Goal: Contribute content: Contribute content

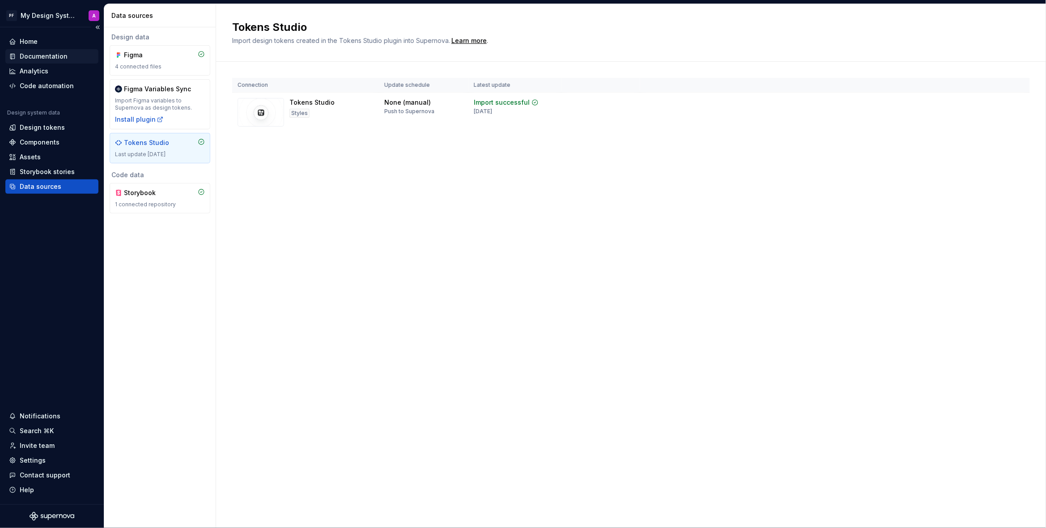
drag, startPoint x: 0, startPoint y: 0, endPoint x: 27, endPoint y: 56, distance: 62.0
click at [31, 56] on div "Documentation" at bounding box center [44, 56] width 48 height 9
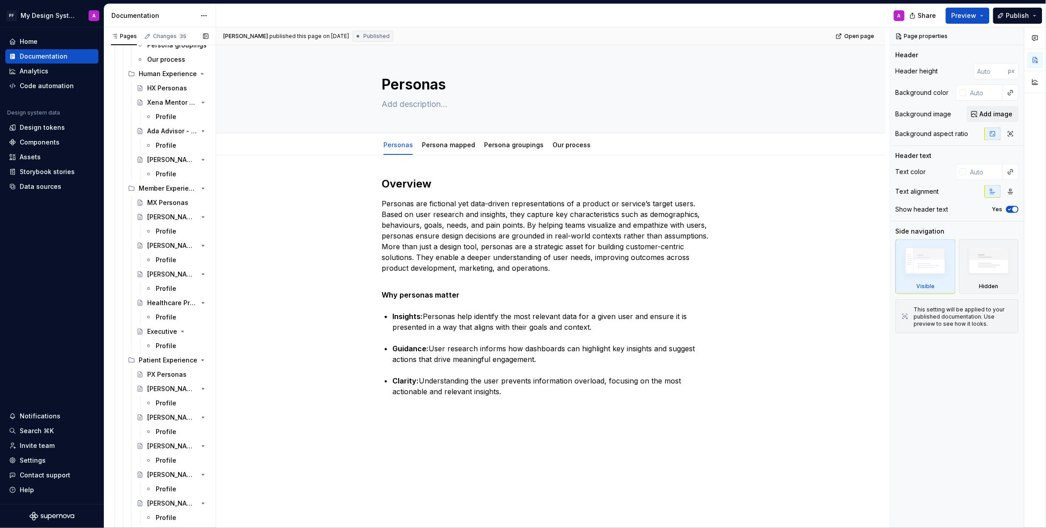
scroll to position [3321, 0]
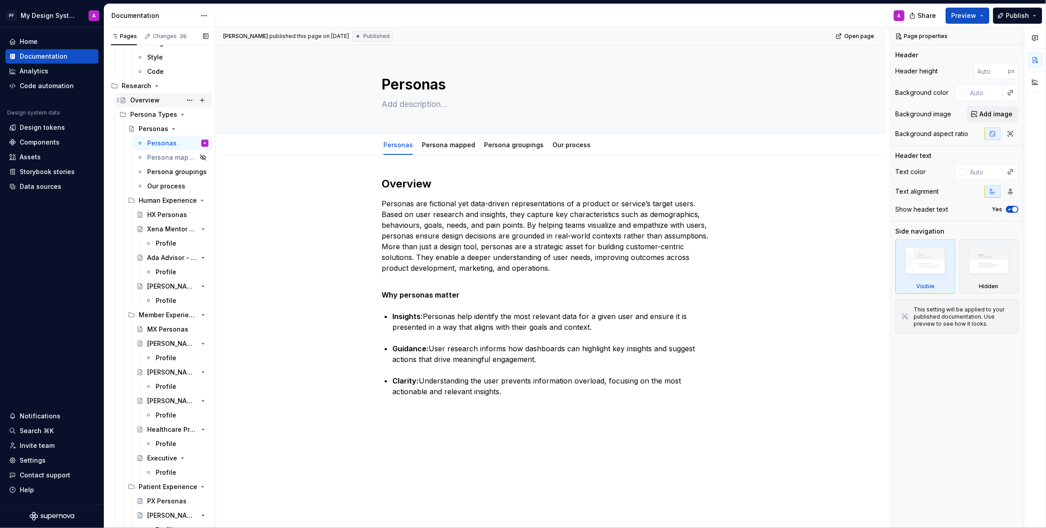
click at [146, 96] on div "Overview" at bounding box center [145, 100] width 30 height 9
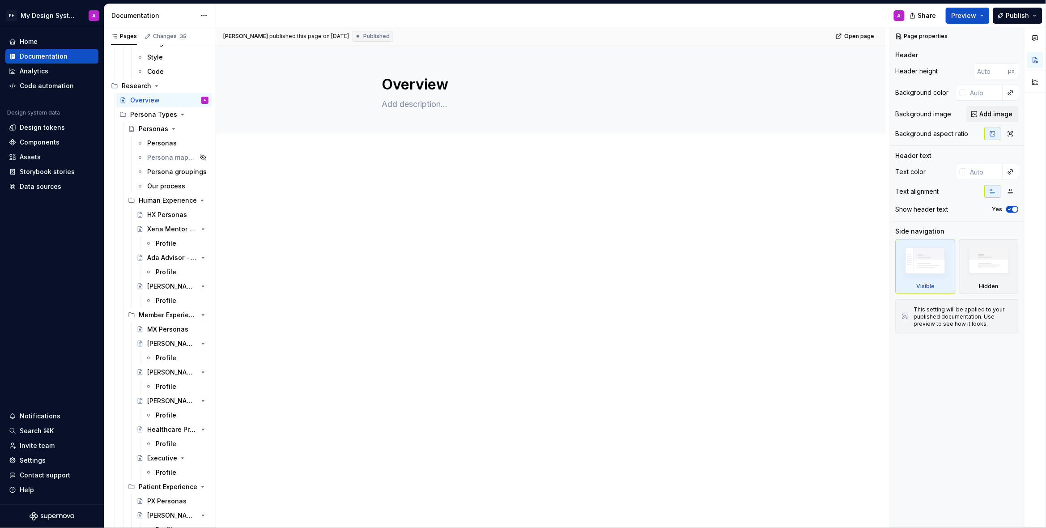
click at [403, 271] on div at bounding box center [550, 265] width 669 height 225
click at [363, 182] on button "button" at bounding box center [362, 180] width 13 height 13
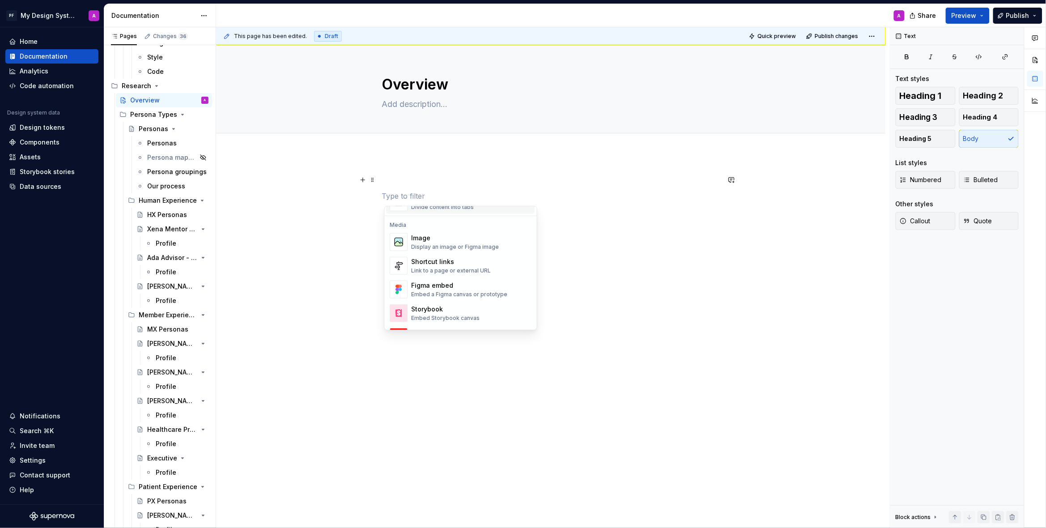
scroll to position [379, 0]
click at [440, 257] on div "Shortcut links" at bounding box center [451, 253] width 80 height 9
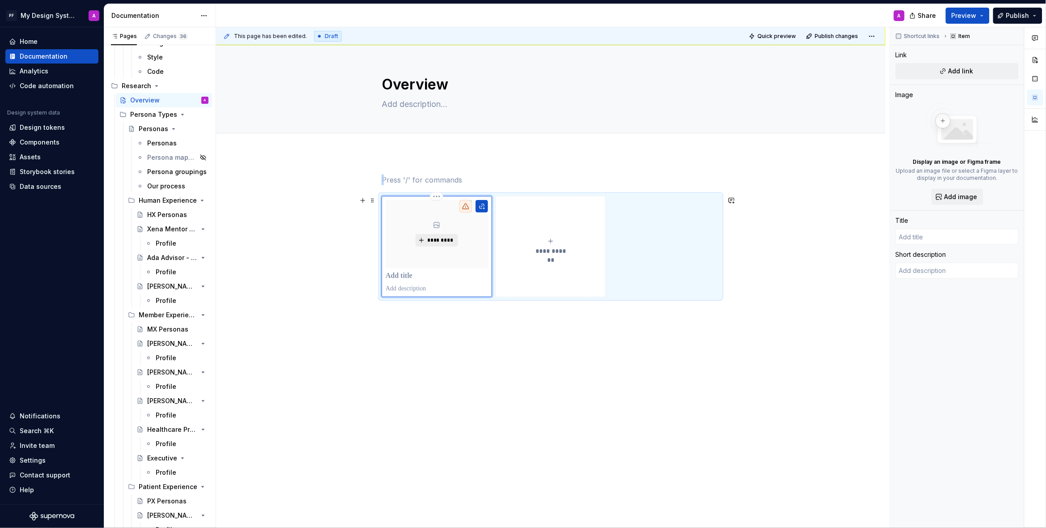
click at [437, 241] on span "*********" at bounding box center [440, 240] width 27 height 7
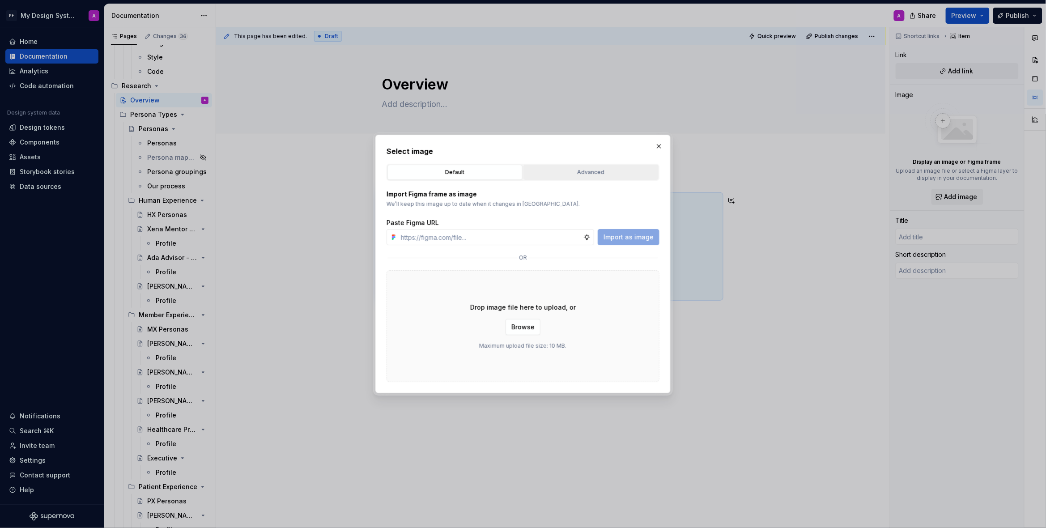
click at [562, 174] on div "Advanced" at bounding box center [590, 172] width 129 height 9
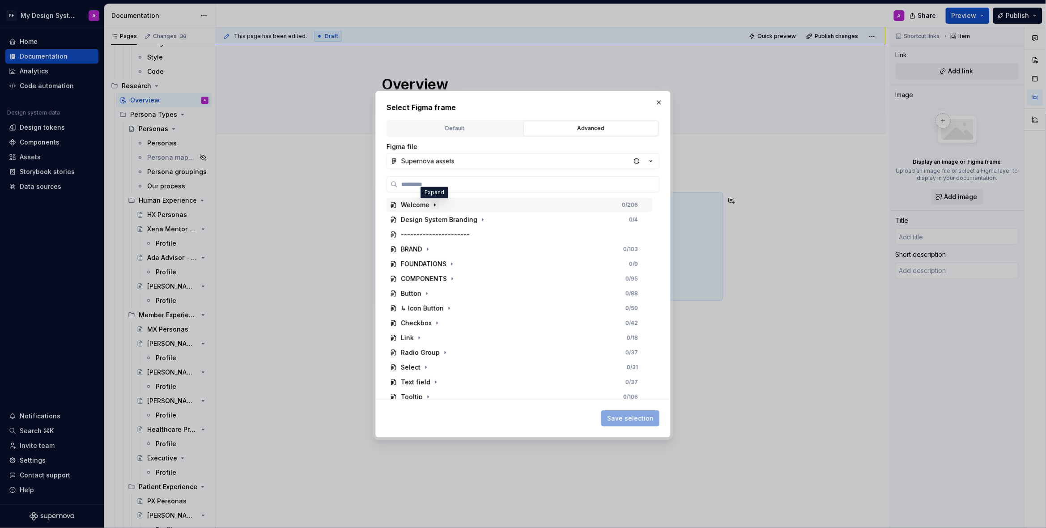
click at [434, 204] on icon "button" at bounding box center [434, 204] width 1 height 2
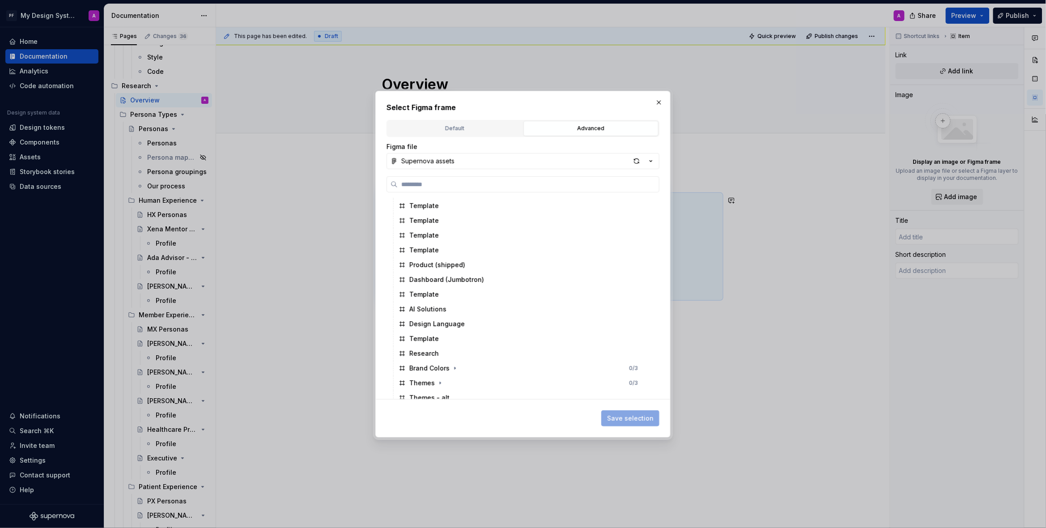
scroll to position [505, 0]
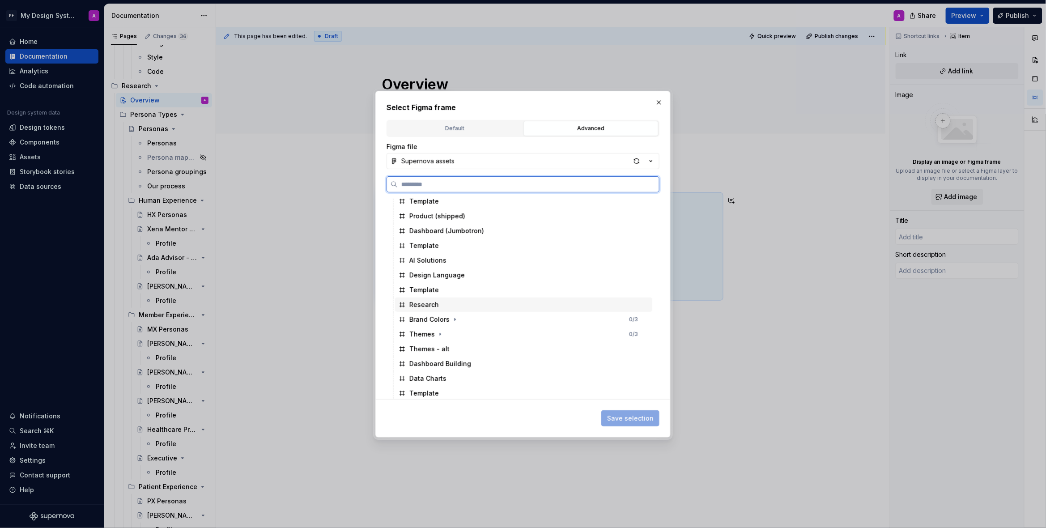
click at [425, 303] on div "Research" at bounding box center [424, 304] width 30 height 9
click at [627, 420] on span "Save selection" at bounding box center [630, 418] width 47 height 9
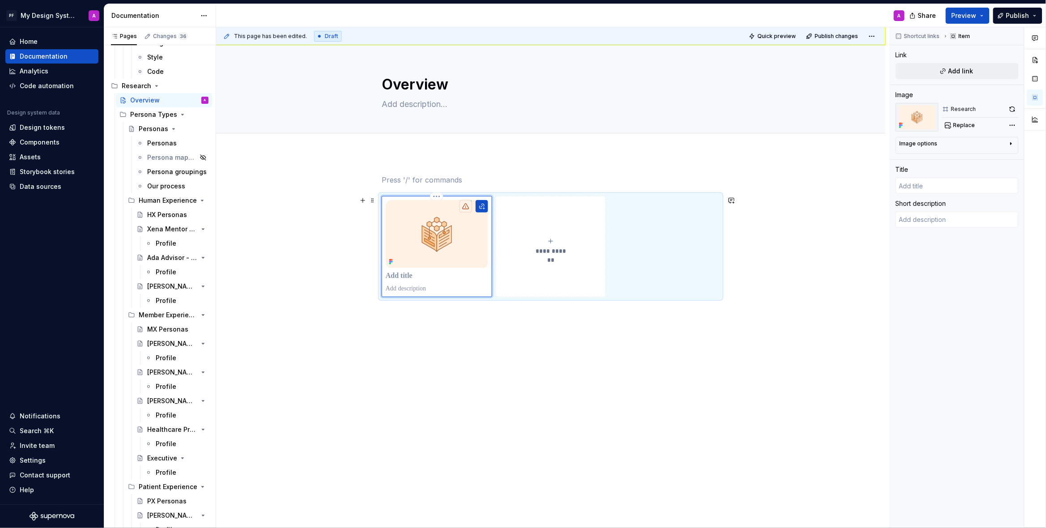
click at [396, 277] on p at bounding box center [437, 275] width 102 height 9
type textarea "*"
type input "Research at a glance"
click at [441, 277] on p "**********" at bounding box center [437, 275] width 102 height 9
type textarea "*"
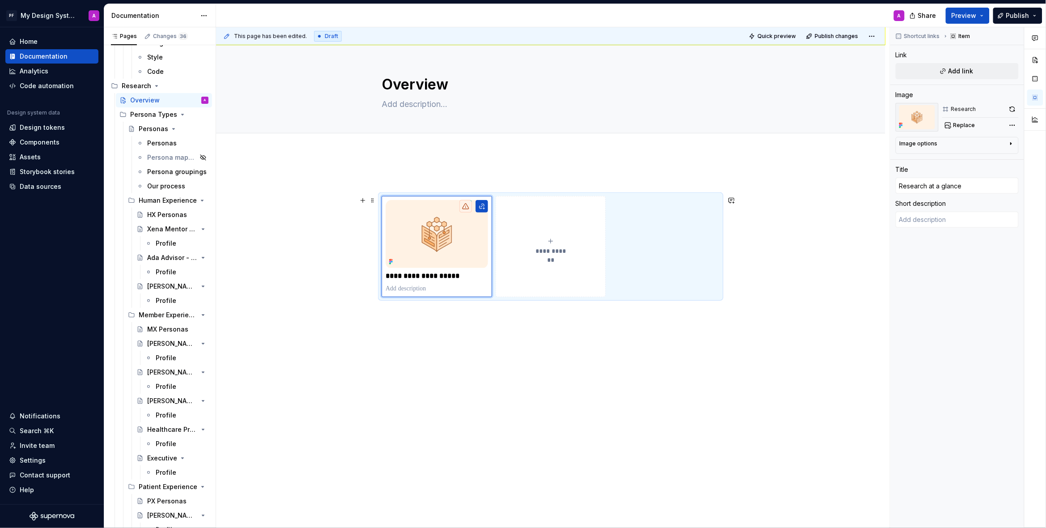
type input "Research at a [PERSON_NAME]"
type textarea "*"
type input "Research at a Glance"
click at [467, 407] on div "**********" at bounding box center [550, 309] width 669 height 313
click at [823, 216] on div "**********" at bounding box center [550, 309] width 669 height 313
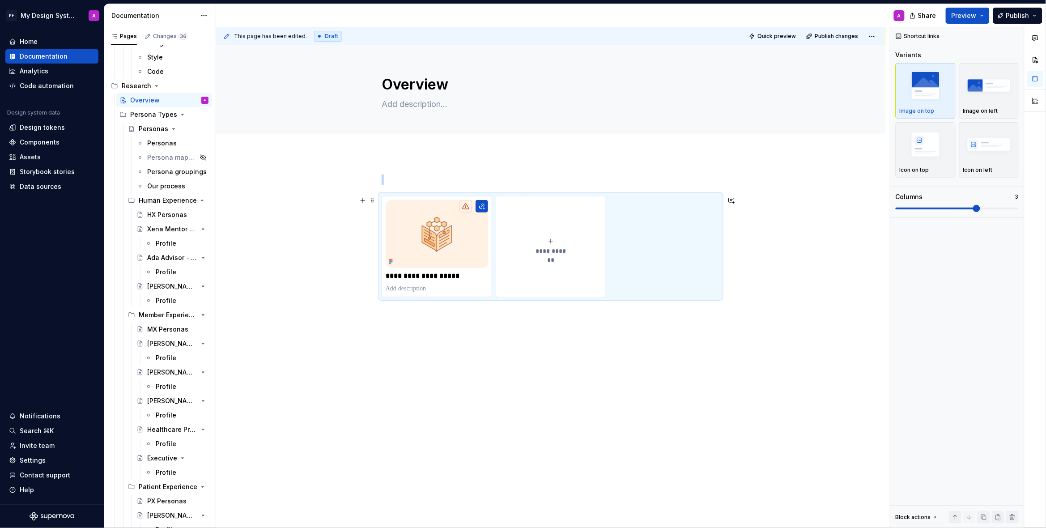
drag, startPoint x: 813, startPoint y: 224, endPoint x: 563, endPoint y: 257, distance: 252.2
click at [811, 224] on div "**********" at bounding box center [553, 277] width 674 height 501
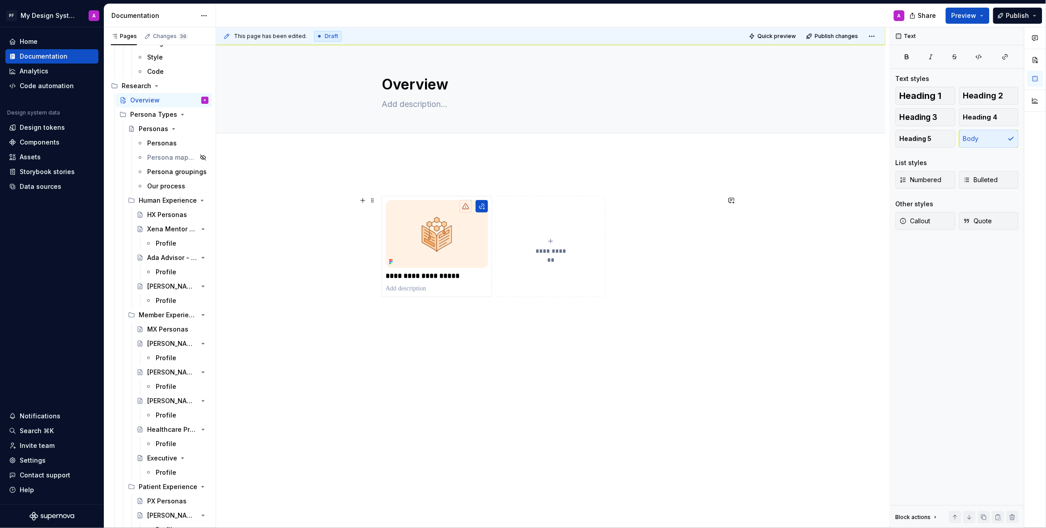
click at [551, 235] on button "**********" at bounding box center [551, 246] width 110 height 101
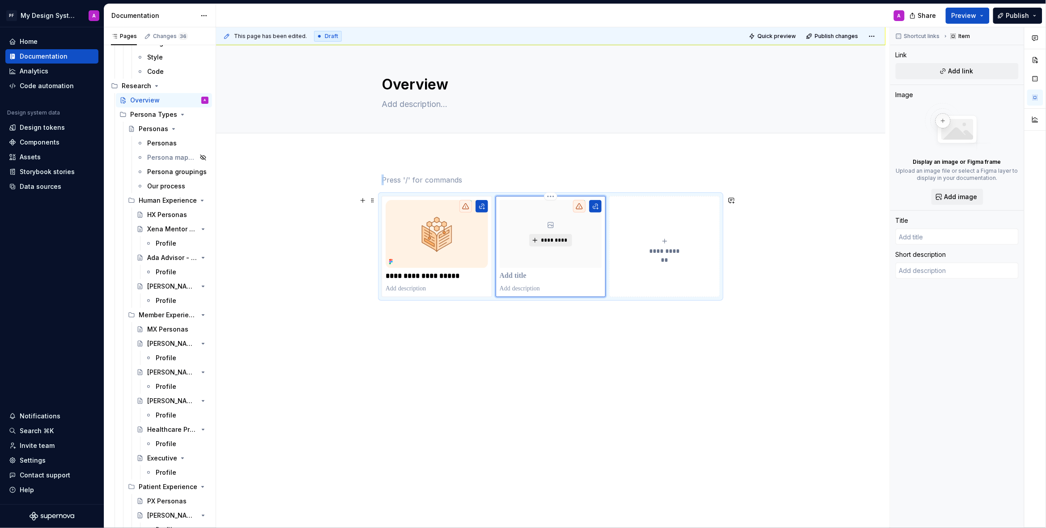
click at [549, 242] on span "*********" at bounding box center [553, 240] width 27 height 7
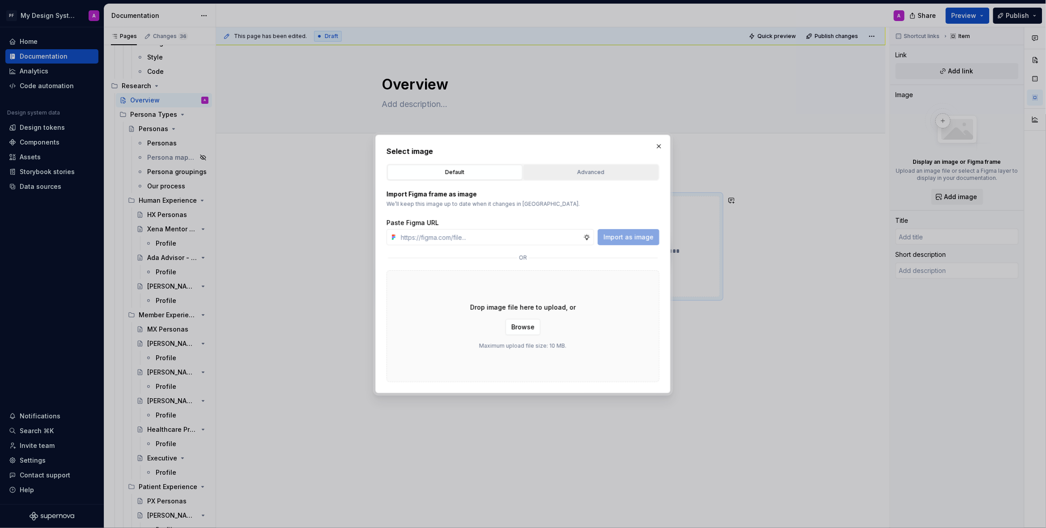
click at [595, 171] on div "Advanced" at bounding box center [590, 172] width 129 height 9
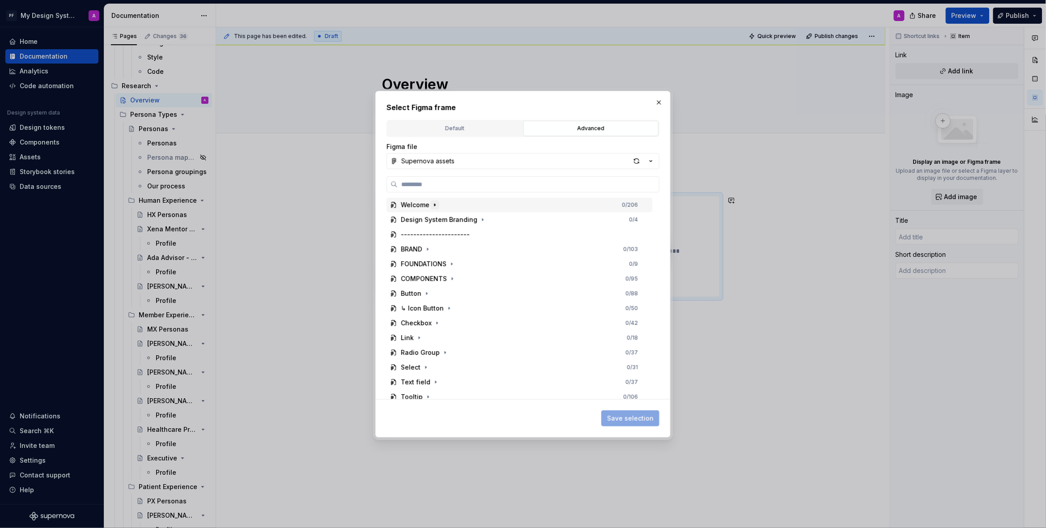
click at [434, 208] on icon "button" at bounding box center [434, 204] width 7 height 7
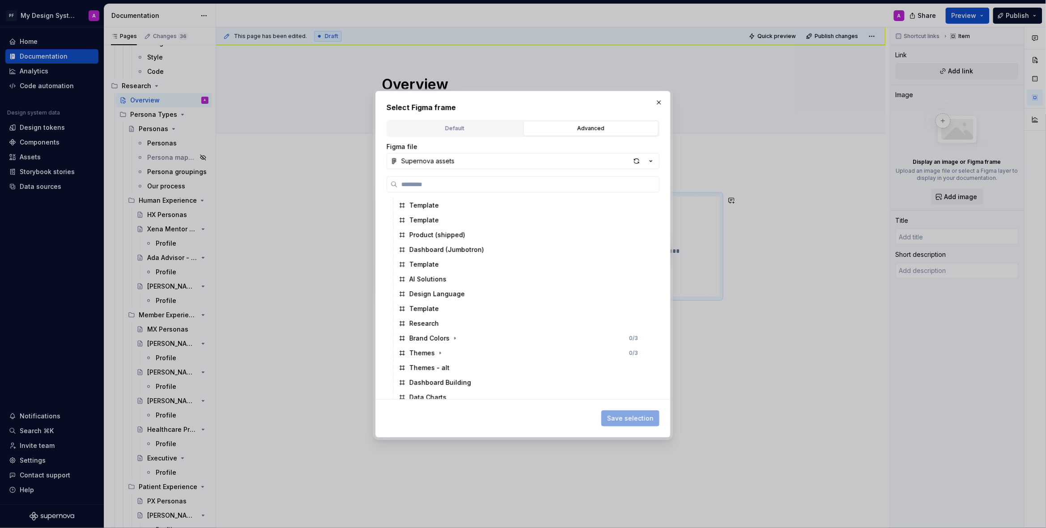
scroll to position [535, 0]
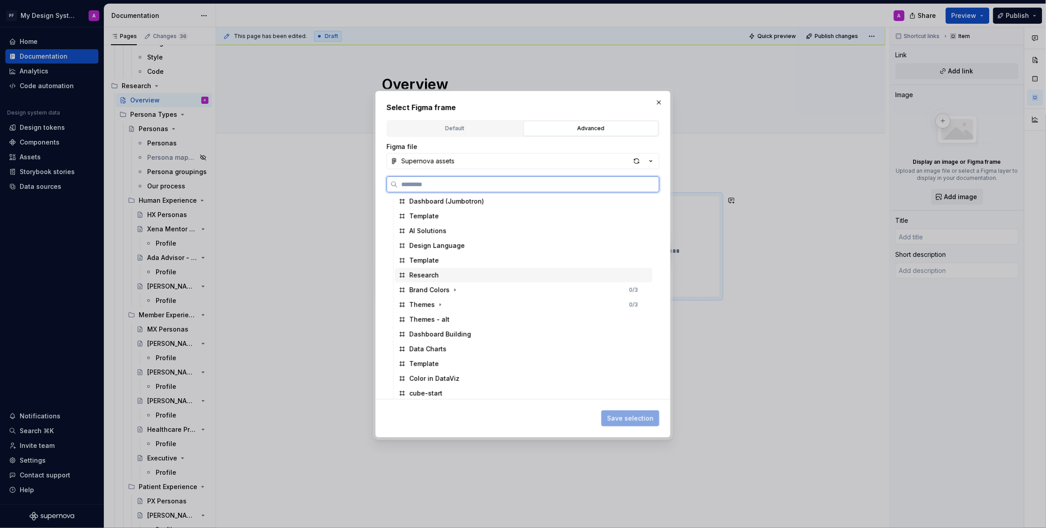
click at [428, 276] on div "Research" at bounding box center [424, 275] width 30 height 9
click at [628, 419] on span "Save selection" at bounding box center [630, 418] width 47 height 9
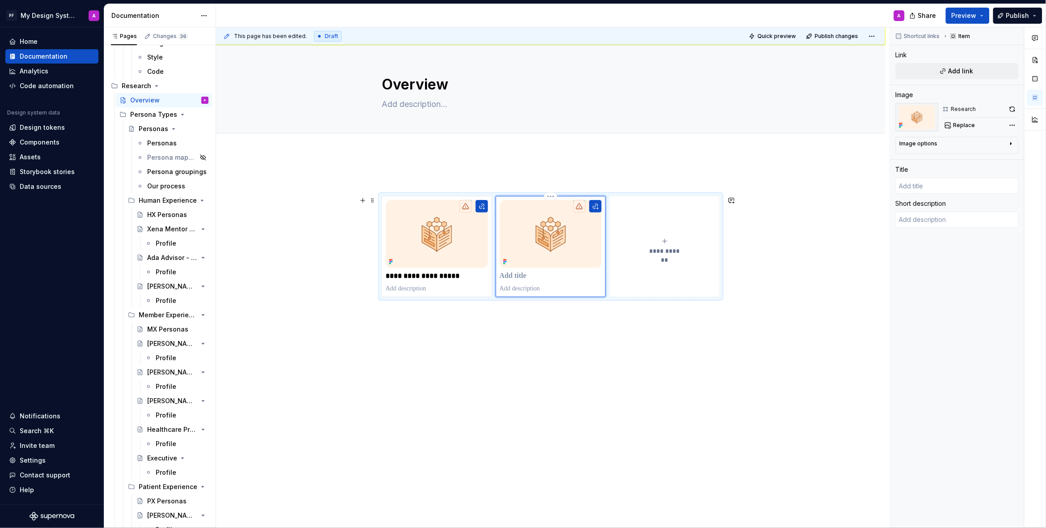
click at [511, 276] on p at bounding box center [551, 275] width 102 height 9
type textarea "*"
type input "Usability Testing as a Service"
click at [661, 354] on div "**********" at bounding box center [550, 309] width 669 height 313
click at [668, 241] on icon "submit" at bounding box center [664, 240] width 7 height 7
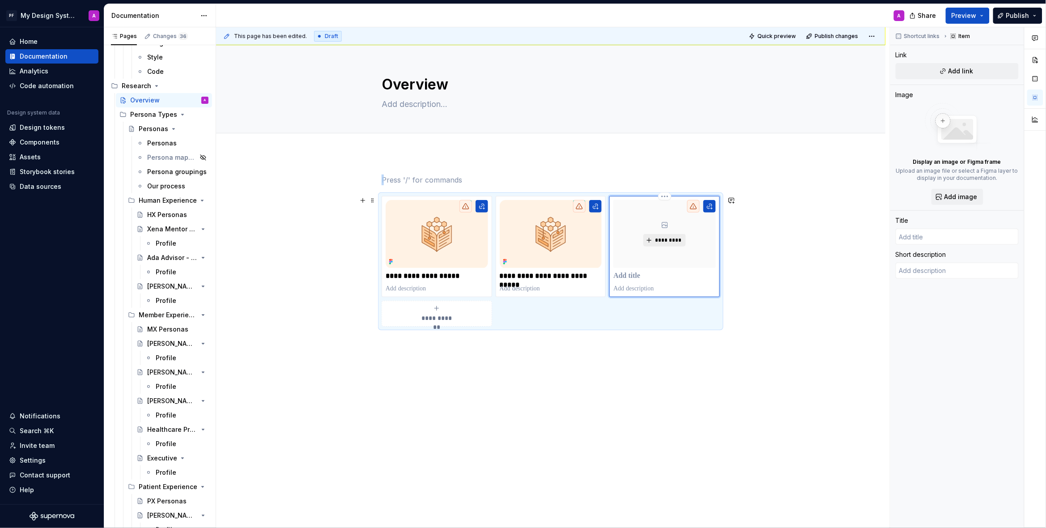
click at [667, 240] on span "*********" at bounding box center [667, 240] width 27 height 7
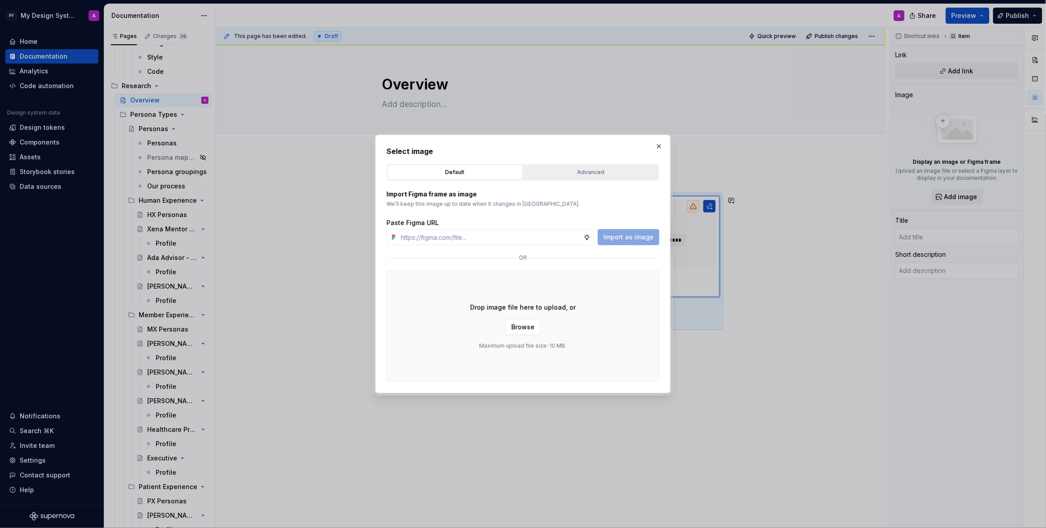
click at [560, 172] on div "Advanced" at bounding box center [590, 172] width 129 height 9
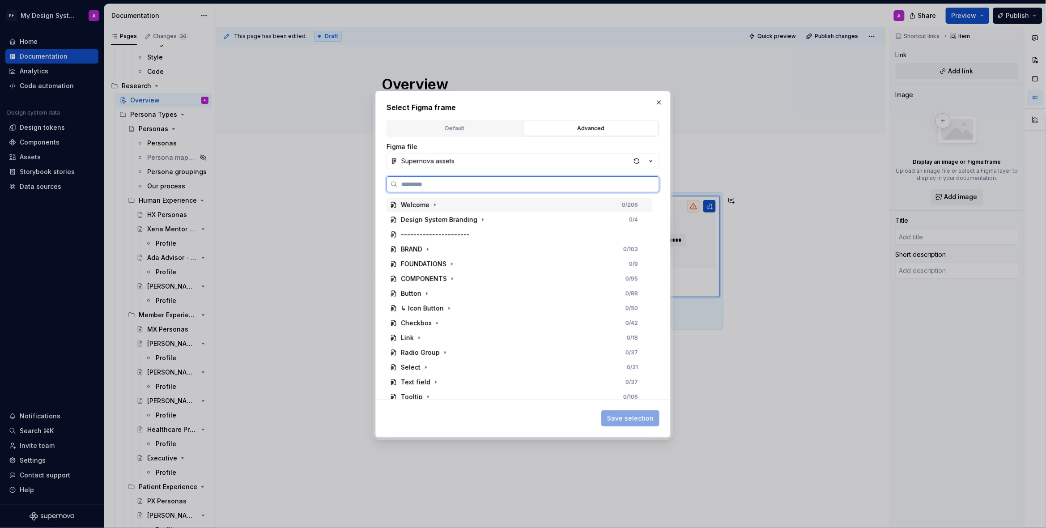
click at [422, 205] on div "Welcome" at bounding box center [415, 204] width 29 height 9
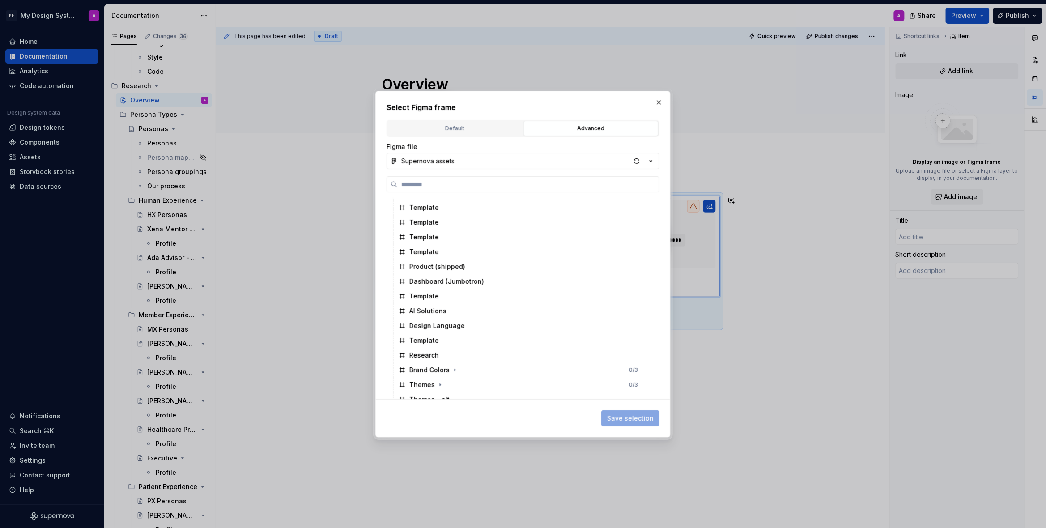
scroll to position [458, 0]
click at [421, 352] on div "Research" at bounding box center [424, 351] width 30 height 9
click at [631, 419] on span "Save selection" at bounding box center [630, 418] width 47 height 9
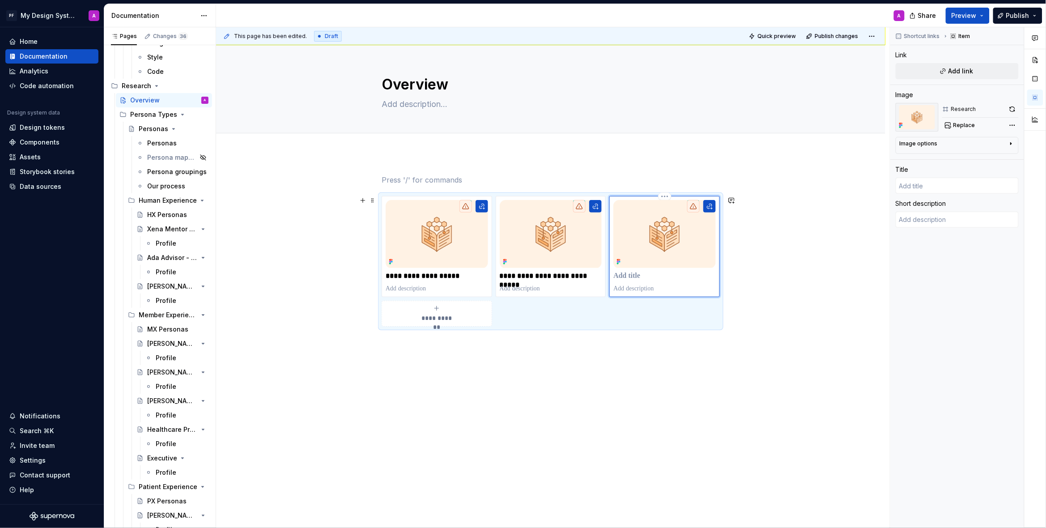
click at [642, 278] on p at bounding box center [664, 275] width 102 height 9
type textarea "*"
type input "P"
type textarea "*"
type input "Pe"
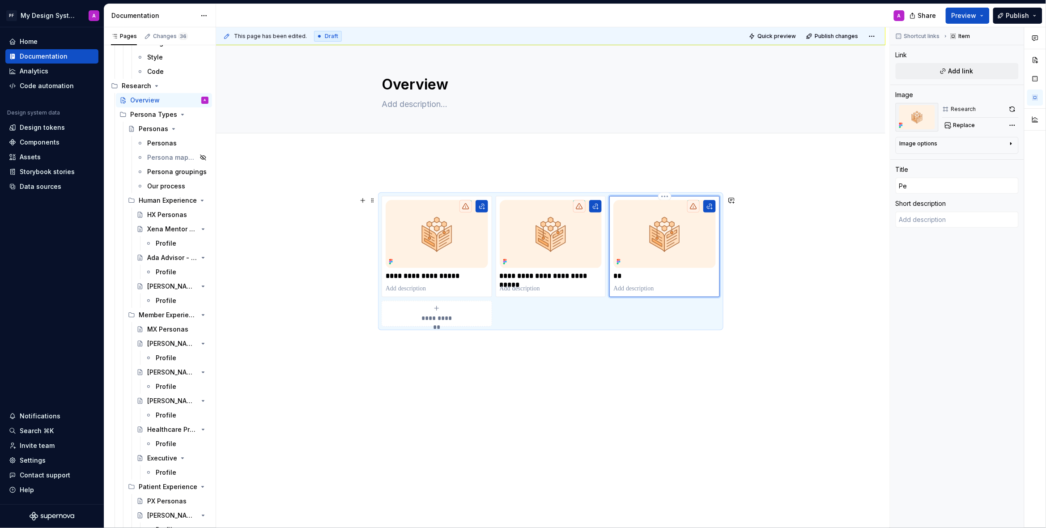
type textarea "*"
type input "Per"
type textarea "*"
type input "Pers"
type textarea "*"
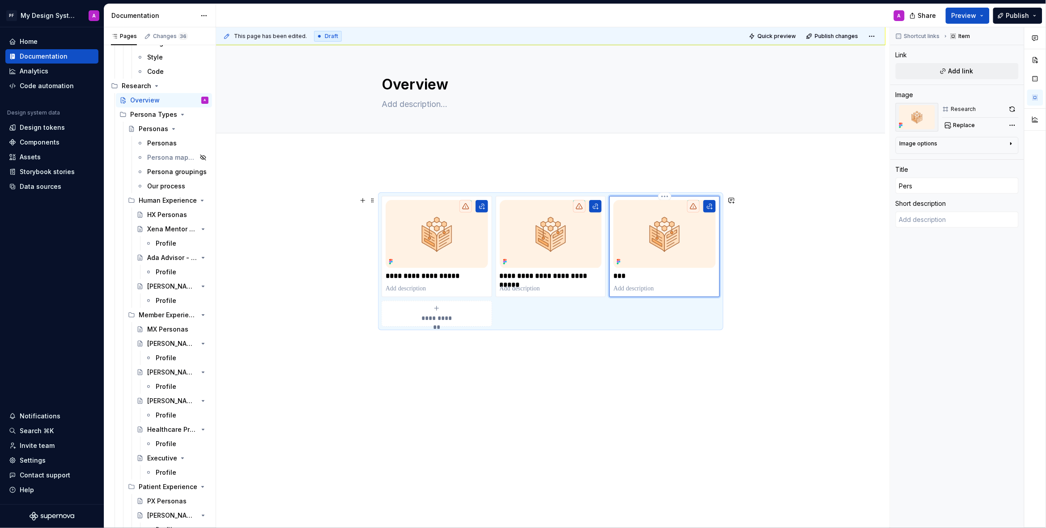
type input "Perso"
type textarea "*"
type input "Person"
type textarea "*"
type input "Persona"
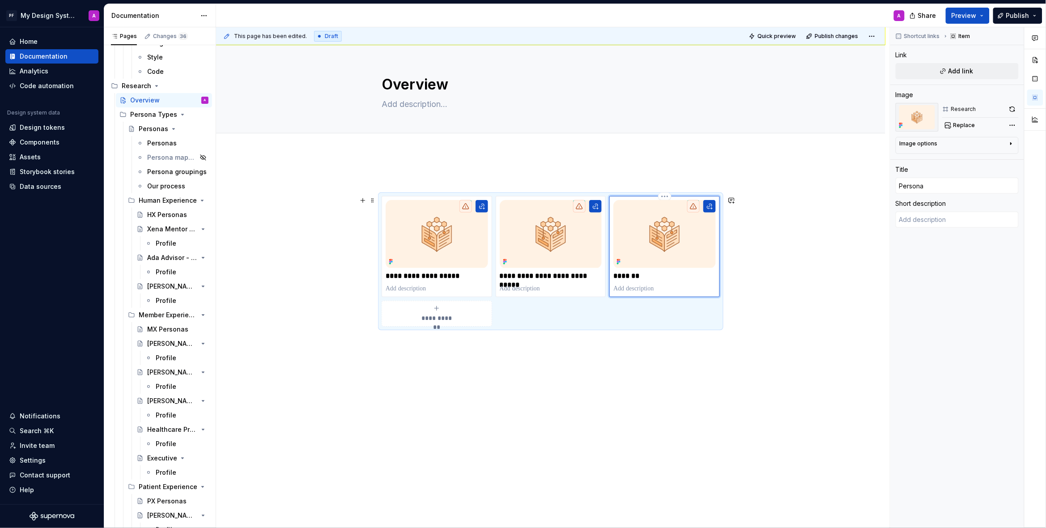
type textarea "*"
type input "Personas"
click at [633, 423] on div "**********" at bounding box center [550, 324] width 669 height 343
click at [651, 424] on div "**********" at bounding box center [550, 324] width 669 height 343
click at [710, 208] on button "button" at bounding box center [709, 206] width 13 height 13
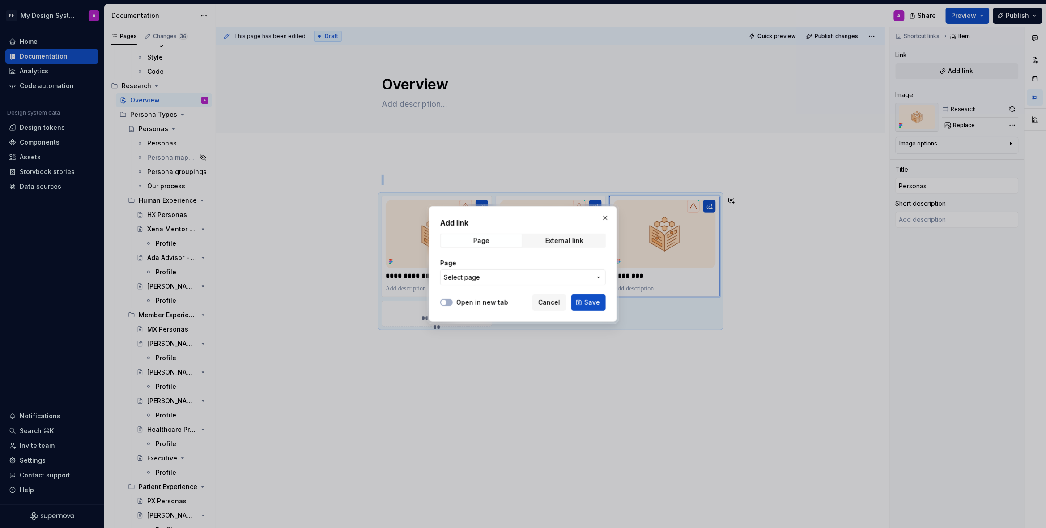
click at [564, 273] on span "Select page" at bounding box center [518, 277] width 148 height 9
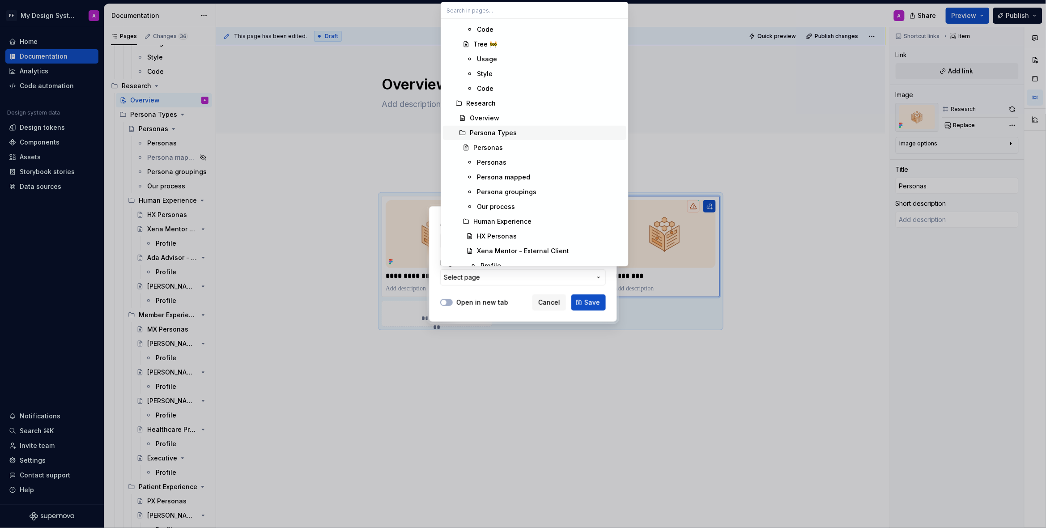
scroll to position [3423, 0]
click at [538, 144] on div "Personas" at bounding box center [547, 147] width 149 height 9
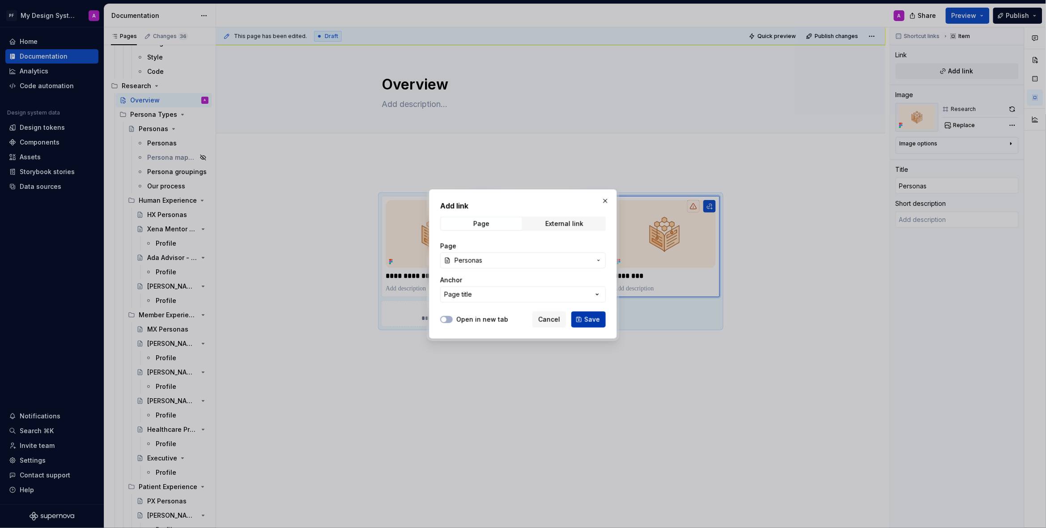
click at [591, 317] on span "Save" at bounding box center [592, 319] width 16 height 9
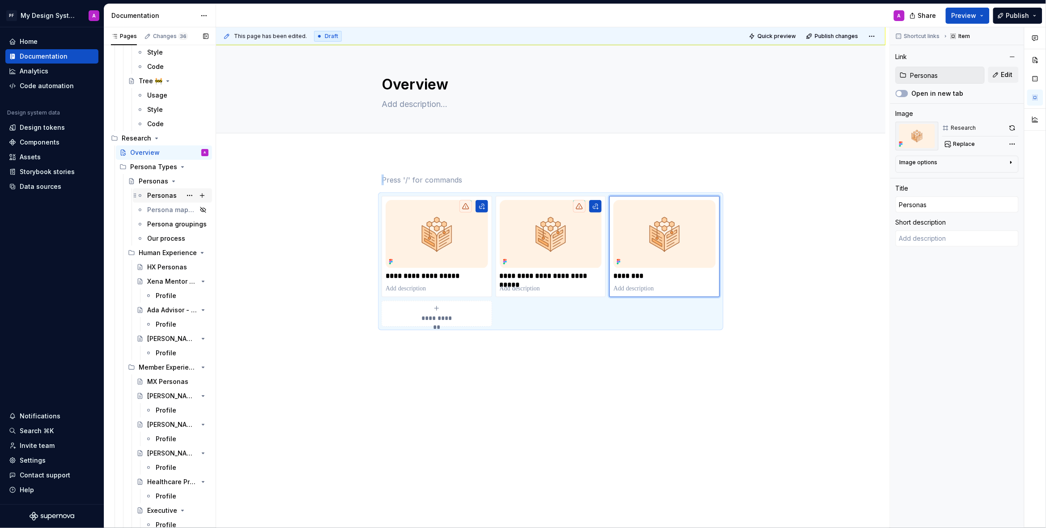
scroll to position [3268, 0]
click at [154, 168] on div "Persona Types" at bounding box center [151, 167] width 42 height 9
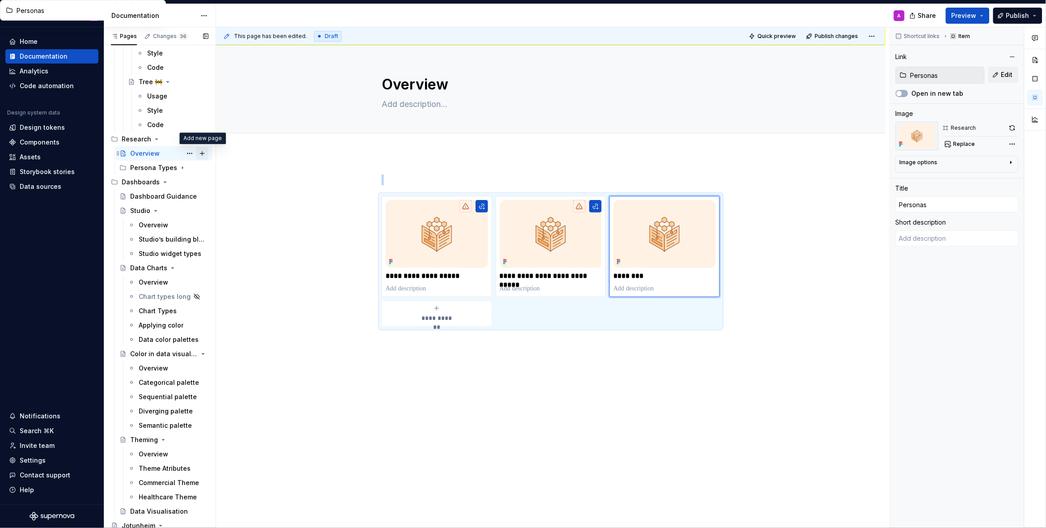
click at [202, 152] on button "Page tree" at bounding box center [202, 153] width 13 height 13
click at [203, 137] on button "Page tree" at bounding box center [202, 139] width 13 height 13
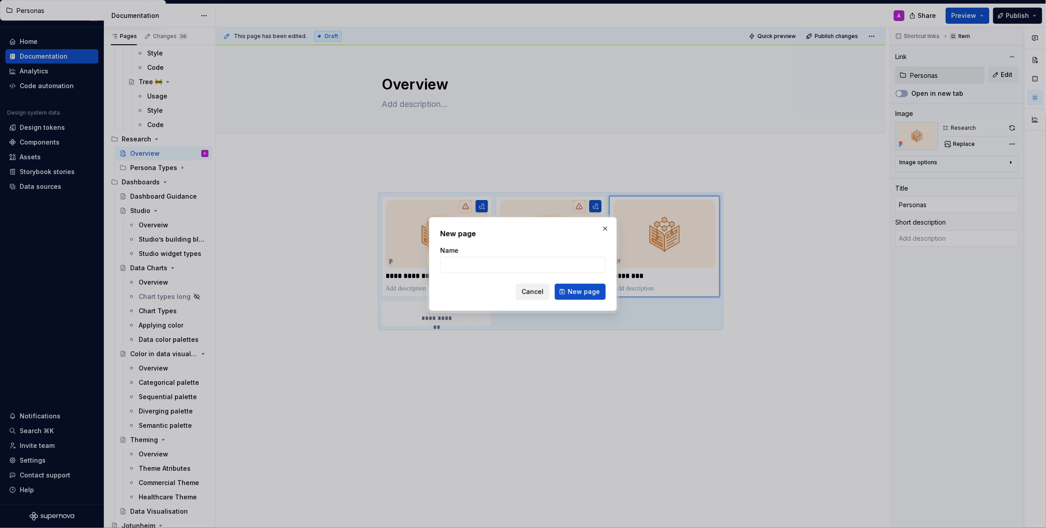
click at [530, 293] on span "Cancel" at bounding box center [532, 291] width 22 height 9
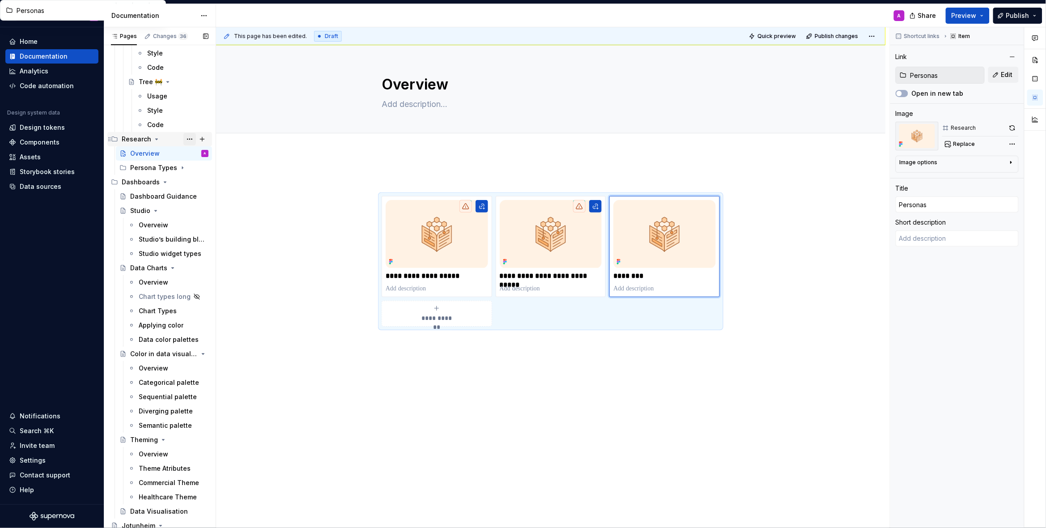
click at [187, 137] on button "Page tree" at bounding box center [189, 139] width 13 height 13
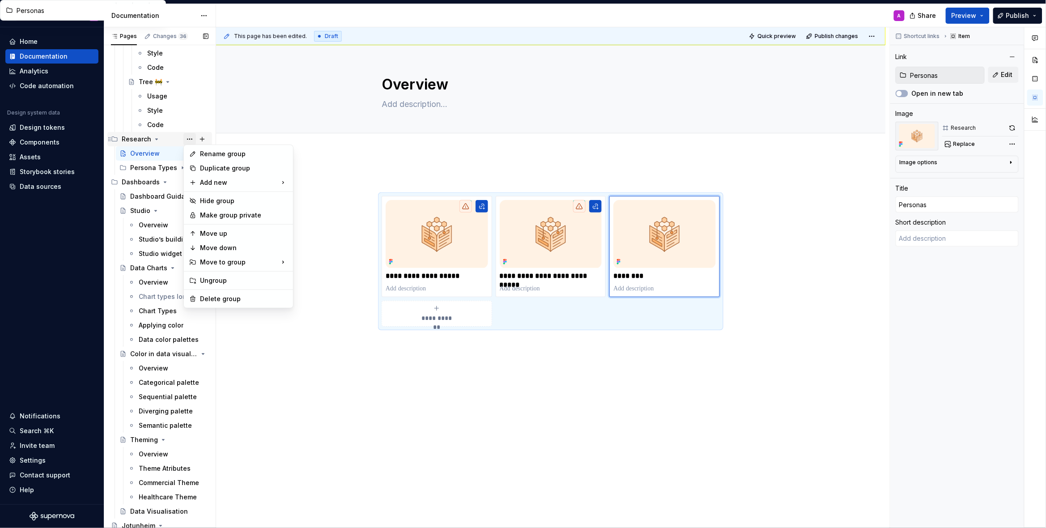
type textarea "*"
click at [349, 197] on div "New group" at bounding box center [337, 200] width 58 height 9
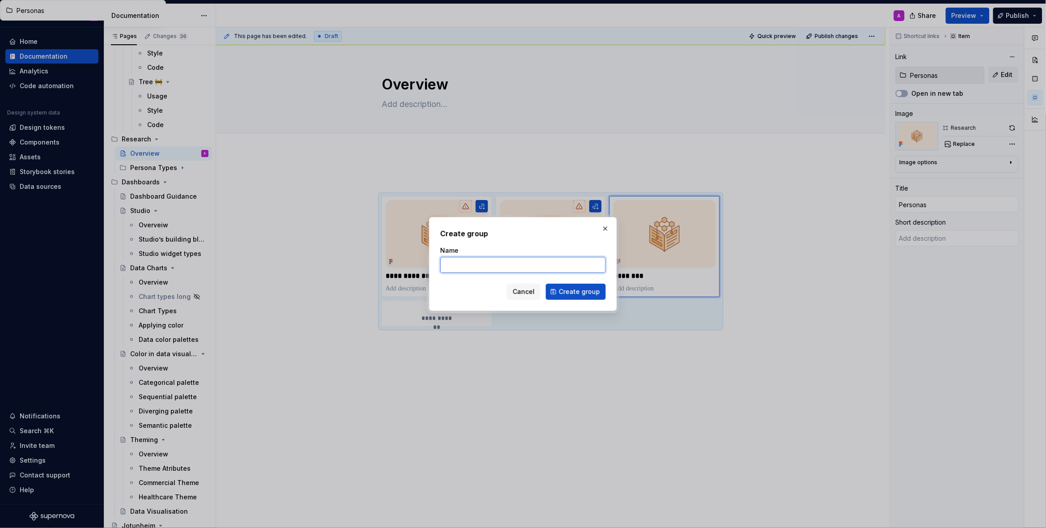
paste input "Usability Testing"
type input "Usability Testing"
click at [589, 296] on button "Create group" at bounding box center [576, 292] width 60 height 16
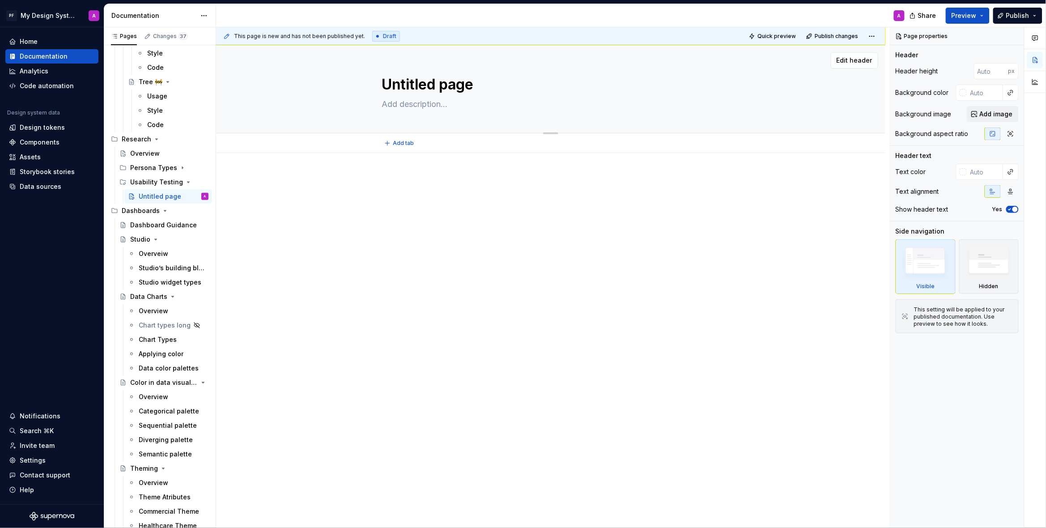
click at [442, 83] on textarea "Untitled page" at bounding box center [549, 84] width 338 height 21
drag, startPoint x: 474, startPoint y: 84, endPoint x: 393, endPoint y: 85, distance: 81.0
click at [394, 85] on textarea "Untitled page" at bounding box center [549, 84] width 338 height 21
type textarea "*"
type textarea "U"
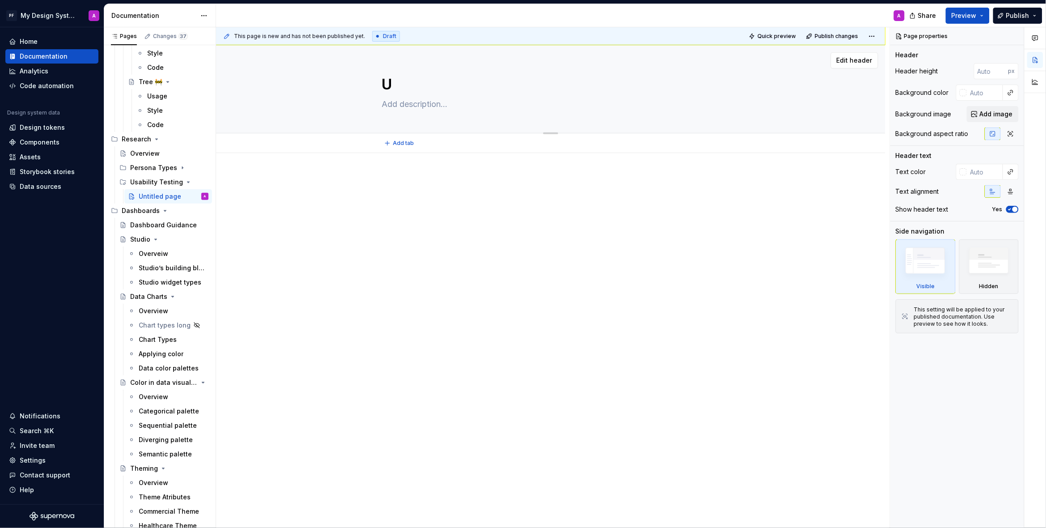
type textarea "*"
type textarea "Untitled page"
type textarea "*"
type textarea "Untitled pag"
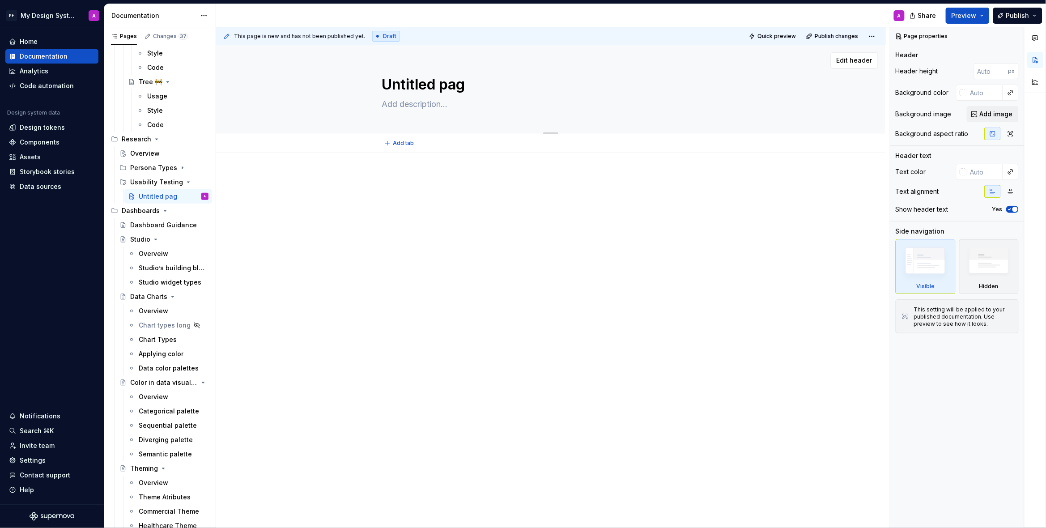
type textarea "*"
type textarea "Untitled pa"
type textarea "*"
type textarea "Untitled p"
type textarea "*"
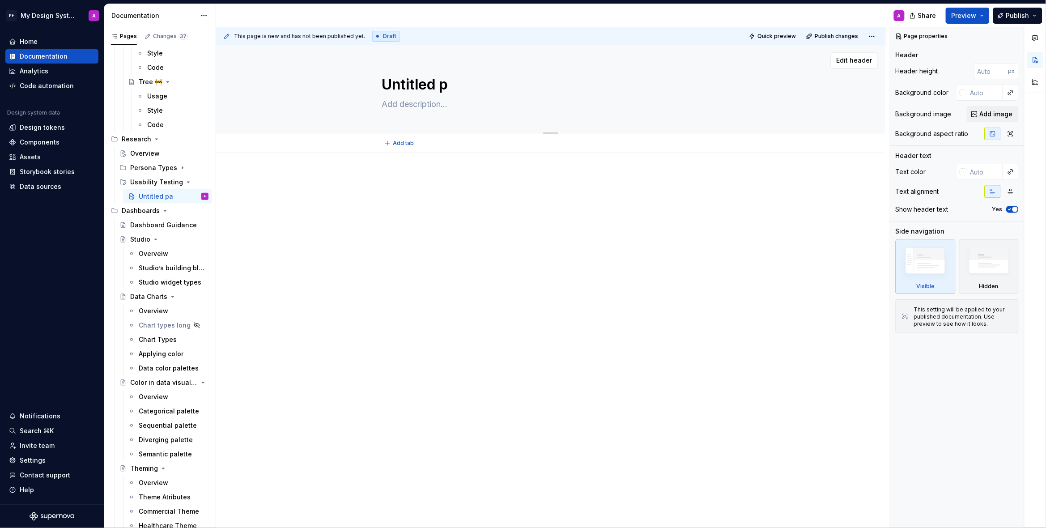
type textarea "Untitled"
type textarea "*"
type textarea "Untitled"
type textarea "*"
type textarea "Untitle"
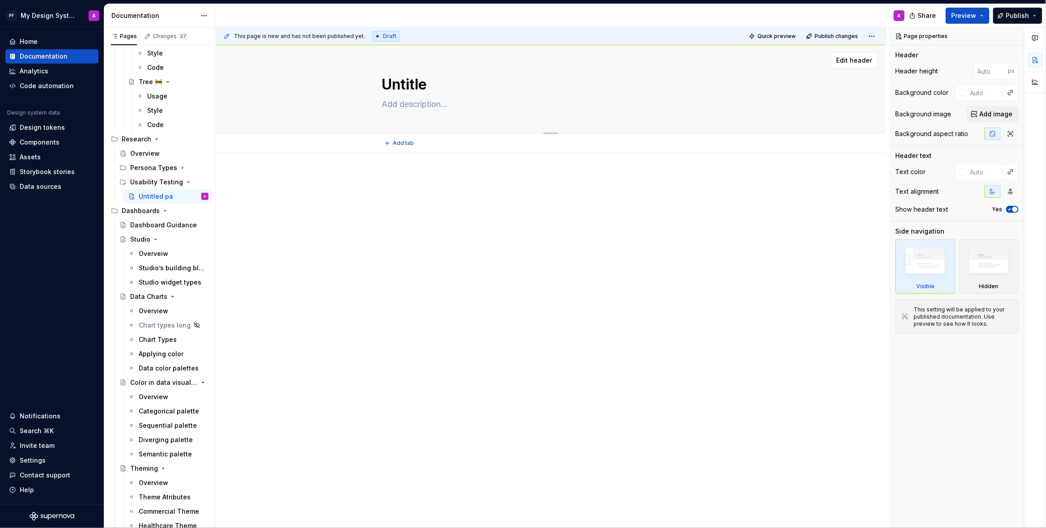
type textarea "*"
type textarea "Untitl"
type textarea "*"
type textarea "Unti"
type textarea "*"
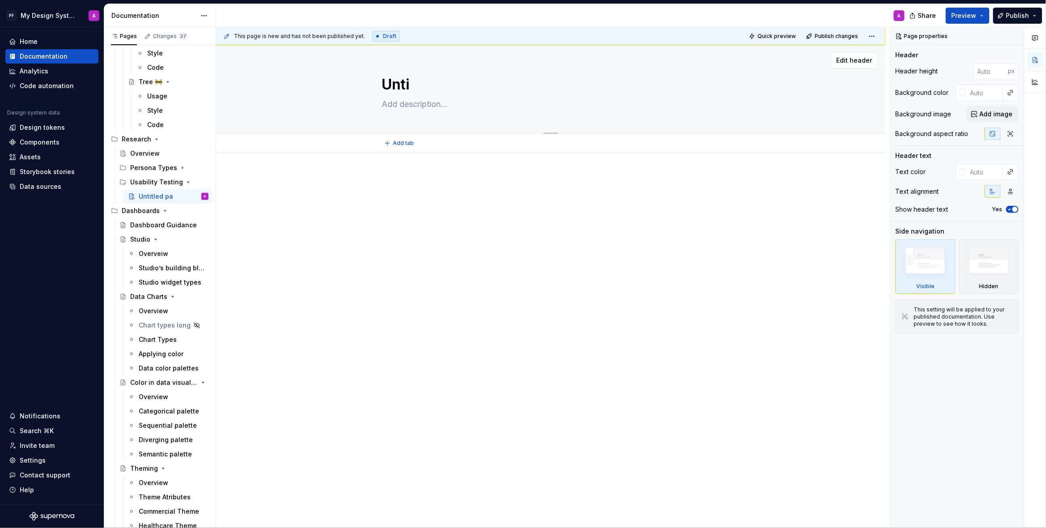
type textarea "Unt"
type textarea "*"
type textarea "Un"
type textarea "*"
type textarea "U"
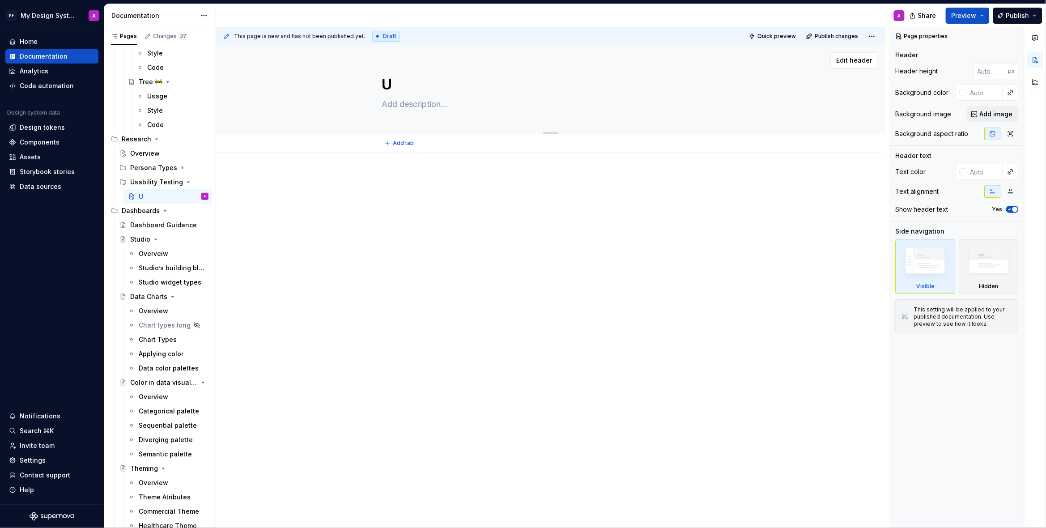
paste textarea "Usability Testing as a Service"
type textarea "*"
type textarea "UUsability Testing as a Service"
type textarea "*"
click at [395, 81] on textarea "UUsability Testing as a Service" at bounding box center [549, 84] width 338 height 21
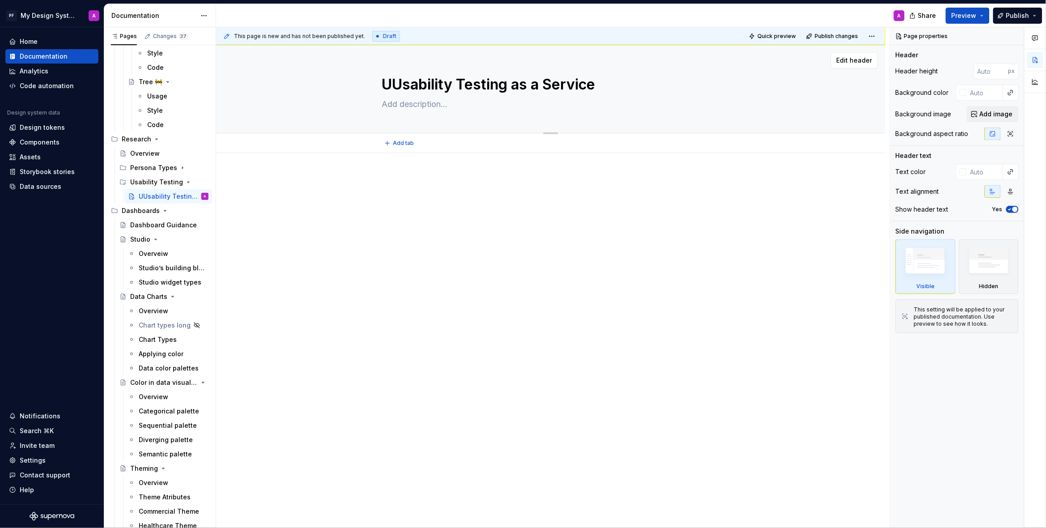
type textarea "Usability Testing as a Service"
type textarea "*"
type textarea "Usability Testing as a Service"
click at [440, 244] on div at bounding box center [550, 265] width 669 height 225
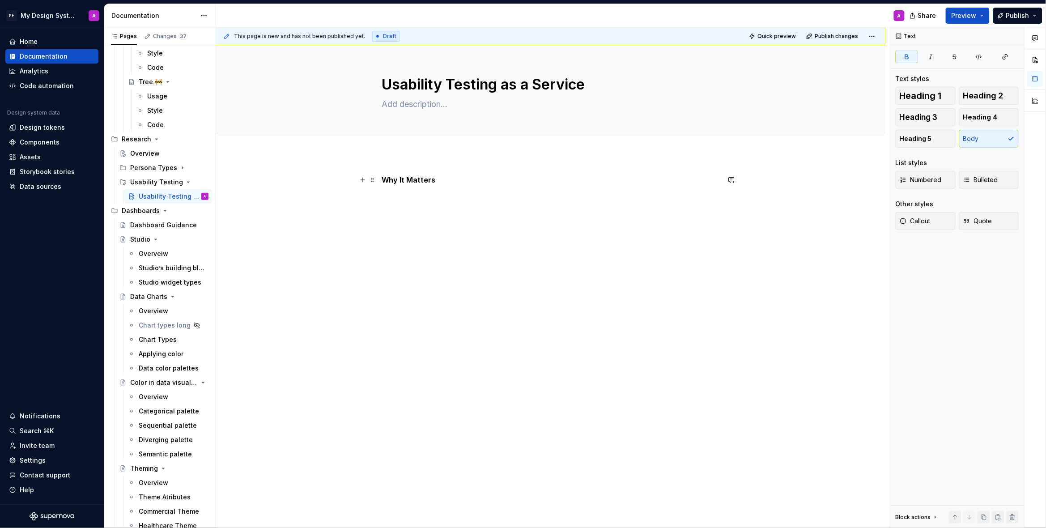
click at [398, 179] on strong "Why It Matters" at bounding box center [409, 179] width 54 height 9
click at [367, 182] on button "button" at bounding box center [362, 180] width 13 height 13
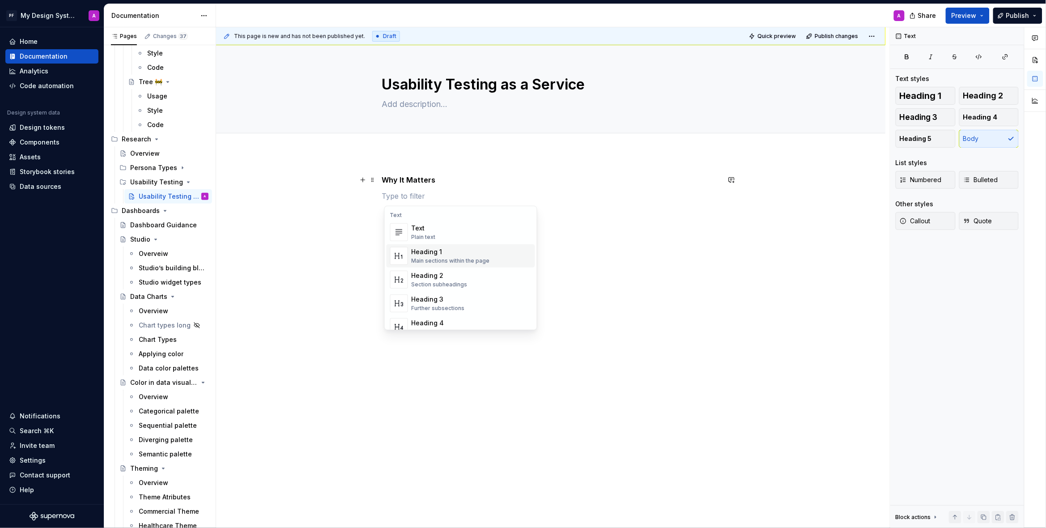
click at [437, 249] on div "Heading 1" at bounding box center [450, 251] width 78 height 9
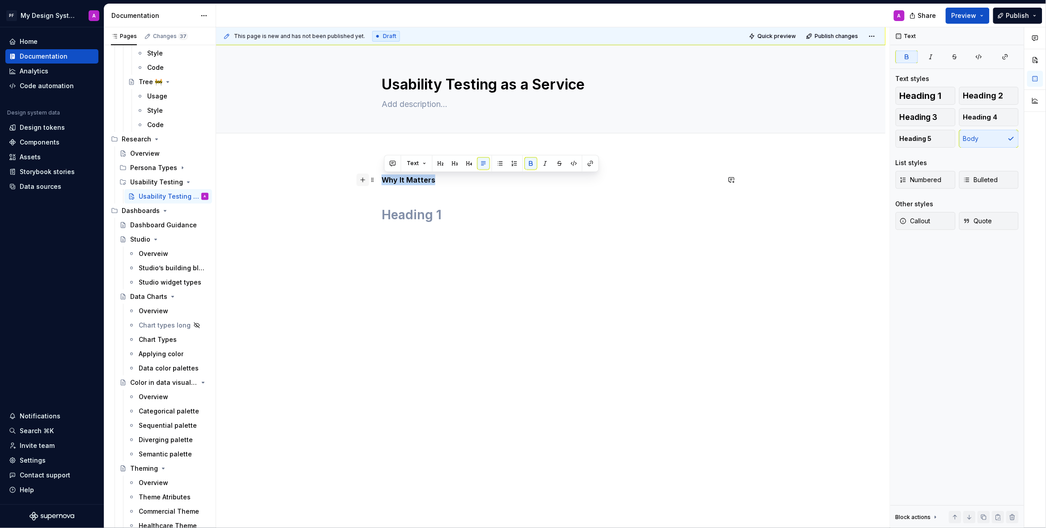
drag, startPoint x: 433, startPoint y: 178, endPoint x: 365, endPoint y: 178, distance: 68.4
click at [382, 178] on div "Why It Matters" at bounding box center [551, 203] width 338 height 59
click at [921, 97] on span "Heading 1" at bounding box center [920, 95] width 42 height 9
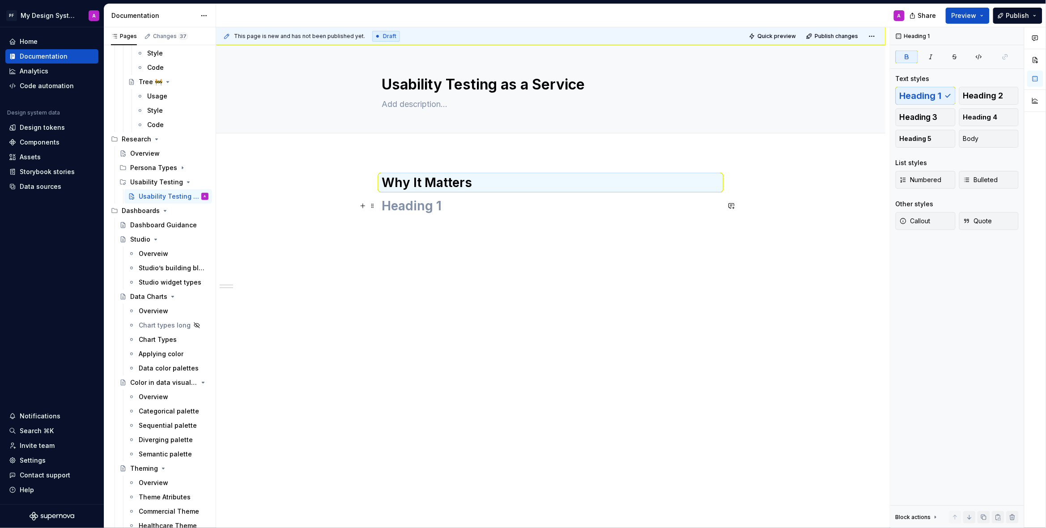
click at [408, 201] on h1 at bounding box center [551, 206] width 338 height 16
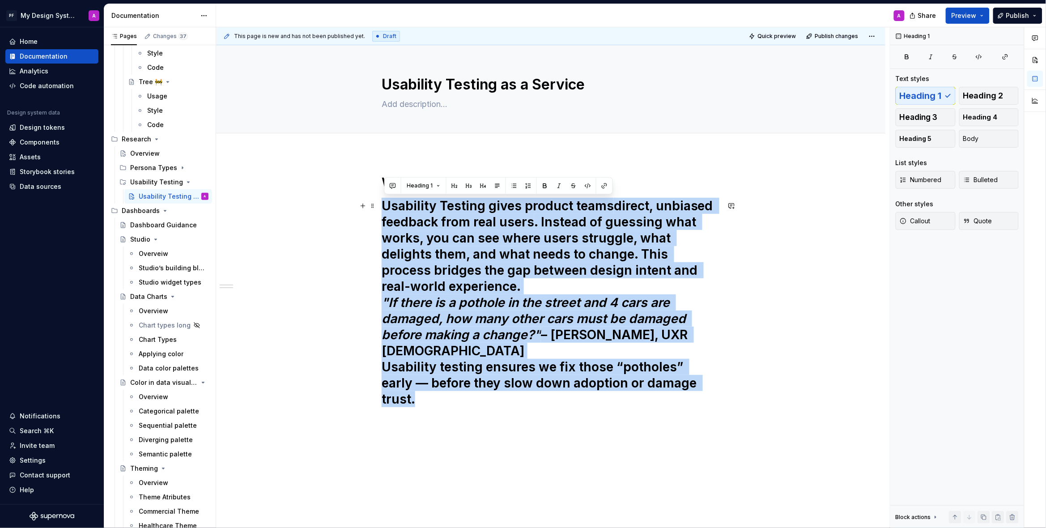
drag, startPoint x: 386, startPoint y: 205, endPoint x: 853, endPoint y: 392, distance: 503.5
click at [854, 391] on div "Why It Matters Usability Testing gives product teams direct, unbiased feedback …" at bounding box center [550, 364] width 669 height 423
type textarea "*"
click at [493, 186] on button "button" at bounding box center [497, 185] width 13 height 13
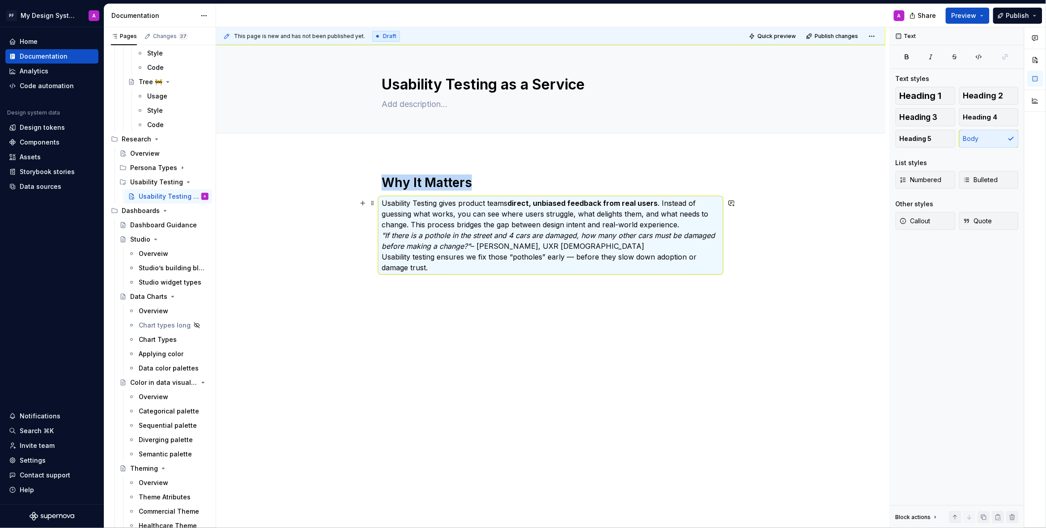
click at [582, 257] on p "Usability Testing gives product teams direct, unbiased feedback from real users…" at bounding box center [551, 235] width 338 height 75
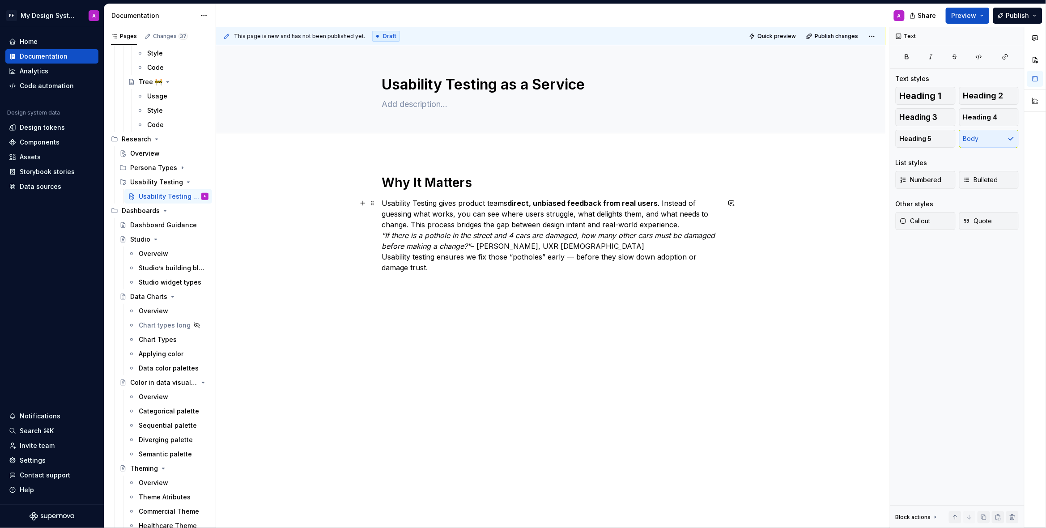
click at [576, 257] on p "Usability Testing gives product teams direct, unbiased feedback from real users…" at bounding box center [551, 235] width 338 height 75
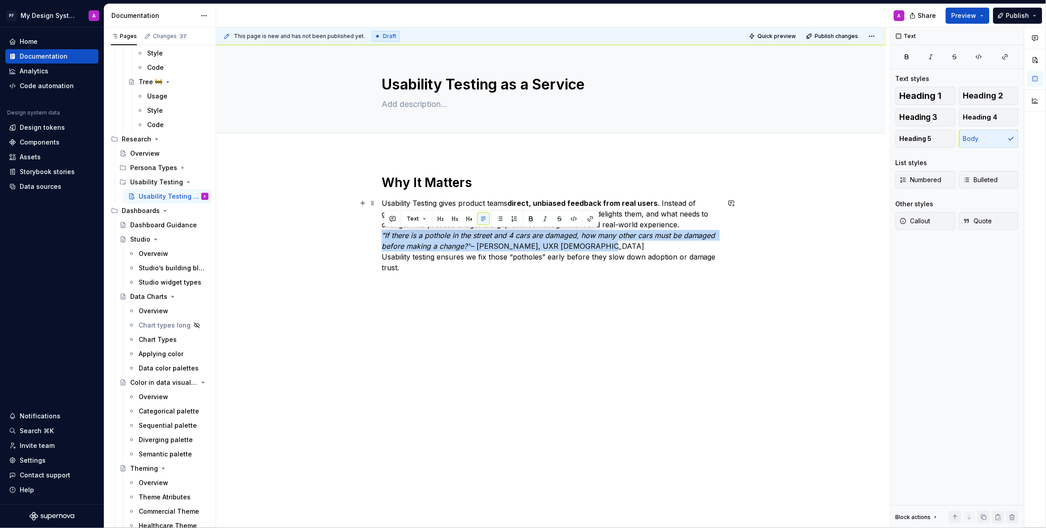
drag, startPoint x: 385, startPoint y: 235, endPoint x: 604, endPoint y: 243, distance: 219.3
click at [604, 243] on p "Usability Testing gives product teams direct, unbiased feedback from real users…" at bounding box center [551, 235] width 338 height 75
click at [424, 217] on button "Text" at bounding box center [416, 218] width 27 height 13
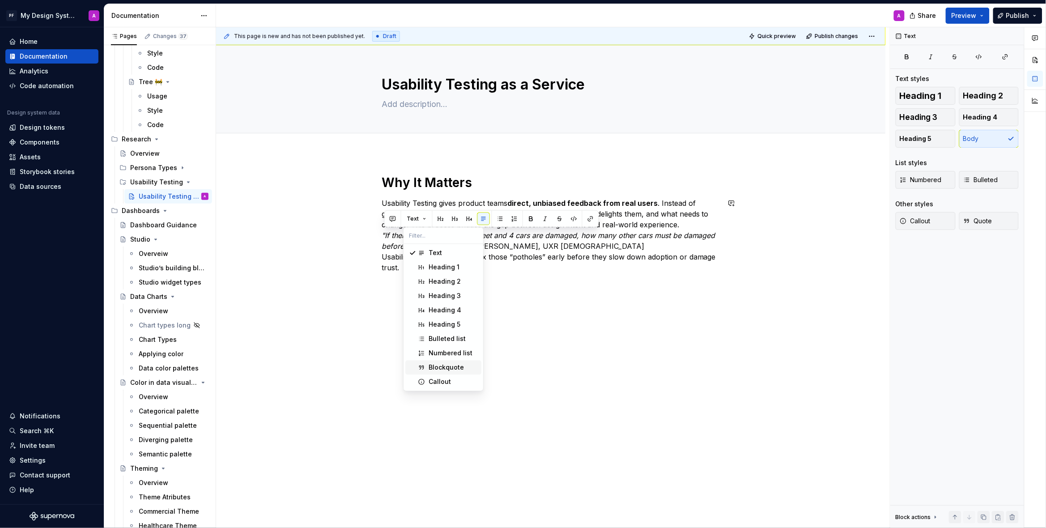
click at [458, 369] on div "Blockquote" at bounding box center [445, 367] width 35 height 9
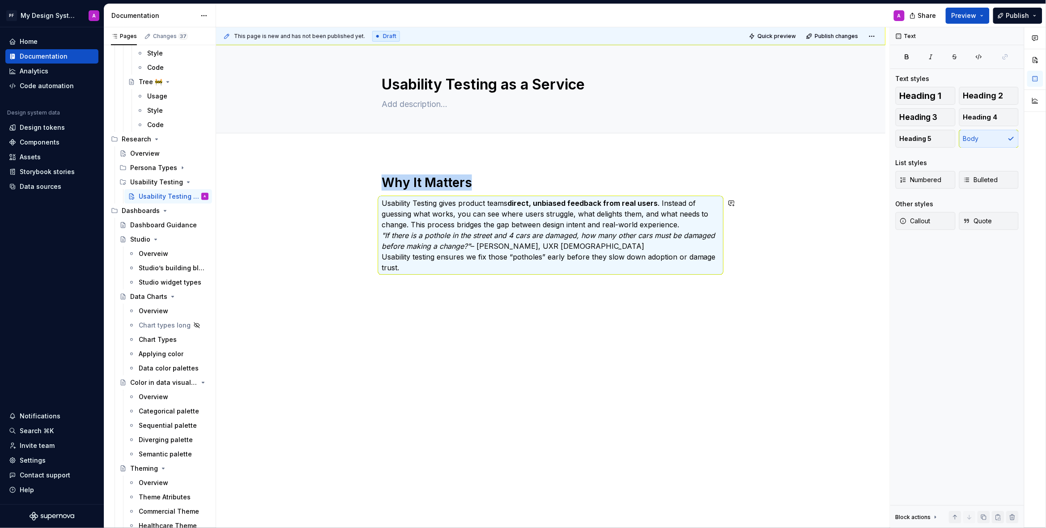
drag, startPoint x: 549, startPoint y: 364, endPoint x: 500, endPoint y: 250, distance: 123.6
click at [549, 363] on div "This page is new and has not been published yet. Draft Quick preview Publish ch…" at bounding box center [553, 277] width 674 height 501
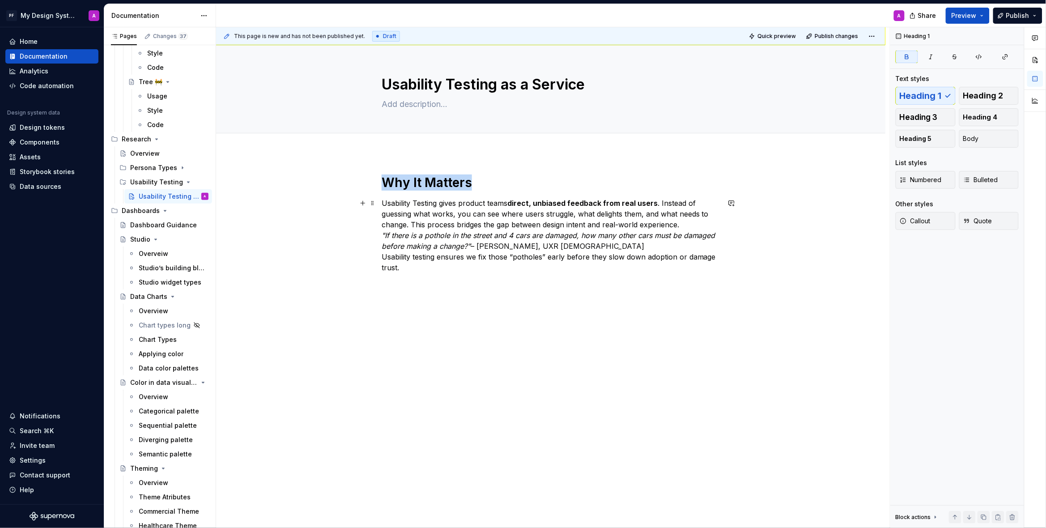
click at [385, 233] on em ""If there is a pothole in the street and 4 cars are damaged, how many other car…" at bounding box center [550, 241] width 336 height 20
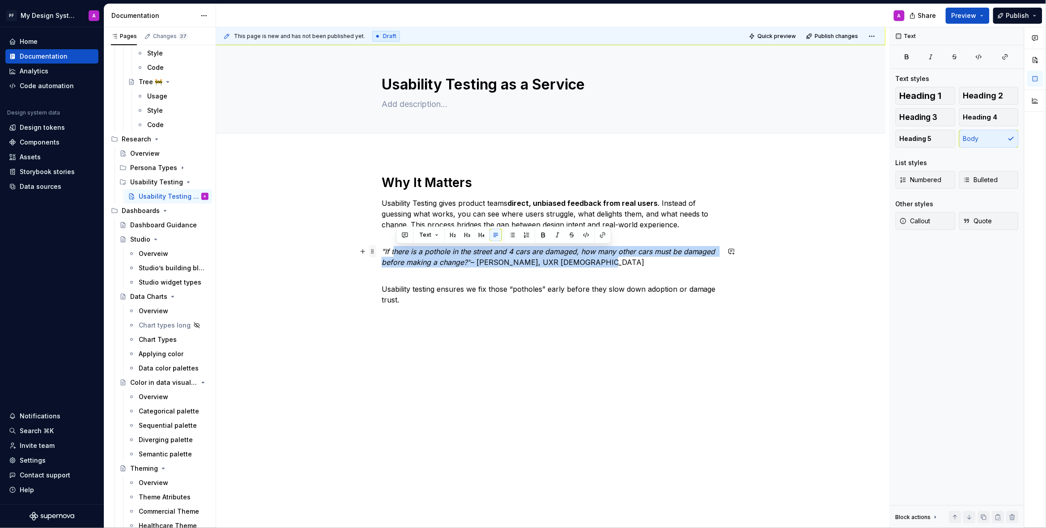
drag, startPoint x: 591, startPoint y: 264, endPoint x: 378, endPoint y: 255, distance: 212.7
click at [382, 255] on div "Why It Matters Usability Testing gives product teams direct, unbiased feedback …" at bounding box center [551, 244] width 338 height 141
drag, startPoint x: 427, startPoint y: 253, endPoint x: 566, endPoint y: 262, distance: 139.4
click at [427, 253] on em ""If there is a pothole in the street and 4 cars are damaged, how many other car…" at bounding box center [550, 257] width 336 height 20
drag, startPoint x: 562, startPoint y: 263, endPoint x: 356, endPoint y: 246, distance: 206.9
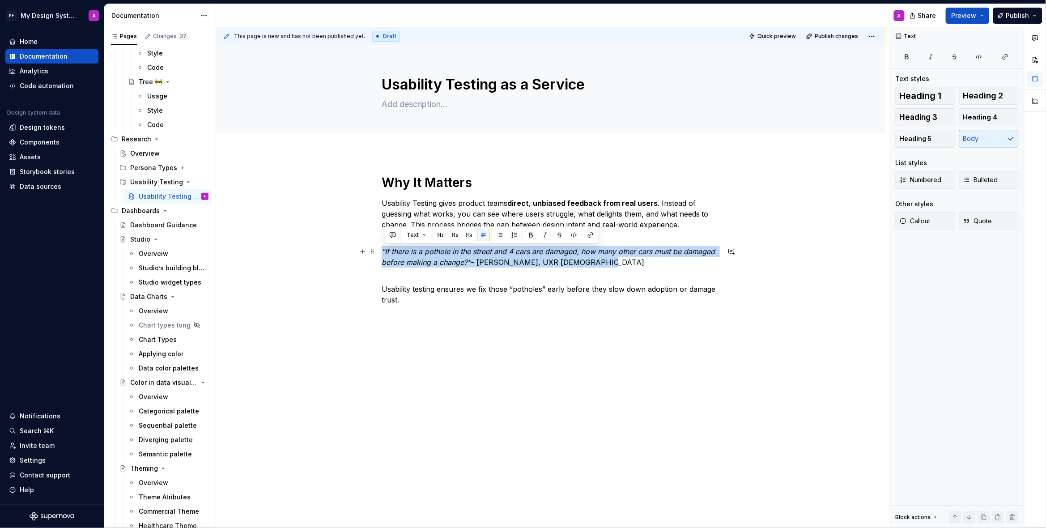
click at [356, 246] on div "Why It Matters Usability Testing gives product teams direct, unbiased feedback …" at bounding box center [550, 313] width 669 height 321
click at [425, 235] on button "Text" at bounding box center [416, 235] width 27 height 13
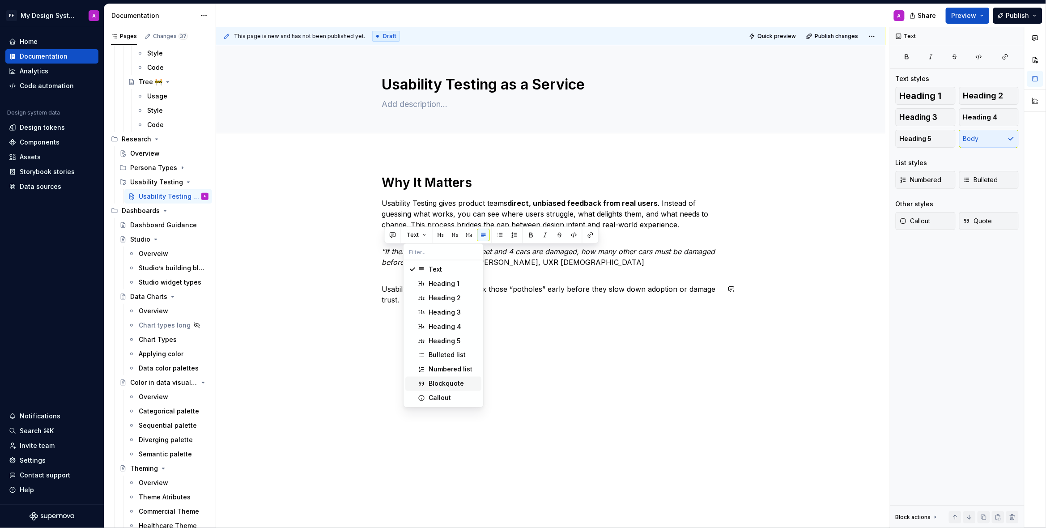
click at [440, 380] on div "Blockquote" at bounding box center [445, 383] width 35 height 9
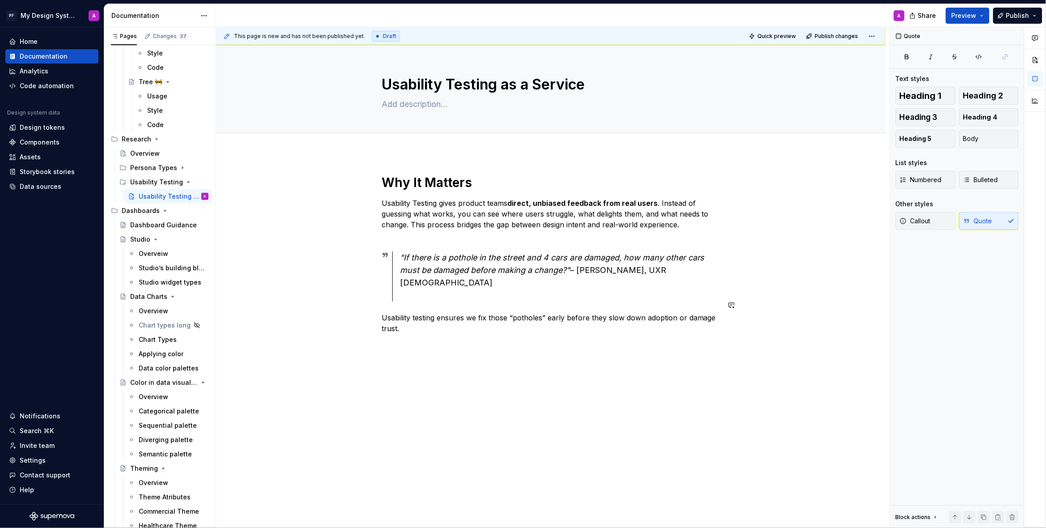
click at [540, 386] on div "Why It Matters Usability Testing gives product teams direct, unbiased feedback …" at bounding box center [550, 328] width 669 height 350
drag, startPoint x: 385, startPoint y: 332, endPoint x: 526, endPoint y: 330, distance: 141.8
click at [526, 339] on p "How We Support You" at bounding box center [551, 344] width 338 height 11
click at [441, 318] on button "button" at bounding box center [440, 315] width 13 height 13
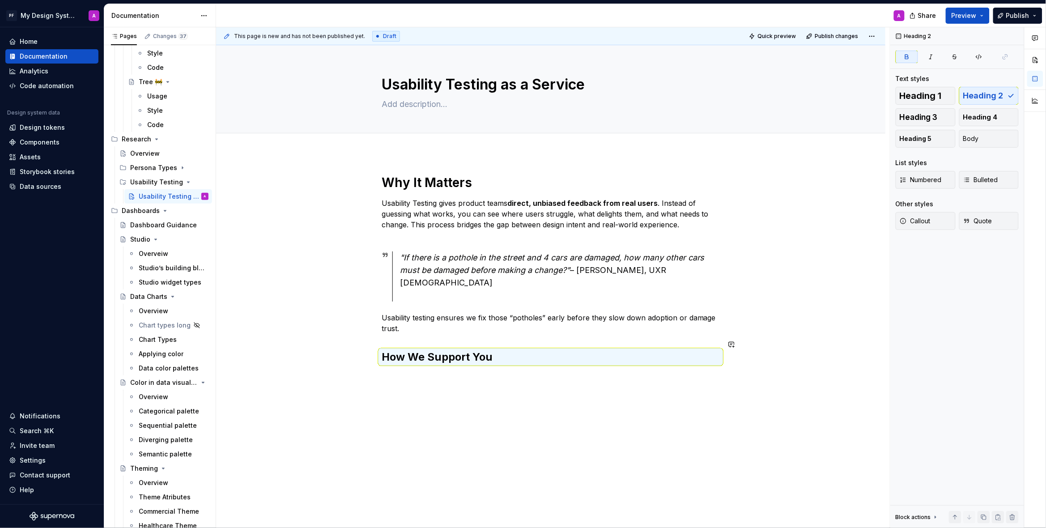
click at [411, 325] on div "Why It Matters Usability Testing gives product teams direct, unbiased feedback …" at bounding box center [551, 269] width 338 height 190
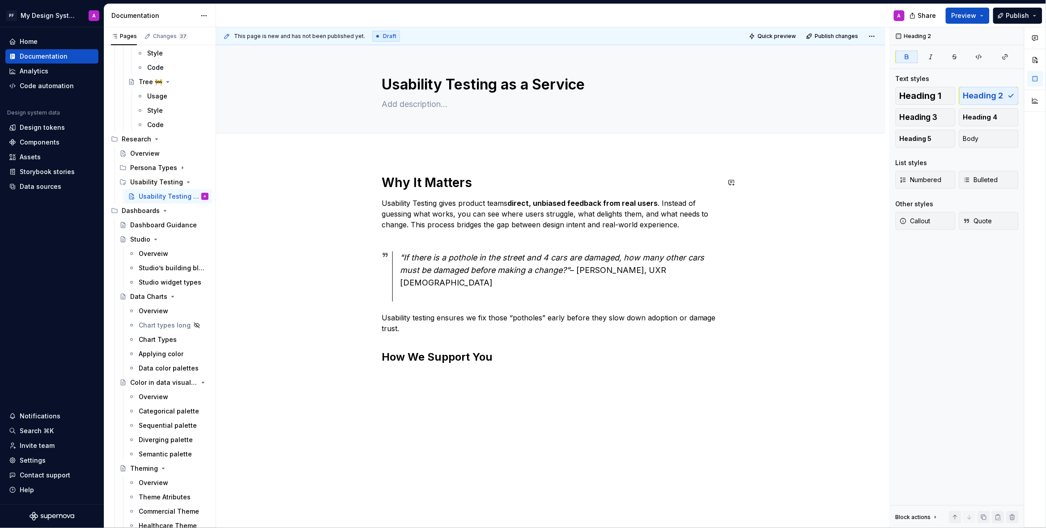
click at [386, 166] on div "Why It Matters Usability Testing gives product teams direct, unbiased feedback …" at bounding box center [550, 343] width 669 height 380
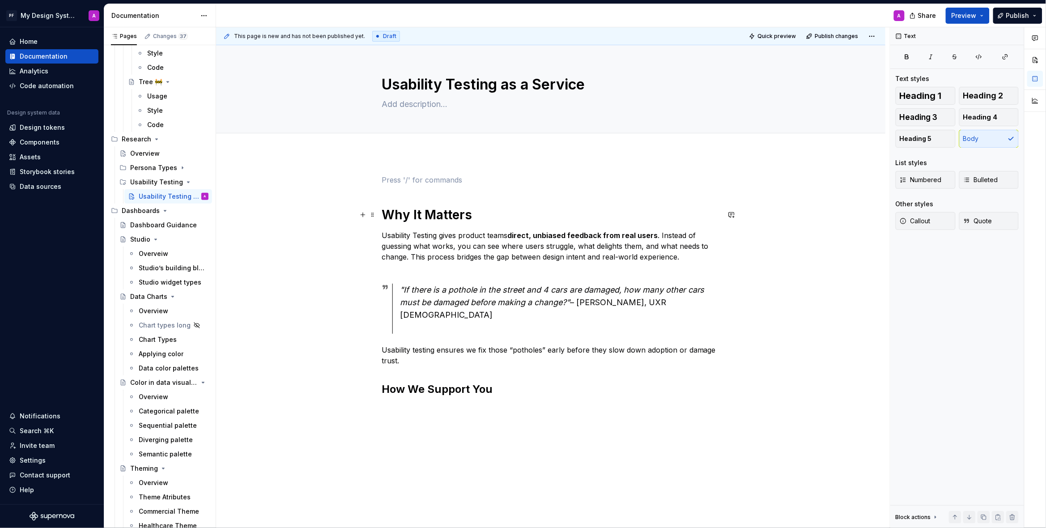
click at [383, 211] on div "Why It Matters Usability Testing gives product teams direct, unbiased feedback …" at bounding box center [550, 359] width 669 height 412
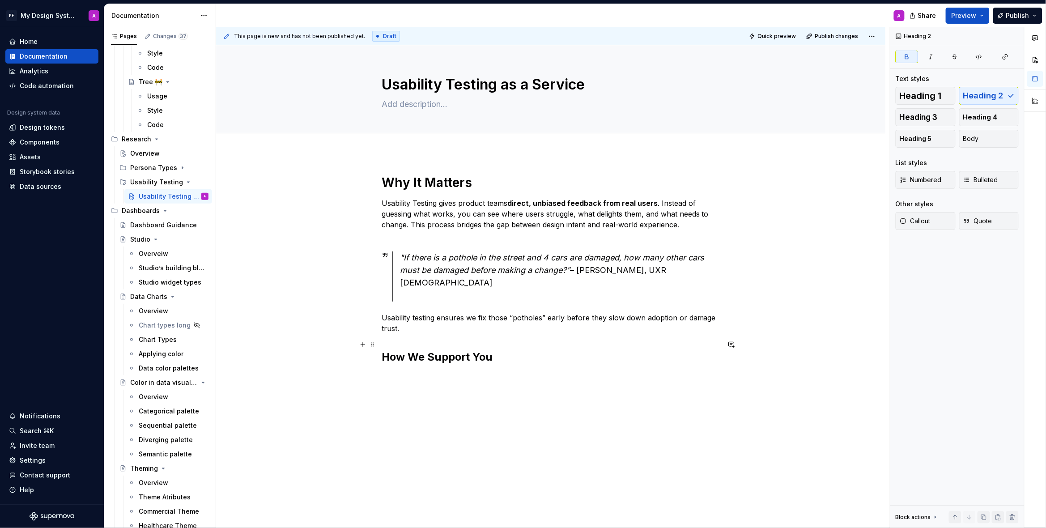
click at [500, 350] on h2 "How We Support You" at bounding box center [551, 357] width 338 height 14
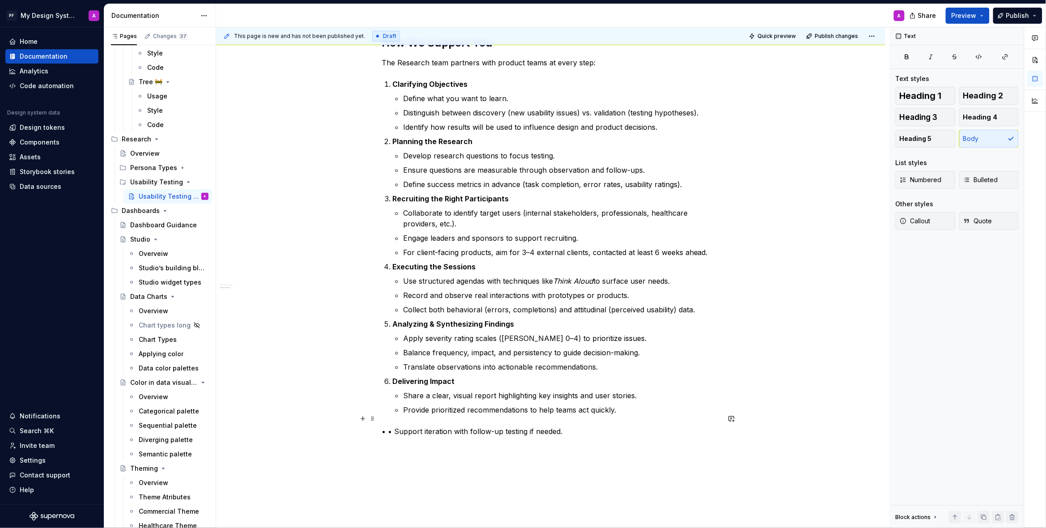
scroll to position [329, 0]
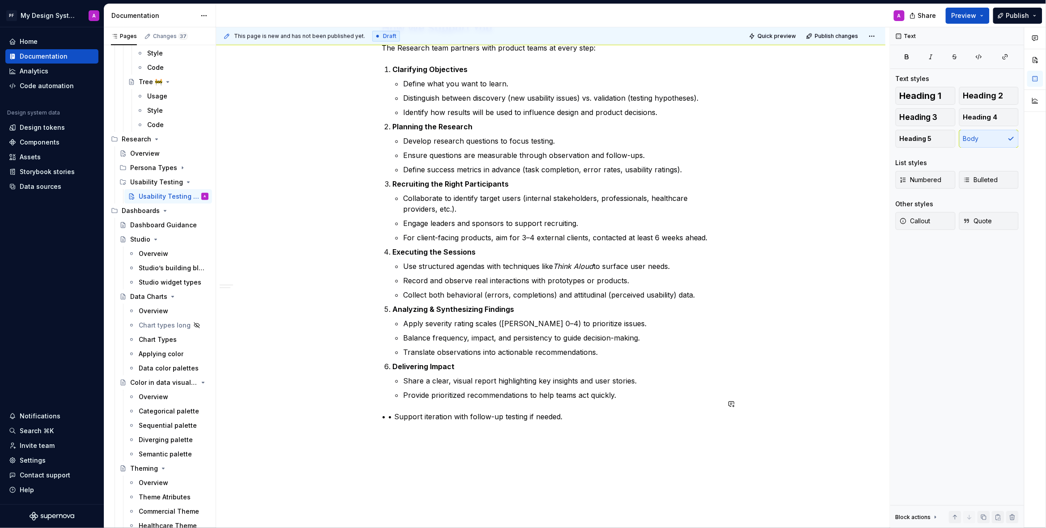
click at [592, 425] on div "Why It Matters Usability Testing gives product teams direct, unbiased feedback …" at bounding box center [550, 207] width 669 height 767
click at [395, 411] on p "• • Support iteration with follow-up testing if needed." at bounding box center [551, 416] width 338 height 11
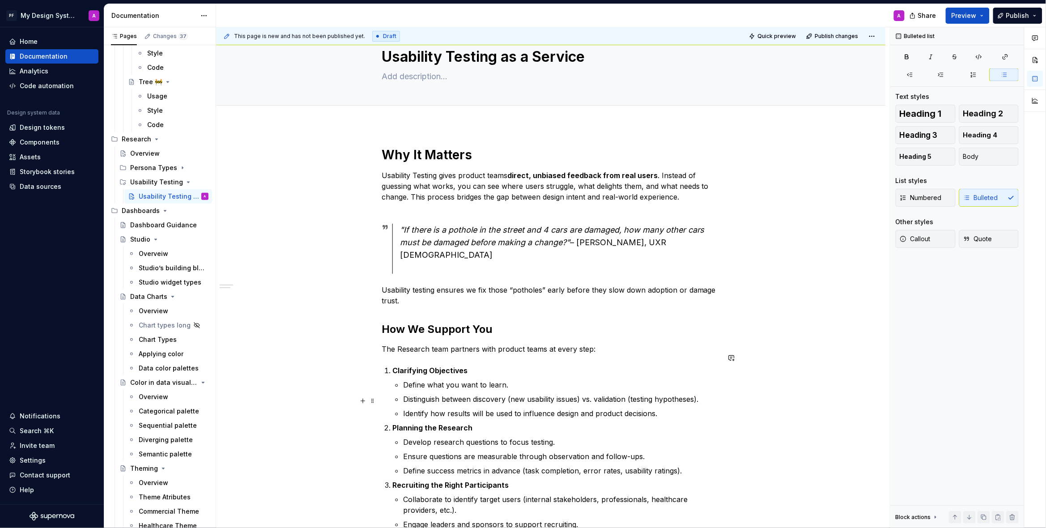
scroll to position [25, 0]
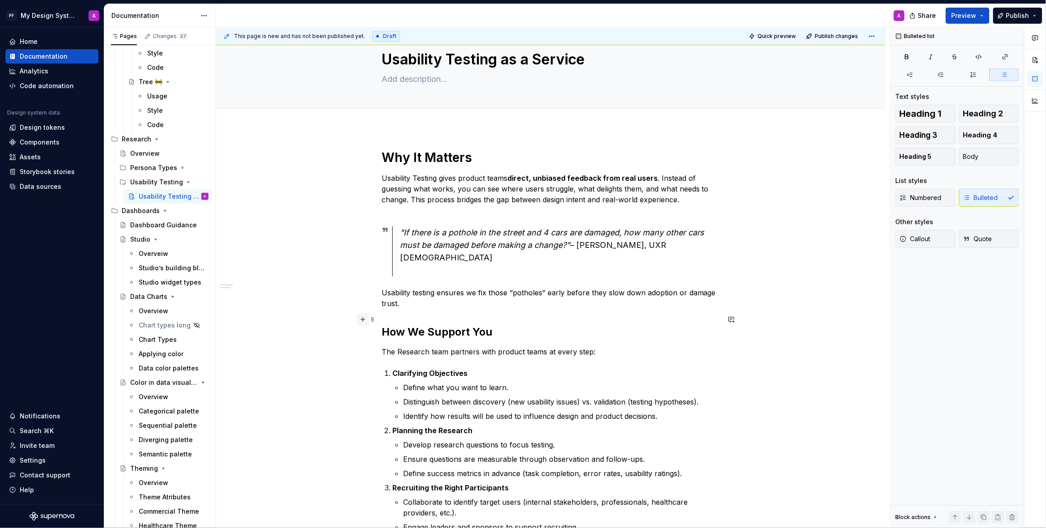
click at [366, 315] on button "button" at bounding box center [362, 319] width 13 height 13
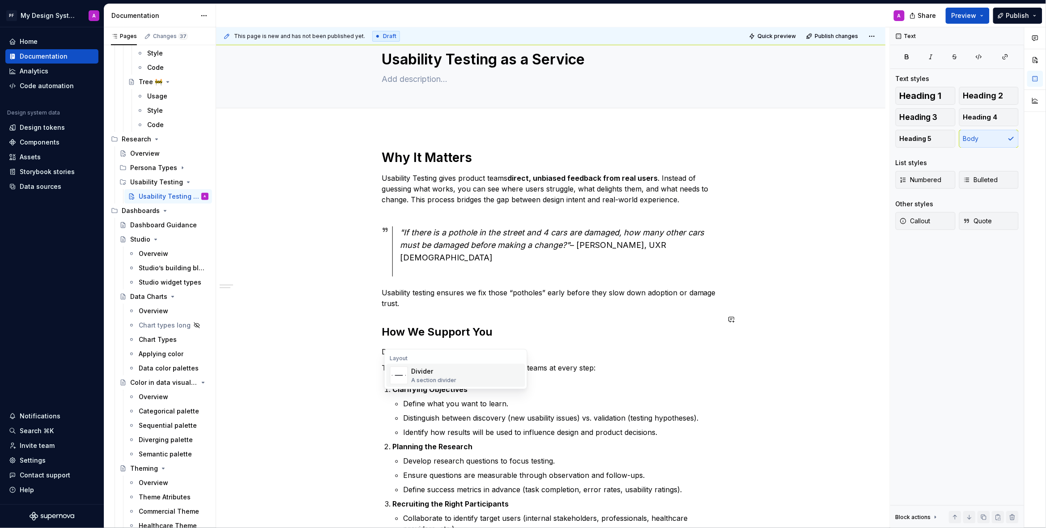
scroll to position [18, 0]
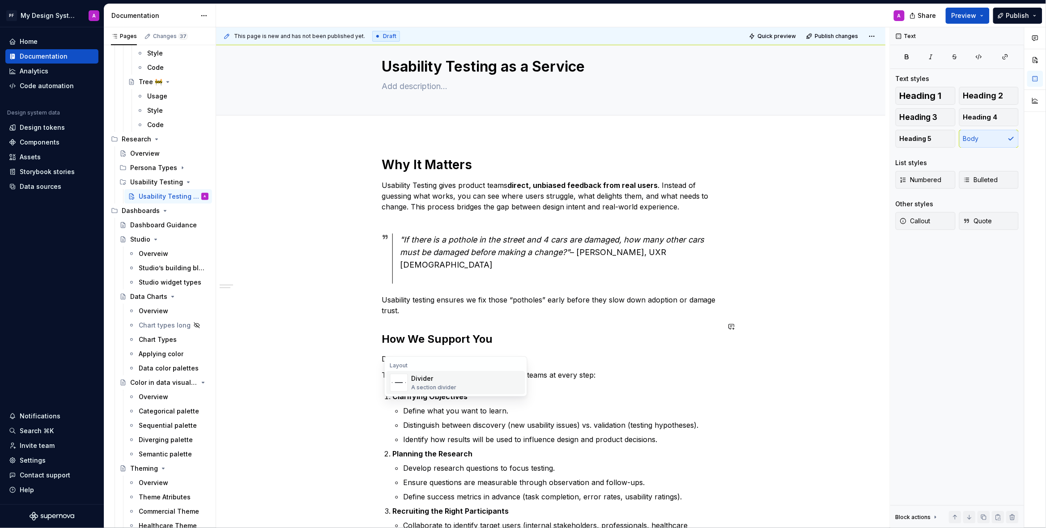
click at [422, 379] on div "Divider" at bounding box center [433, 378] width 45 height 9
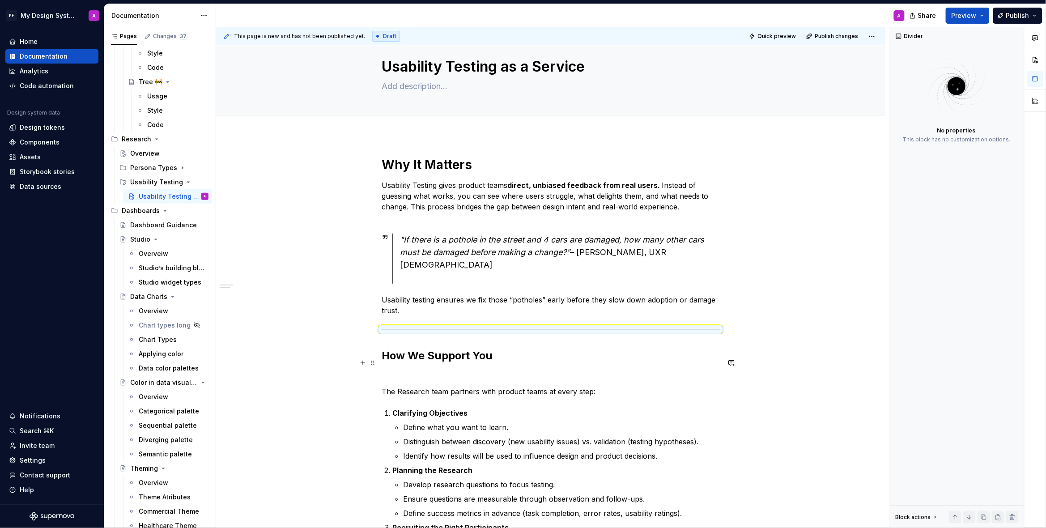
click at [401, 370] on p at bounding box center [551, 375] width 338 height 11
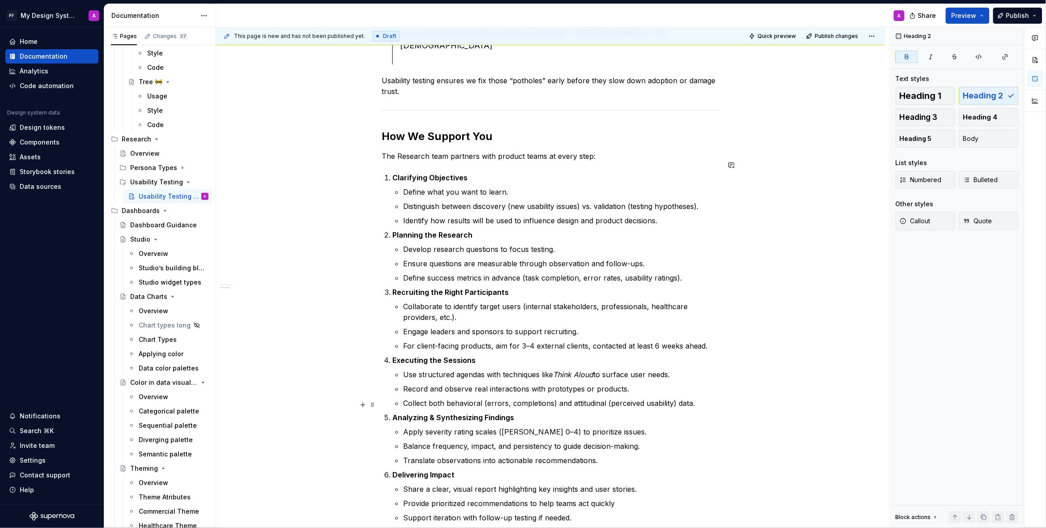
click at [753, 401] on div "Why It Matters Usability Testing gives product teams direct, unbiased feedback …" at bounding box center [550, 314] width 669 height 797
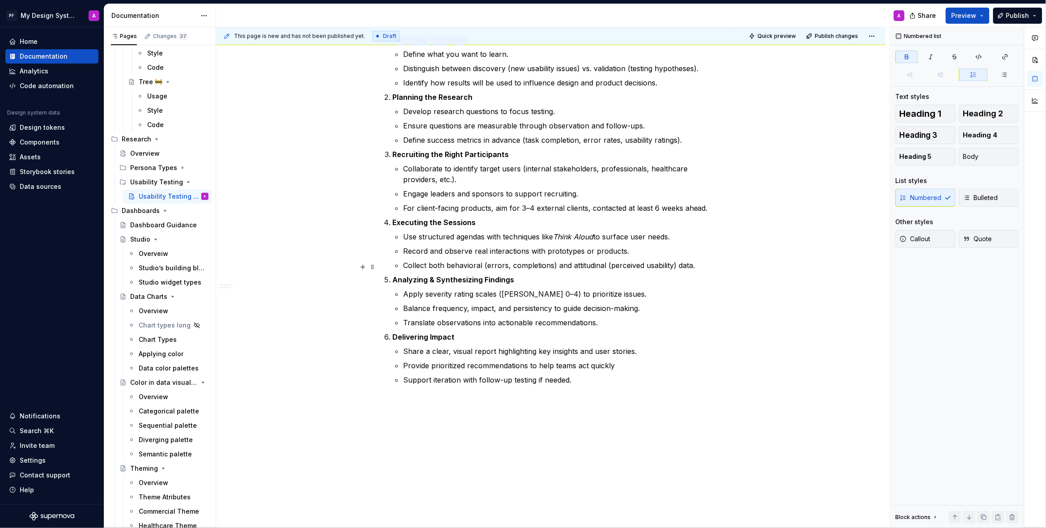
scroll to position [410, 0]
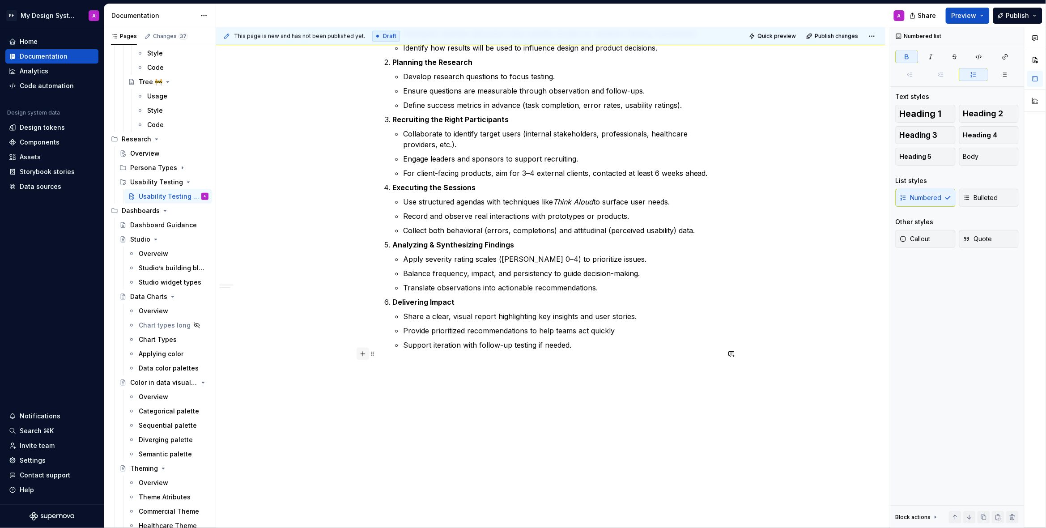
click at [365, 354] on button "button" at bounding box center [362, 354] width 13 height 13
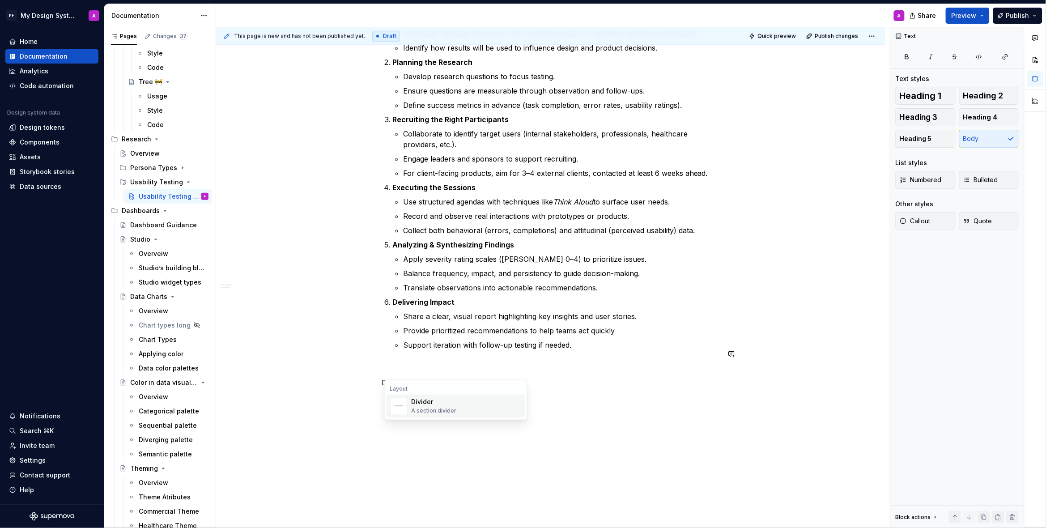
click at [433, 408] on div "A section divider" at bounding box center [433, 410] width 45 height 7
click at [389, 361] on p at bounding box center [551, 366] width 338 height 11
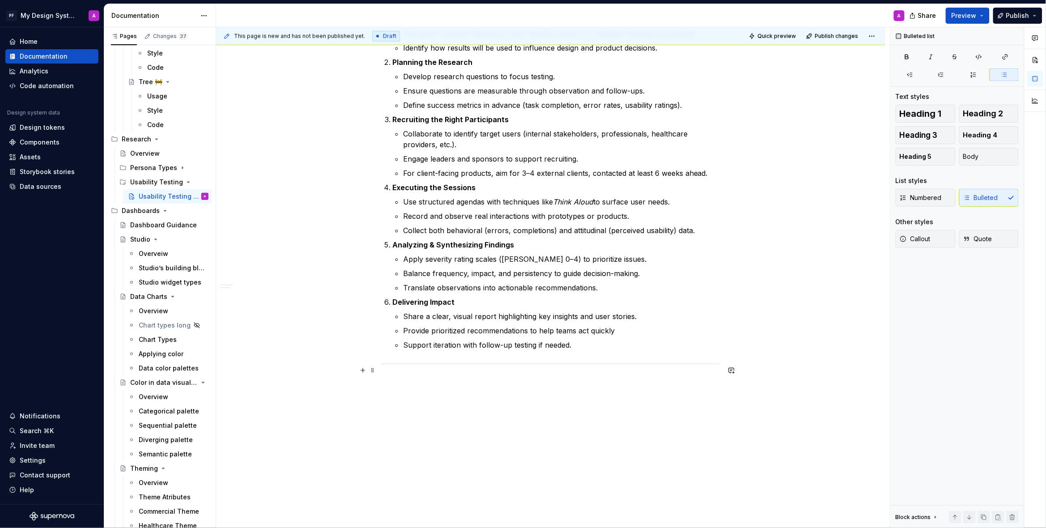
click at [411, 377] on p at bounding box center [551, 382] width 338 height 11
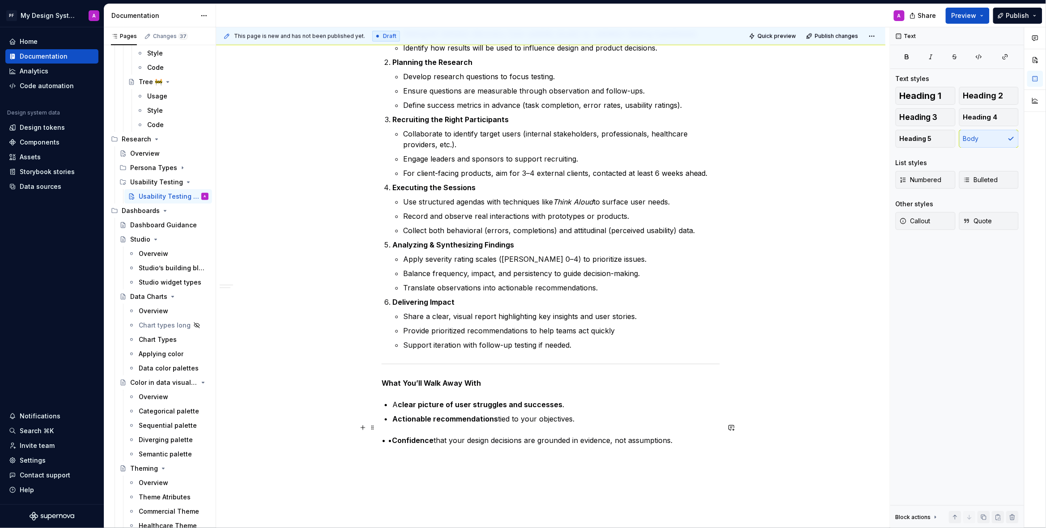
click at [395, 436] on strong "Confidence" at bounding box center [413, 440] width 42 height 9
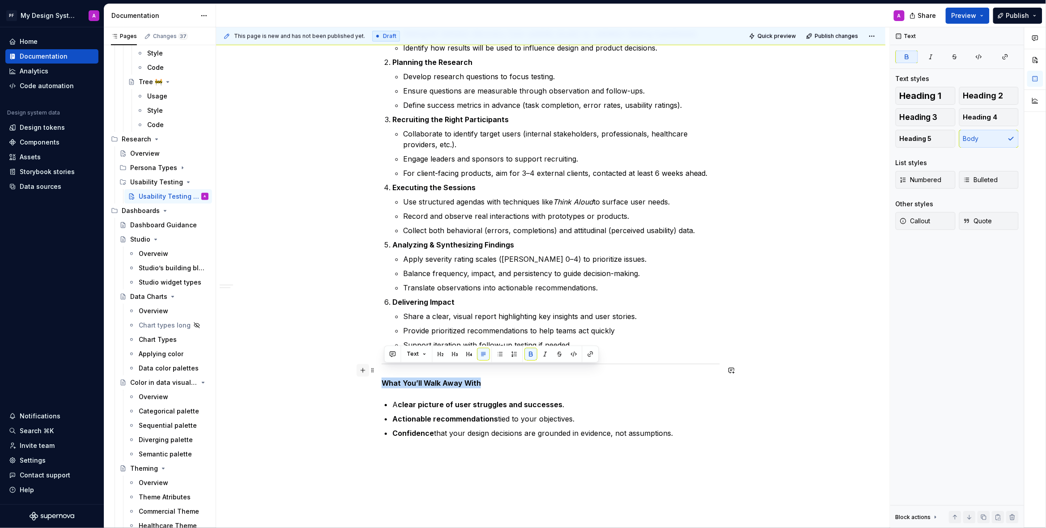
drag, startPoint x: 432, startPoint y: 371, endPoint x: 365, endPoint y: 371, distance: 67.1
click at [382, 371] on div "Why It Matters Usability Testing gives product teams direct, unbiased feedback …" at bounding box center [551, 107] width 338 height 684
click at [468, 354] on button "button" at bounding box center [469, 354] width 13 height 13
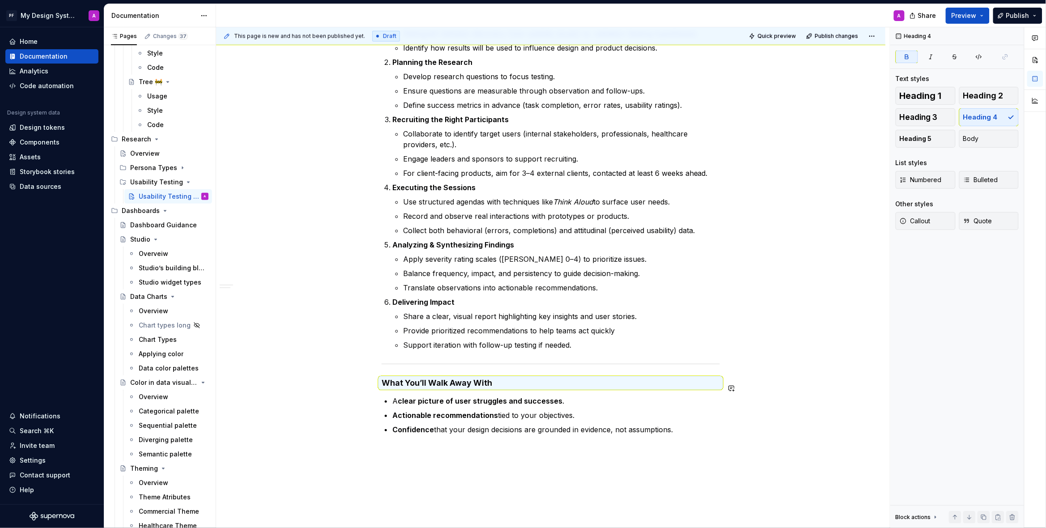
click at [719, 452] on div "Why It Matters Usability Testing gives product teams direct, unbiased feedback …" at bounding box center [550, 173] width 669 height 861
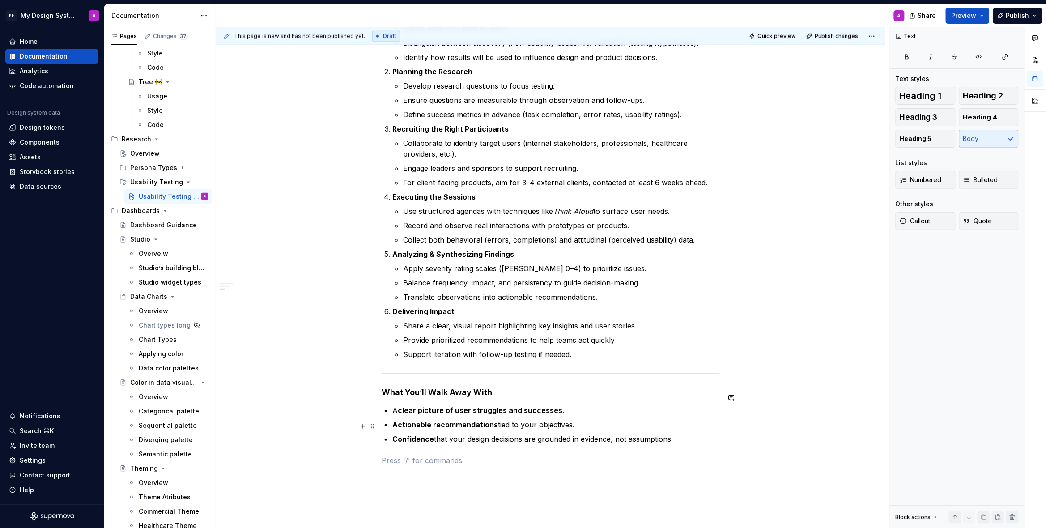
scroll to position [494, 0]
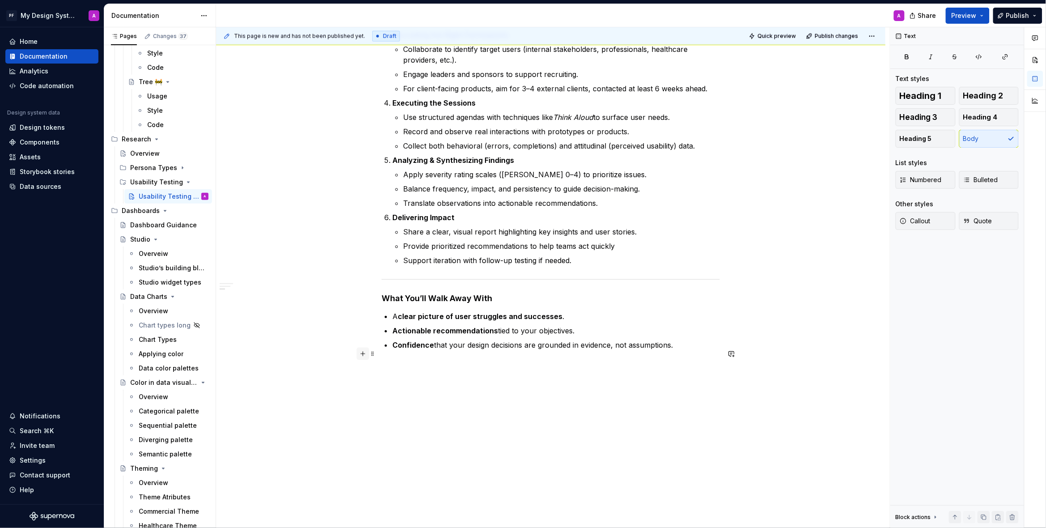
click at [366, 356] on button "button" at bounding box center [362, 354] width 13 height 13
click at [419, 407] on div "Divider A section divider" at bounding box center [433, 406] width 45 height 17
click at [397, 363] on div "Why It Matters Usability Testing gives product teams direct, unbiased feedback …" at bounding box center [551, 44] width 338 height 729
click at [398, 377] on p at bounding box center [551, 382] width 338 height 11
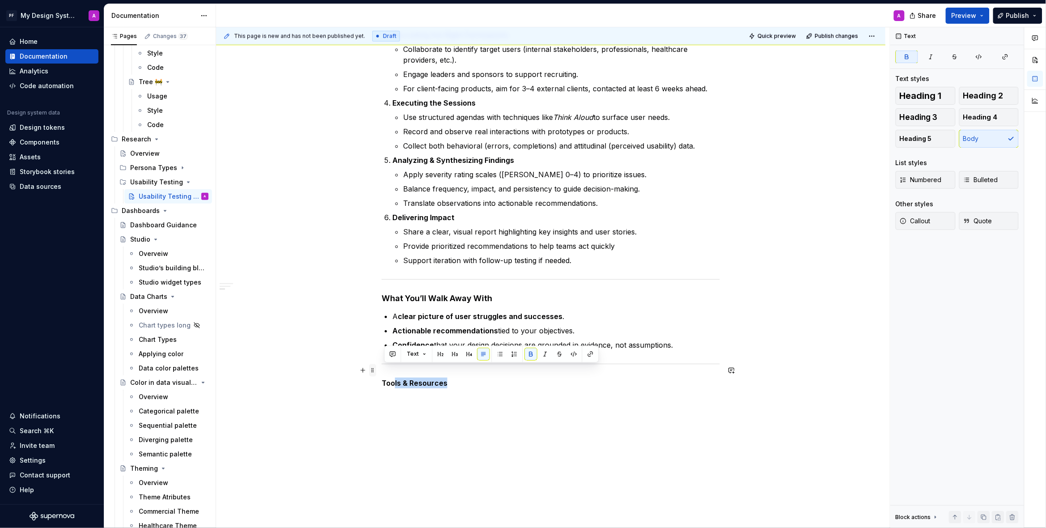
drag, startPoint x: 453, startPoint y: 371, endPoint x: 378, endPoint y: 372, distance: 74.7
click at [382, 371] on div "Why It Matters Usability Testing gives product teams direct, unbiased feedback …" at bounding box center [551, 39] width 338 height 719
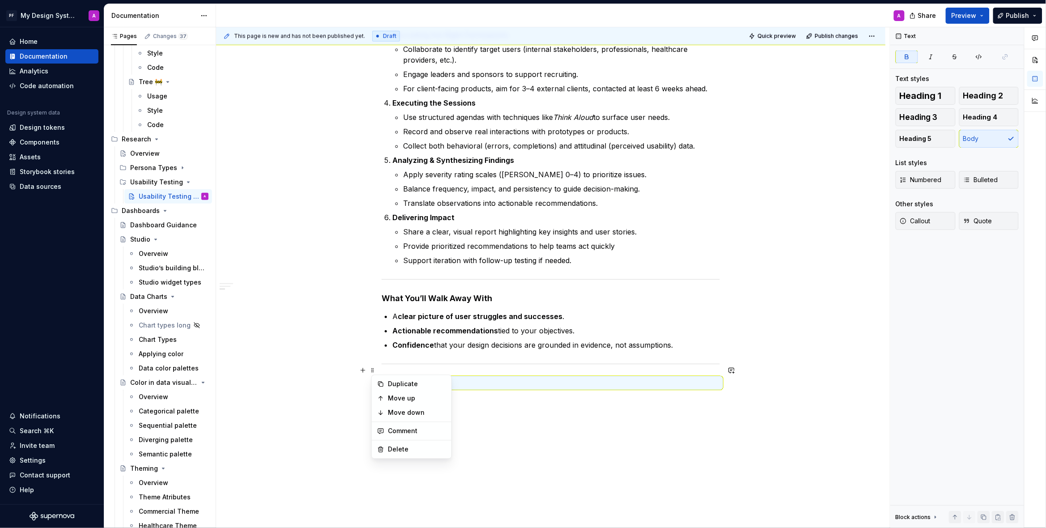
drag, startPoint x: 492, startPoint y: 377, endPoint x: 478, endPoint y: 373, distance: 13.9
click at [490, 376] on div "Why It Matters Usability Testing gives product teams direct, unbiased feedback …" at bounding box center [551, 39] width 338 height 719
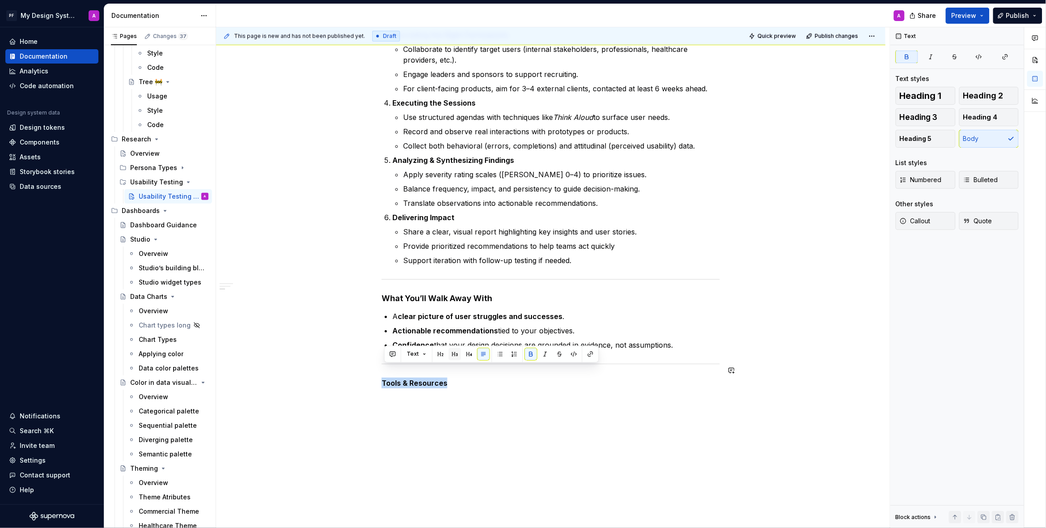
click at [453, 355] on button "button" at bounding box center [455, 354] width 13 height 13
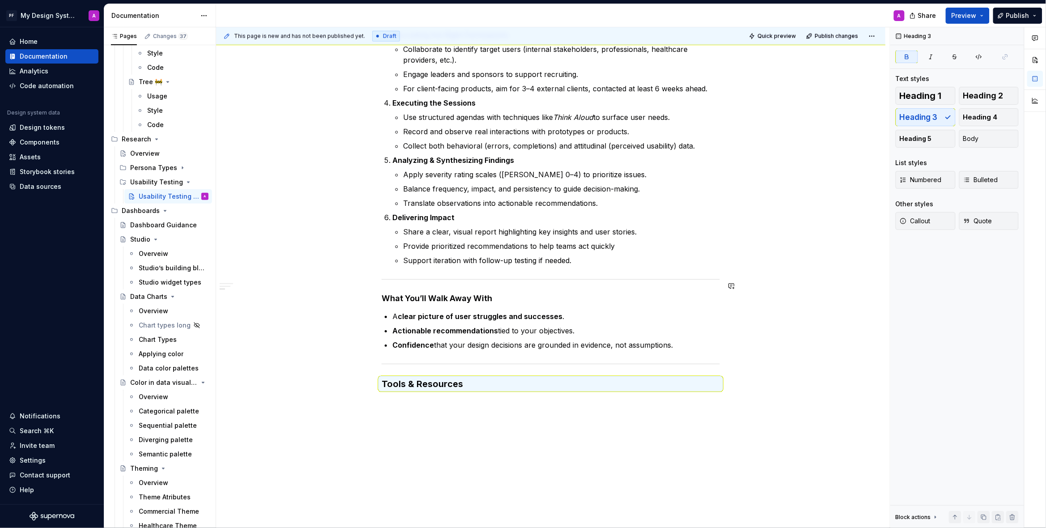
click at [476, 294] on div "Why It Matters Usability Testing gives product teams direct, unbiased feedback …" at bounding box center [551, 35] width 338 height 710
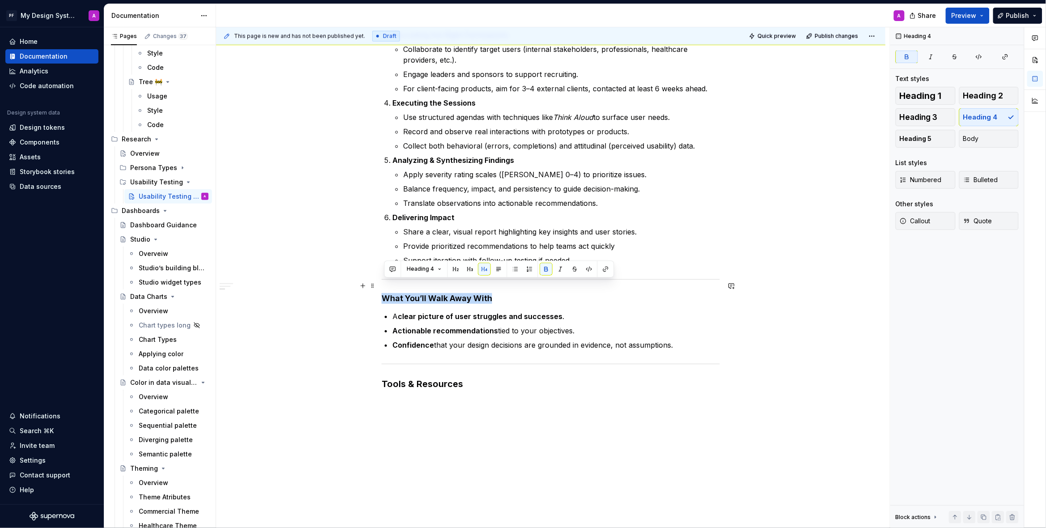
drag, startPoint x: 490, startPoint y: 284, endPoint x: 382, endPoint y: 284, distance: 107.8
click at [382, 284] on div "Why It Matters Usability Testing gives product teams direct, unbiased feedback …" at bounding box center [550, 109] width 669 height 900
click at [470, 271] on button "button" at bounding box center [470, 269] width 13 height 13
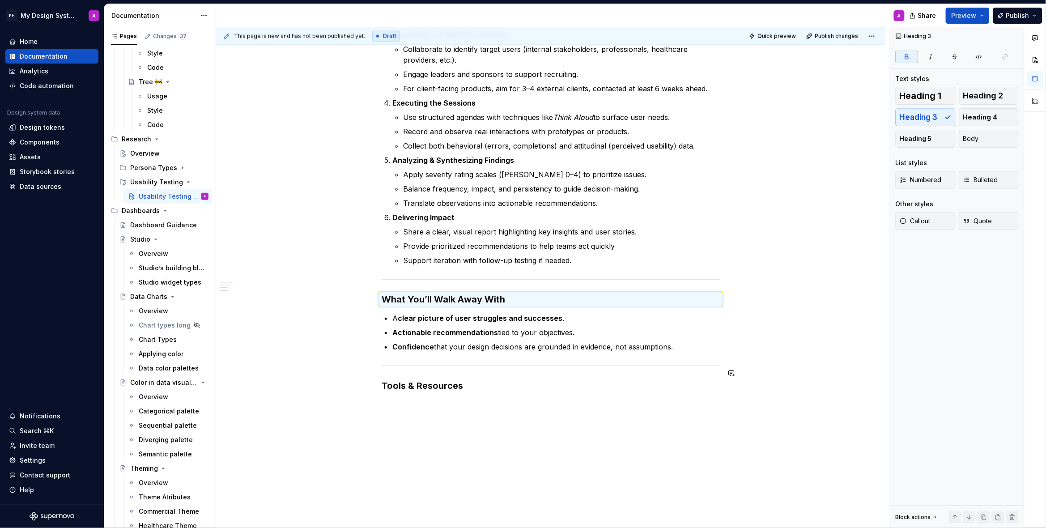
drag, startPoint x: 535, startPoint y: 391, endPoint x: 515, endPoint y: 389, distance: 20.3
click at [534, 391] on div "This page is new and has not been published yet. Draft Quick preview Publish ch…" at bounding box center [553, 277] width 674 height 501
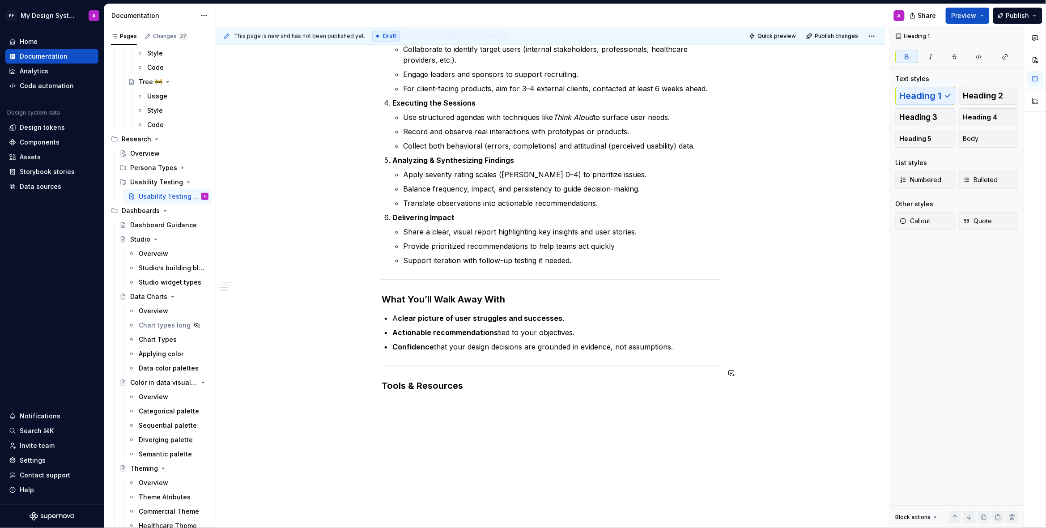
click at [443, 389] on div "Why It Matters Usability Testing gives product teams direct, unbiased feedback …" at bounding box center [551, 41] width 338 height 722
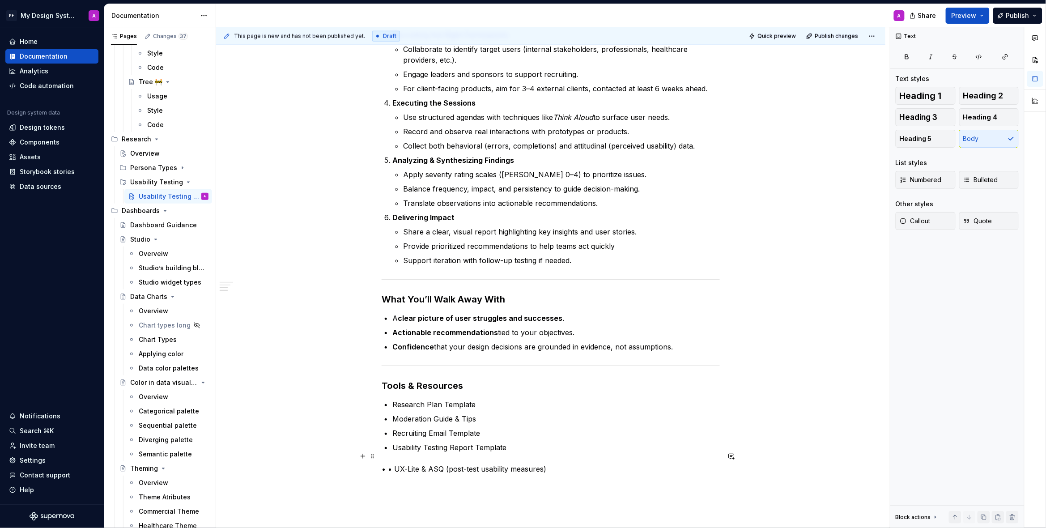
click at [397, 463] on p "• • UX-Lite & ASQ (post-test usability measures)" at bounding box center [551, 468] width 338 height 11
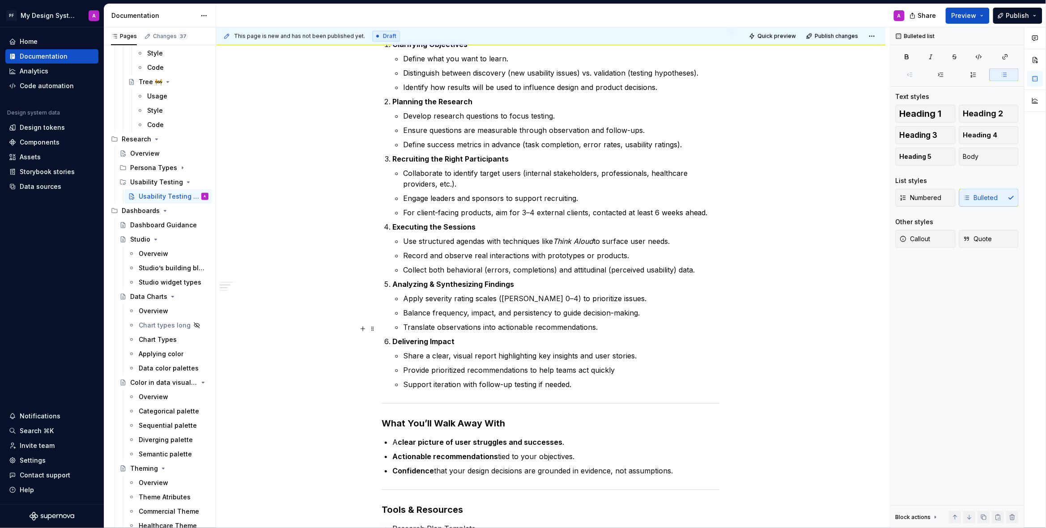
scroll to position [0, 0]
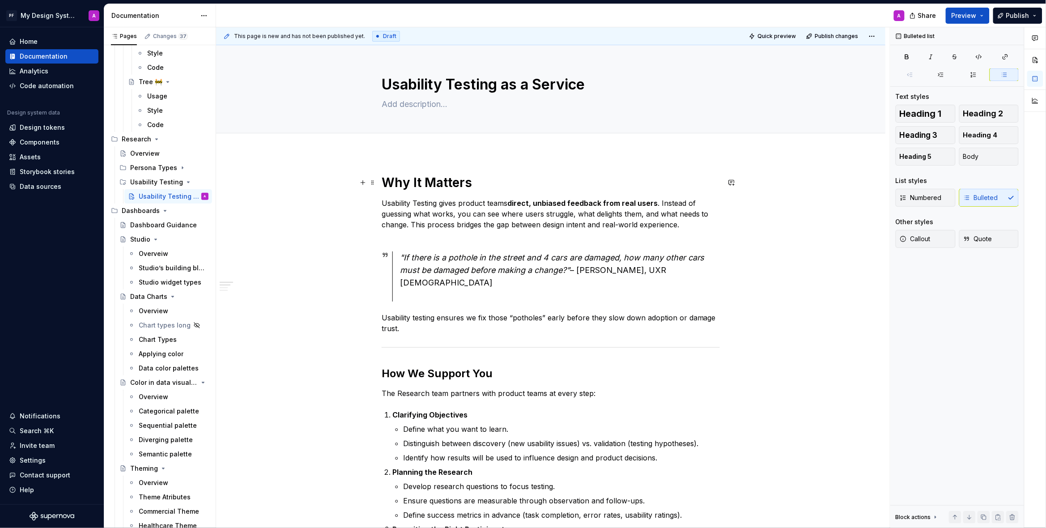
click at [412, 181] on strong "Why It Matters" at bounding box center [427, 182] width 90 height 15
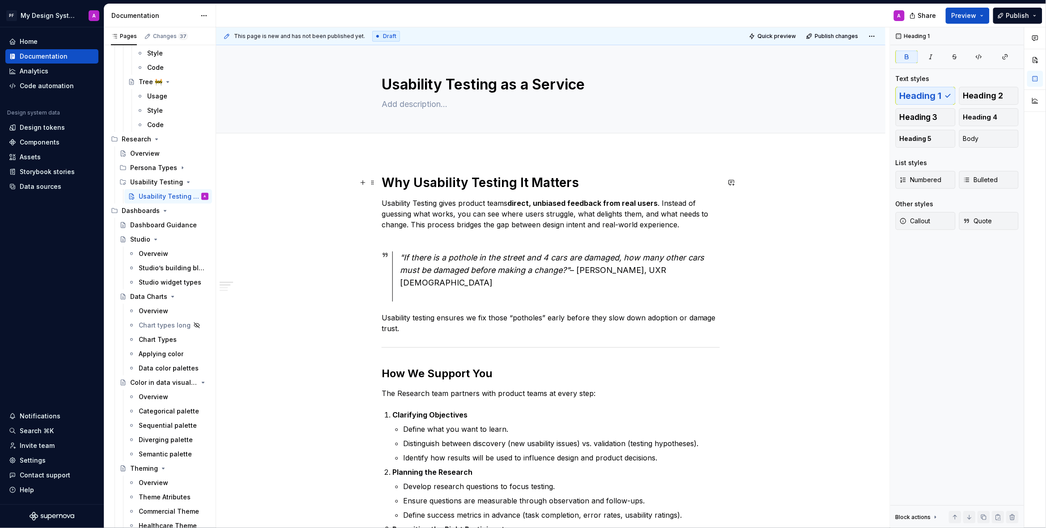
drag, startPoint x: 534, startPoint y: 182, endPoint x: 791, endPoint y: 147, distance: 259.0
click at [534, 181] on strong "Why Usability Testing It Matters" at bounding box center [480, 182] width 197 height 15
click at [535, 344] on div at bounding box center [551, 347] width 338 height 6
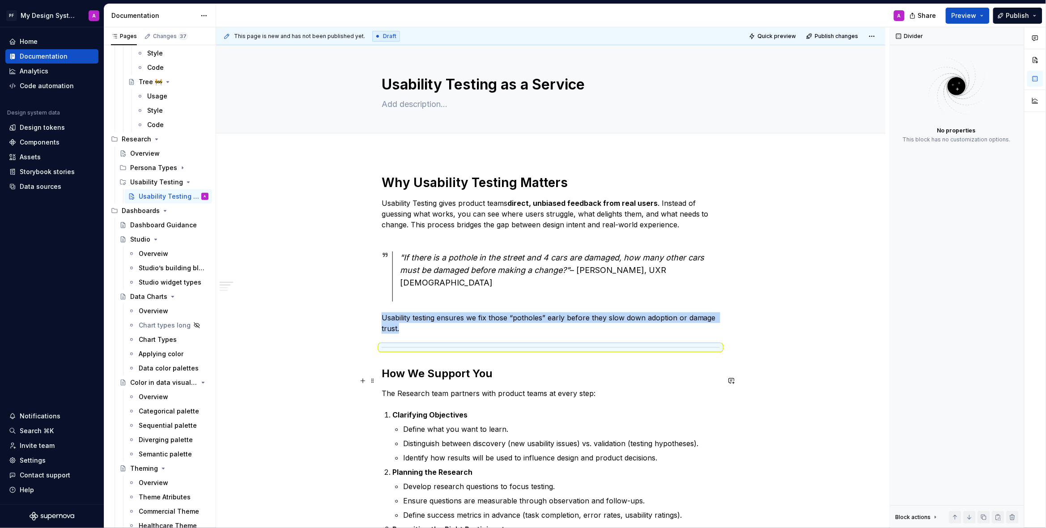
scroll to position [66, 0]
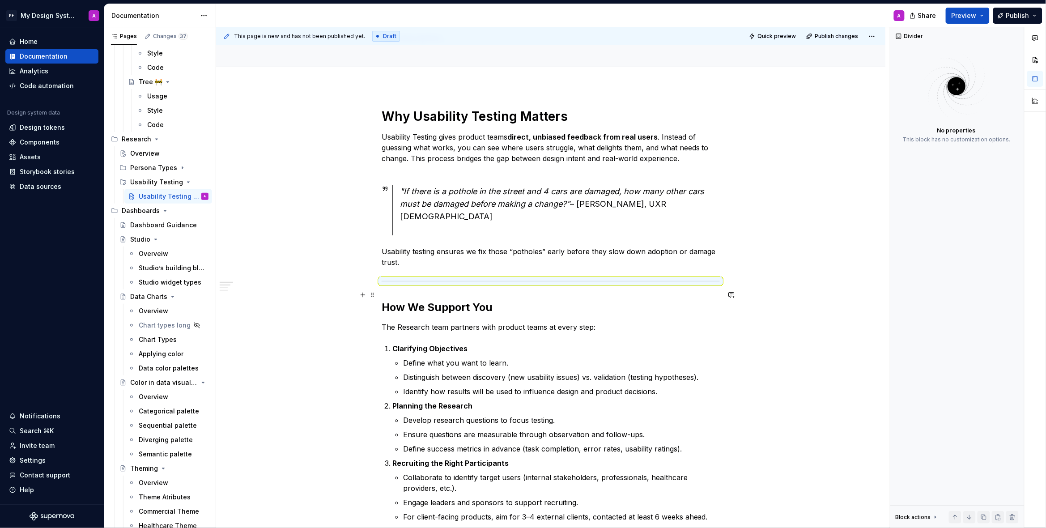
click at [430, 301] on strong "How We Support You" at bounding box center [437, 307] width 111 height 13
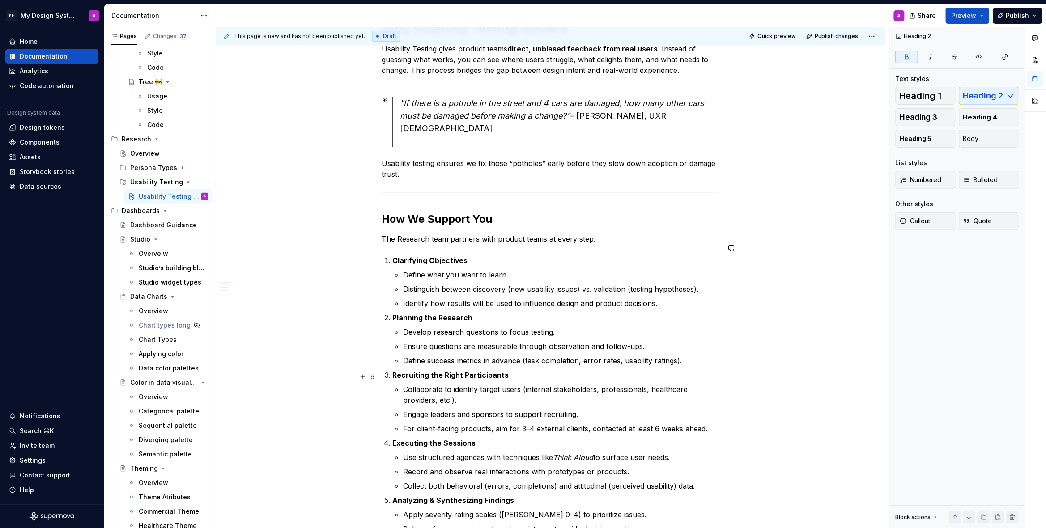
scroll to position [143, 0]
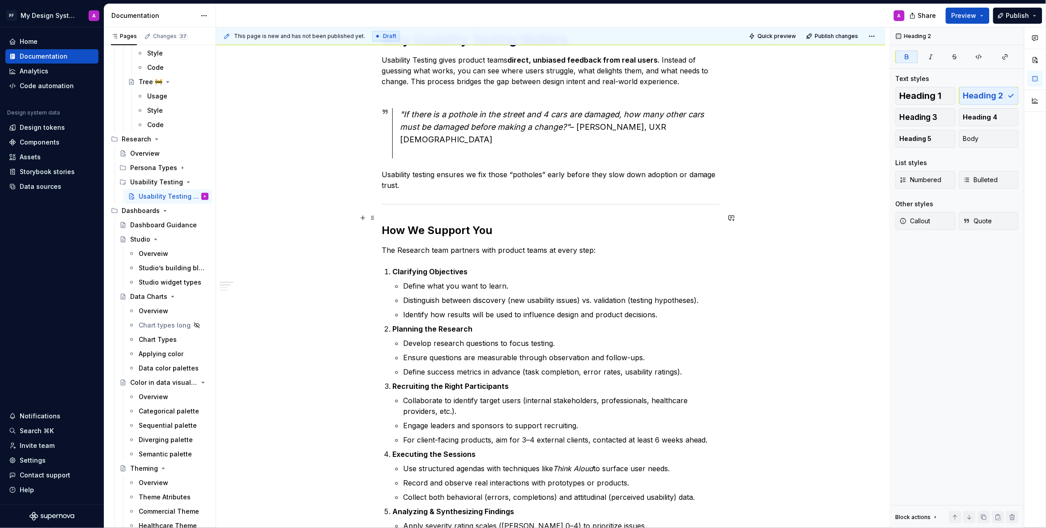
click at [425, 224] on strong "How We Support You" at bounding box center [437, 230] width 111 height 13
click at [756, 212] on div "Why Usability Testing Matters Usability Testing gives product teams direct, unb…" at bounding box center [550, 498] width 669 height 977
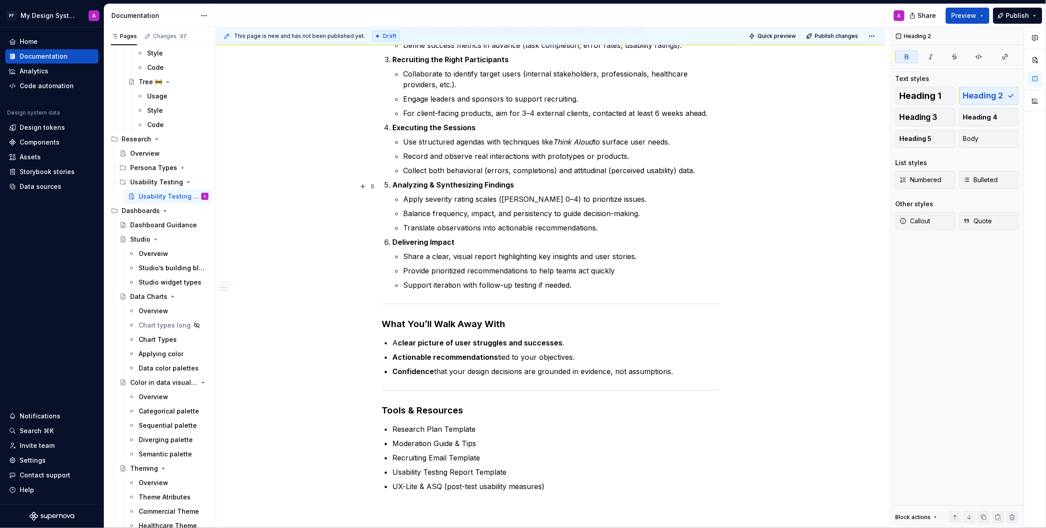
scroll to position [589, 0]
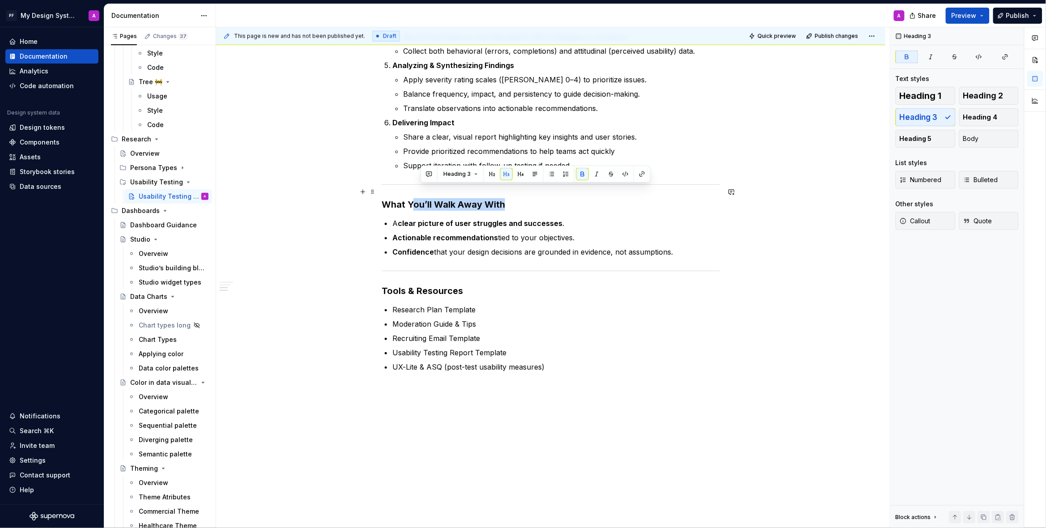
drag, startPoint x: 503, startPoint y: 192, endPoint x: 416, endPoint y: 195, distance: 87.3
click at [416, 199] on strong "What You’ll Walk Away With" at bounding box center [443, 204] width 123 height 11
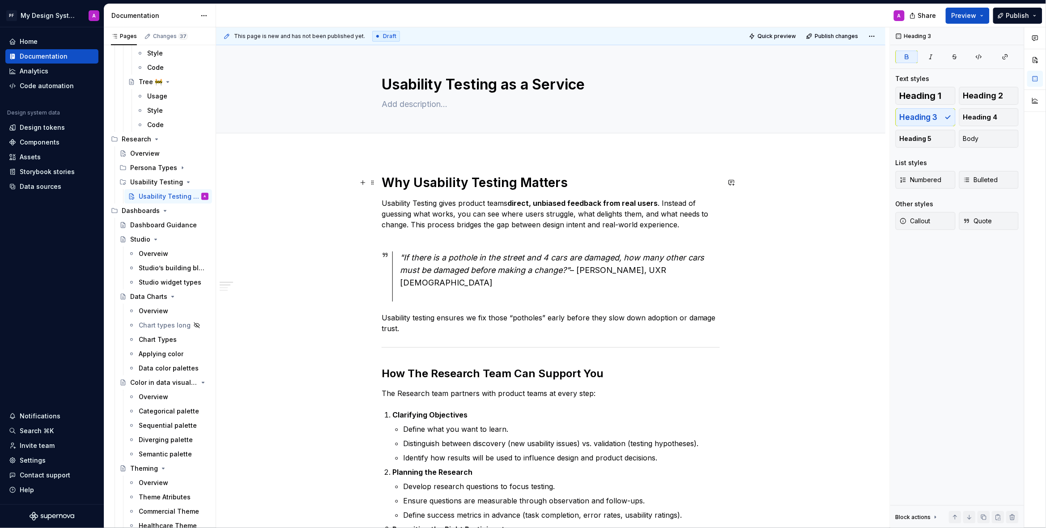
scroll to position [4, 0]
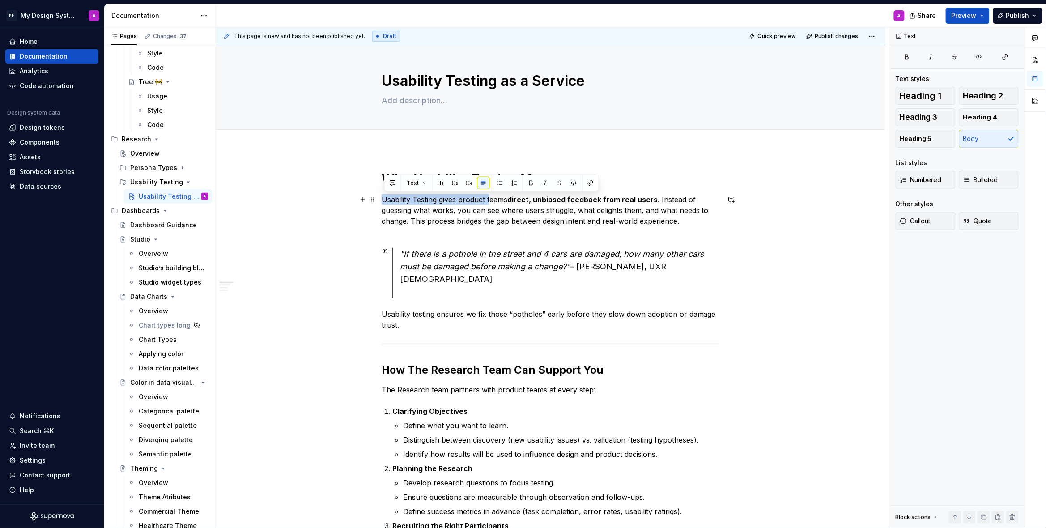
drag, startPoint x: 383, startPoint y: 200, endPoint x: 493, endPoint y: 199, distance: 109.6
click at [493, 199] on p "Usability Testing gives product teams direct, unbiased feedback from real users…" at bounding box center [551, 215] width 338 height 43
copy p "Usability Testing gives product t"
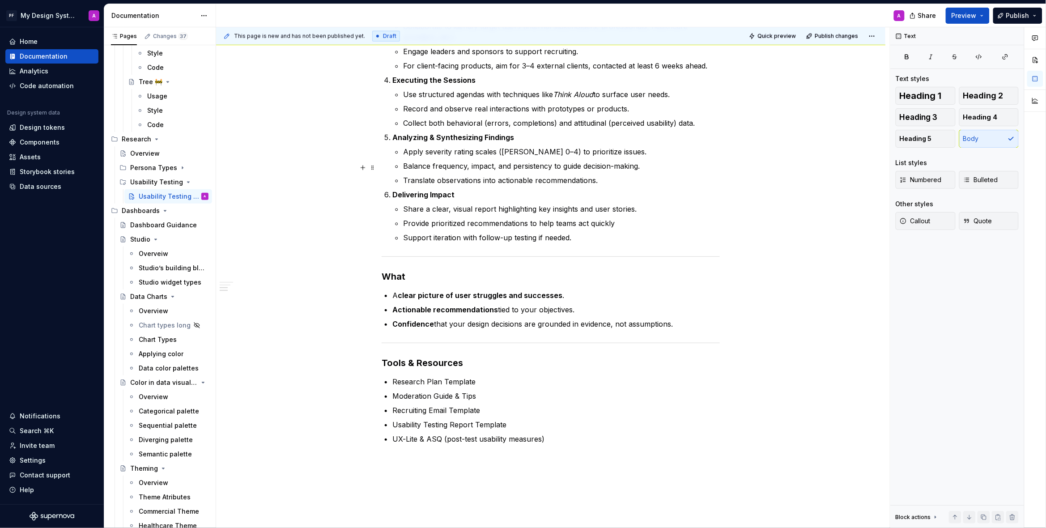
scroll to position [564, 0]
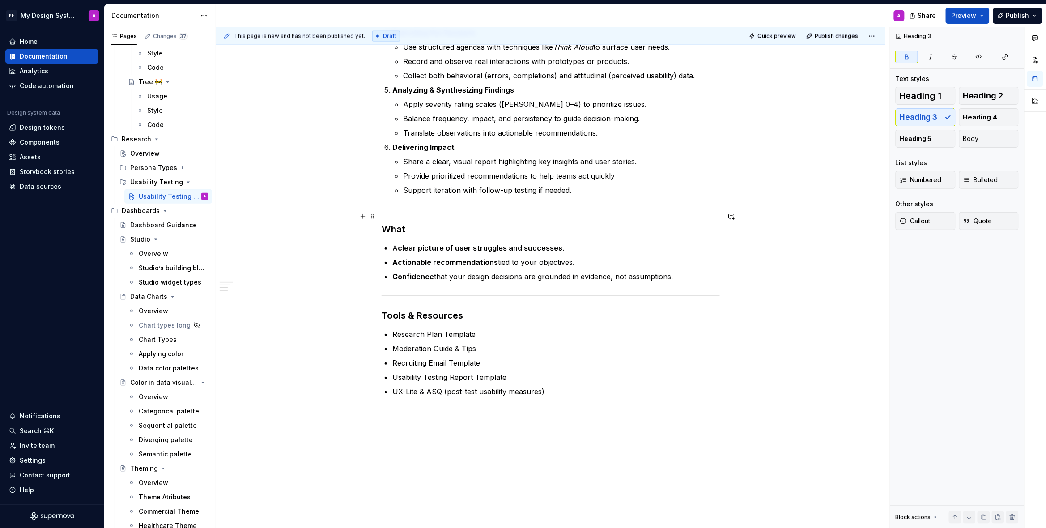
click at [411, 223] on h3 "What" at bounding box center [551, 229] width 338 height 13
drag, startPoint x: 550, startPoint y: 218, endPoint x: 513, endPoint y: 217, distance: 36.7
click at [513, 223] on h3 "What Usability Testing gives product t" at bounding box center [551, 229] width 338 height 13
click at [488, 223] on h3 "What Usability Testing provides You" at bounding box center [551, 229] width 338 height 13
click at [509, 441] on div "Why Usability Testing Matters Usability Testing gives product teams direct, unb…" at bounding box center [550, 77] width 669 height 977
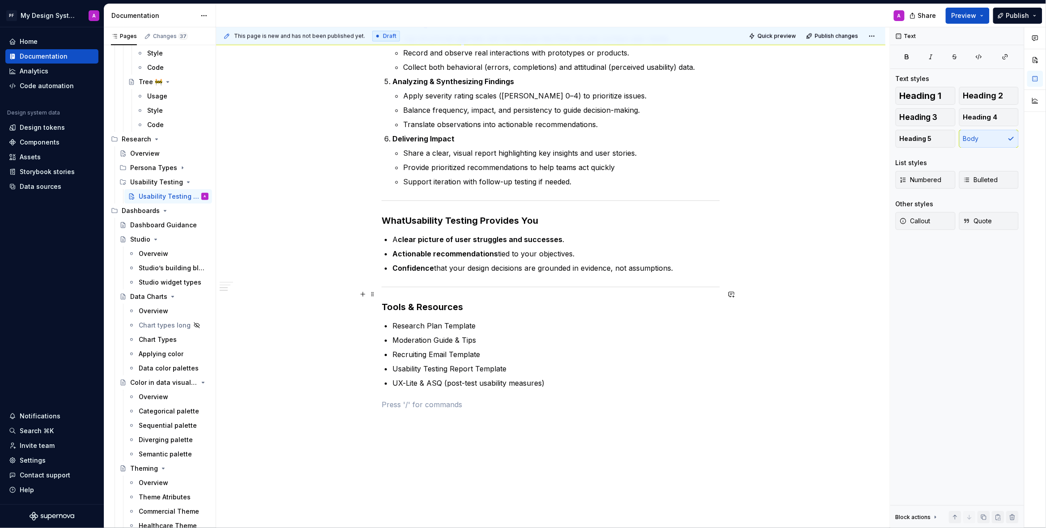
scroll to position [604, 0]
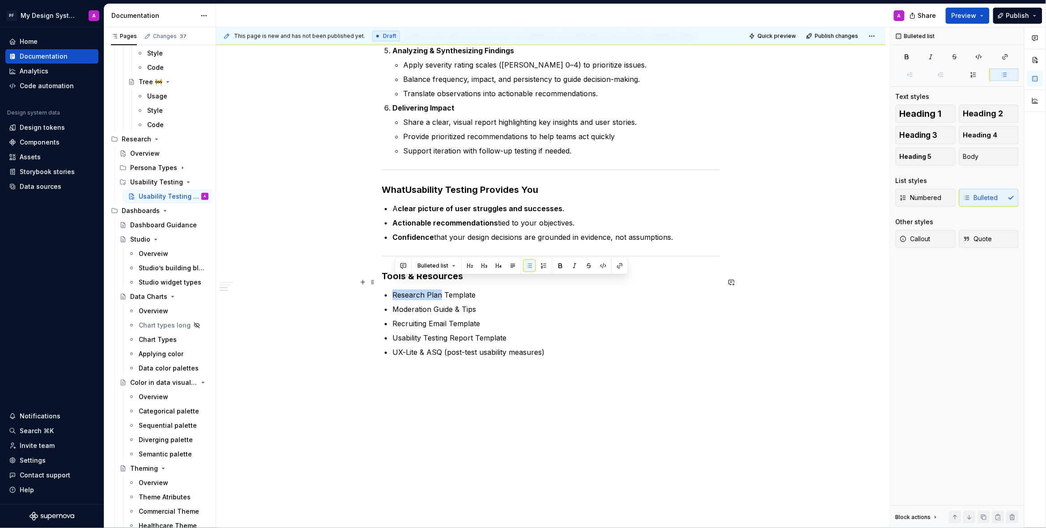
drag, startPoint x: 395, startPoint y: 282, endPoint x: 442, endPoint y: 282, distance: 47.0
click at [442, 289] on p "Research Plan Template" at bounding box center [555, 294] width 327 height 11
copy p "Research Plan"
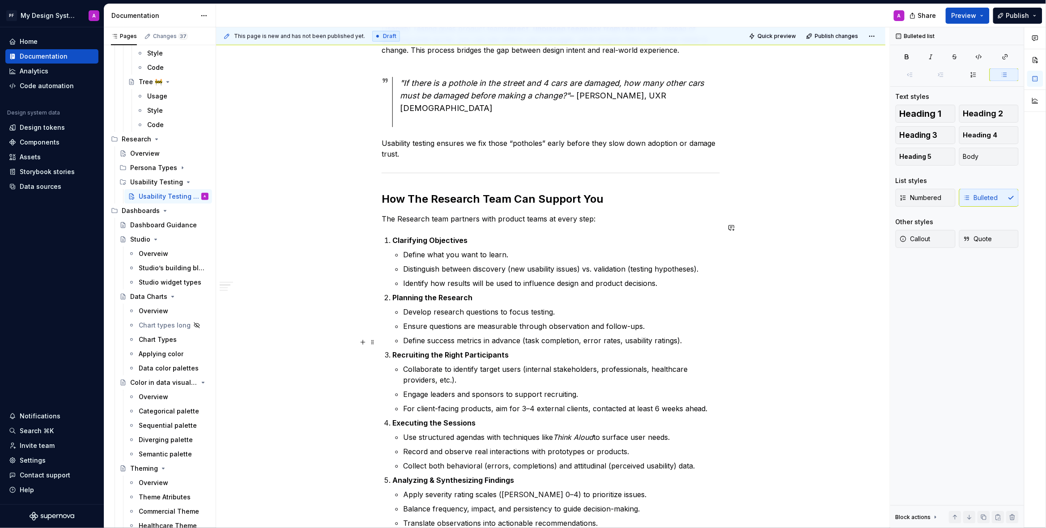
scroll to position [0, 0]
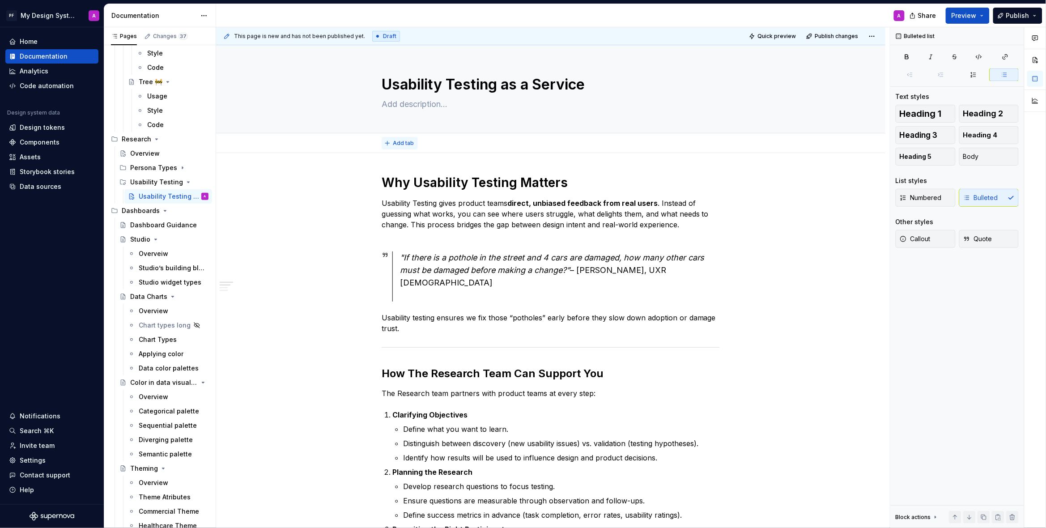
click at [409, 143] on span "Add tab" at bounding box center [403, 143] width 21 height 7
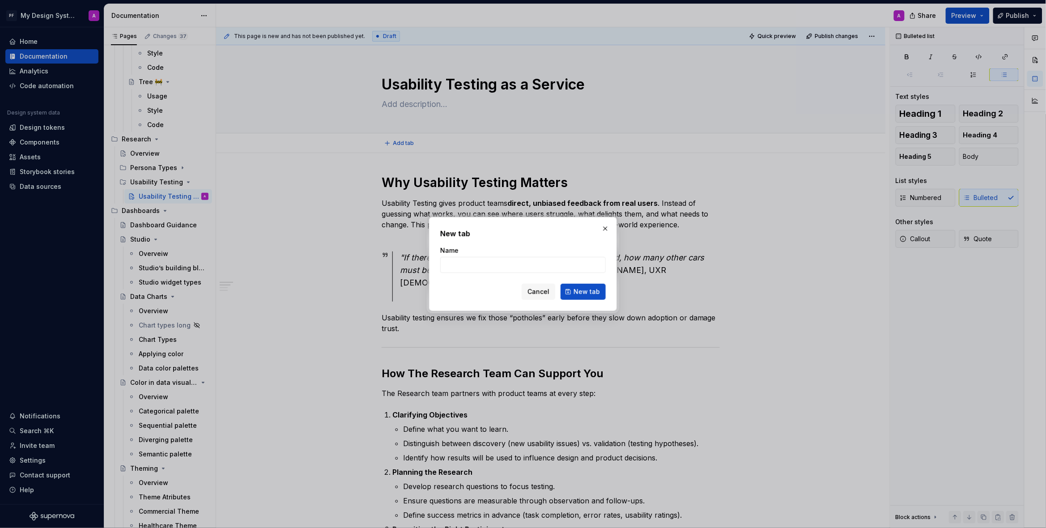
type textarea "*"
type input "Usability Testing"
click button "New tab" at bounding box center [582, 292] width 45 height 16
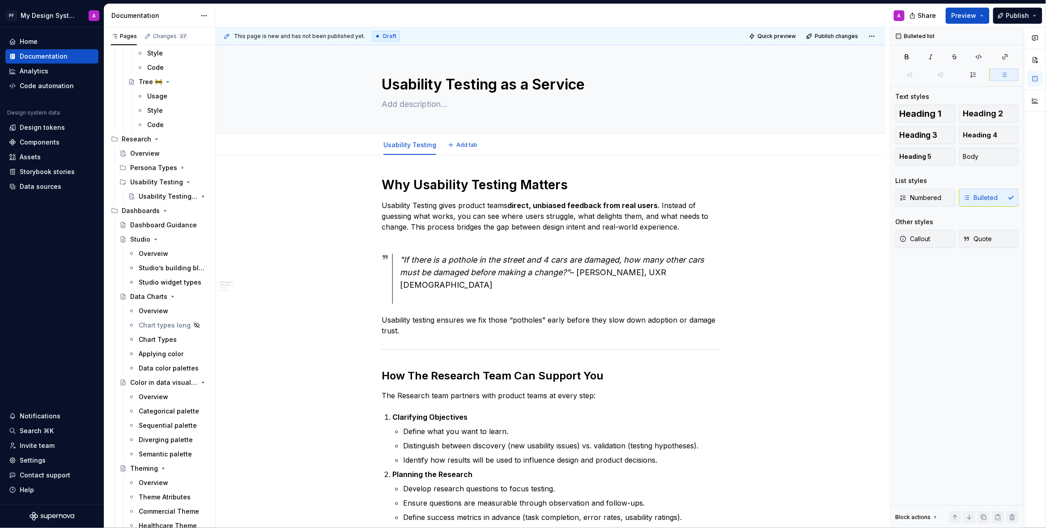
type textarea "*"
click at [458, 148] on span "Add tab" at bounding box center [466, 144] width 21 height 7
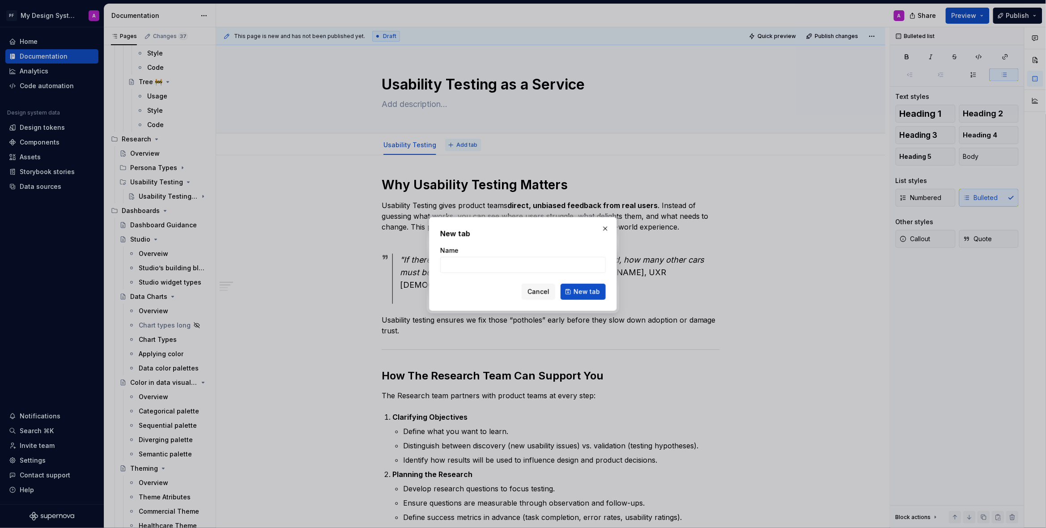
type input "Research Plan"
click at [591, 293] on span "New tab" at bounding box center [586, 291] width 26 height 9
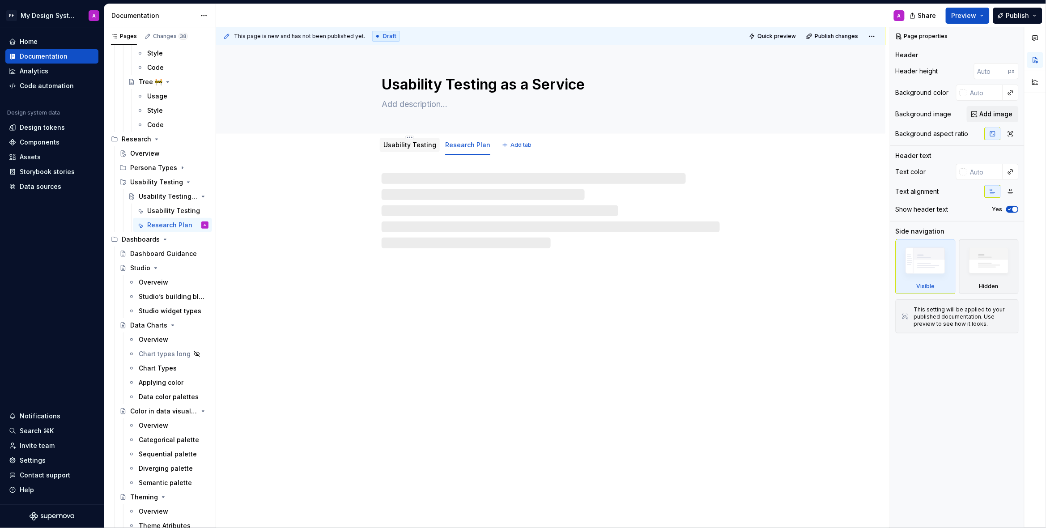
click at [401, 145] on link "Usability Testing" at bounding box center [409, 145] width 53 height 8
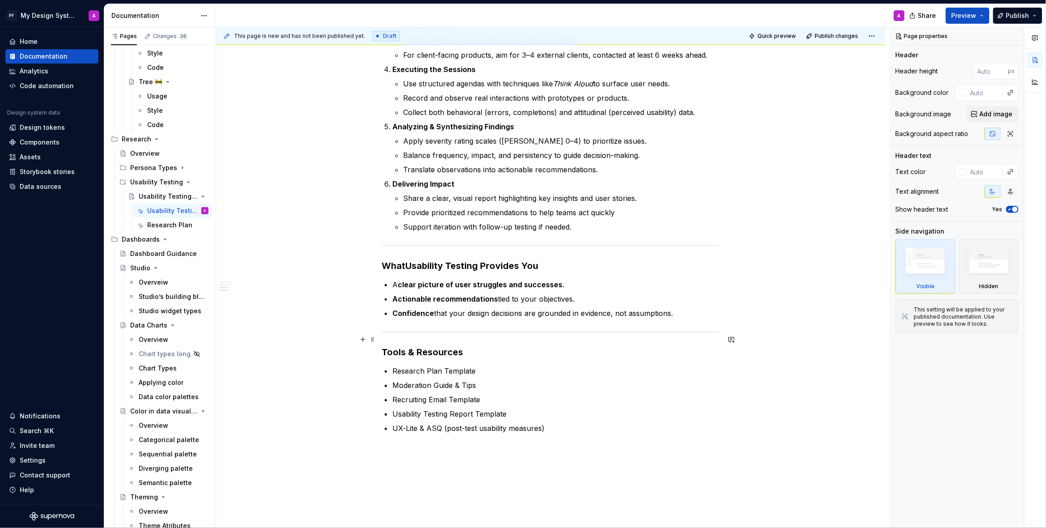
scroll to position [613, 0]
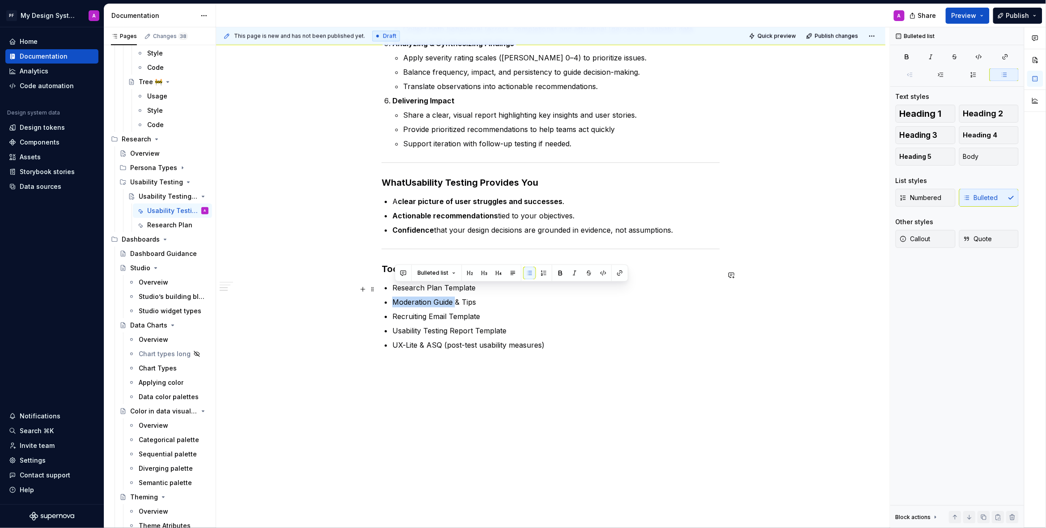
drag, startPoint x: 394, startPoint y: 289, endPoint x: 456, endPoint y: 288, distance: 61.7
click at [456, 297] on p "Moderation Guide & Tips" at bounding box center [555, 302] width 327 height 11
copy p "Moderation Guide"
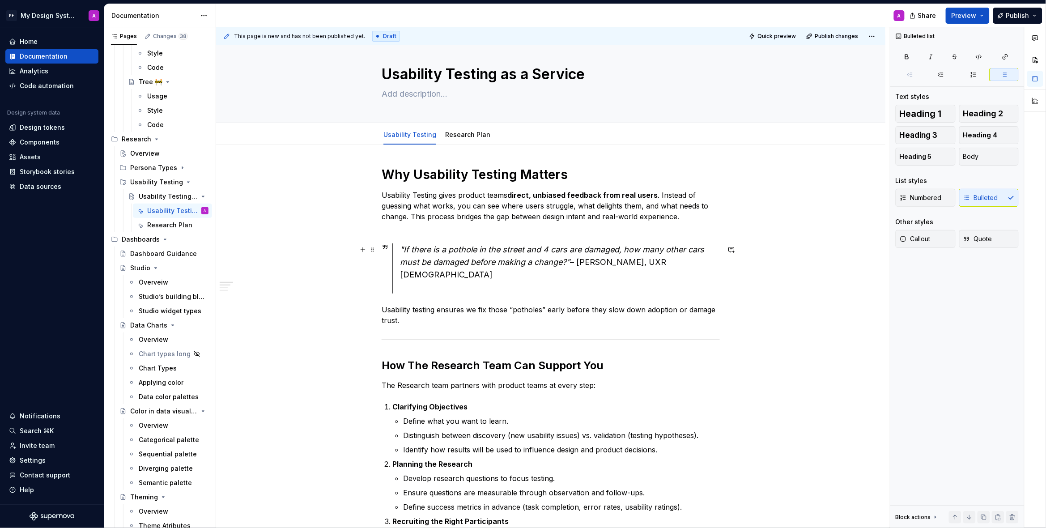
scroll to position [0, 0]
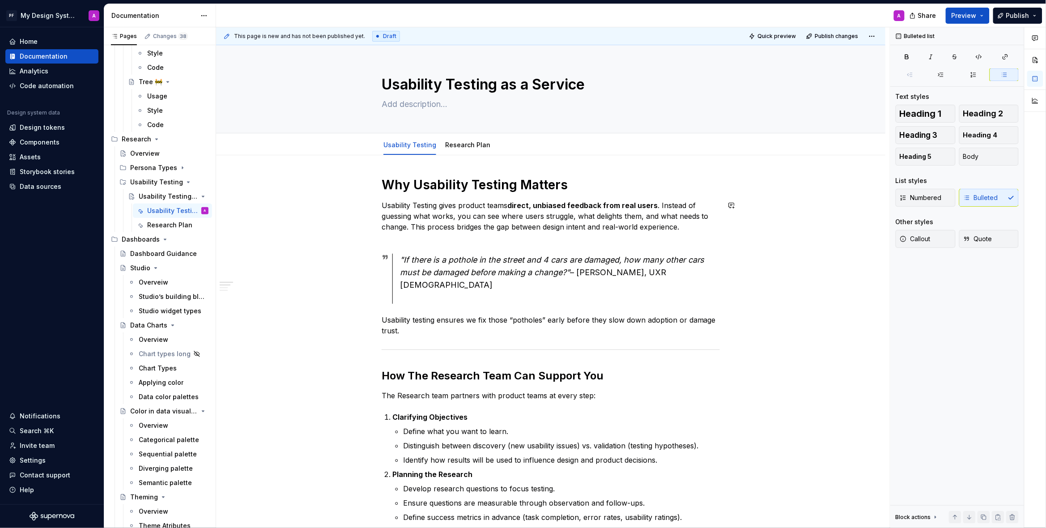
type textarea "*"
click at [505, 143] on button "Add tab" at bounding box center [517, 145] width 36 height 13
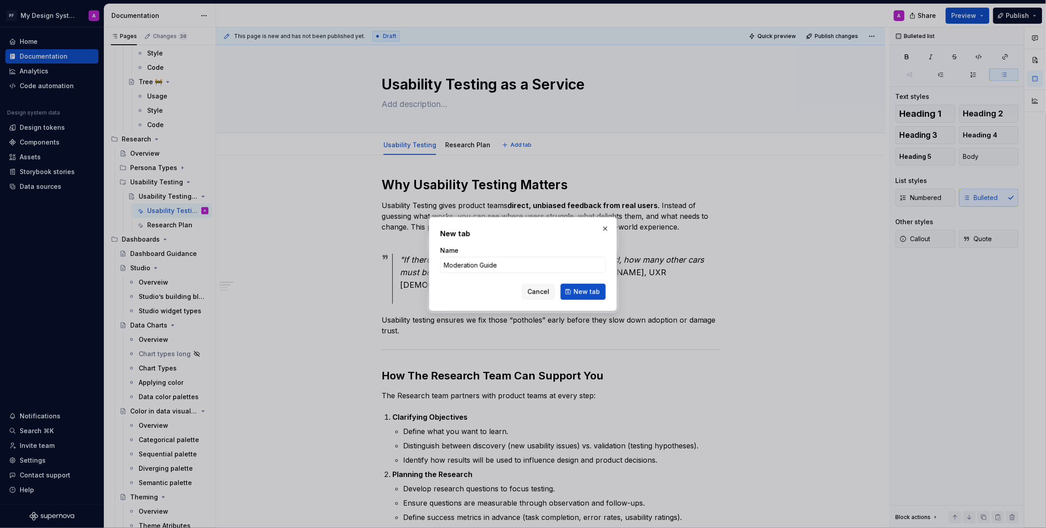
type input "Moderation Guide"
click at [578, 292] on span "New tab" at bounding box center [586, 291] width 26 height 9
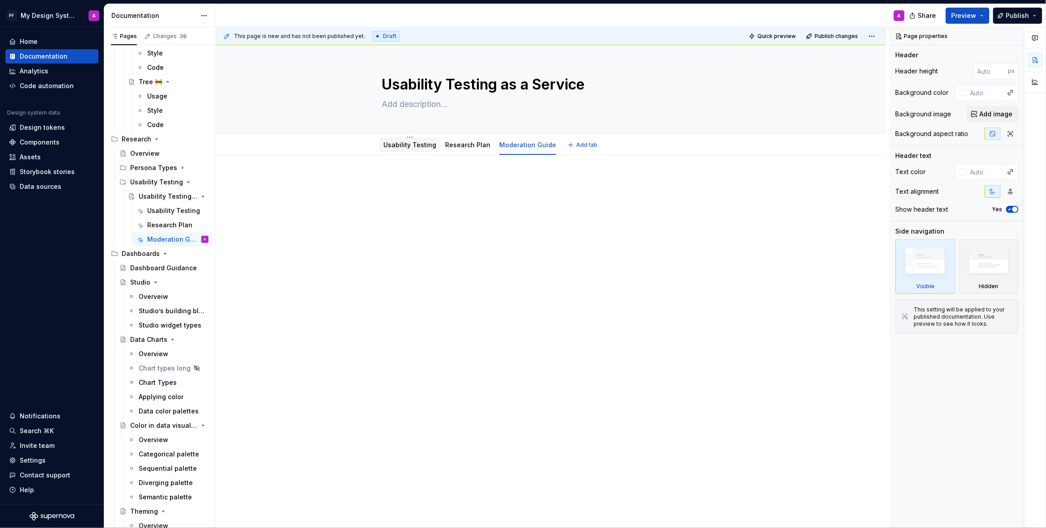
click at [401, 143] on link "Usability Testing" at bounding box center [409, 145] width 53 height 8
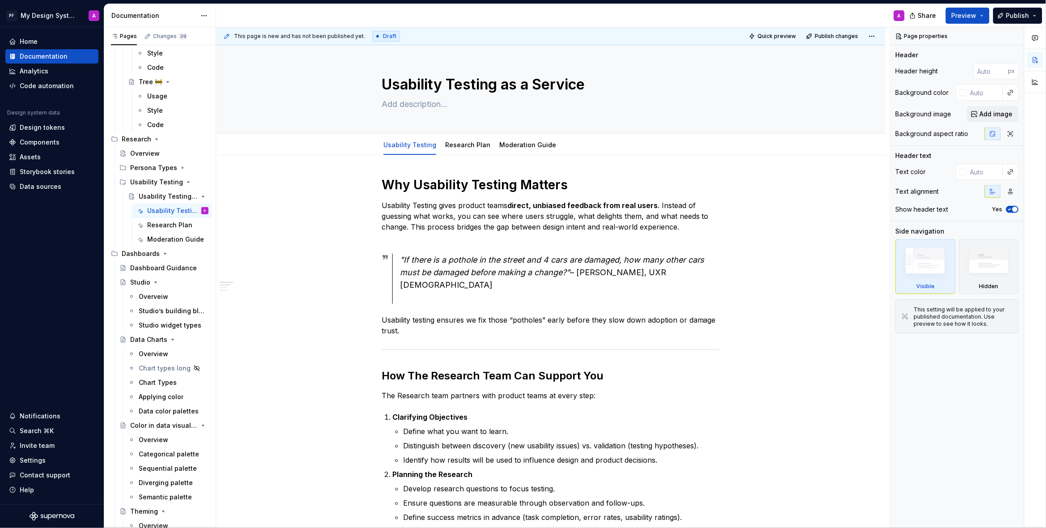
scroll to position [3268, 0]
click at [462, 148] on link "Research Plan" at bounding box center [467, 145] width 45 height 8
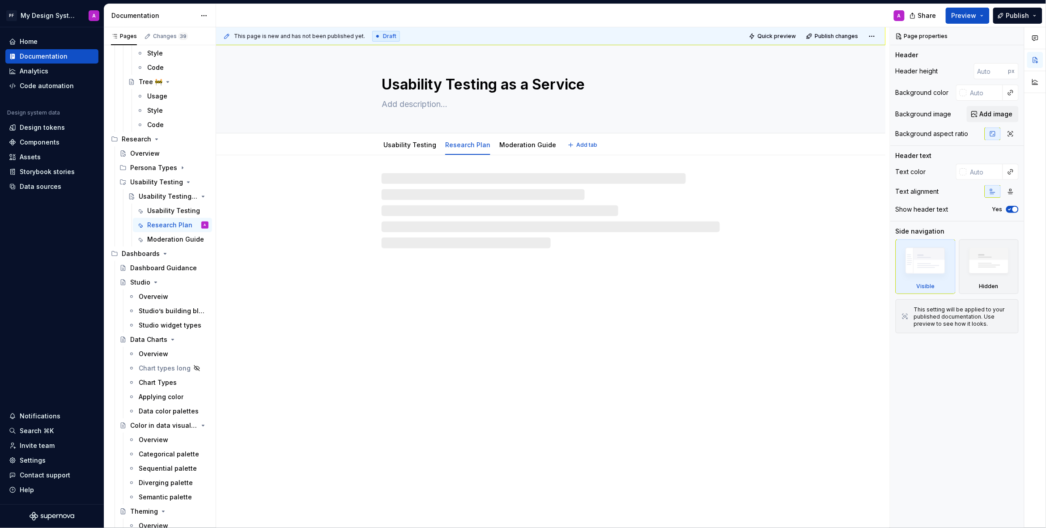
type textarea "*"
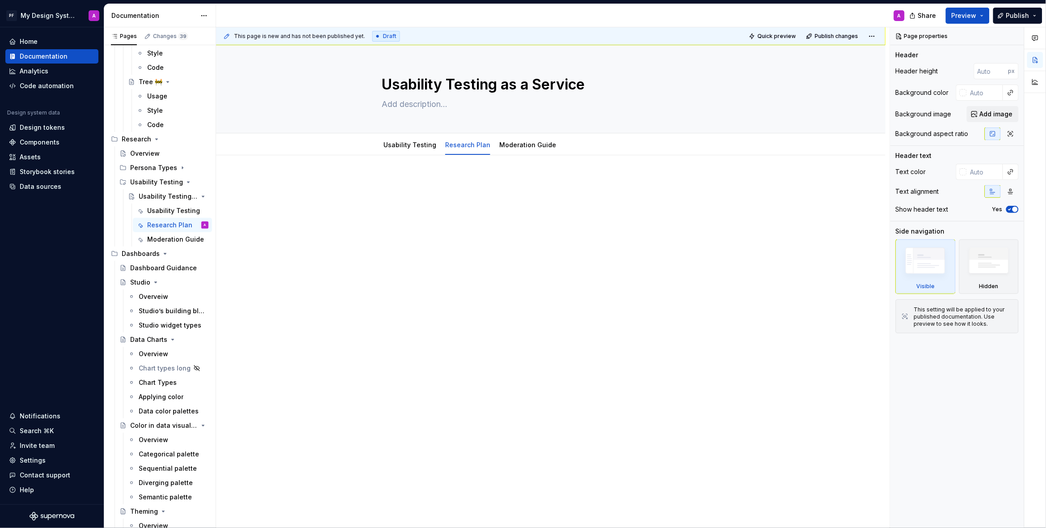
click at [441, 187] on p at bounding box center [551, 182] width 338 height 11
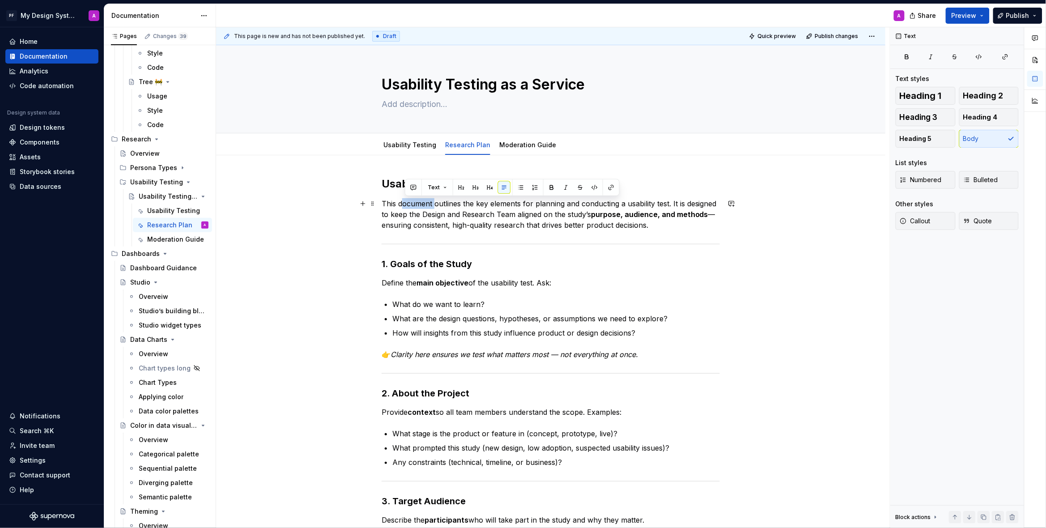
drag, startPoint x: 436, startPoint y: 203, endPoint x: 407, endPoint y: 203, distance: 29.1
click at [407, 203] on p "This document outlines the key elements for planning and conducting a usability…" at bounding box center [551, 214] width 338 height 32
click at [716, 216] on p "This guidance outlines the key elements for planning and conducting a usability…" at bounding box center [551, 214] width 338 height 32
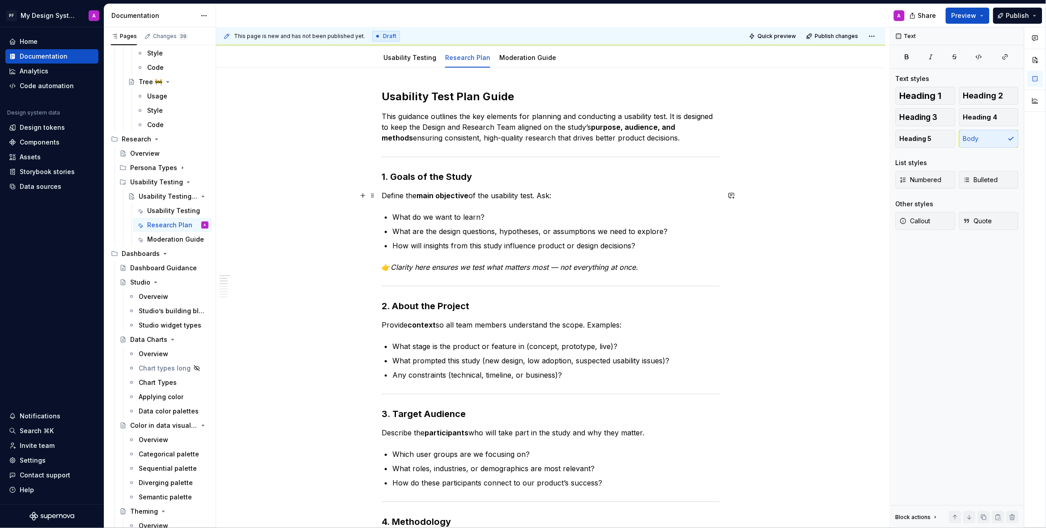
scroll to position [92, 0]
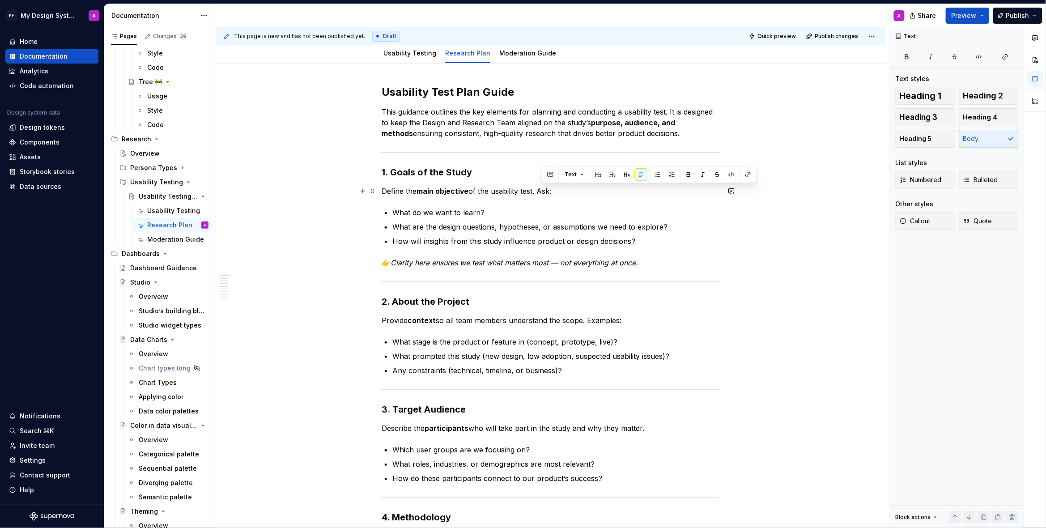
drag, startPoint x: 543, startPoint y: 191, endPoint x: 556, endPoint y: 191, distance: 13.0
click at [556, 191] on p "Define the main objective of the usability test. Ask:" at bounding box center [551, 191] width 338 height 11
click at [691, 173] on button "button" at bounding box center [688, 174] width 13 height 13
click at [574, 212] on p "What do we want to learn?" at bounding box center [555, 212] width 327 height 11
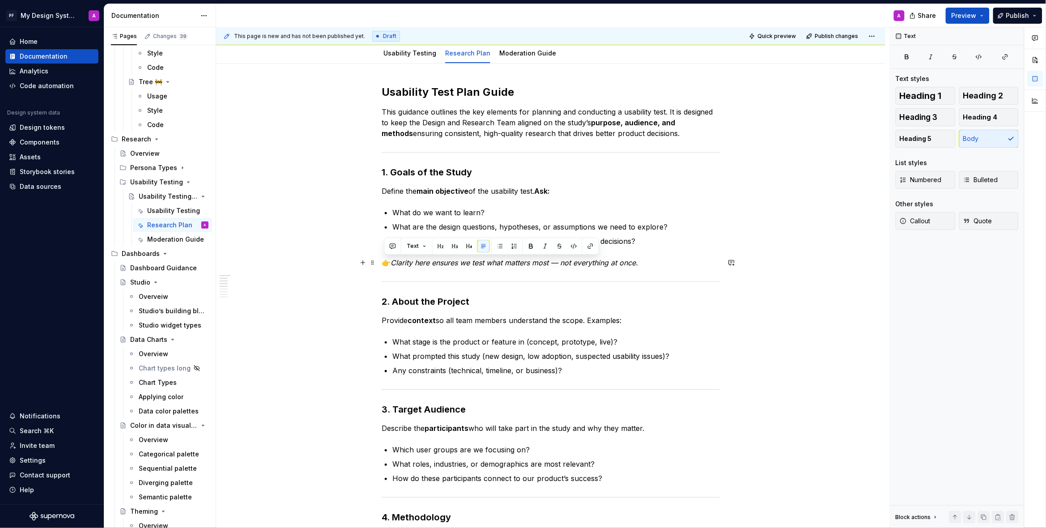
drag, startPoint x: 396, startPoint y: 263, endPoint x: 383, endPoint y: 264, distance: 13.5
drag, startPoint x: 385, startPoint y: 262, endPoint x: 657, endPoint y: 270, distance: 272.9
click at [660, 267] on p "Clarity here ensures we test what matters most — not everything at once." at bounding box center [551, 262] width 338 height 11
click at [555, 263] on em "Clarity here ensures we test what matters most — not everything at once." at bounding box center [505, 262] width 247 height 9
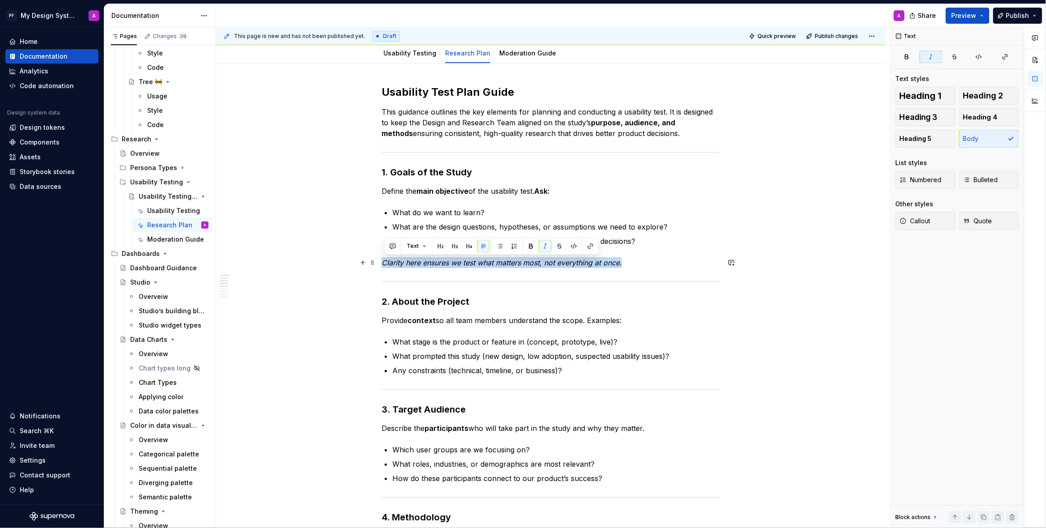
drag, startPoint x: 638, startPoint y: 264, endPoint x: 378, endPoint y: 262, distance: 259.9
click at [937, 223] on button "Callout" at bounding box center [925, 221] width 60 height 18
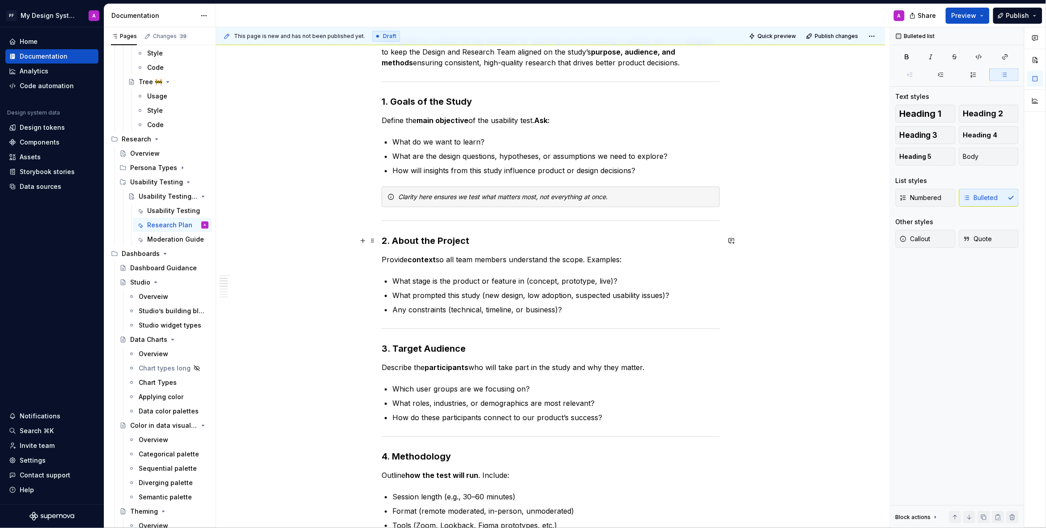
scroll to position [163, 0]
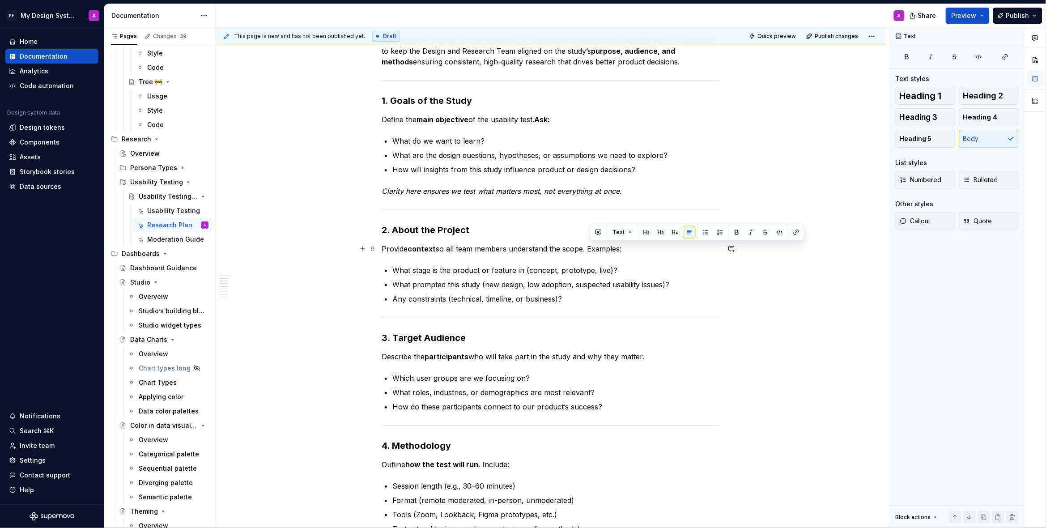
drag, startPoint x: 590, startPoint y: 249, endPoint x: 629, endPoint y: 248, distance: 38.9
click at [629, 248] on p "Provide context so all team members understand the scope. Examples:" at bounding box center [551, 248] width 338 height 11
click at [733, 233] on button "button" at bounding box center [736, 232] width 13 height 13
click at [707, 279] on p "What prompted this study (new design, low adoption, suspected usability issues)?" at bounding box center [555, 284] width 327 height 11
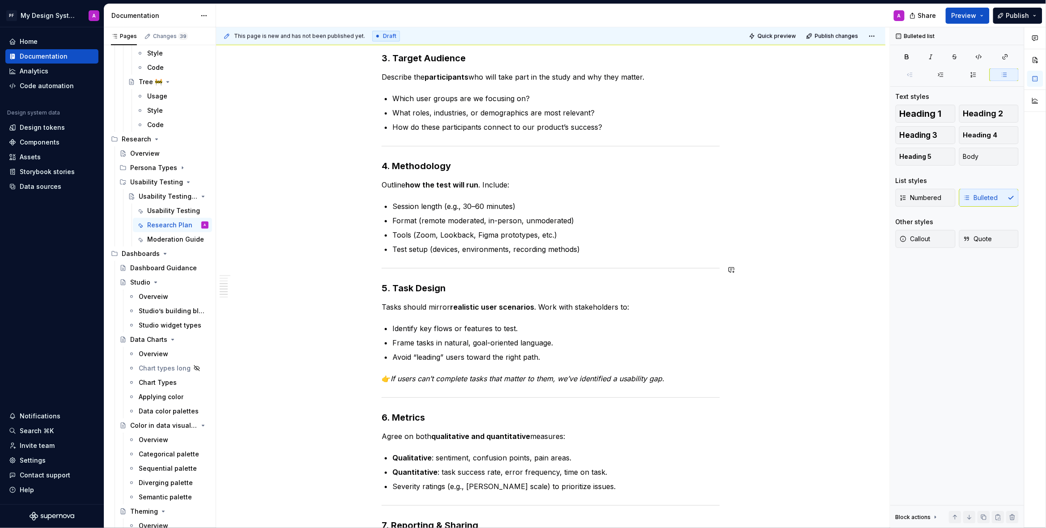
scroll to position [442, 0]
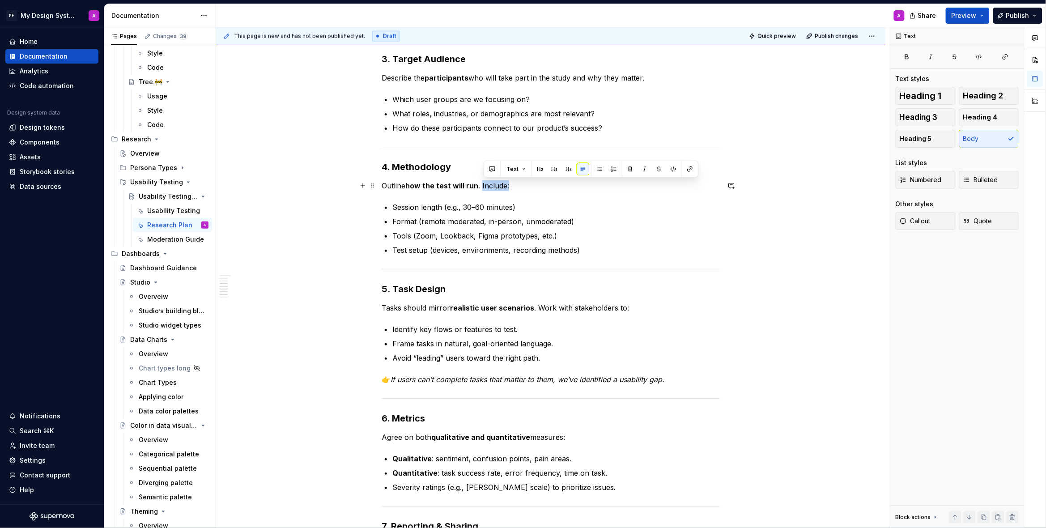
drag, startPoint x: 505, startPoint y: 184, endPoint x: 516, endPoint y: 184, distance: 10.7
click at [516, 184] on p "Outline how the test will run . Include:" at bounding box center [551, 185] width 338 height 11
click at [631, 173] on button "button" at bounding box center [630, 169] width 13 height 13
click at [793, 231] on div "Usability Test Plan Guide This guidance outlines the key elements for planning …" at bounding box center [550, 342] width 669 height 1259
drag, startPoint x: 479, startPoint y: 186, endPoint x: 410, endPoint y: 183, distance: 68.9
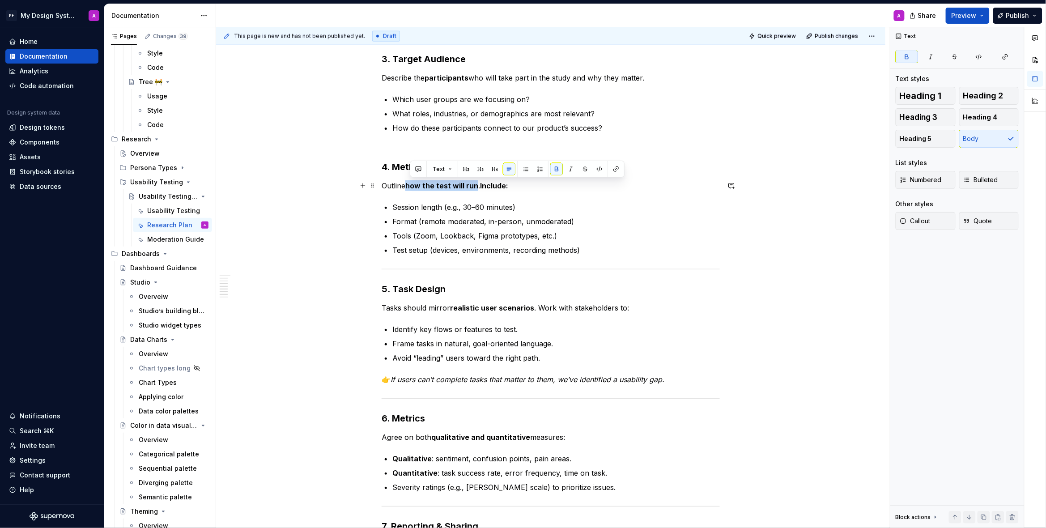
click at [410, 183] on p "Outline how the test will run . Include:" at bounding box center [551, 185] width 338 height 11
click at [551, 168] on button "button" at bounding box center [556, 169] width 13 height 13
click at [781, 185] on div "Usability Test Plan Guide This guidance outlines the key elements for planning …" at bounding box center [550, 342] width 669 height 1259
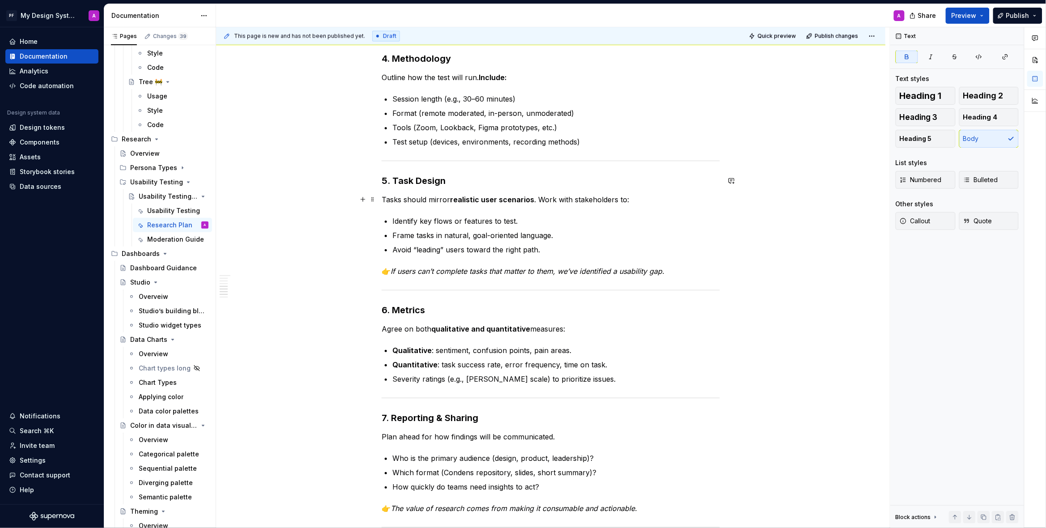
scroll to position [564, 0]
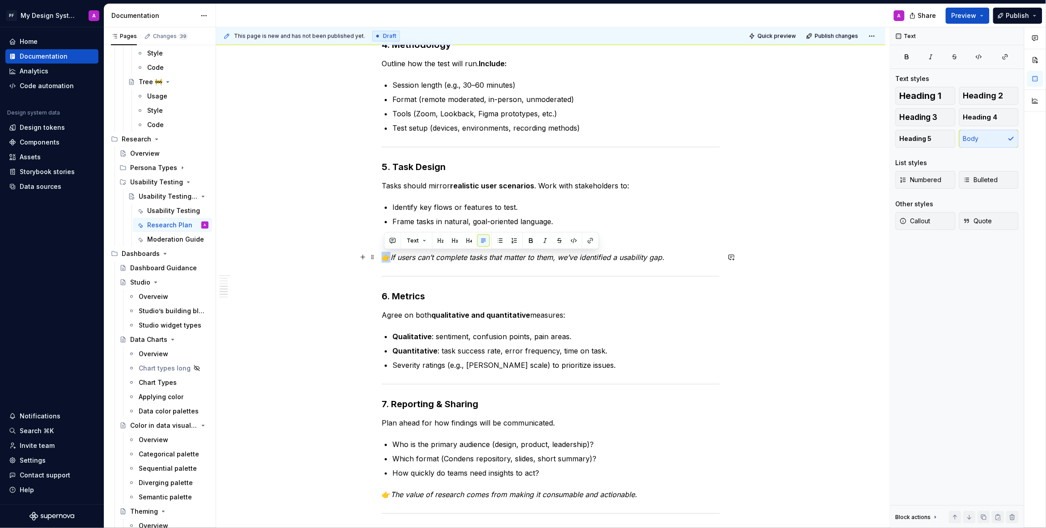
drag, startPoint x: 394, startPoint y: 256, endPoint x: 382, endPoint y: 256, distance: 12.1
click at [382, 256] on div "Usability Test Plan Guide This guidance outlines the key elements for planning …" at bounding box center [550, 220] width 669 height 1259
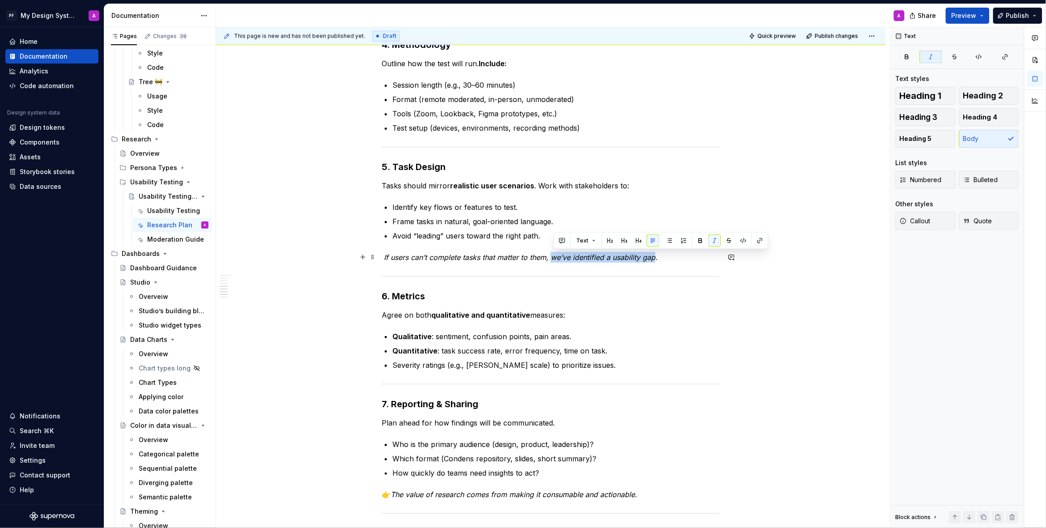
drag, startPoint x: 555, startPoint y: 257, endPoint x: 656, endPoint y: 256, distance: 101.1
click at [656, 256] on em "If users can’t complete tasks that matter to them, we’ve identified a usability…" at bounding box center [521, 257] width 274 height 9
click at [702, 242] on button "button" at bounding box center [700, 240] width 13 height 13
click at [794, 338] on div "Usability Test Plan Guide This guidance outlines the key elements for planning …" at bounding box center [550, 220] width 669 height 1259
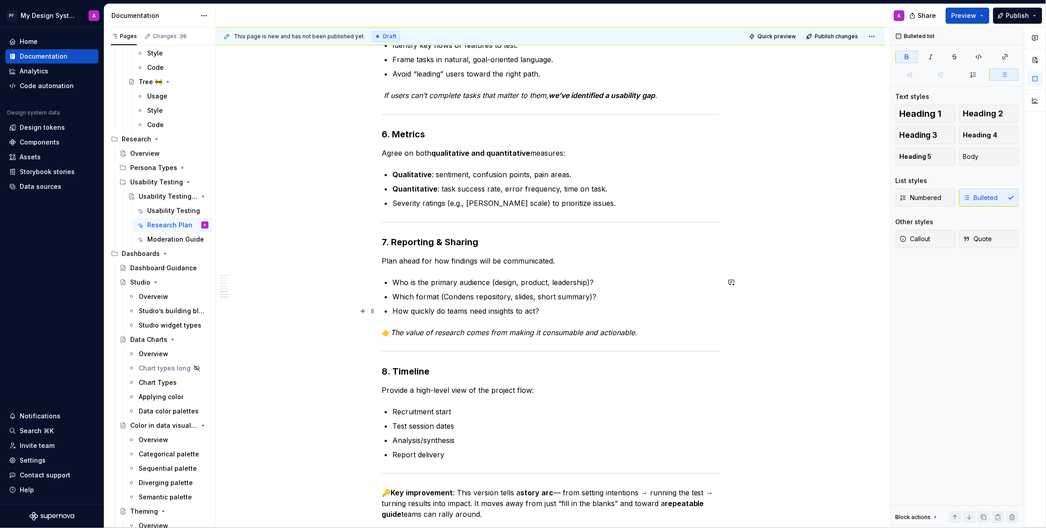
scroll to position [776, 0]
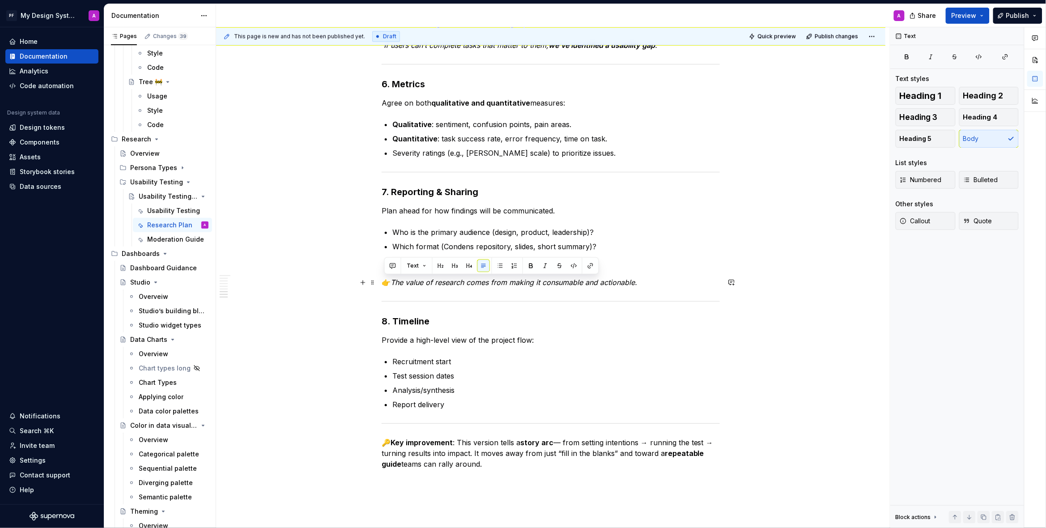
drag, startPoint x: 397, startPoint y: 283, endPoint x: 387, endPoint y: 282, distance: 9.8
click at [387, 282] on p "👉 The value of research comes from making it consumable and actionable." at bounding box center [551, 282] width 338 height 11
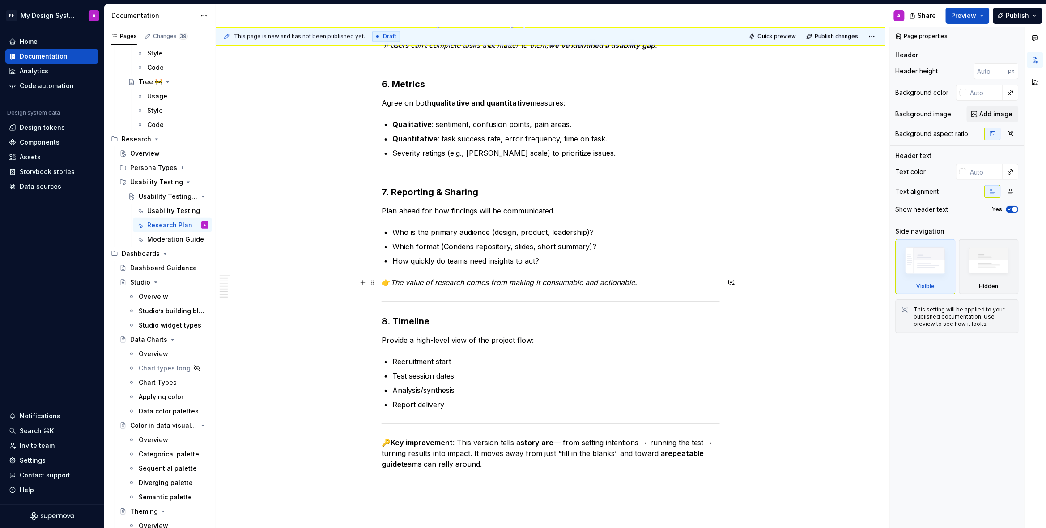
click at [395, 280] on em "The value of research comes from making it consumable and actionable." at bounding box center [513, 282] width 246 height 9
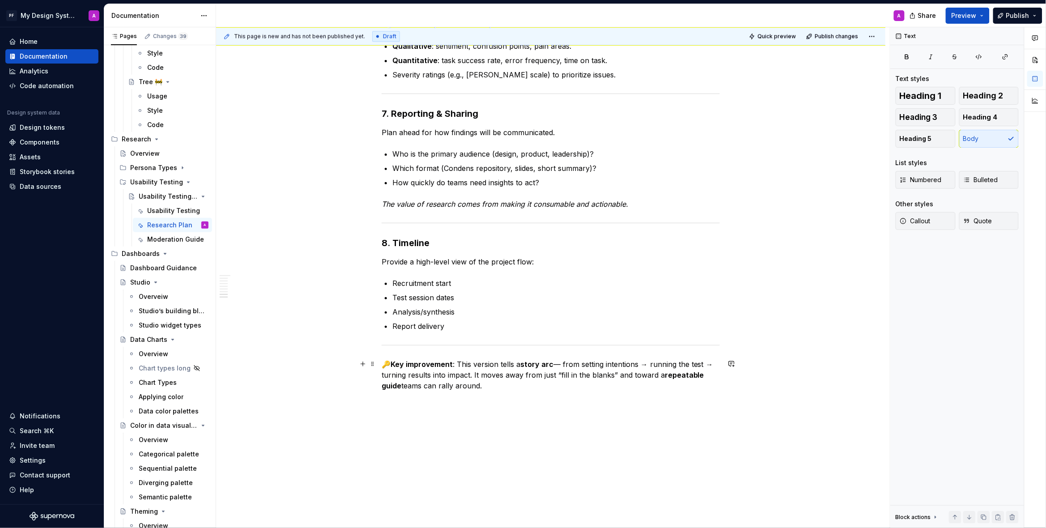
scroll to position [853, 0]
click at [395, 365] on strong "Key improvement" at bounding box center [421, 365] width 62 height 9
drag, startPoint x: 449, startPoint y: 387, endPoint x: 366, endPoint y: 359, distance: 87.6
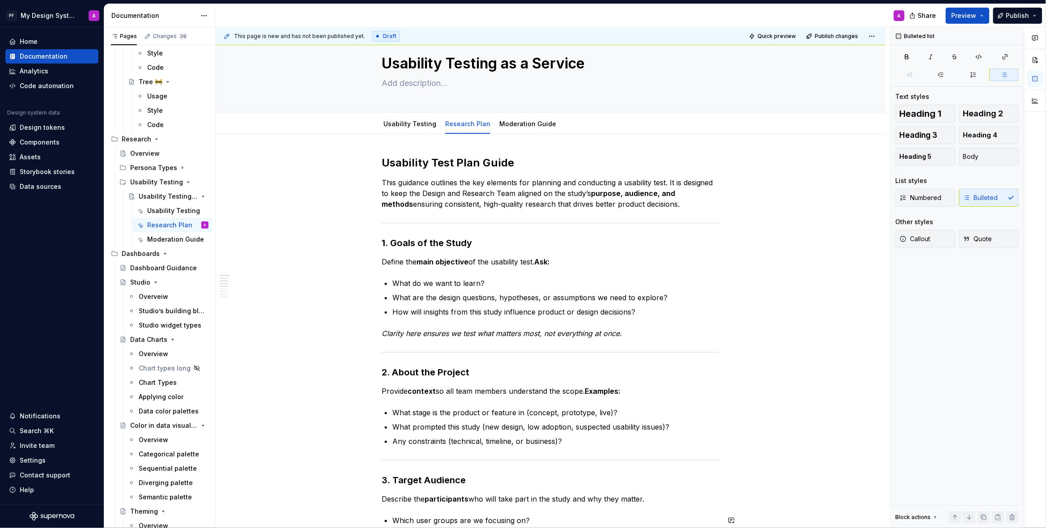
scroll to position [0, 0]
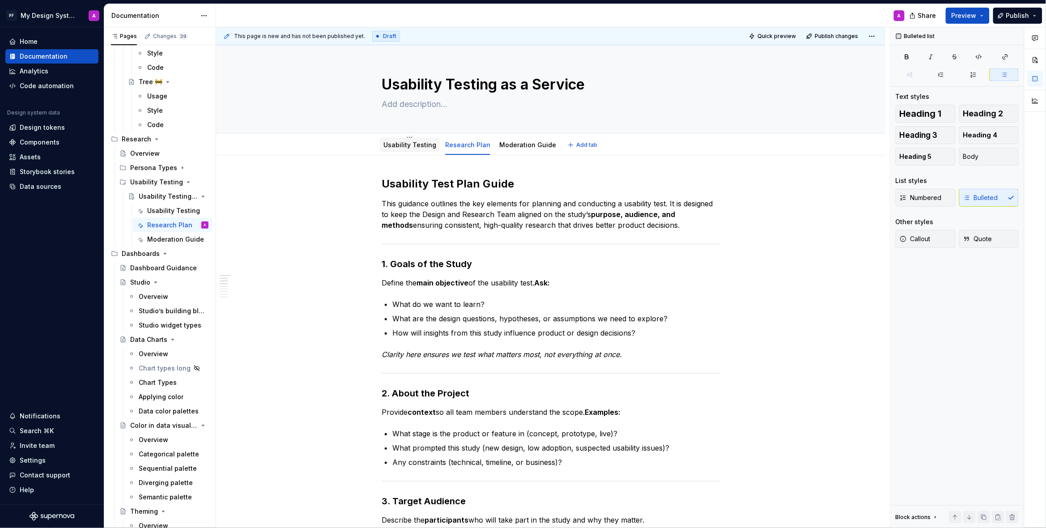
click at [402, 147] on link "Usability Testing" at bounding box center [409, 145] width 53 height 8
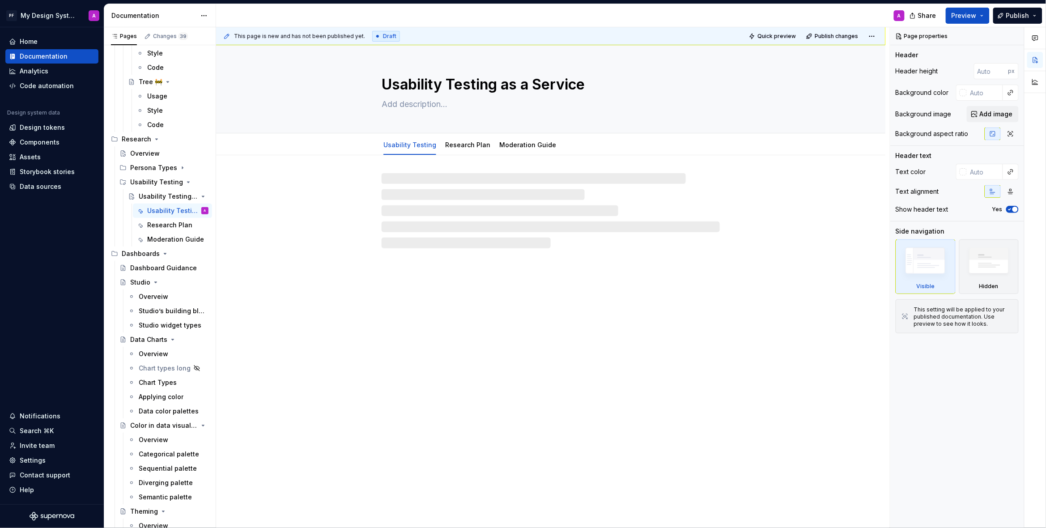
type textarea "*"
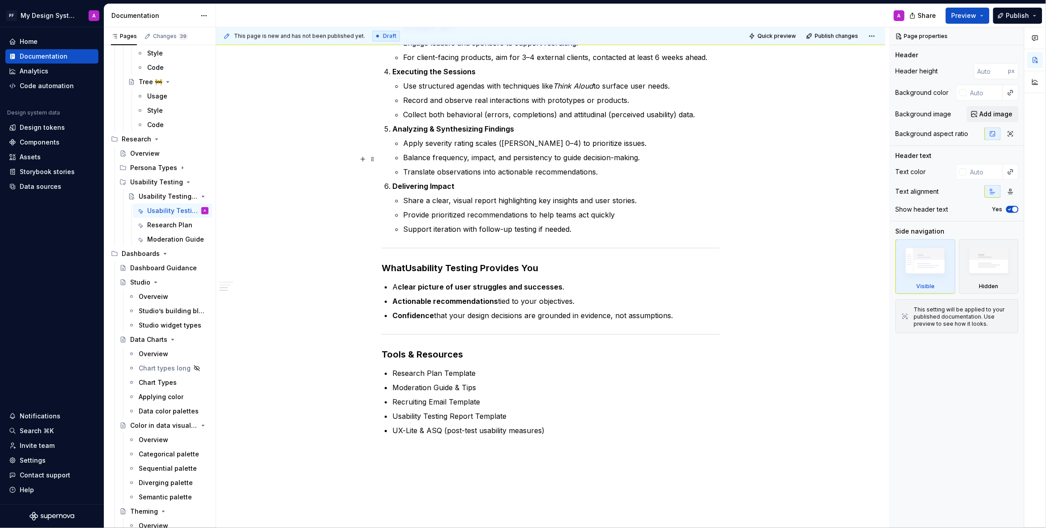
scroll to position [613, 0]
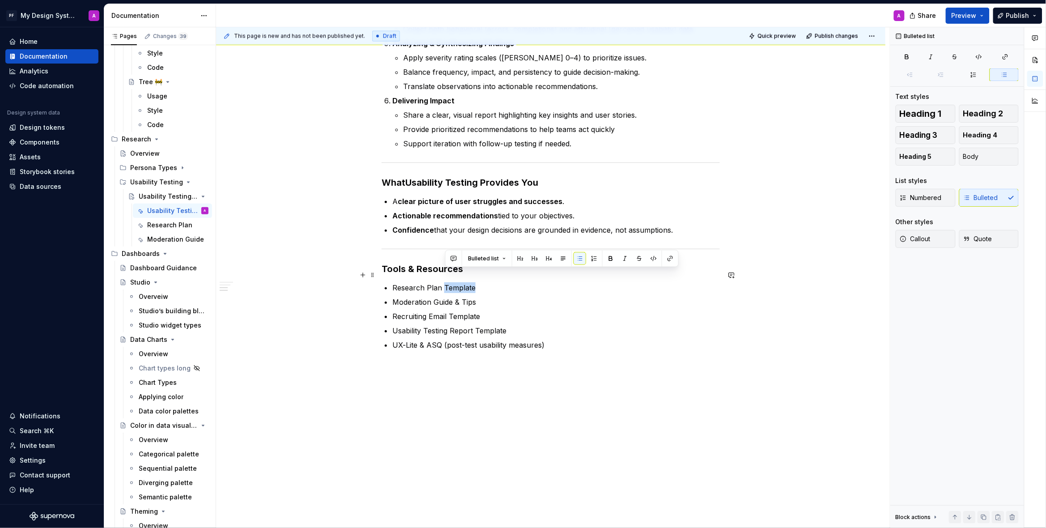
drag, startPoint x: 477, startPoint y: 275, endPoint x: 445, endPoint y: 276, distance: 31.3
click at [445, 282] on p "Research Plan Template" at bounding box center [555, 287] width 327 height 11
drag, startPoint x: 480, startPoint y: 273, endPoint x: 395, endPoint y: 274, distance: 85.0
click at [395, 282] on p "Research Plan Guidance" at bounding box center [555, 287] width 327 height 11
click at [619, 258] on button "button" at bounding box center [620, 258] width 13 height 13
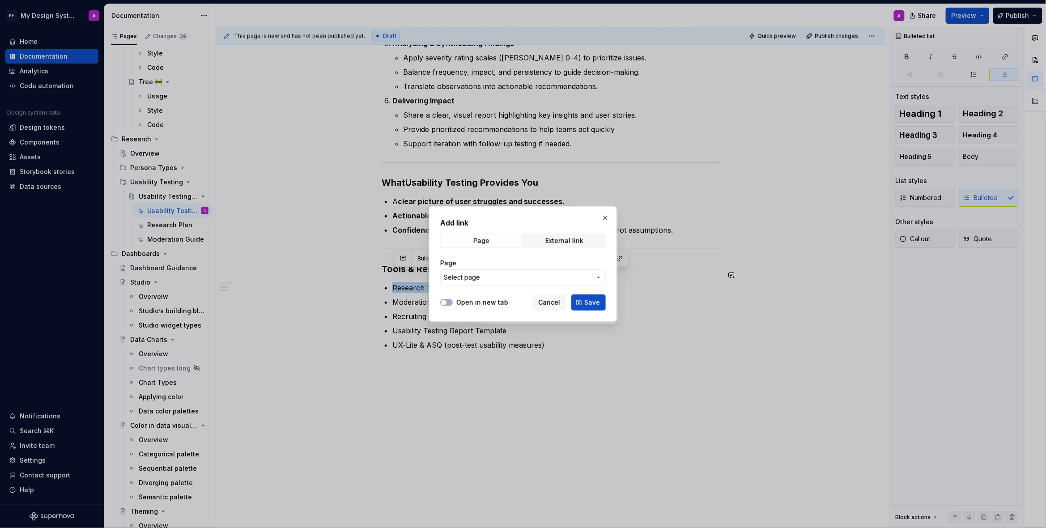
click at [595, 276] on icon "button" at bounding box center [598, 277] width 7 height 7
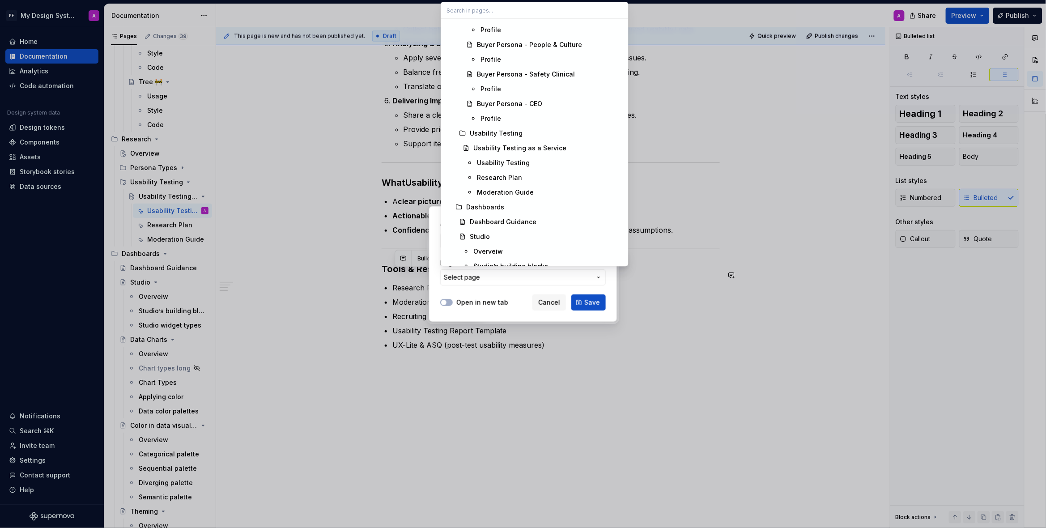
scroll to position [4912, 0]
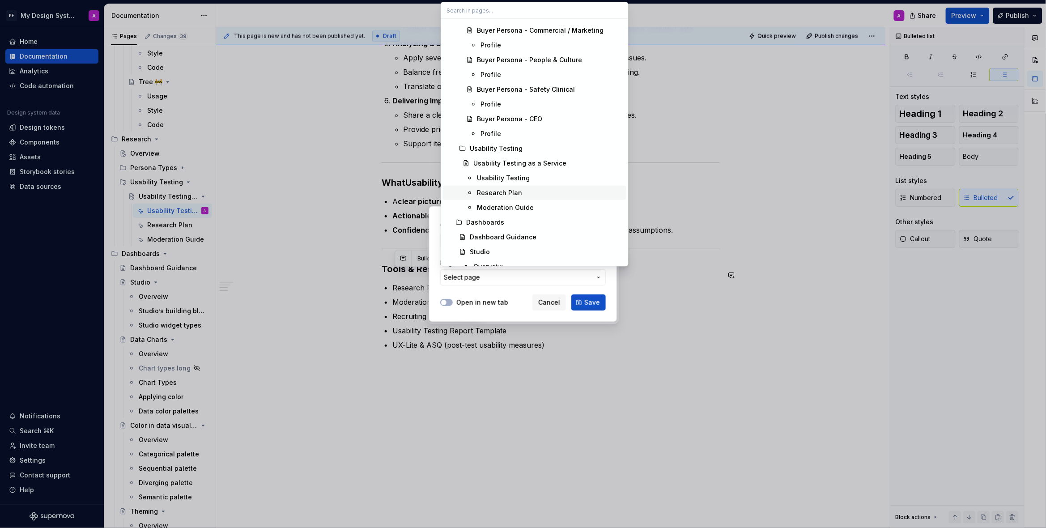
click at [498, 186] on span "Research Plan" at bounding box center [534, 193] width 183 height 14
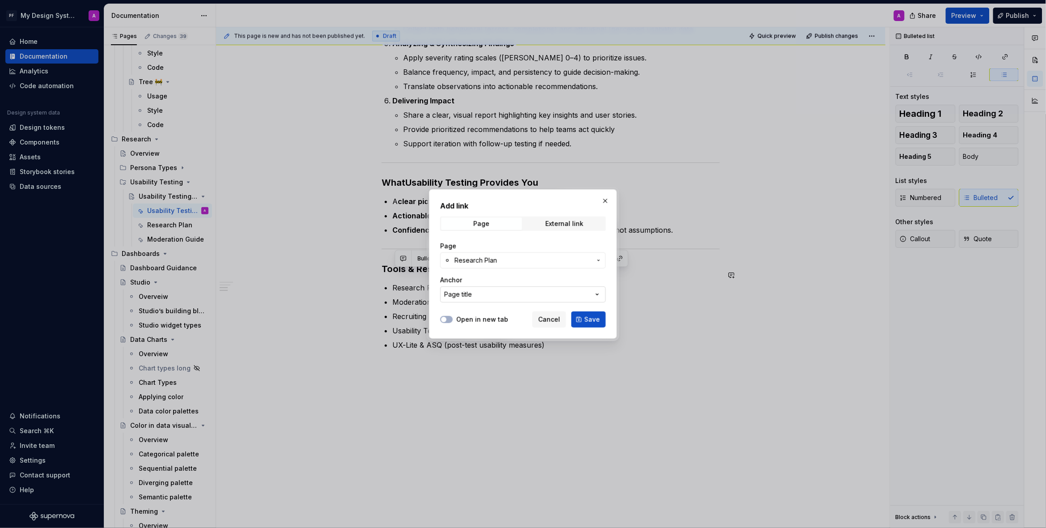
click at [595, 296] on icon "button" at bounding box center [597, 294] width 9 height 9
click at [584, 317] on input "text" at bounding box center [534, 313] width 187 height 16
click at [598, 293] on div "Add link Page External link Page Research Plan Anchor Page title Open in new ta…" at bounding box center [523, 264] width 1046 height 528
click at [598, 293] on icon "button" at bounding box center [597, 294] width 9 height 9
click at [598, 293] on div "Add link Page External link Page Research Plan Anchor Page title Open in new ta…" at bounding box center [523, 264] width 1046 height 528
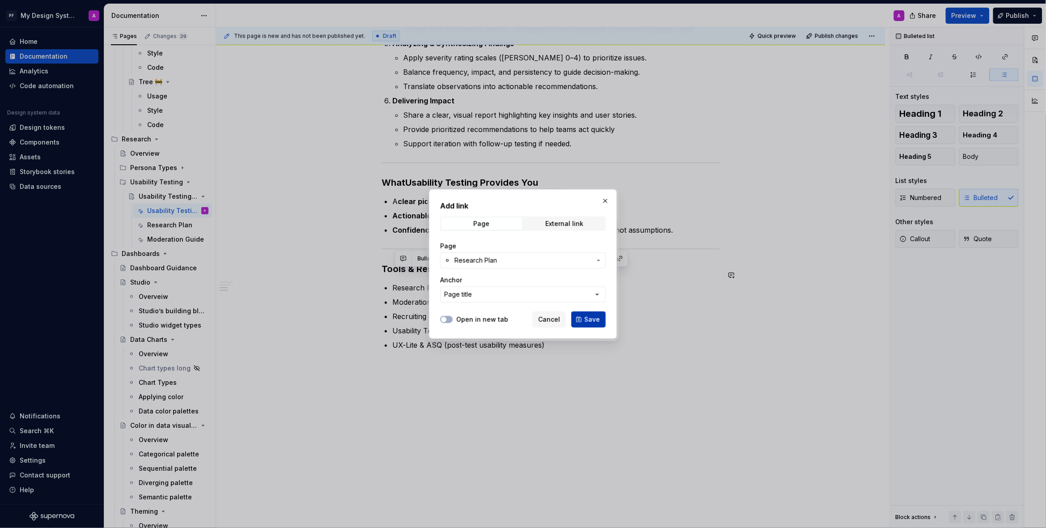
click at [587, 322] on span "Save" at bounding box center [592, 319] width 16 height 9
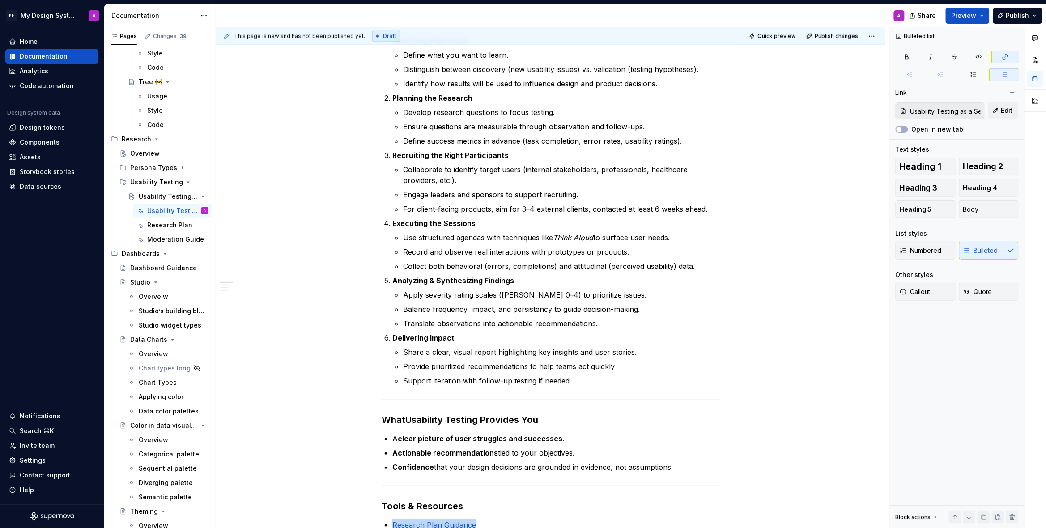
scroll to position [0, 0]
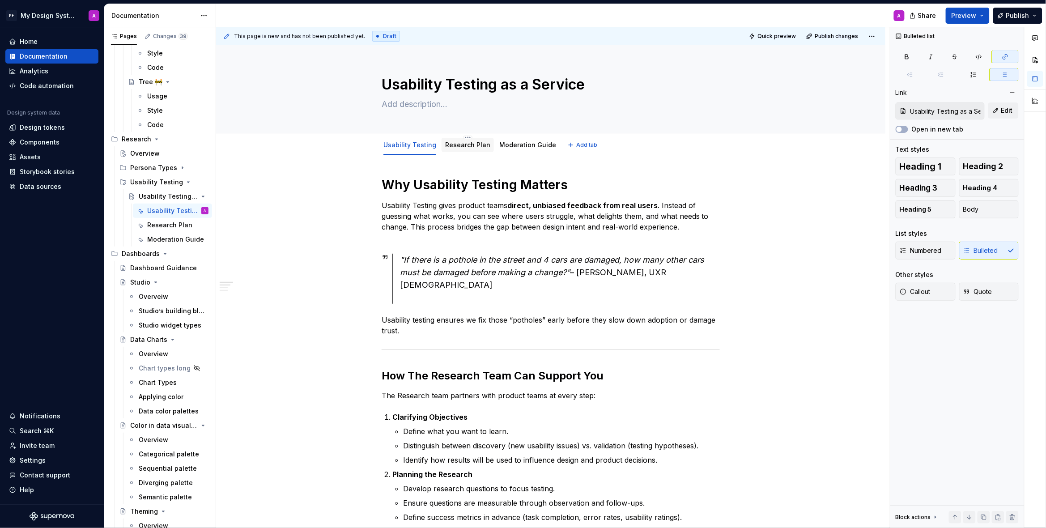
click at [465, 145] on link "Research Plan" at bounding box center [467, 145] width 45 height 8
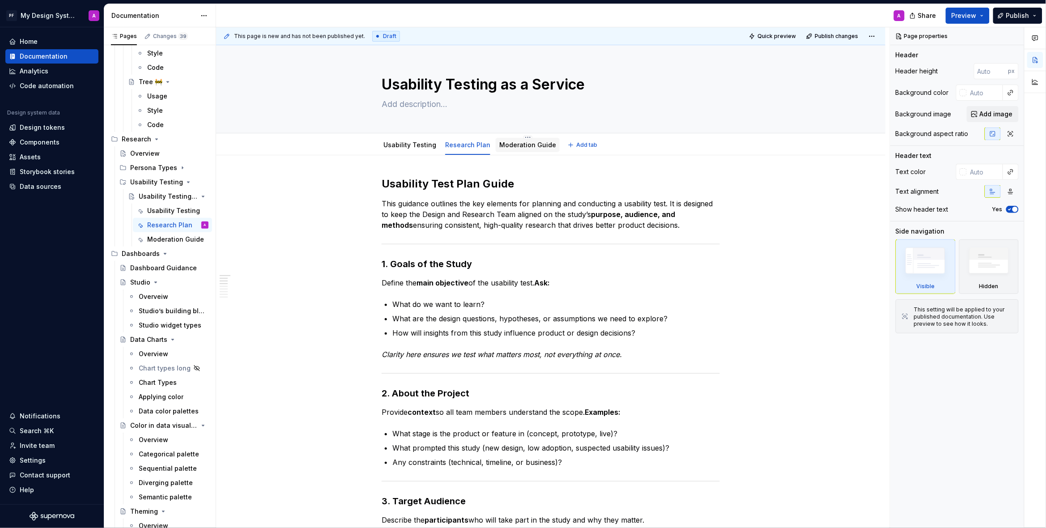
click at [522, 144] on link "Moderation Guide" at bounding box center [527, 145] width 57 height 8
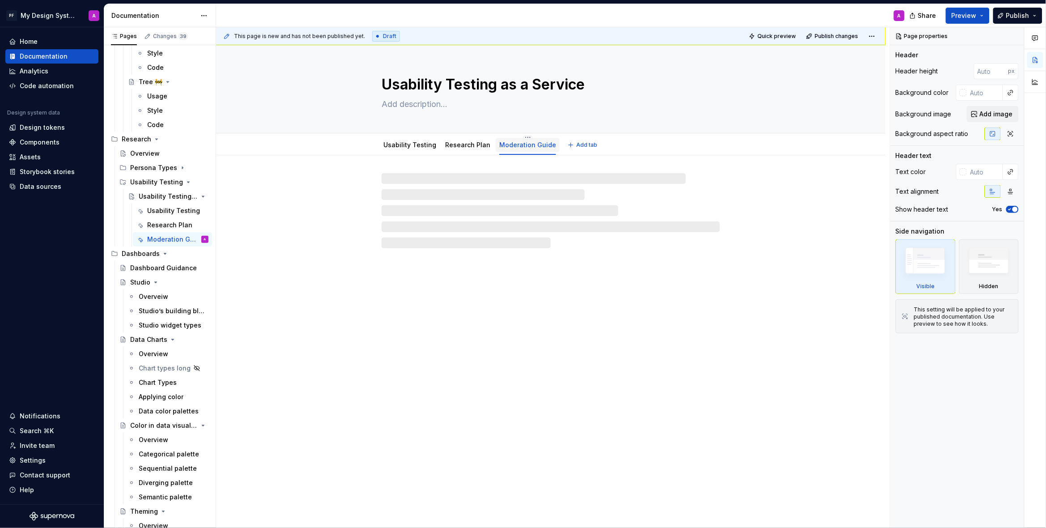
type textarea "*"
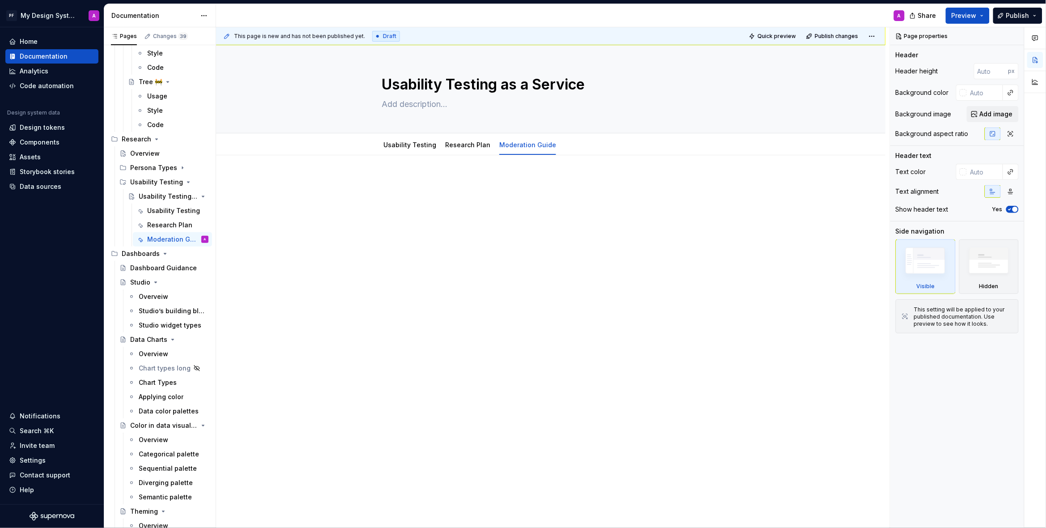
click at [420, 195] on div at bounding box center [551, 194] width 338 height 34
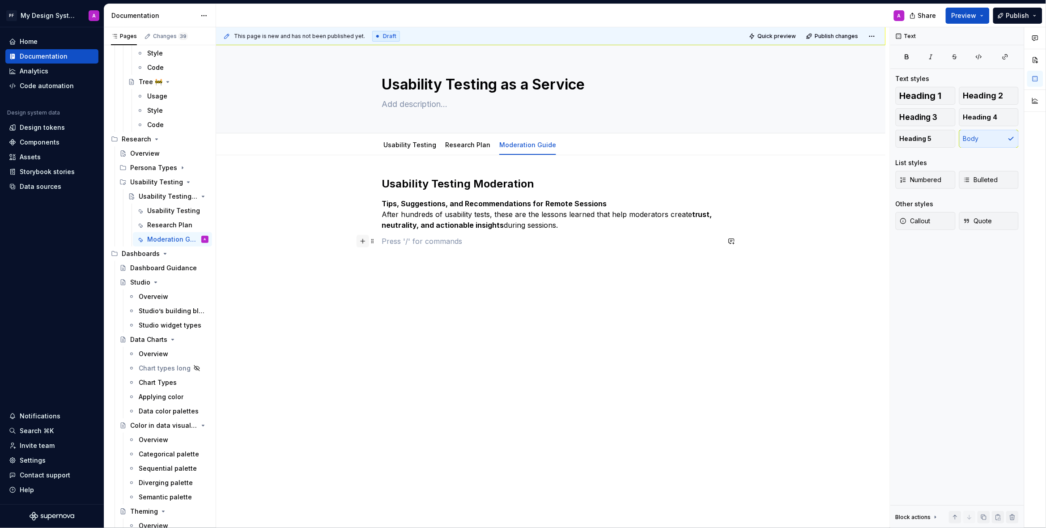
click at [364, 242] on button "button" at bounding box center [362, 241] width 13 height 13
click at [426, 288] on div "Divider" at bounding box center [433, 289] width 45 height 9
click at [415, 247] on div "Usability Testing Moderation Tips, Suggestions, and Recommendations for Remote …" at bounding box center [551, 231] width 338 height 108
click at [410, 258] on p at bounding box center [551, 263] width 338 height 11
click at [459, 178] on h2 "Usability Testing Moderation" at bounding box center [551, 184] width 338 height 14
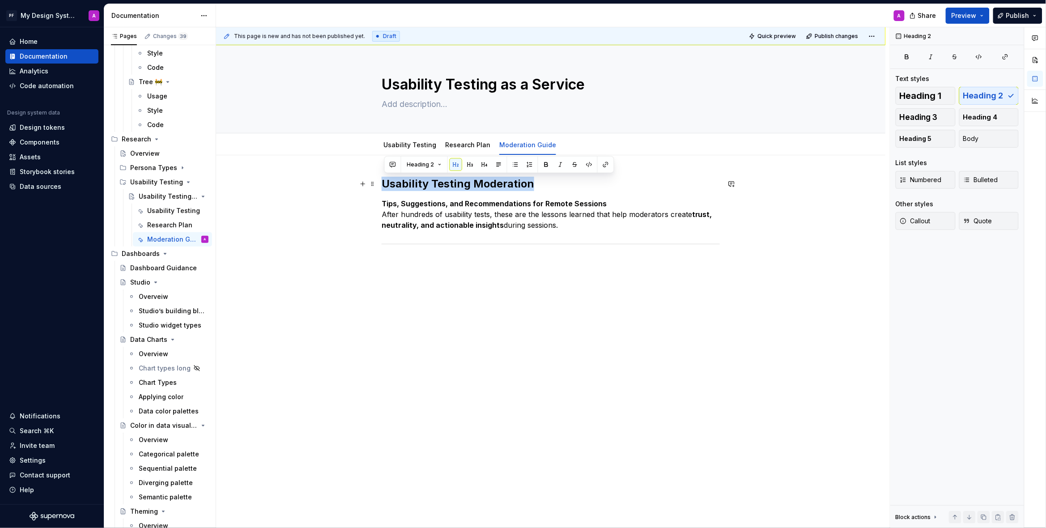
drag, startPoint x: 465, startPoint y: 185, endPoint x: 386, endPoint y: 185, distance: 79.2
click at [386, 185] on h2 "Usability Testing Moderation" at bounding box center [551, 184] width 338 height 14
click at [912, 97] on span "Heading 1" at bounding box center [920, 95] width 42 height 9
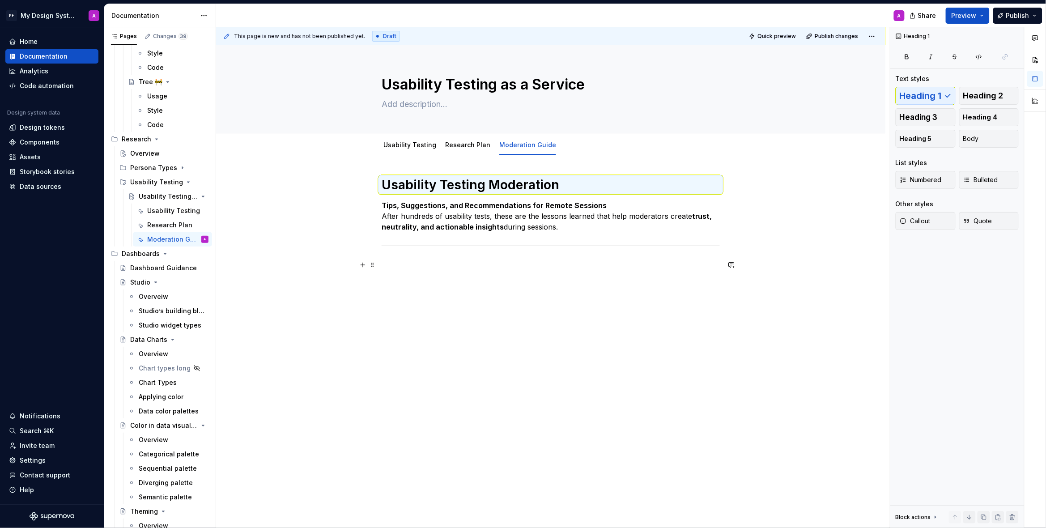
click at [559, 261] on p at bounding box center [551, 264] width 338 height 11
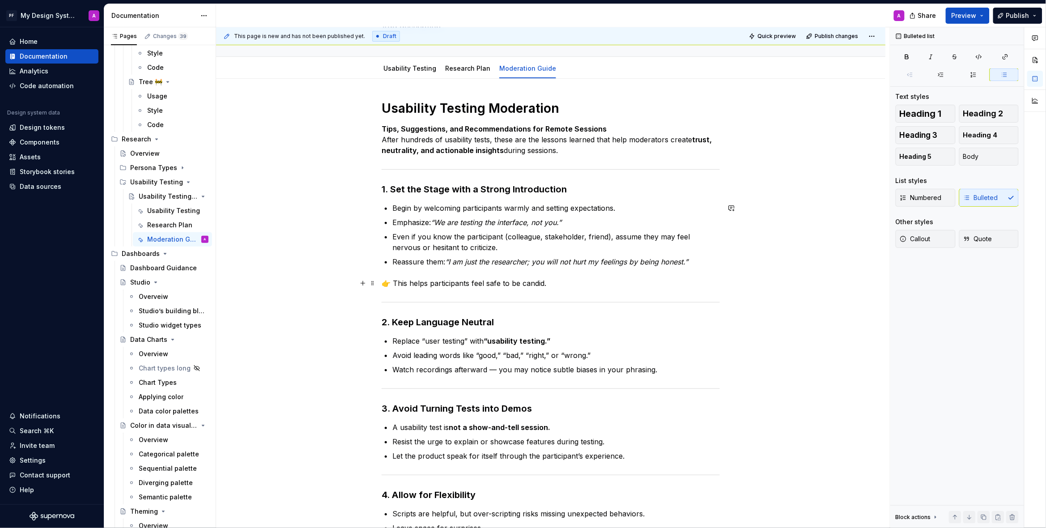
scroll to position [116, 0]
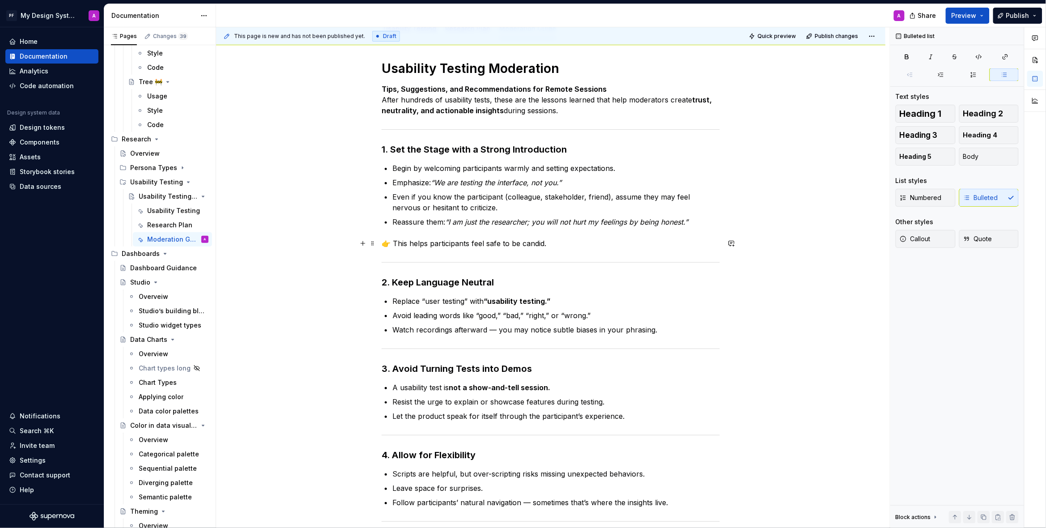
click at [395, 243] on p "👉 This helps participants feel safe to be candid." at bounding box center [551, 243] width 338 height 11
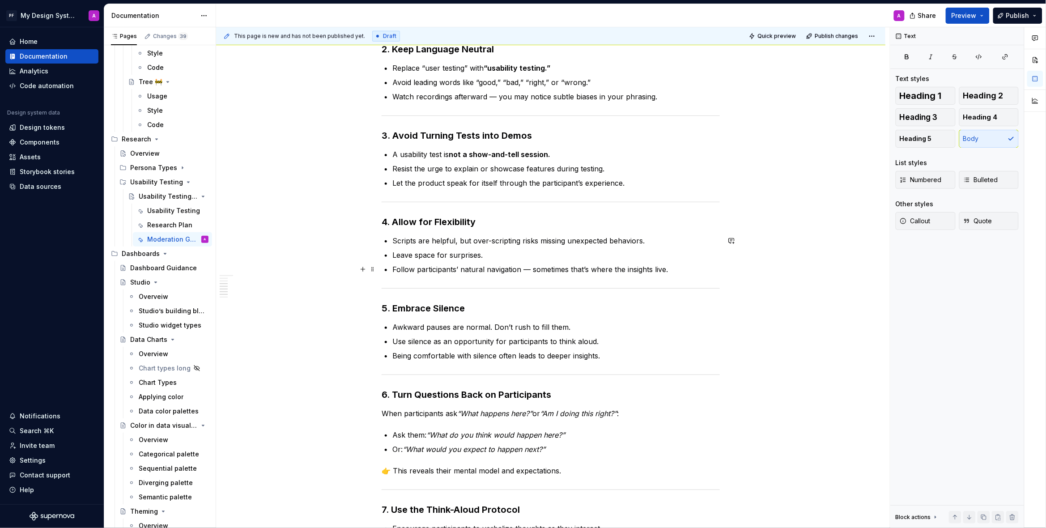
scroll to position [338, 0]
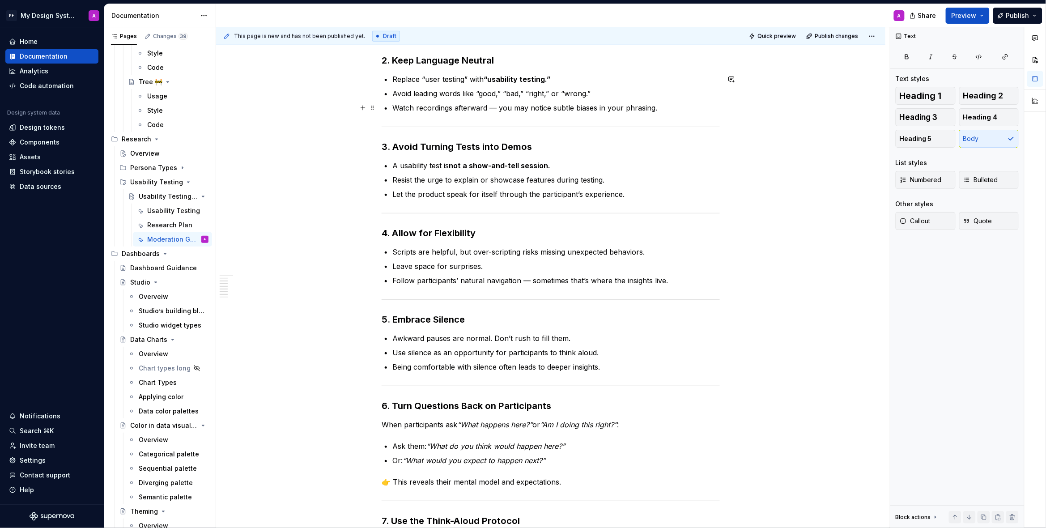
click at [500, 108] on p "Watch recordings afterward — you may notice subtle biases in your phrasing." at bounding box center [555, 107] width 327 height 11
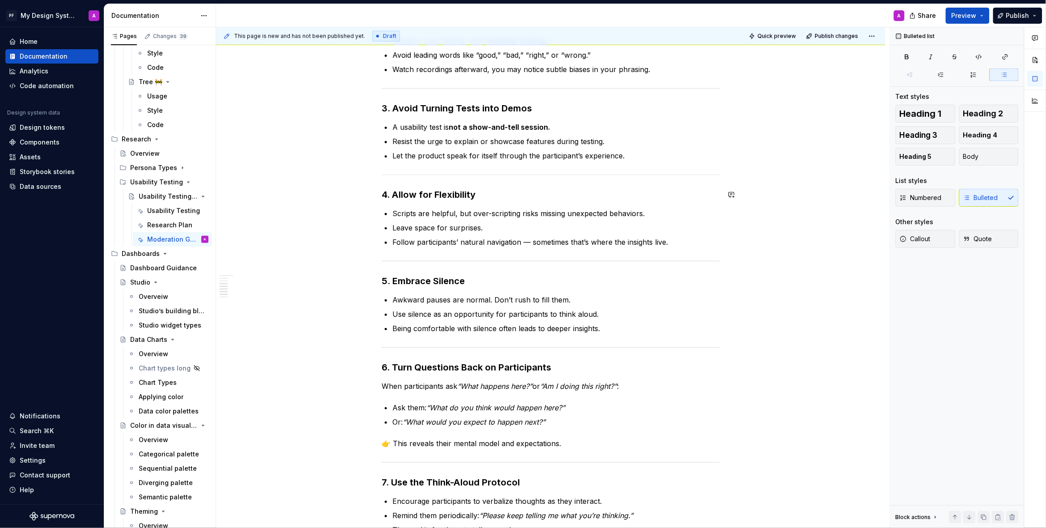
scroll to position [399, 0]
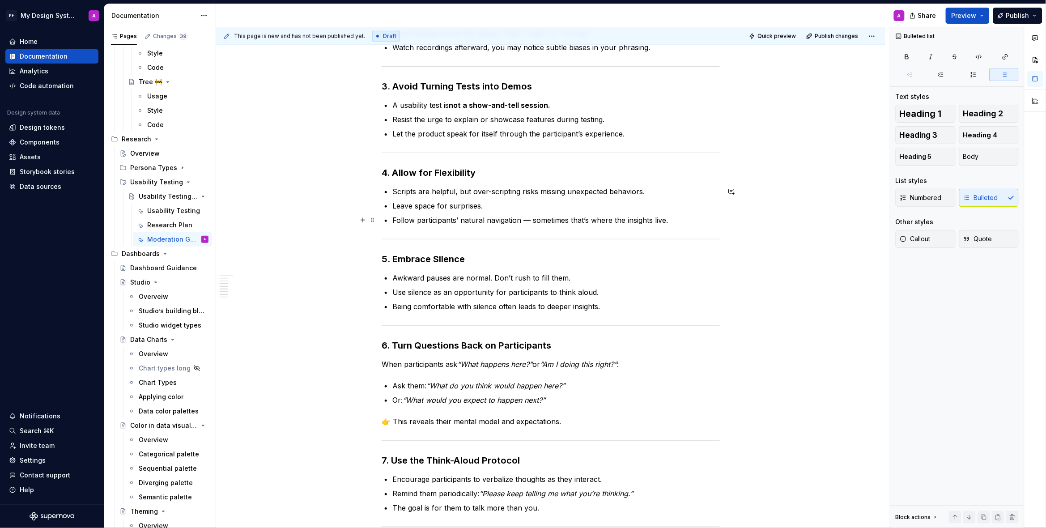
click at [533, 219] on p "Follow participants’ natural navigation — sometimes that’s where the insights l…" at bounding box center [555, 220] width 327 height 11
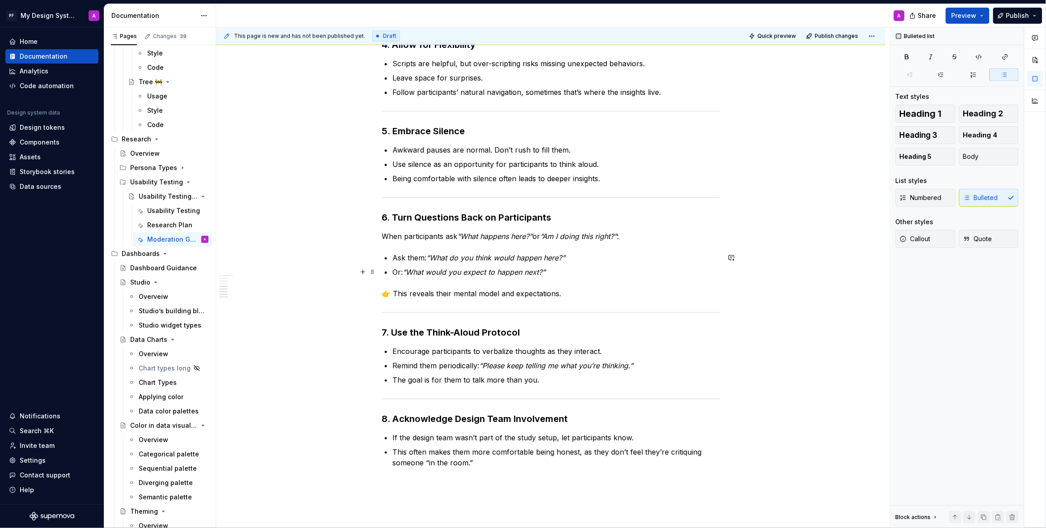
scroll to position [595, 0]
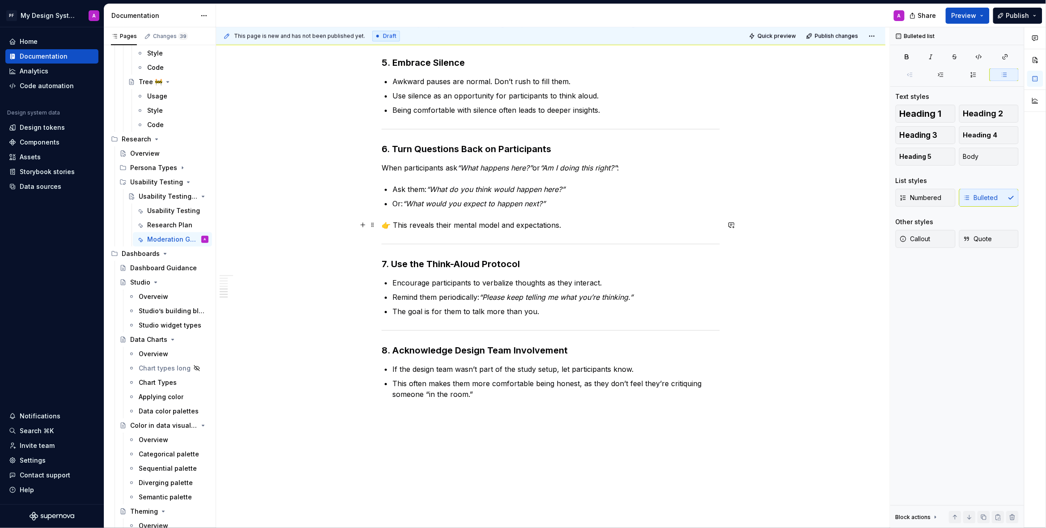
click at [396, 225] on p "👉 This reveals their mental model and expectations." at bounding box center [551, 225] width 338 height 11
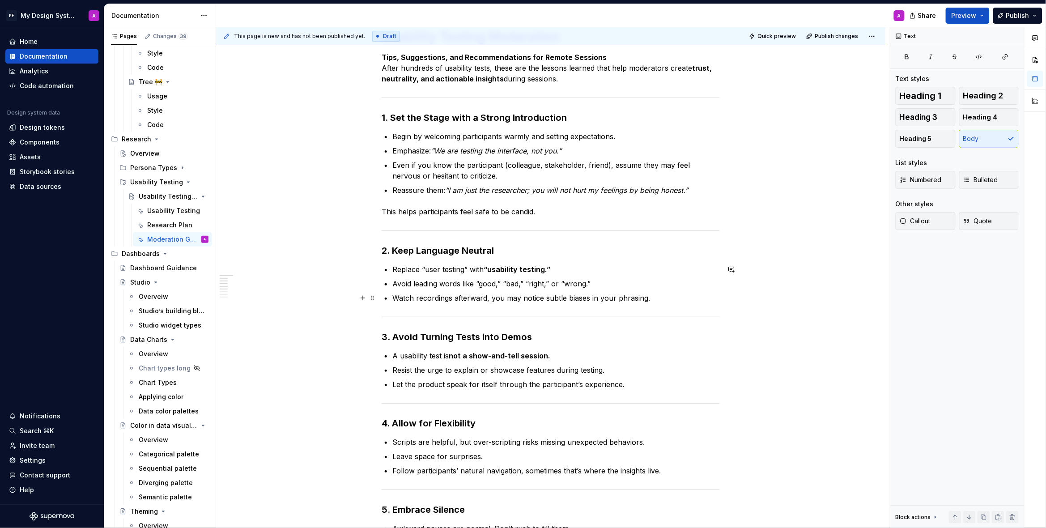
scroll to position [0, 0]
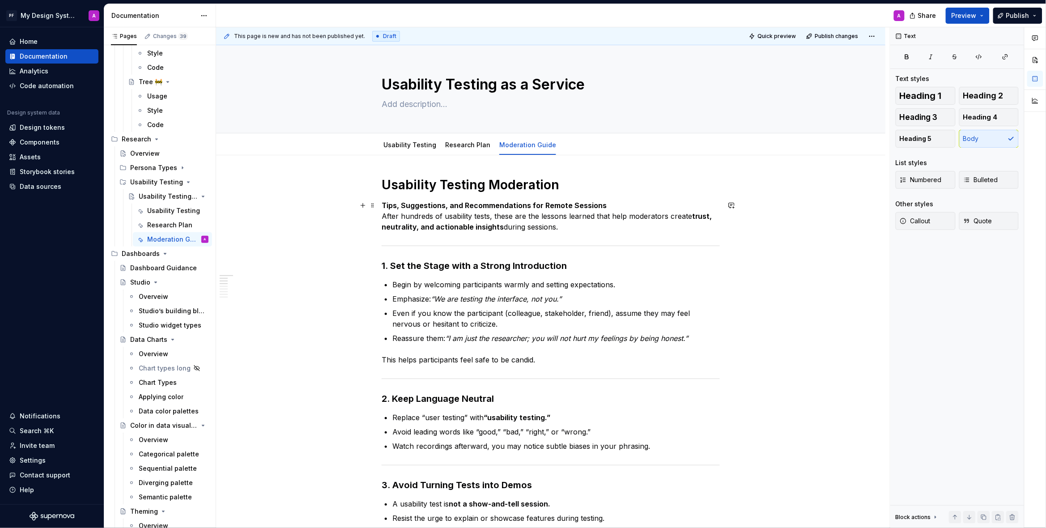
click at [569, 216] on p "Tips, Suggestions, and Recommendations for Remote Sessions After hundreds of us…" at bounding box center [551, 216] width 338 height 32
click at [610, 216] on p "Tips, Suggestions, and Recommendations for Remote Sessions After hundreds of us…" at bounding box center [551, 216] width 338 height 32
drag, startPoint x: 627, startPoint y: 217, endPoint x: 763, endPoint y: 210, distance: 135.7
click at [627, 217] on p "Tips, Suggestions, and Recommendations for Remote Sessions After hundreds of us…" at bounding box center [551, 216] width 338 height 32
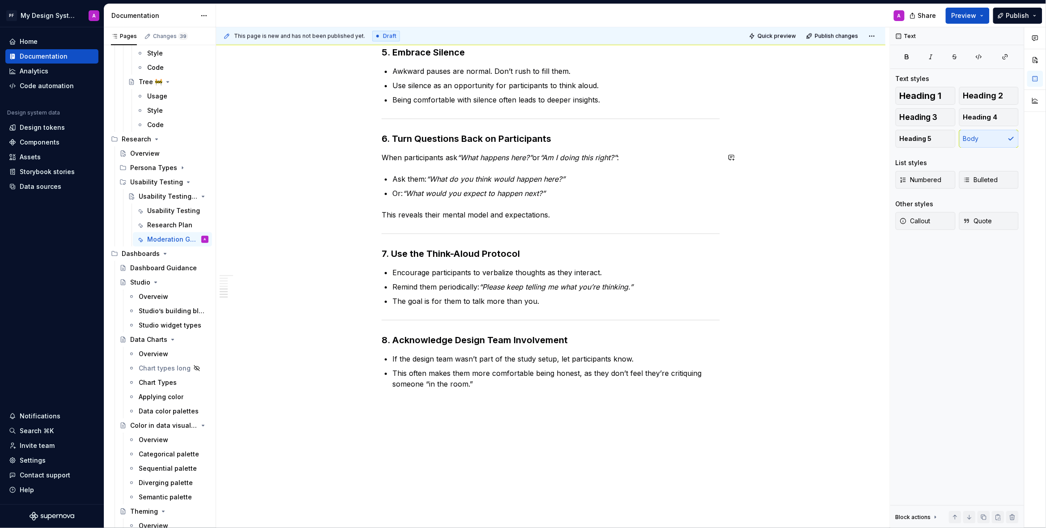
scroll to position [3268, 0]
click at [413, 399] on div "Usability Testing Moderation Tips, Suggestions, and Recommendations for Remote …" at bounding box center [550, 54] width 669 height 1008
click at [365, 404] on button "button" at bounding box center [362, 405] width 13 height 13
click at [419, 460] on div "A section divider" at bounding box center [433, 462] width 45 height 7
click at [394, 410] on p at bounding box center [551, 405] width 338 height 11
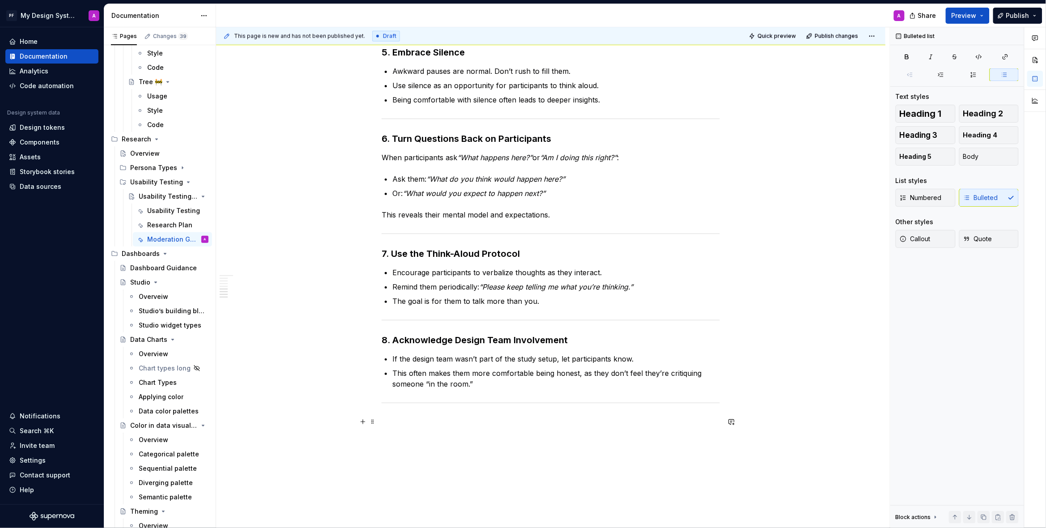
click at [460, 417] on p at bounding box center [551, 421] width 338 height 11
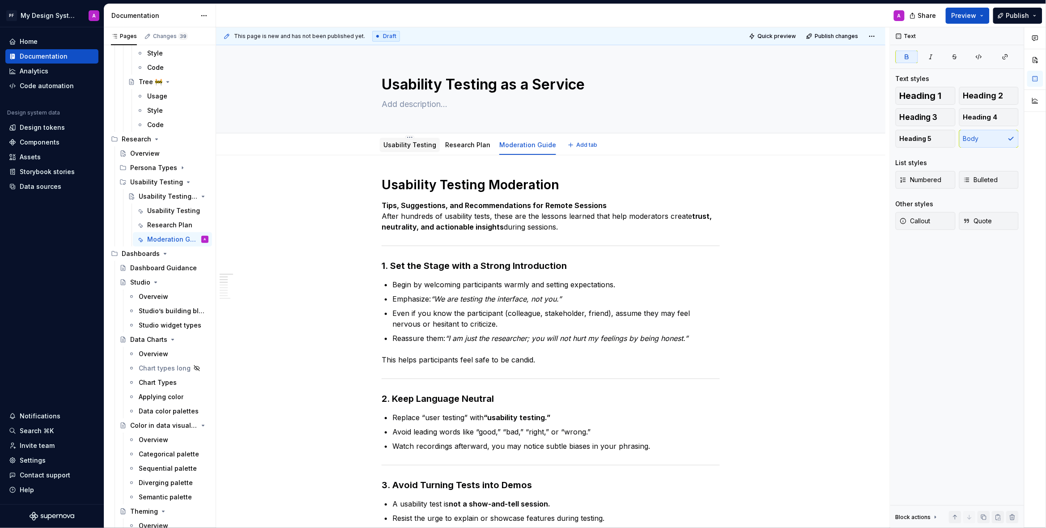
scroll to position [0, 0]
click at [415, 147] on link "Usability Testing" at bounding box center [409, 145] width 53 height 8
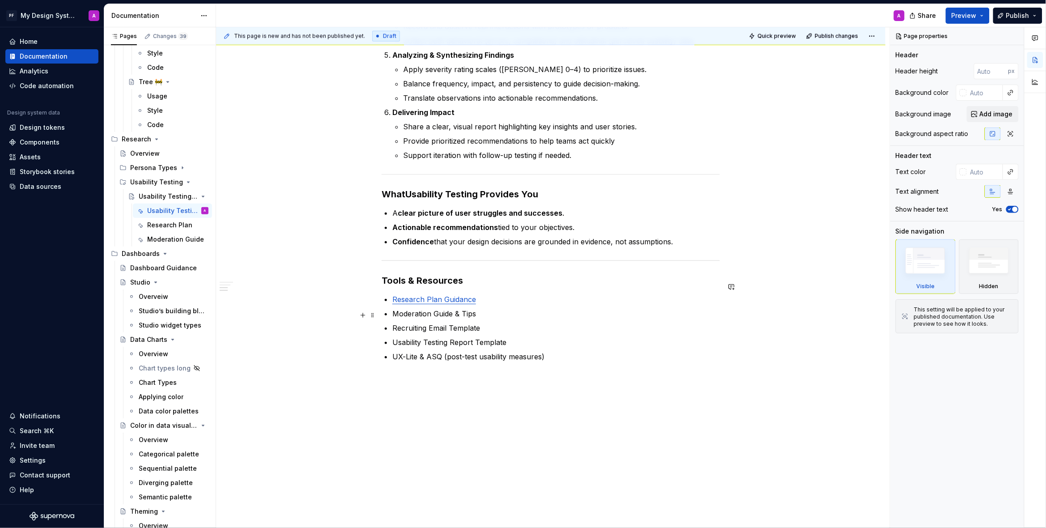
scroll to position [613, 0]
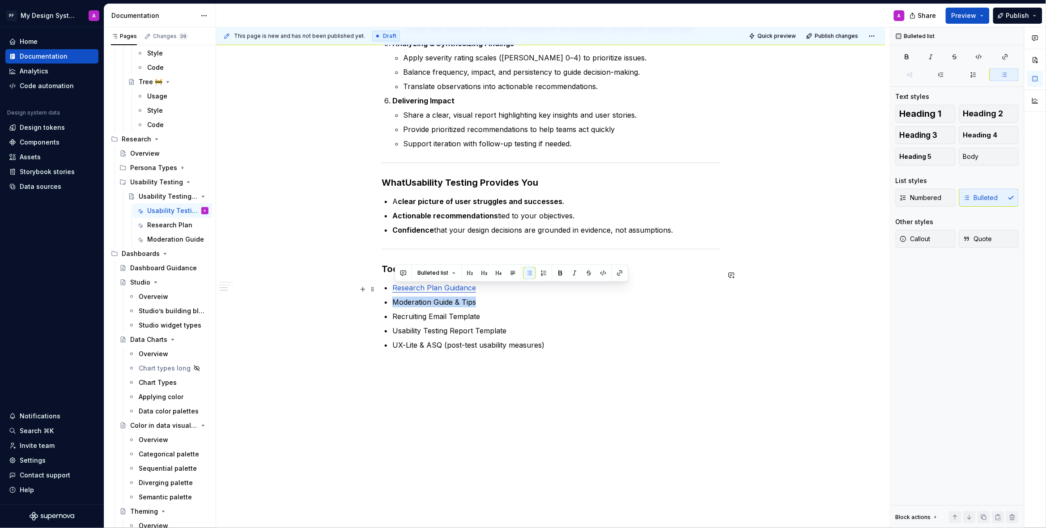
drag, startPoint x: 480, startPoint y: 290, endPoint x: 395, endPoint y: 289, distance: 85.0
click at [395, 297] on p "Moderation Guide & Tips" at bounding box center [555, 302] width 327 height 11
click at [618, 273] on button "button" at bounding box center [620, 273] width 13 height 13
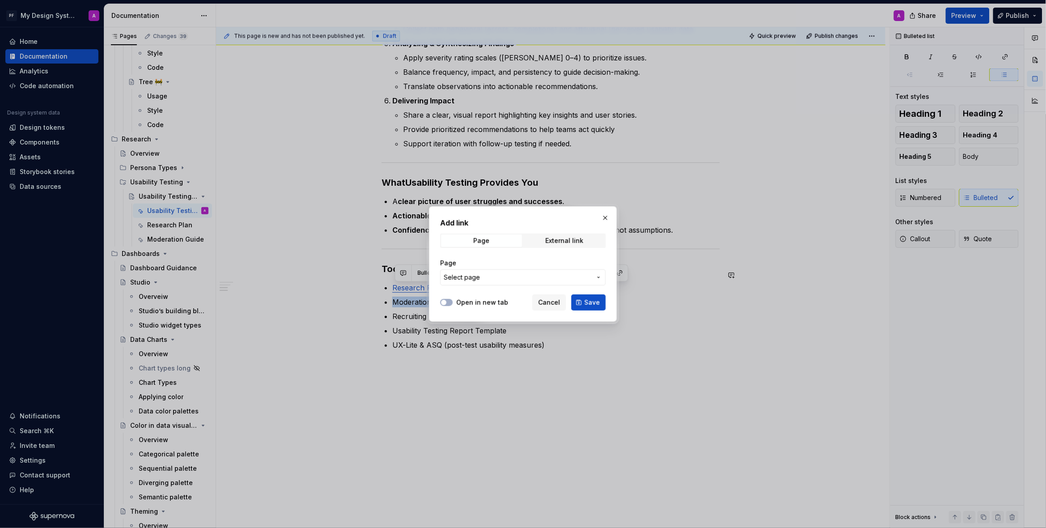
click at [595, 276] on icon "button" at bounding box center [598, 277] width 7 height 7
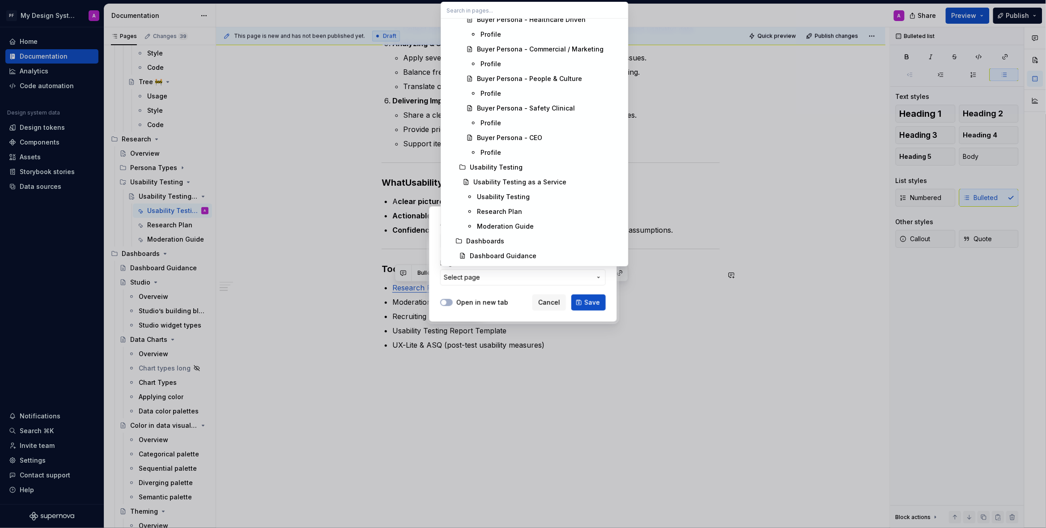
scroll to position [4894, 0]
click at [528, 221] on div "Moderation Guide" at bounding box center [505, 225] width 57 height 9
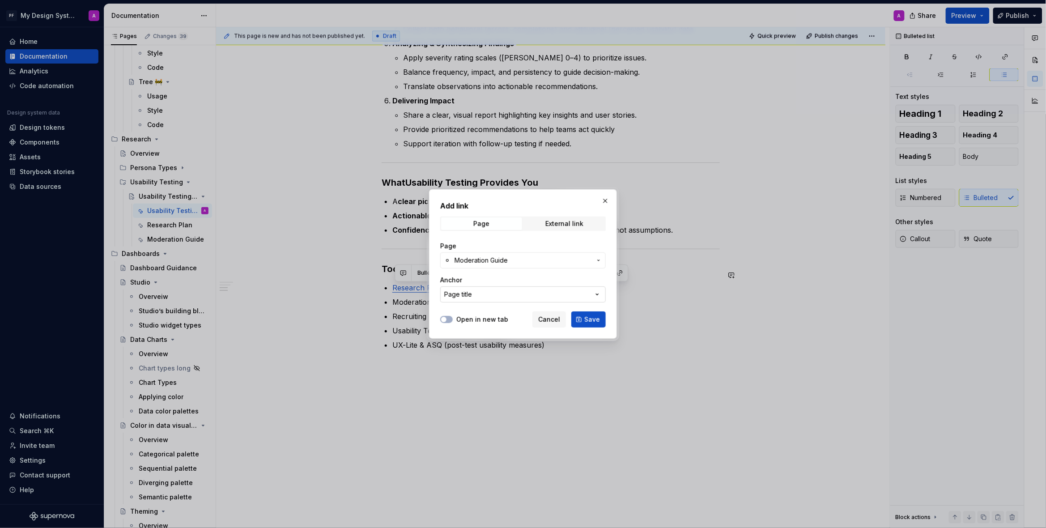
click at [594, 295] on icon "button" at bounding box center [597, 294] width 9 height 9
click at [594, 295] on div "Add link Page External link Page Moderation Guide Anchor Page title Open in new…" at bounding box center [523, 264] width 1046 height 528
click at [588, 320] on span "Save" at bounding box center [592, 319] width 16 height 9
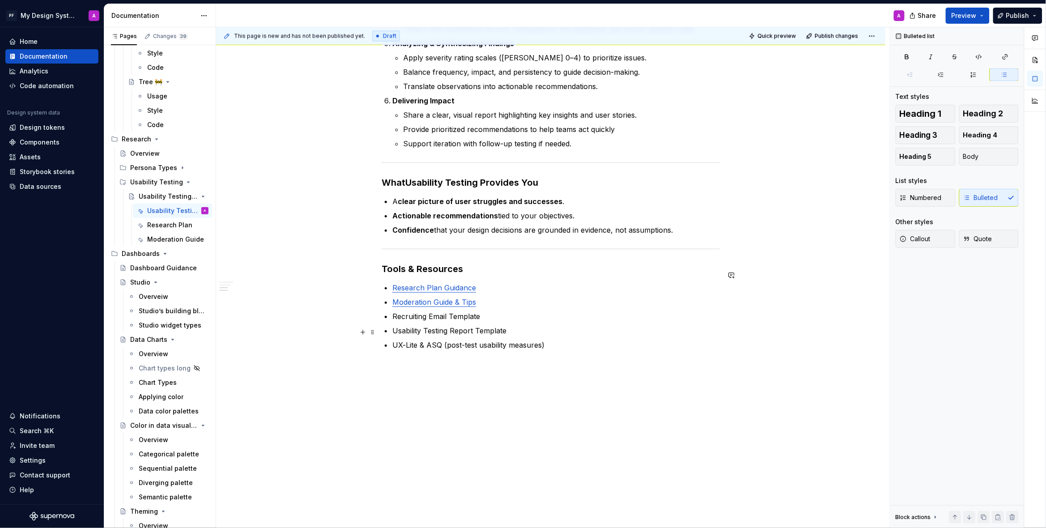
click at [659, 339] on p "UX-Lite & ASQ (post-test usability measures)" at bounding box center [555, 344] width 327 height 11
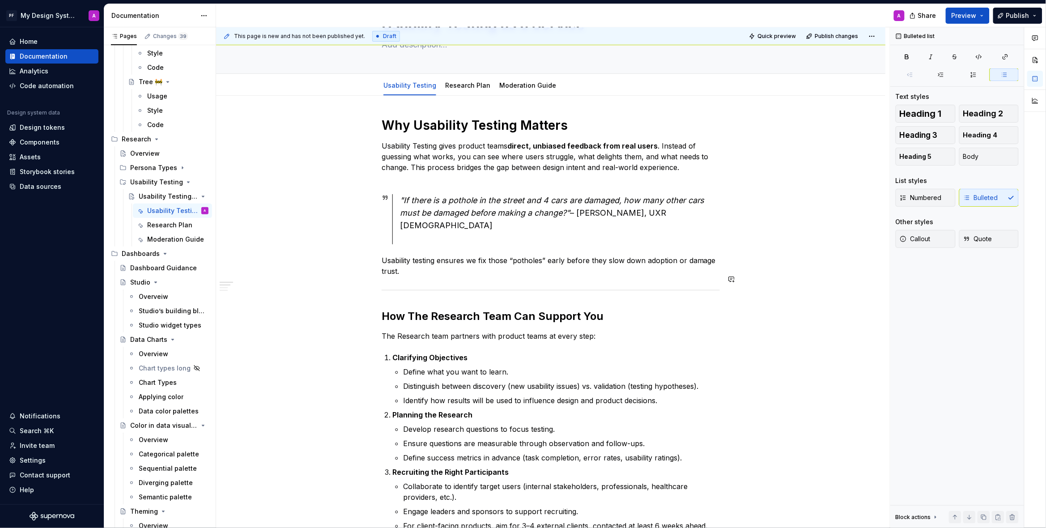
scroll to position [0, 0]
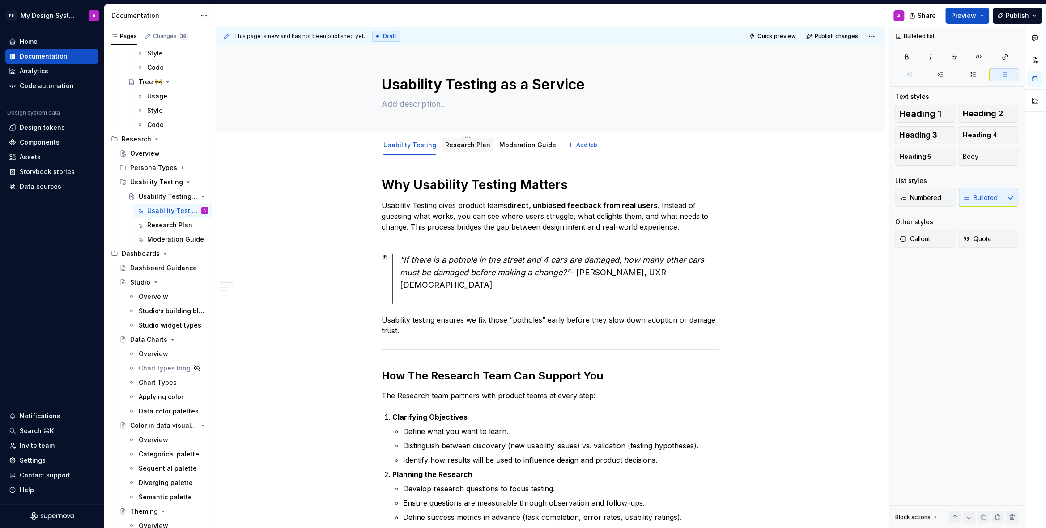
click at [467, 149] on div "Research Plan" at bounding box center [467, 145] width 45 height 11
click at [467, 145] on link "Research Plan" at bounding box center [467, 145] width 45 height 8
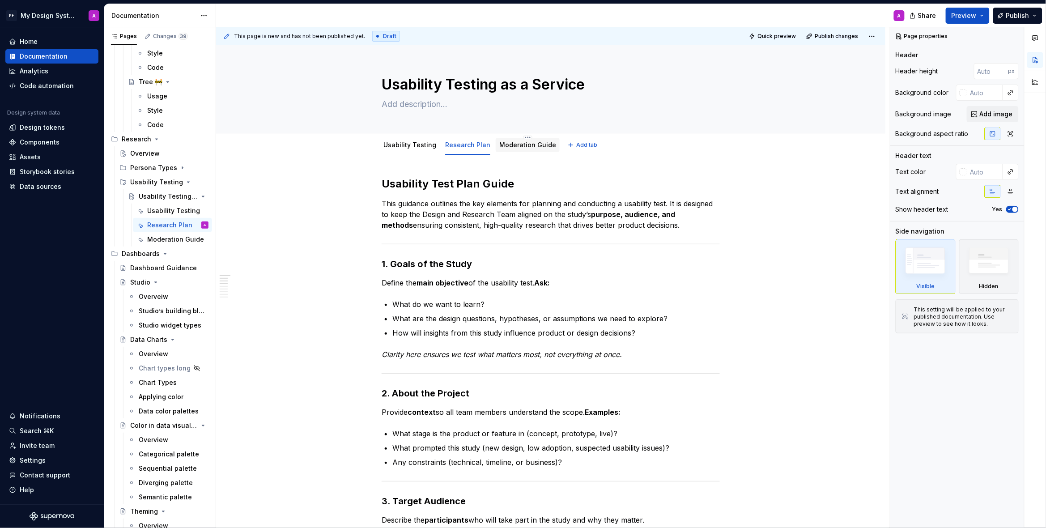
click at [521, 144] on link "Moderation Guide" at bounding box center [527, 145] width 57 height 8
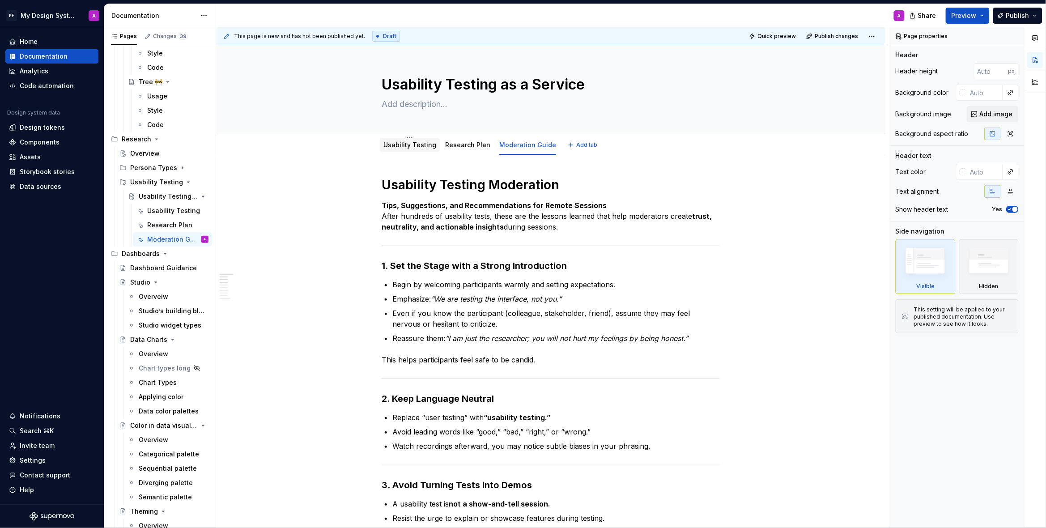
click at [412, 144] on link "Usability Testing" at bounding box center [409, 145] width 53 height 8
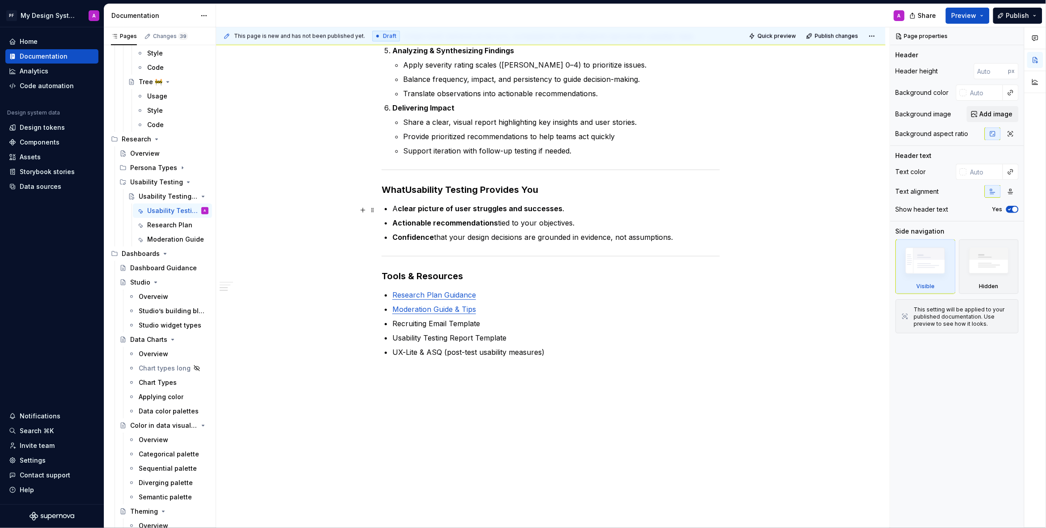
scroll to position [613, 0]
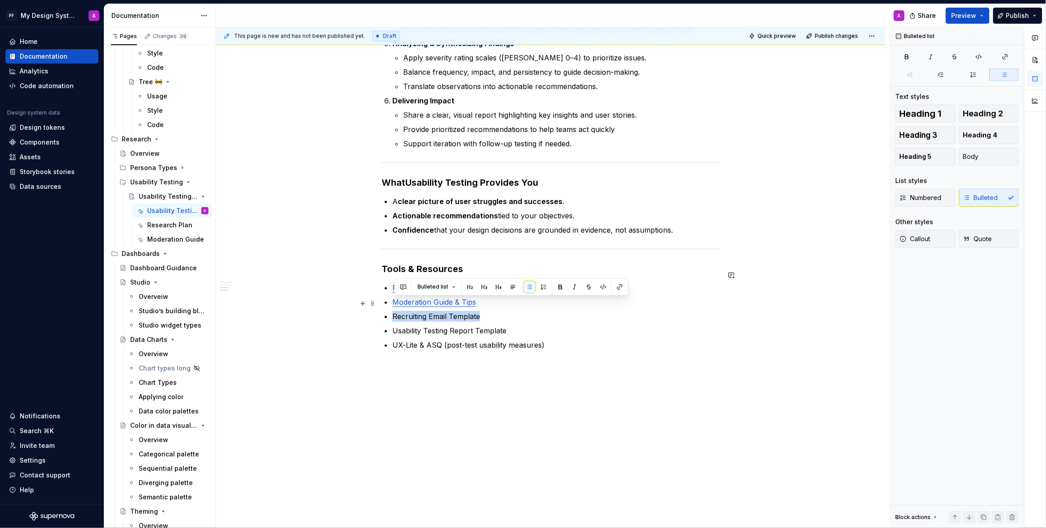
drag, startPoint x: 483, startPoint y: 303, endPoint x: 394, endPoint y: 304, distance: 89.5
click at [394, 311] on p "Recruiting Email Template" at bounding box center [555, 316] width 327 height 11
type textarea "*"
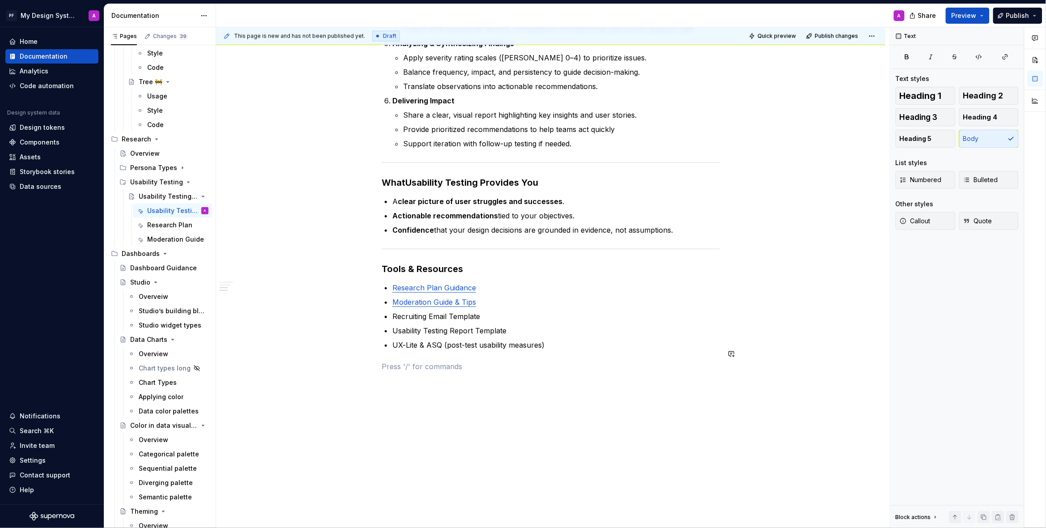
click at [493, 297] on p "Moderation Guide & Tips" at bounding box center [555, 302] width 327 height 11
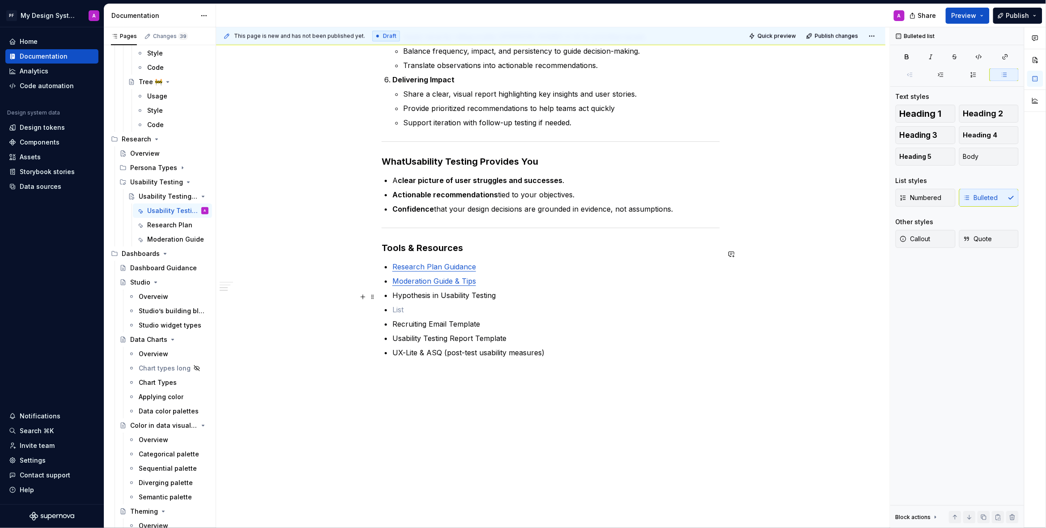
scroll to position [636, 0]
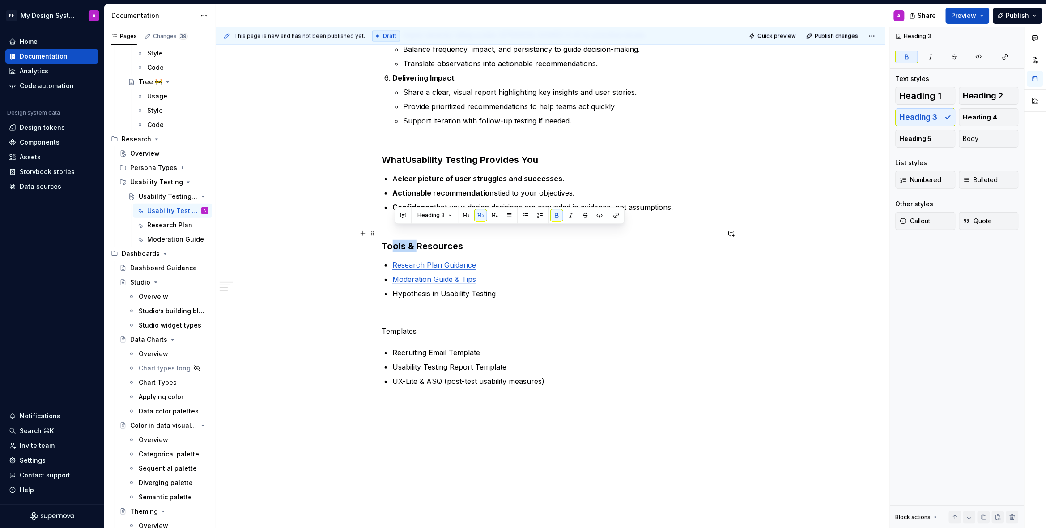
drag, startPoint x: 417, startPoint y: 234, endPoint x: 394, endPoint y: 234, distance: 23.3
click at [394, 241] on strong "Tools & Resources" at bounding box center [422, 246] width 81 height 11
drag, startPoint x: 549, startPoint y: 326, endPoint x: 499, endPoint y: 317, distance: 51.3
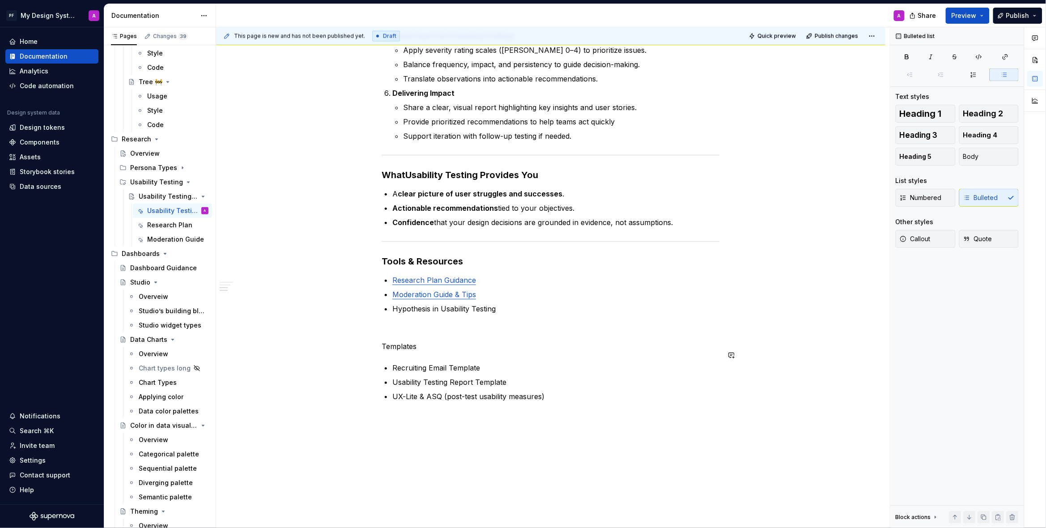
scroll to position [615, 0]
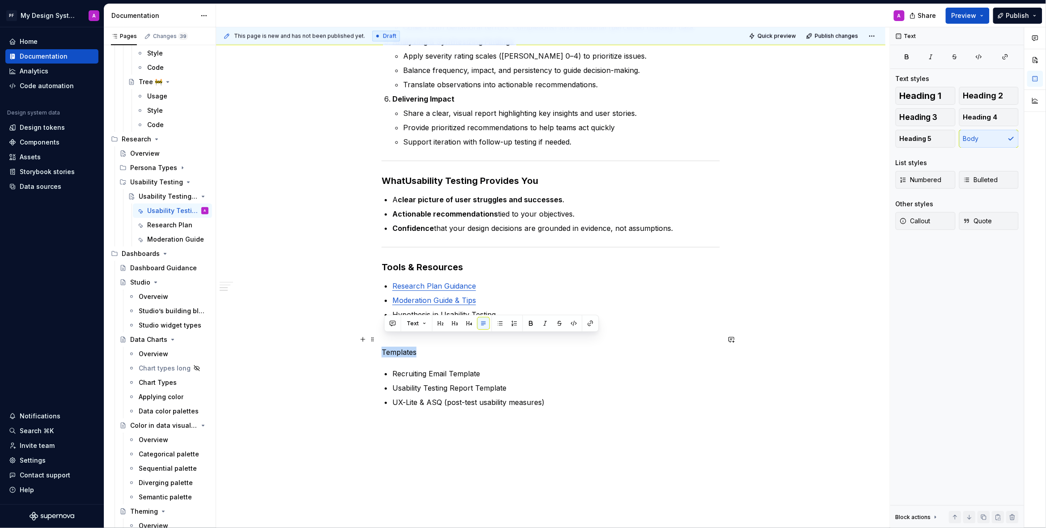
drag, startPoint x: 409, startPoint y: 343, endPoint x: 384, endPoint y: 342, distance: 25.1
click at [384, 347] on p "Templates" at bounding box center [551, 352] width 338 height 11
click at [465, 324] on button "button" at bounding box center [469, 323] width 13 height 13
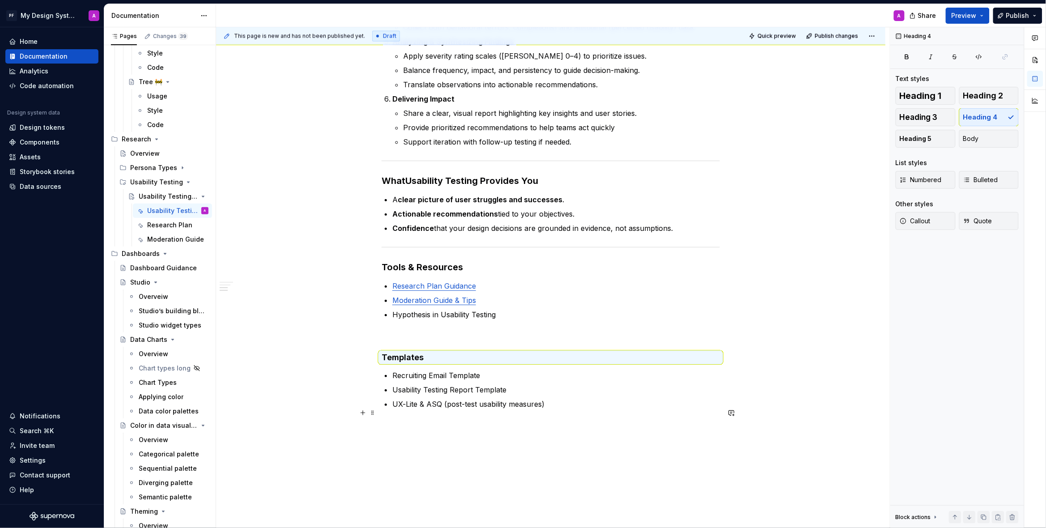
click at [625, 420] on p at bounding box center [551, 425] width 338 height 11
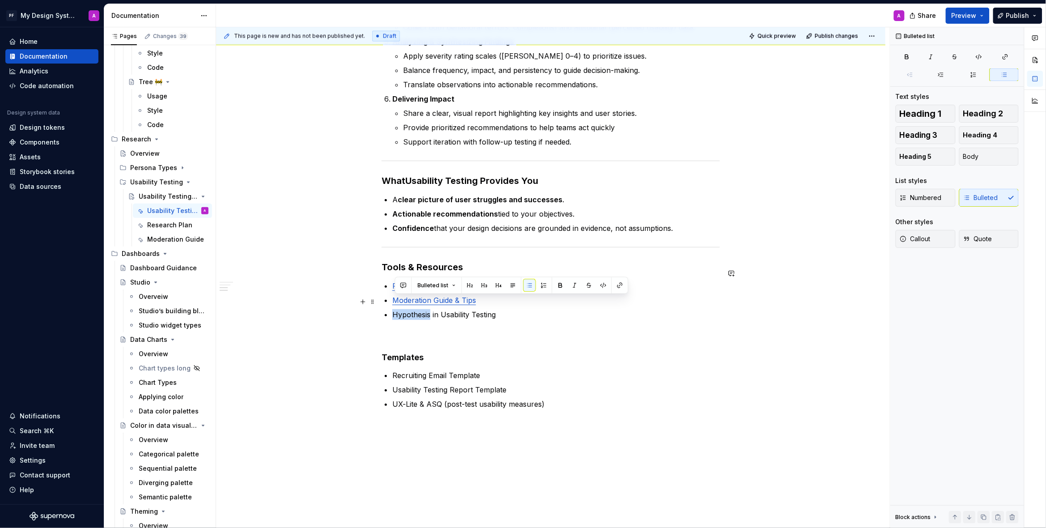
drag, startPoint x: 396, startPoint y: 302, endPoint x: 432, endPoint y: 301, distance: 36.2
click at [432, 309] on p "Hypothesis in Usability Testing" at bounding box center [555, 314] width 327 height 11
copy p "Hypothesis"
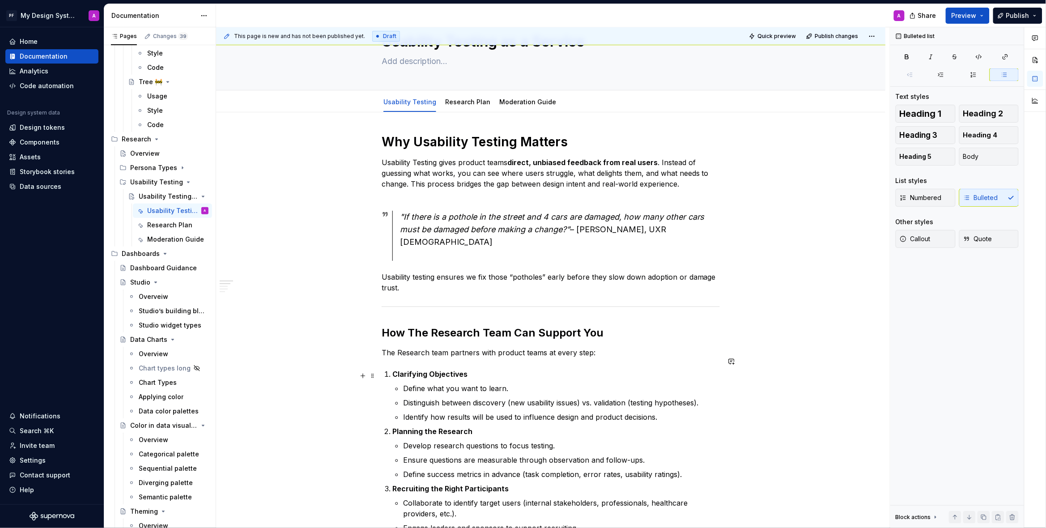
scroll to position [0, 0]
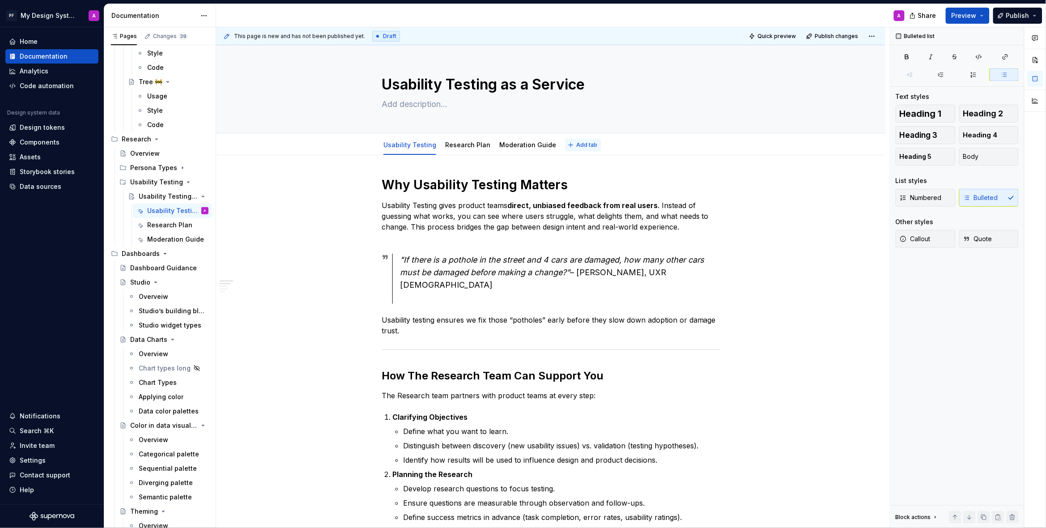
click at [565, 144] on button "Add tab" at bounding box center [583, 145] width 36 height 13
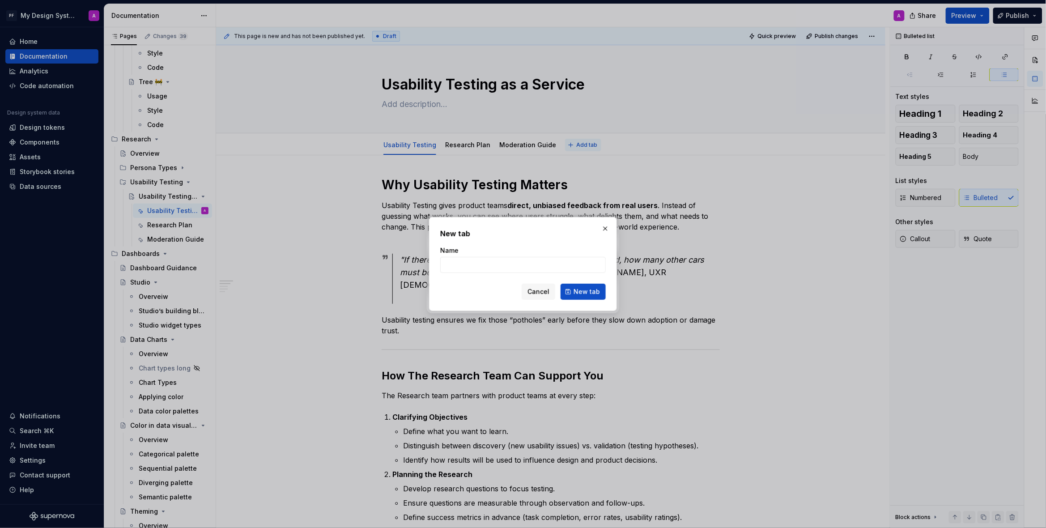
type textarea "*"
type input "Hypothesis"
click at [596, 293] on span "New tab" at bounding box center [586, 291] width 26 height 9
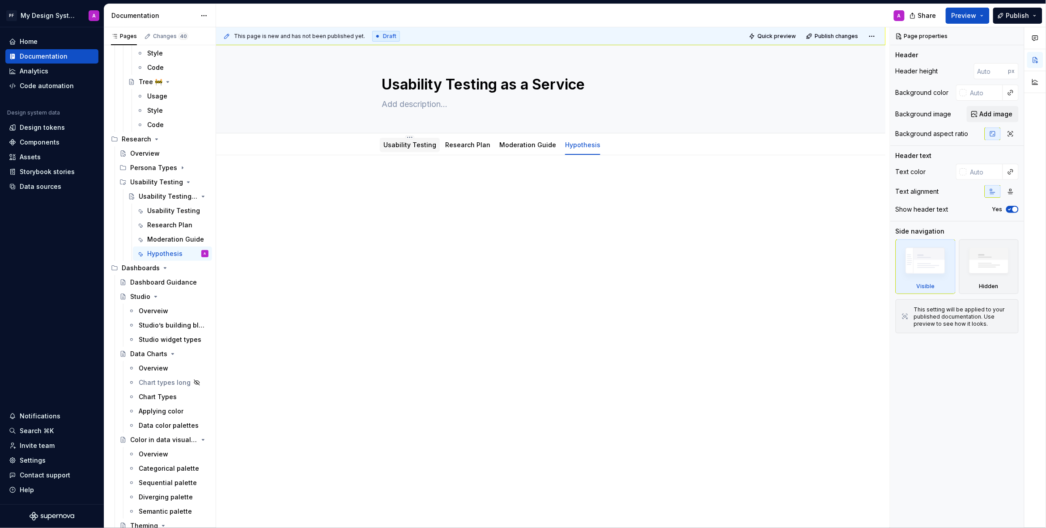
scroll to position [3268, 0]
click at [421, 182] on p at bounding box center [551, 182] width 338 height 11
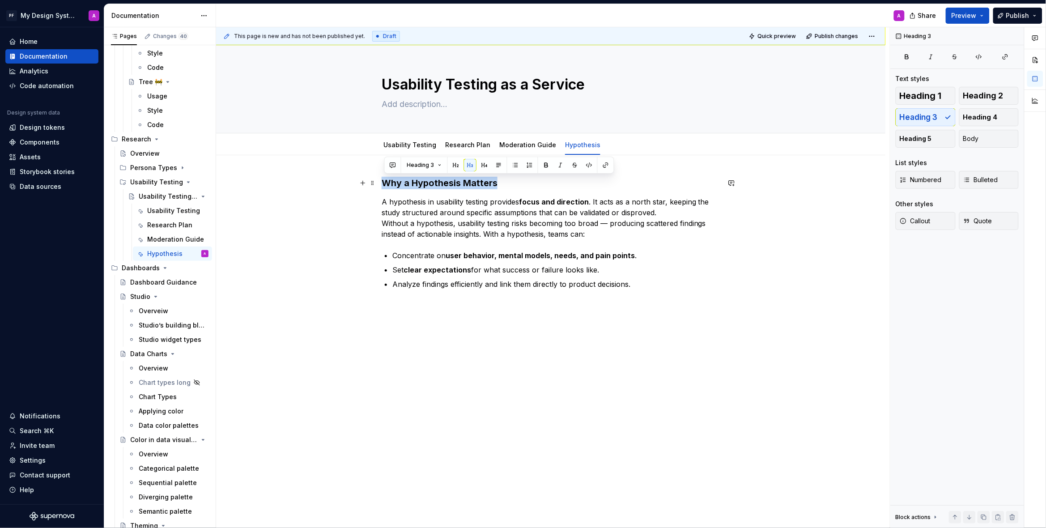
drag, startPoint x: 386, startPoint y: 182, endPoint x: 519, endPoint y: 182, distance: 132.8
click at [519, 182] on h3 "Why a Hypothesis Matters" at bounding box center [551, 183] width 338 height 13
click at [941, 97] on span "Heading 1" at bounding box center [920, 95] width 42 height 9
type textarea "*"
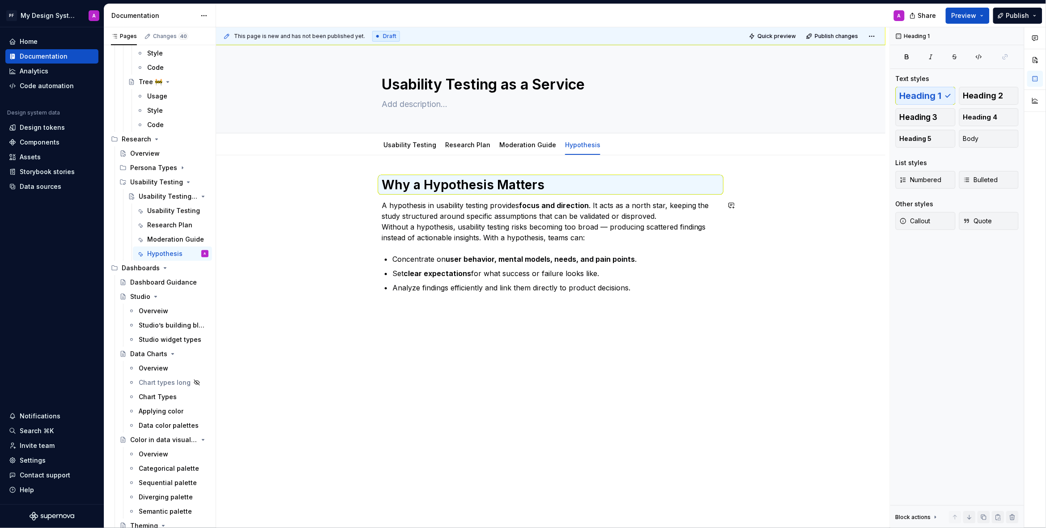
drag, startPoint x: 766, startPoint y: 259, endPoint x: 716, endPoint y: 275, distance: 51.8
click at [764, 260] on div "This page is new and has not been published yet. Draft Quick preview Publish ch…" at bounding box center [553, 277] width 674 height 501
click at [655, 284] on p "Analyze findings efficiently and link them directly to product decisions." at bounding box center [555, 287] width 327 height 11
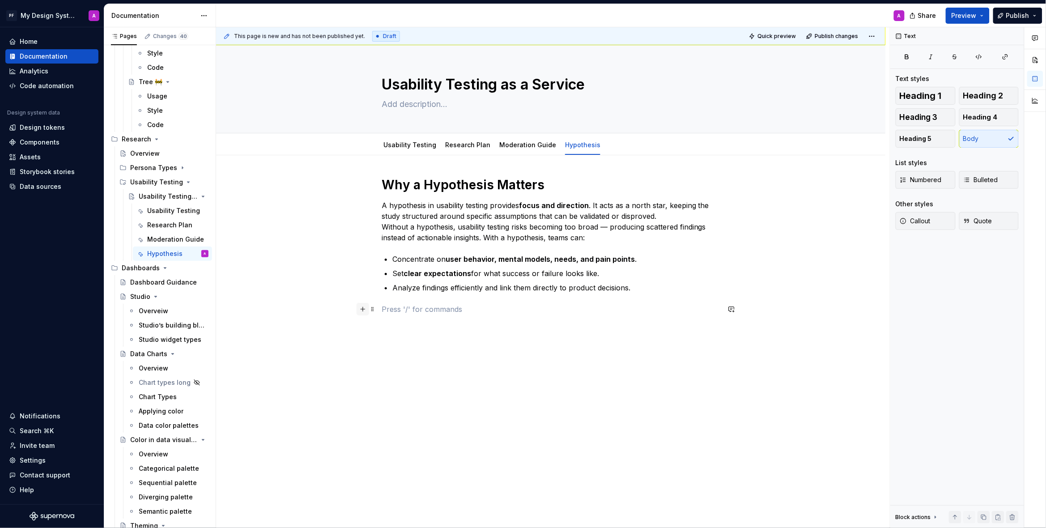
click at [365, 307] on button "button" at bounding box center [362, 309] width 13 height 13
drag, startPoint x: 428, startPoint y: 369, endPoint x: 422, endPoint y: 356, distance: 14.4
click at [428, 369] on div "A section divider" at bounding box center [433, 366] width 45 height 7
click at [411, 319] on div "Why a Hypothesis Matters A hypothesis in usability testing provides focus and d…" at bounding box center [551, 265] width 338 height 176
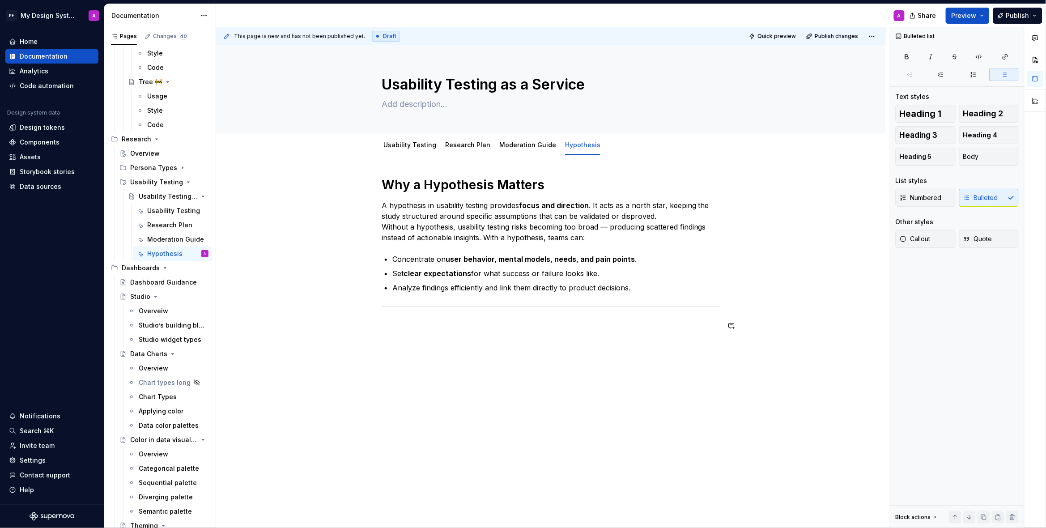
click at [575, 358] on div "Why a Hypothesis Matters A hypothesis in usability testing provides focus and d…" at bounding box center [550, 327] width 669 height 345
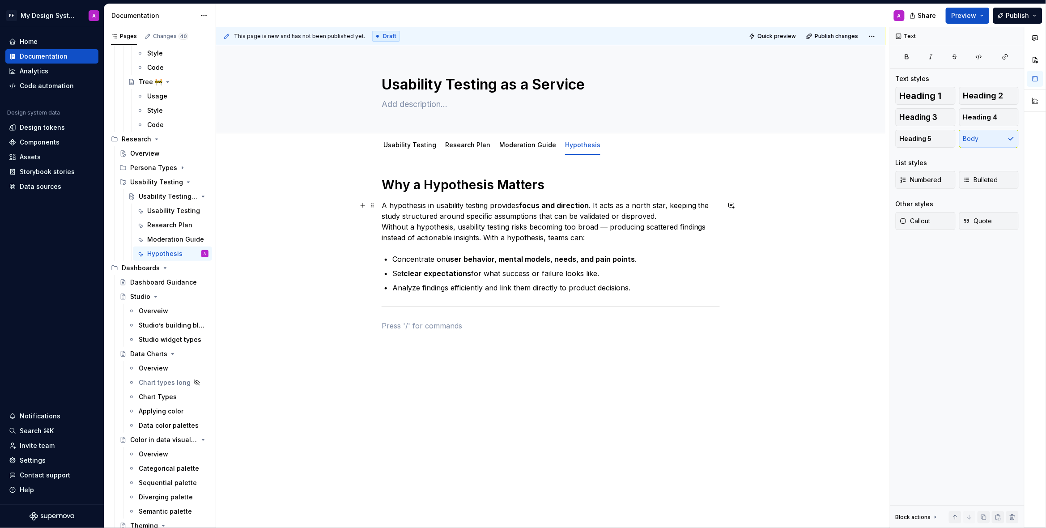
click at [612, 227] on p "A hypothesis in usability testing provides focus and direction . It acts as a n…" at bounding box center [551, 221] width 338 height 43
click at [622, 412] on div "This page is new and has not been published yet. Draft Quick preview Publish ch…" at bounding box center [553, 277] width 674 height 501
click at [441, 331] on div "Why a Hypothesis Matters A hypothesis in usability testing provides focus and d…" at bounding box center [551, 259] width 338 height 165
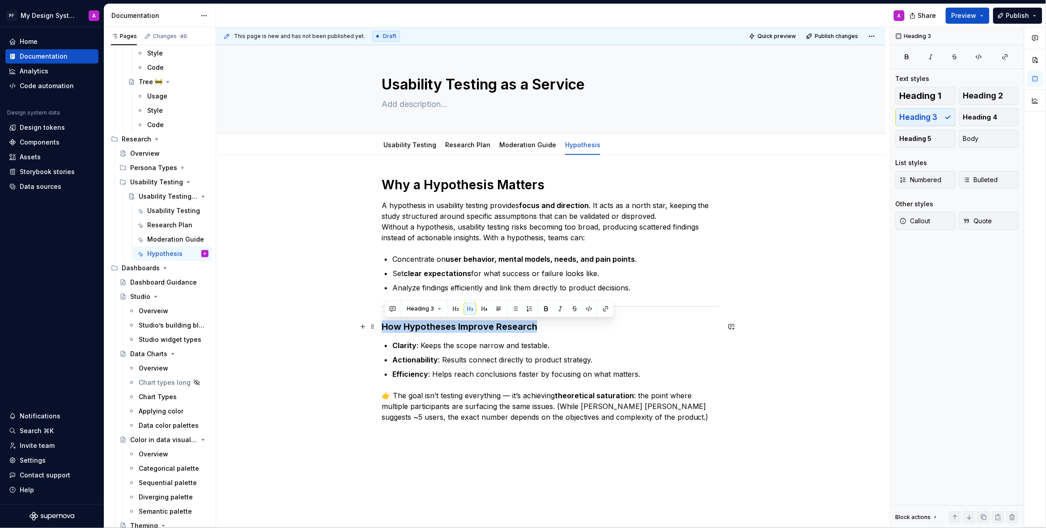
drag, startPoint x: 543, startPoint y: 326, endPoint x: 382, endPoint y: 326, distance: 160.1
click at [382, 326] on div "Why a Hypothesis Matters A hypothesis in usability testing provides focus and d…" at bounding box center [550, 373] width 669 height 436
click at [455, 308] on button "button" at bounding box center [455, 308] width 13 height 13
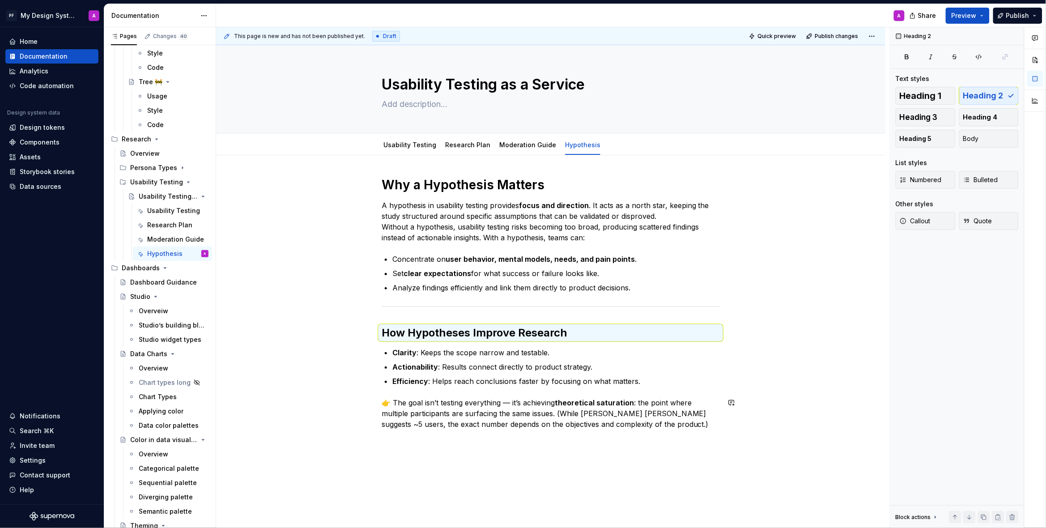
click at [780, 388] on div "Why a Hypothesis Matters A hypothesis in usability testing provides focus and d…" at bounding box center [550, 376] width 669 height 443
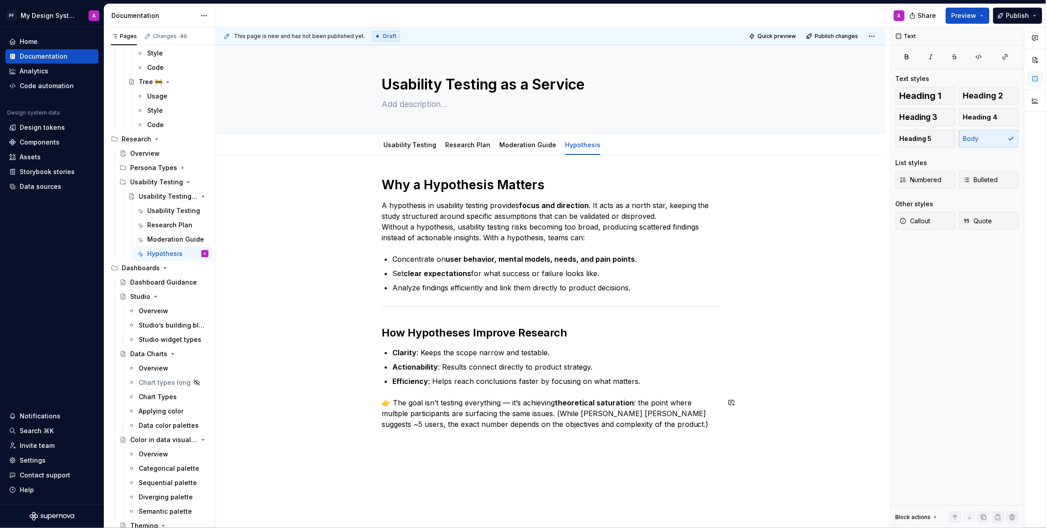
scroll to position [70, 0]
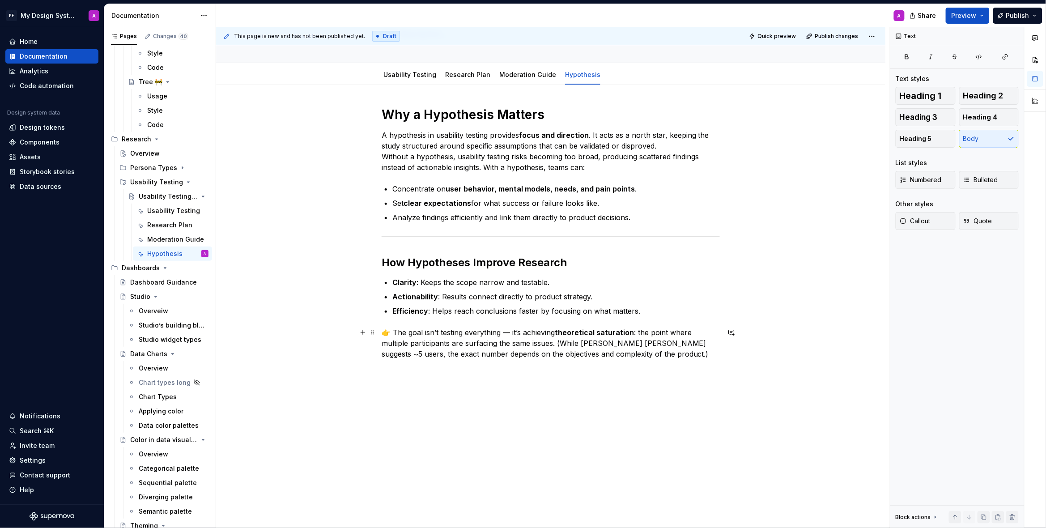
click at [396, 331] on p "👉 The goal isn’t testing everything — it’s achieving theoretical saturation : t…" at bounding box center [551, 343] width 338 height 32
click at [502, 331] on p "The goal isn’t testing everything — it’s achieving theoretical saturation : the…" at bounding box center [551, 343] width 338 height 32
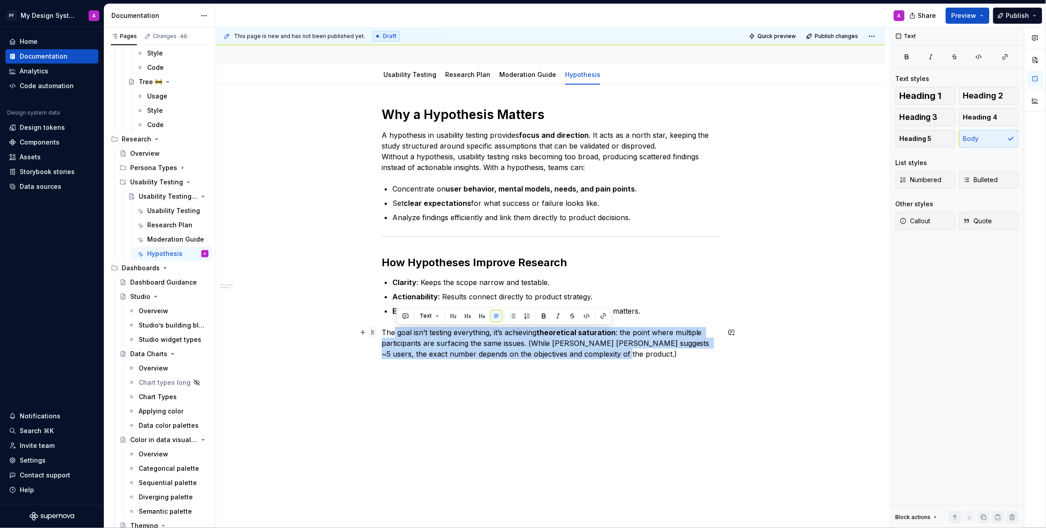
drag, startPoint x: 583, startPoint y: 352, endPoint x: 377, endPoint y: 330, distance: 207.8
click at [382, 330] on div "Why a Hypothesis Matters A hypothesis in usability testing provides focus and d…" at bounding box center [551, 237] width 338 height 263
click at [376, 330] on span at bounding box center [372, 332] width 7 height 13
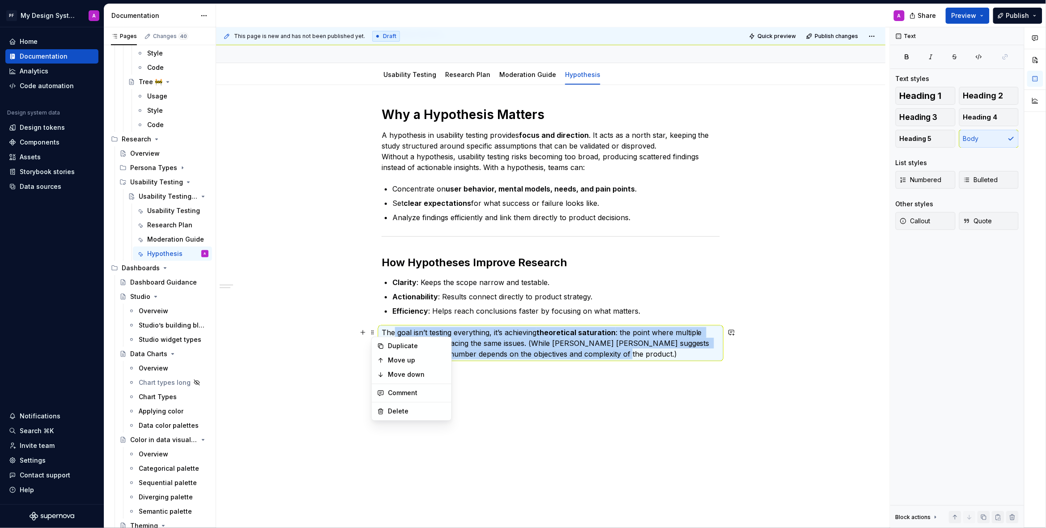
click at [653, 355] on p "The goal isn’t testing everything, it’s achieving theoretical saturation : the …" at bounding box center [551, 343] width 338 height 32
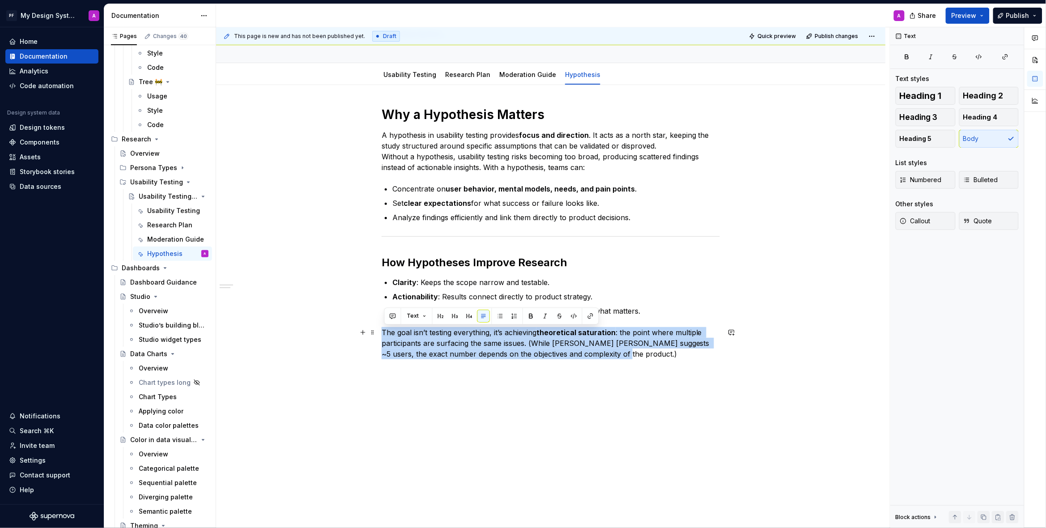
drag, startPoint x: 619, startPoint y: 353, endPoint x: 383, endPoint y: 333, distance: 237.5
click at [383, 333] on div "Why a Hypothesis Matters A hypothesis in usability testing provides focus and d…" at bounding box center [550, 306] width 669 height 443
click at [931, 222] on button "Callout" at bounding box center [925, 221] width 60 height 18
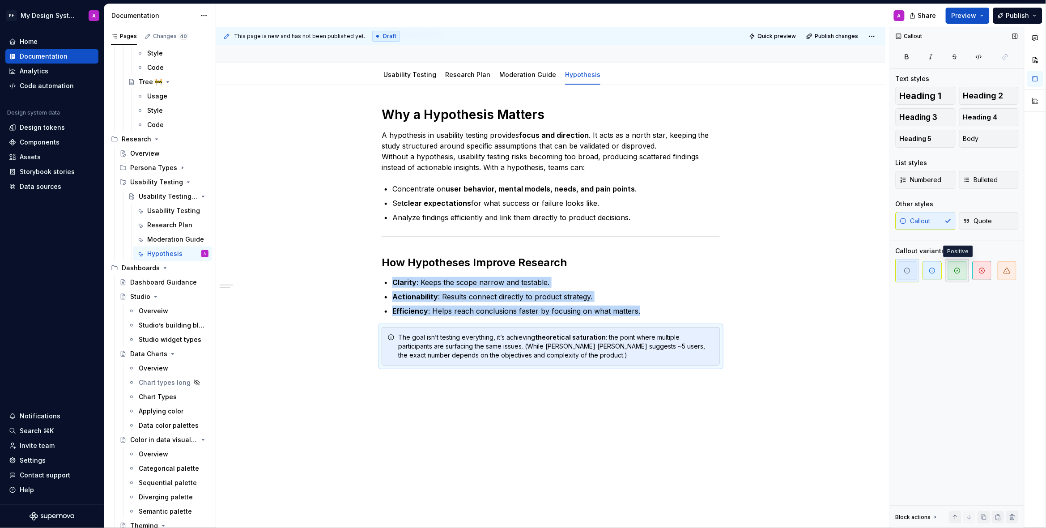
click at [959, 270] on icon "button" at bounding box center [957, 270] width 7 height 7
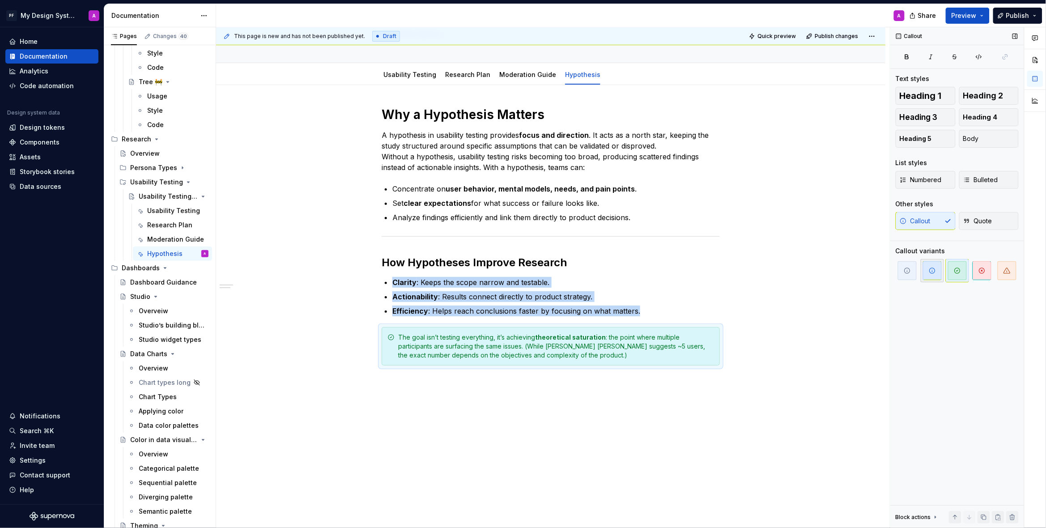
click at [936, 267] on icon "button" at bounding box center [931, 270] width 7 height 7
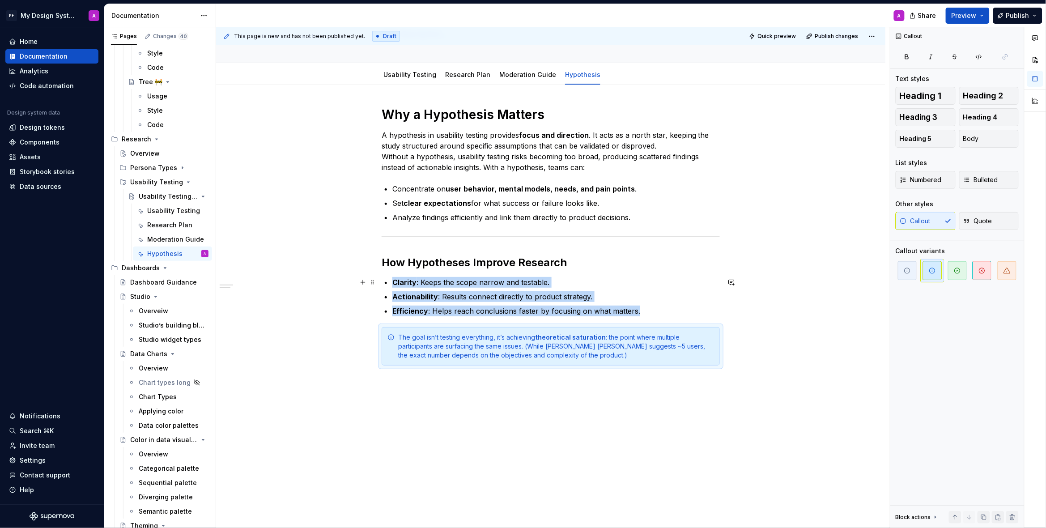
click at [810, 285] on div "Why a Hypothesis Matters A hypothesis in usability testing provides focus and d…" at bounding box center [550, 309] width 669 height 449
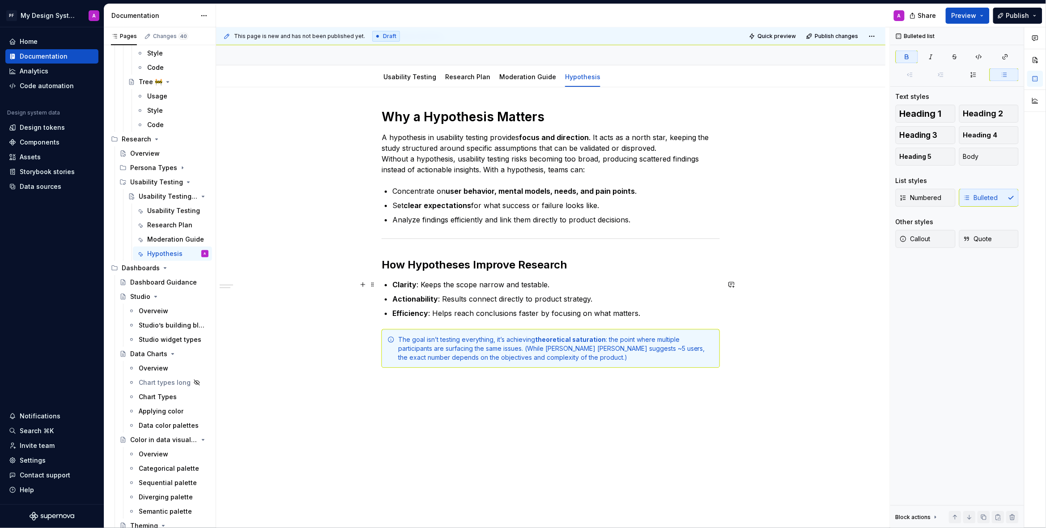
scroll to position [60, 0]
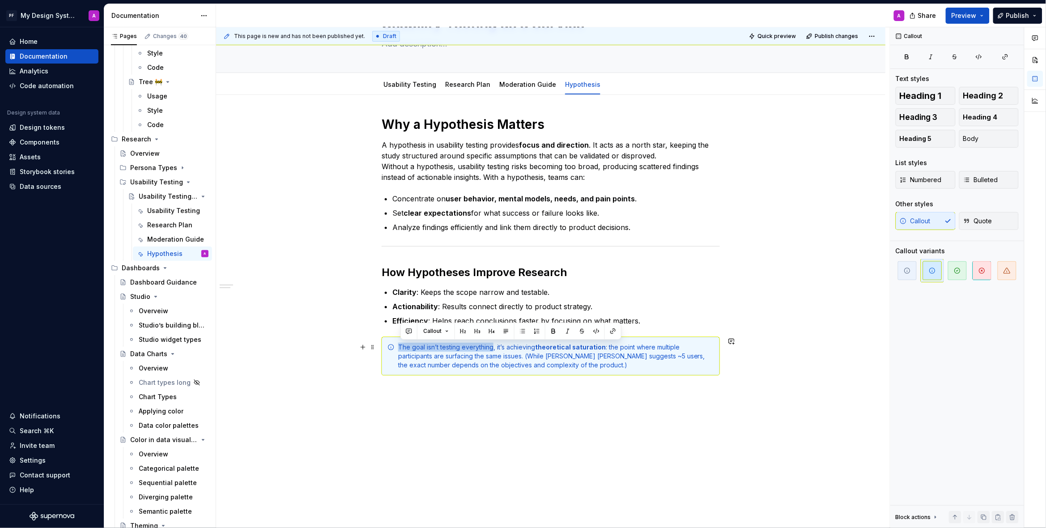
drag, startPoint x: 401, startPoint y: 347, endPoint x: 494, endPoint y: 346, distance: 93.0
click at [494, 346] on div "The goal isn’t testing everything, it’s achieving theoretical saturation : the …" at bounding box center [556, 356] width 316 height 27
click at [552, 331] on button "button" at bounding box center [553, 331] width 13 height 13
click at [727, 438] on div "Why a Hypothesis Matters A hypothesis in usability testing provides focus and d…" at bounding box center [550, 319] width 669 height 449
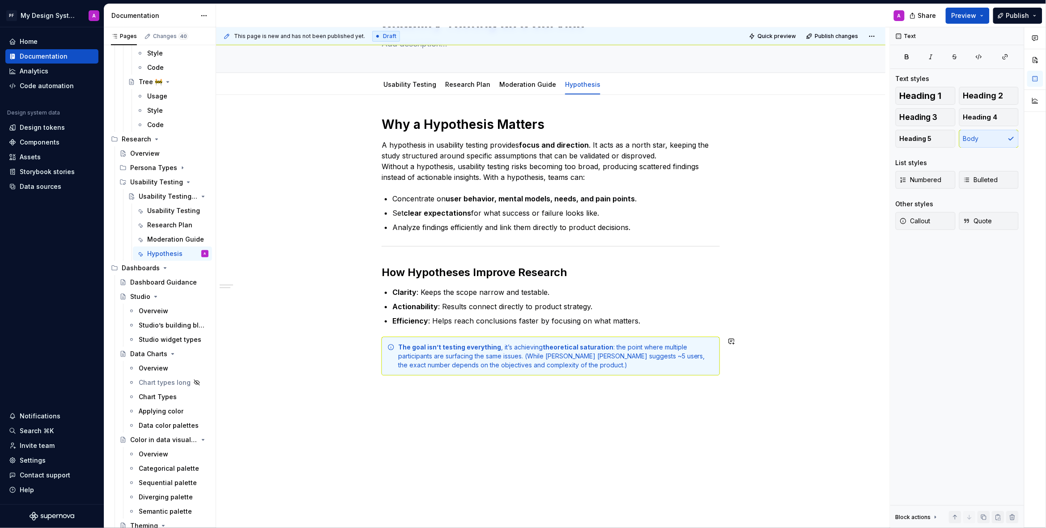
click at [767, 416] on div "Why a Hypothesis Matters A hypothesis in usability testing provides focus and d…" at bounding box center [550, 330] width 669 height 471
click at [530, 354] on div "The goal isn’t testing everything , it’s achieving theoretical saturation : the…" at bounding box center [556, 356] width 316 height 27
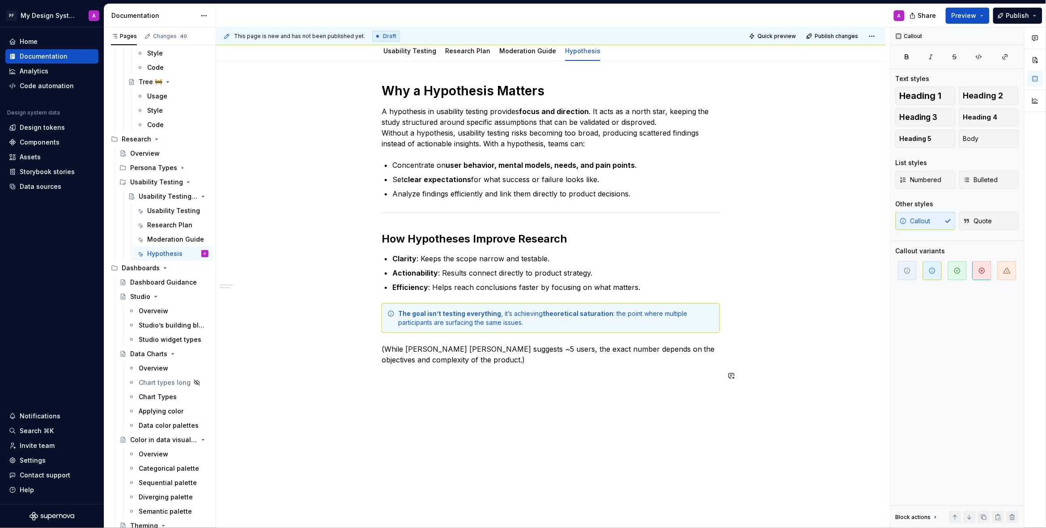
scroll to position [95, 0]
click at [488, 360] on p "(While [PERSON_NAME] [PERSON_NAME] suggests ~5 users, the exact number depends …" at bounding box center [551, 353] width 338 height 21
click at [365, 375] on button "button" at bounding box center [362, 375] width 13 height 13
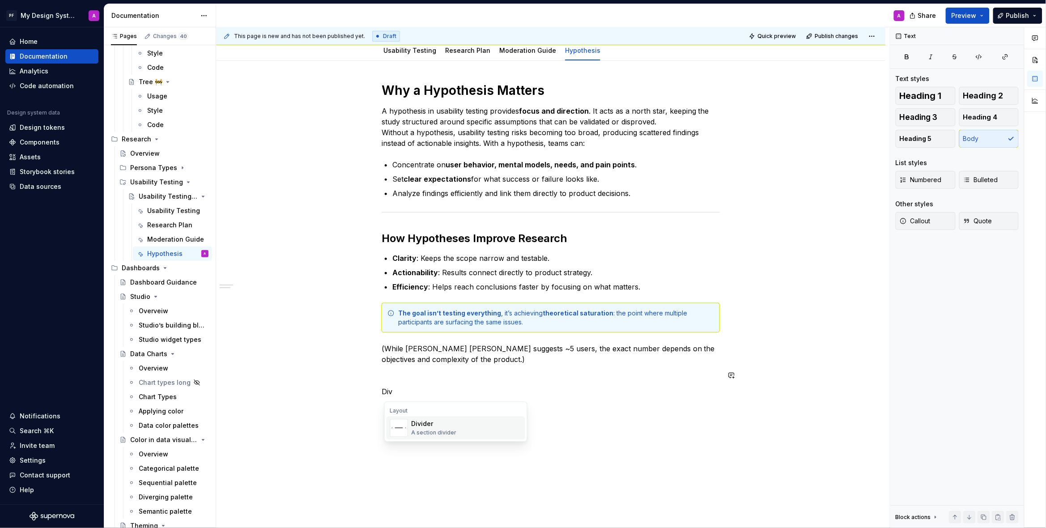
drag, startPoint x: 437, startPoint y: 429, endPoint x: 432, endPoint y: 425, distance: 5.7
click at [437, 429] on div "A section divider" at bounding box center [433, 432] width 45 height 7
click at [394, 379] on div "Why a Hypothesis Matters A hypothesis in usability testing provides focus and d…" at bounding box center [551, 258] width 338 height 352
drag, startPoint x: 396, startPoint y: 393, endPoint x: 617, endPoint y: 410, distance: 222.0
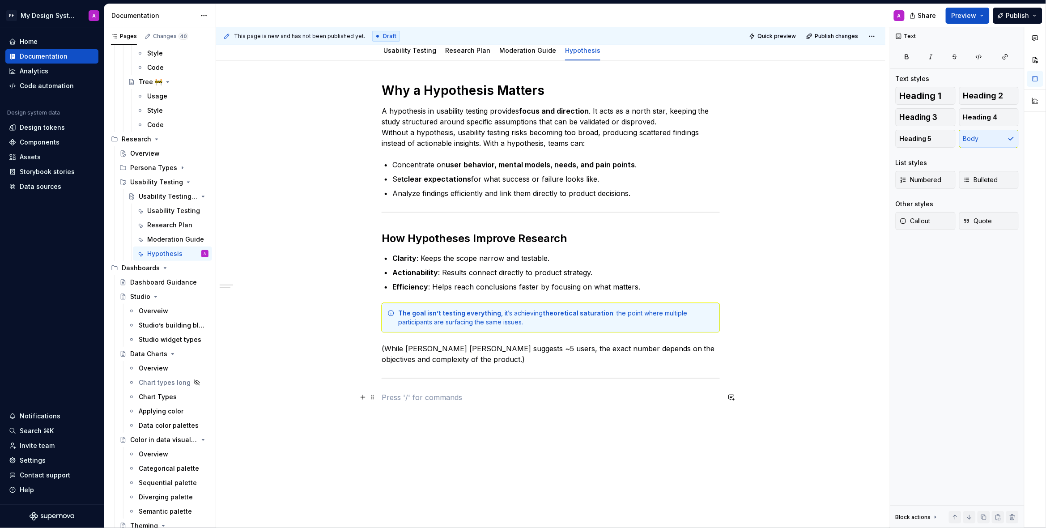
click at [396, 393] on p at bounding box center [551, 397] width 338 height 11
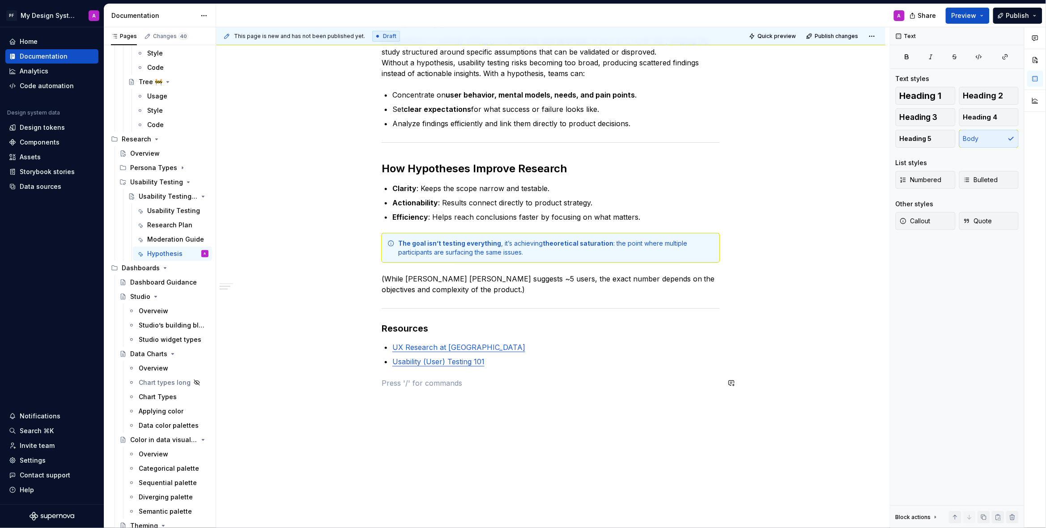
scroll to position [193, 0]
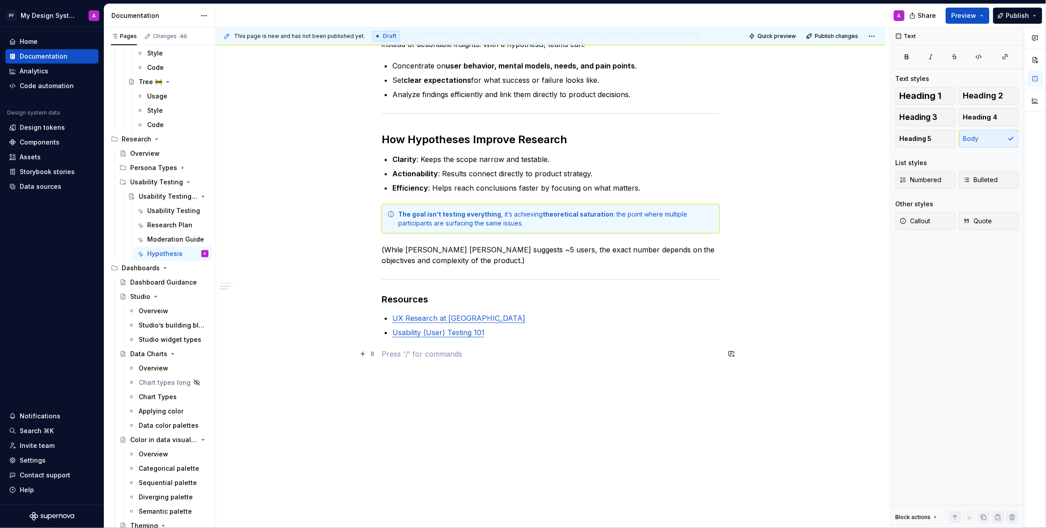
click at [494, 356] on p at bounding box center [551, 353] width 338 height 11
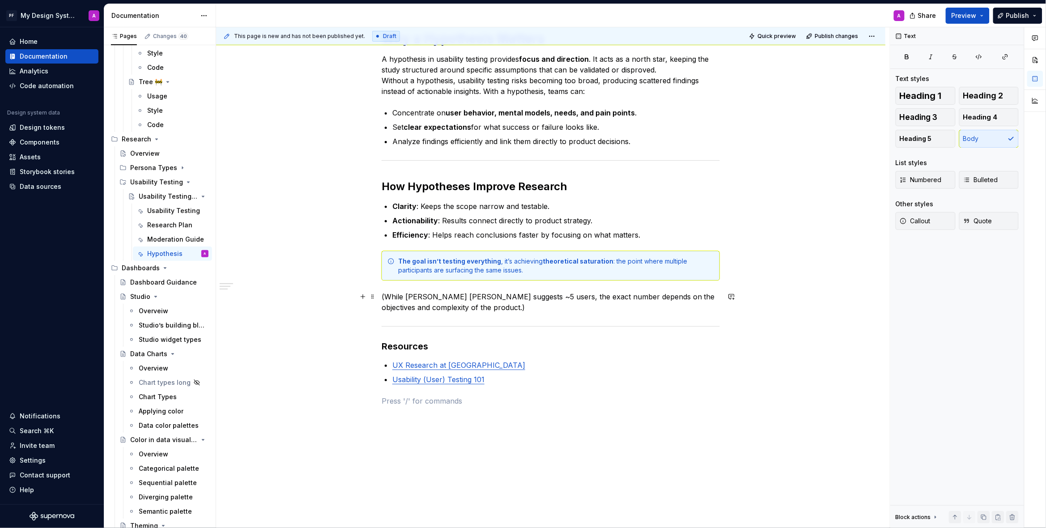
scroll to position [180, 0]
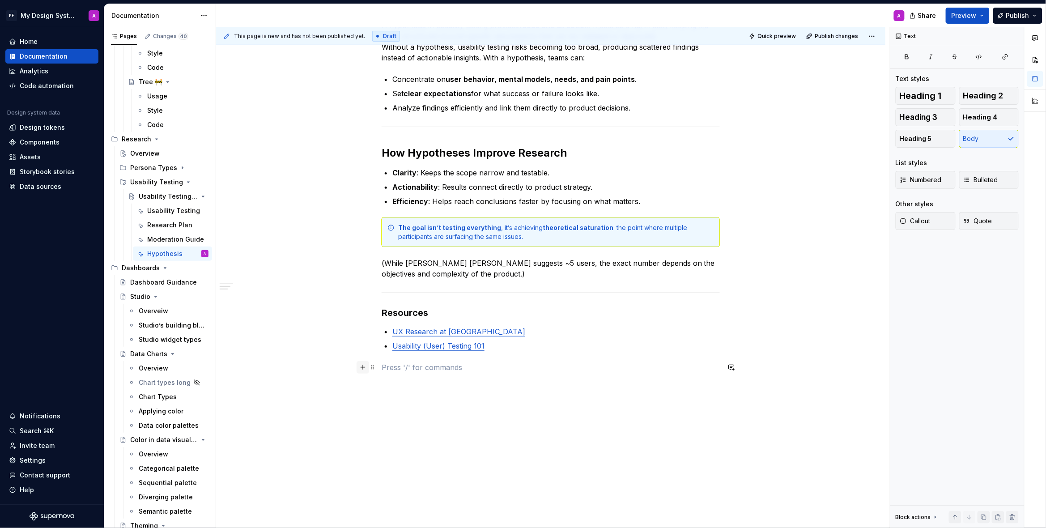
click at [366, 370] on button "button" at bounding box center [362, 367] width 13 height 13
drag, startPoint x: 420, startPoint y: 419, endPoint x: 416, endPoint y: 415, distance: 5.4
click at [420, 418] on div "Divider" at bounding box center [433, 415] width 45 height 9
click at [397, 373] on div "Why a Hypothesis Matters A hypothesis in usability testing provides focus and d…" at bounding box center [551, 204] width 338 height 414
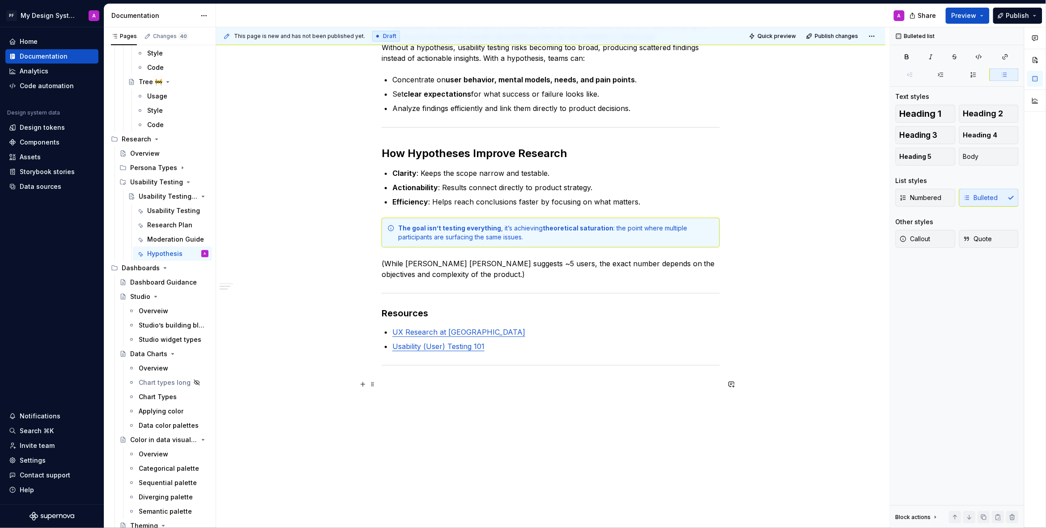
click at [414, 386] on div "Why a Hypothesis Matters A hypothesis in usability testing provides focus and d…" at bounding box center [551, 198] width 338 height 403
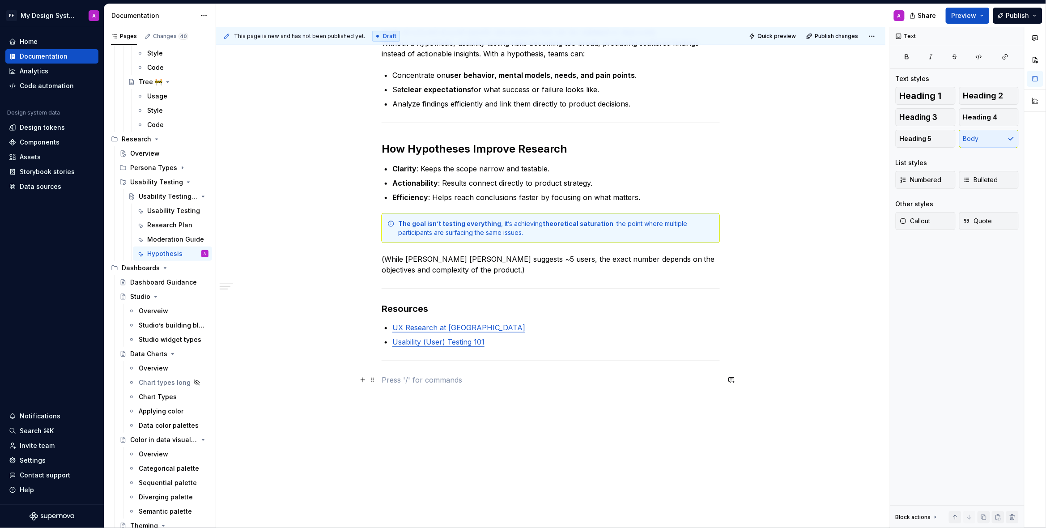
scroll to position [182, 0]
click at [365, 382] on button "button" at bounding box center [362, 381] width 13 height 13
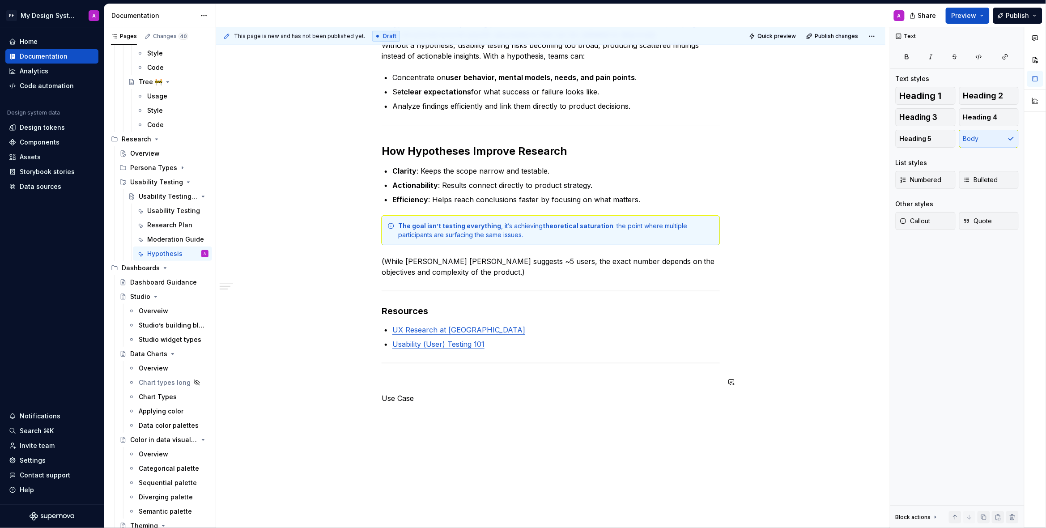
click at [699, 461] on div "Why a Hypothesis Matters A hypothesis in usability testing provides focus and d…" at bounding box center [550, 273] width 669 height 599
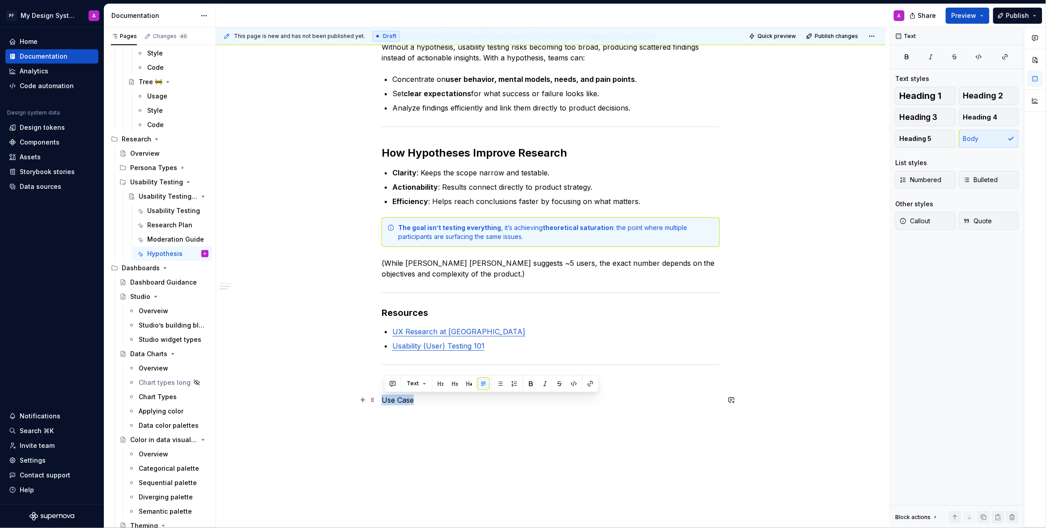
drag, startPoint x: 403, startPoint y: 399, endPoint x: 382, endPoint y: 399, distance: 21.0
click at [383, 399] on div "Why a Hypothesis Matters A hypothesis in usability testing provides focus and d…" at bounding box center [550, 274] width 669 height 599
click at [468, 384] on button "button" at bounding box center [469, 383] width 13 height 13
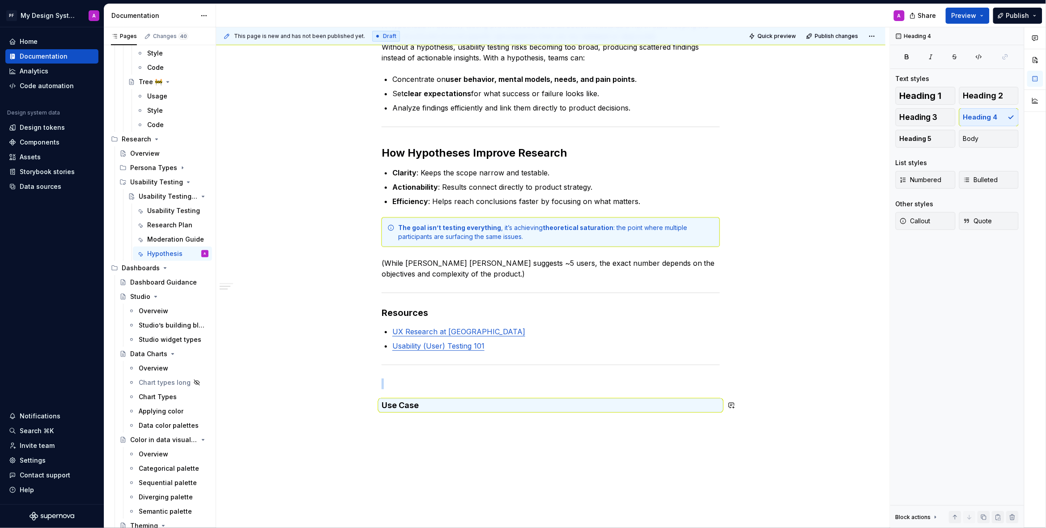
click at [521, 436] on div "Why a Hypothesis Matters A hypothesis in usability testing provides focus and d…" at bounding box center [550, 277] width 669 height 604
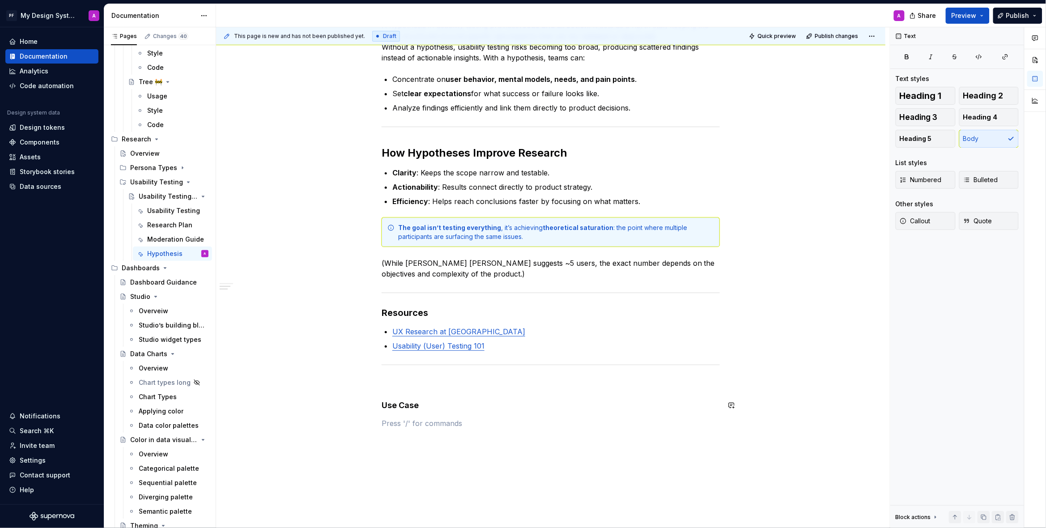
click at [416, 390] on div "Why a Hypothesis Matters A hypothesis in usability testing provides focus and d…" at bounding box center [551, 213] width 338 height 432
click at [418, 395] on div "Why a Hypothesis Matters A hypothesis in usability testing provides focus and d…" at bounding box center [551, 202] width 338 height 410
click at [421, 386] on h4 "Use Case" at bounding box center [551, 383] width 338 height 11
drag, startPoint x: 426, startPoint y: 403, endPoint x: 372, endPoint y: 403, distance: 54.1
click at [382, 403] on div "Why a Hypothesis Matters A hypothesis in usability testing provides focus and d…" at bounding box center [551, 207] width 338 height 421
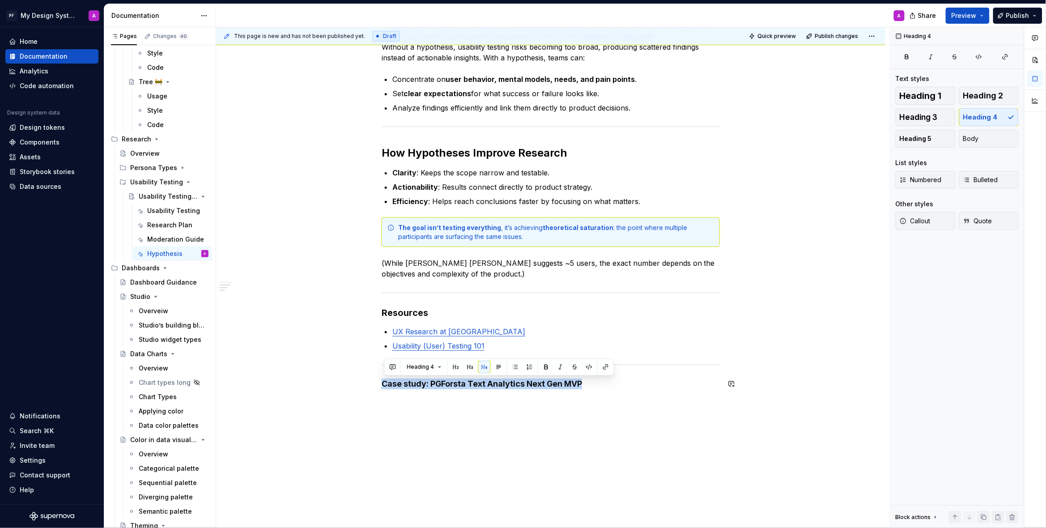
drag, startPoint x: 564, startPoint y: 381, endPoint x: 378, endPoint y: 378, distance: 186.1
click at [378, 378] on div "Why a Hypothesis Matters A hypothesis in usability testing provides focus and d…" at bounding box center [550, 266] width 669 height 583
click at [458, 364] on button "button" at bounding box center [455, 366] width 13 height 13
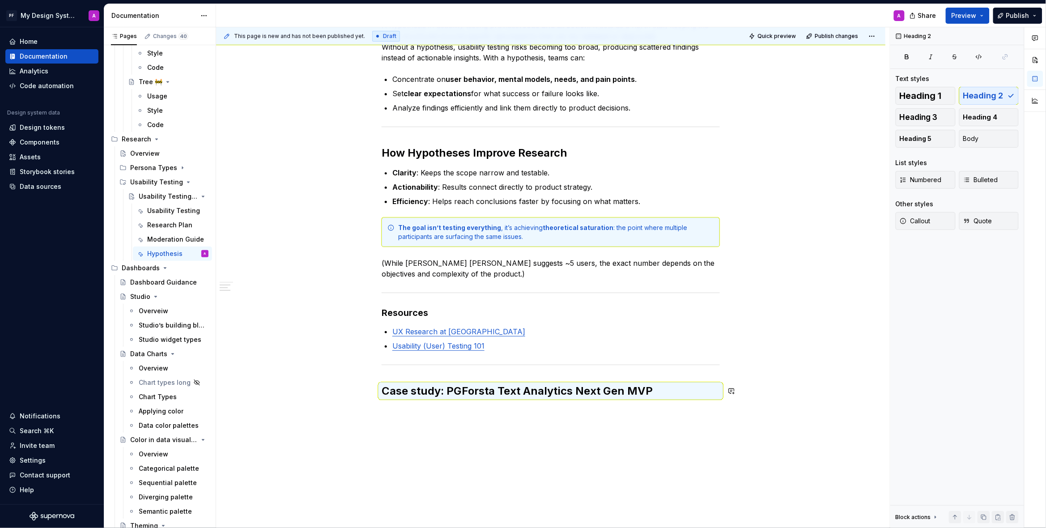
click at [655, 464] on div "Why a Hypothesis Matters A hypothesis in usability testing provides focus and d…" at bounding box center [550, 271] width 669 height 592
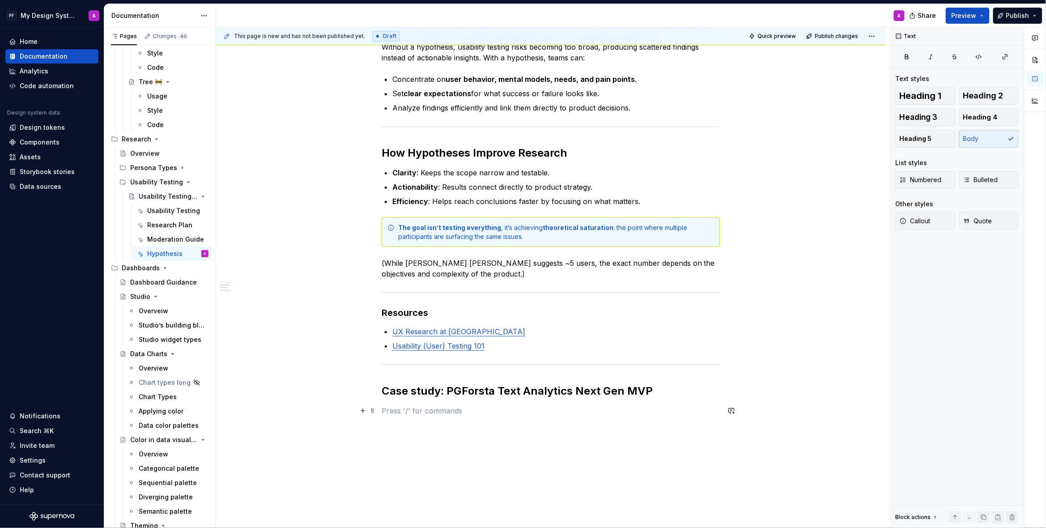
click at [406, 414] on p at bounding box center [551, 410] width 338 height 11
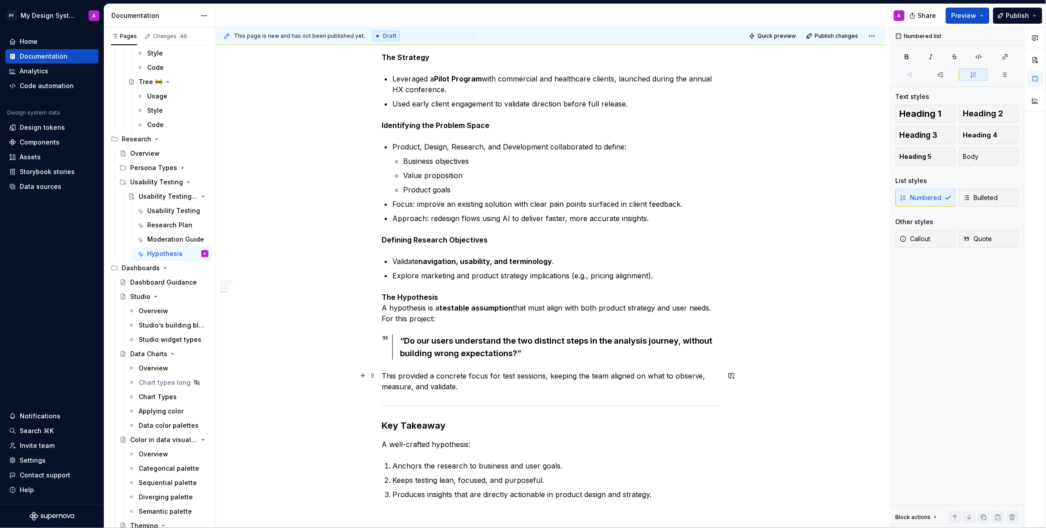
scroll to position [707, 0]
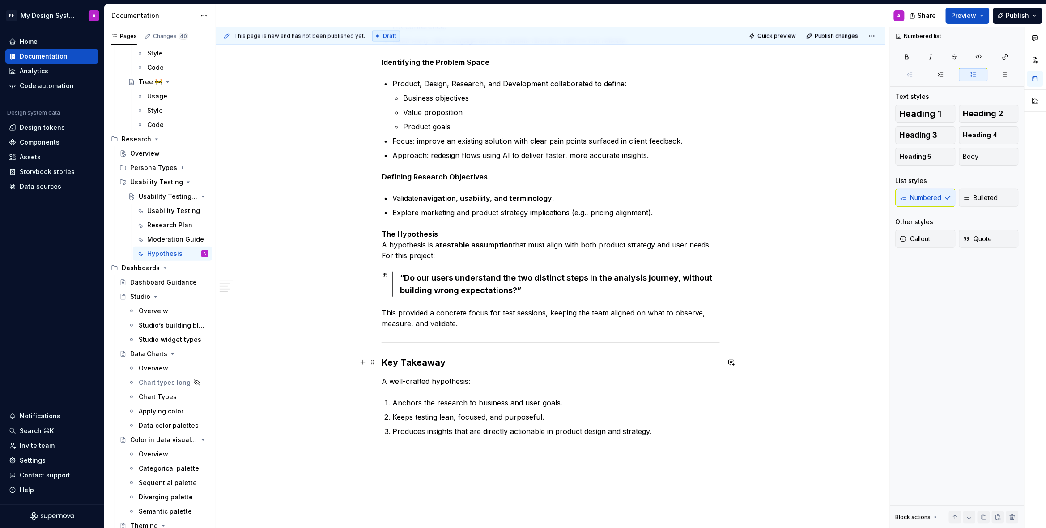
click at [446, 361] on h3 "Key Takeaway" at bounding box center [551, 362] width 338 height 13
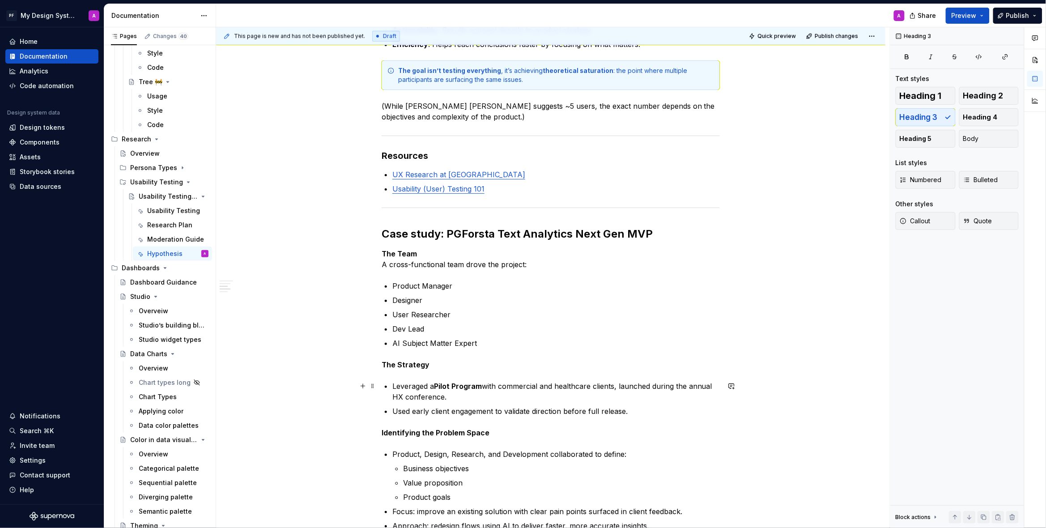
scroll to position [327, 0]
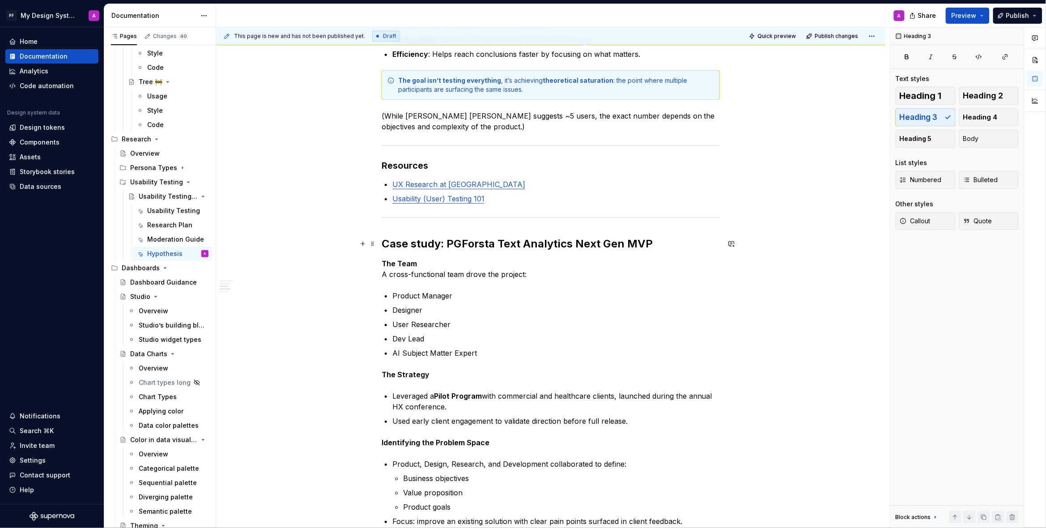
click at [449, 244] on h2 "Case study: PGForsta Text Analytics Next Gen MVP" at bounding box center [551, 244] width 338 height 14
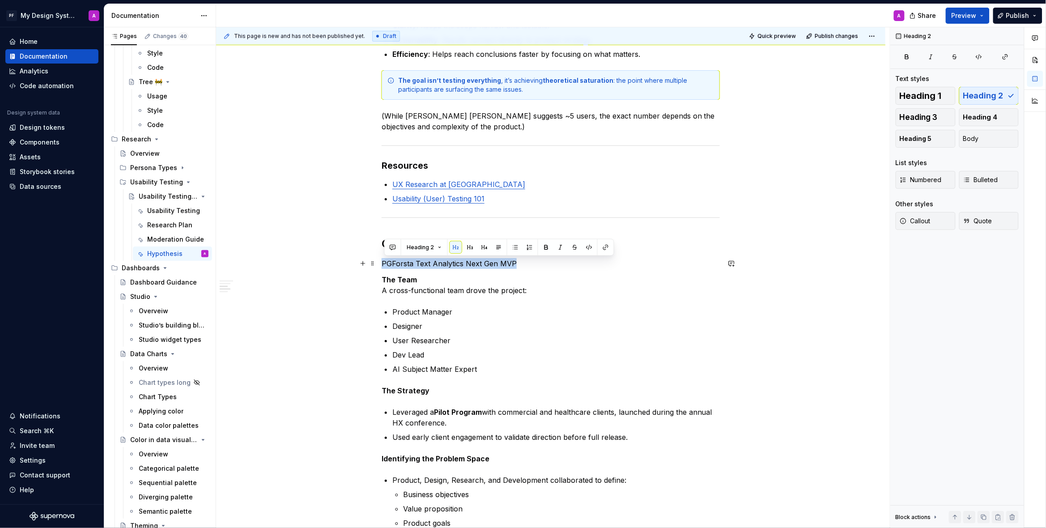
drag, startPoint x: 498, startPoint y: 263, endPoint x: 385, endPoint y: 263, distance: 113.2
click at [385, 263] on p "PGForsta Text Analytics Next Gen MVP" at bounding box center [551, 263] width 338 height 11
click at [481, 244] on button "button" at bounding box center [484, 247] width 13 height 13
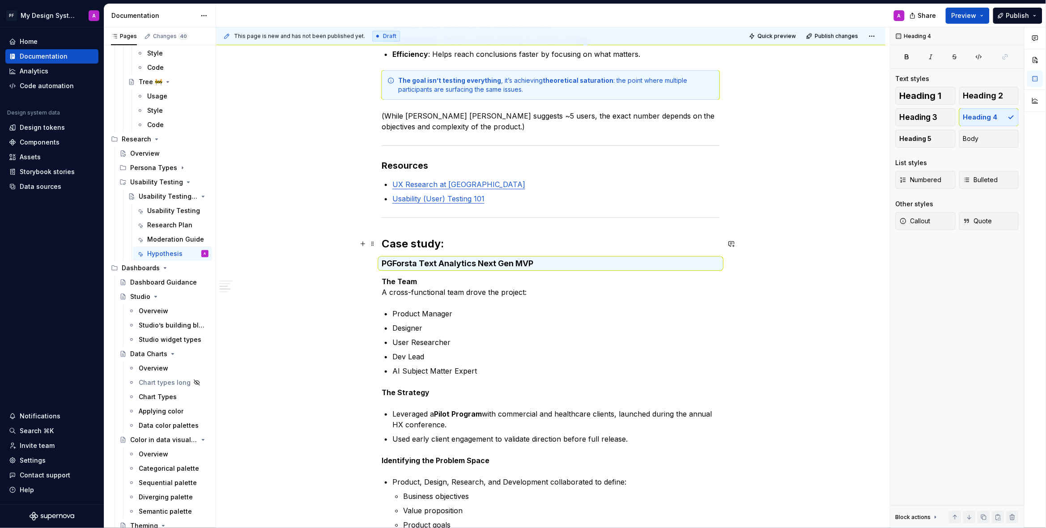
click at [445, 242] on h2 "Case study:" at bounding box center [551, 244] width 338 height 14
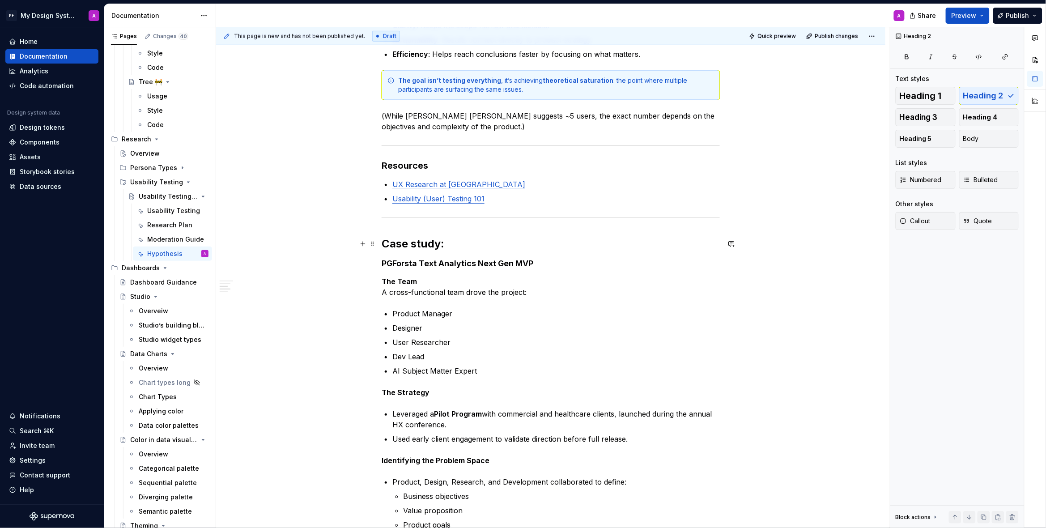
drag, startPoint x: 441, startPoint y: 244, endPoint x: 455, endPoint y: 244, distance: 13.9
click at [441, 244] on h2 "Case study:" at bounding box center [551, 244] width 338 height 14
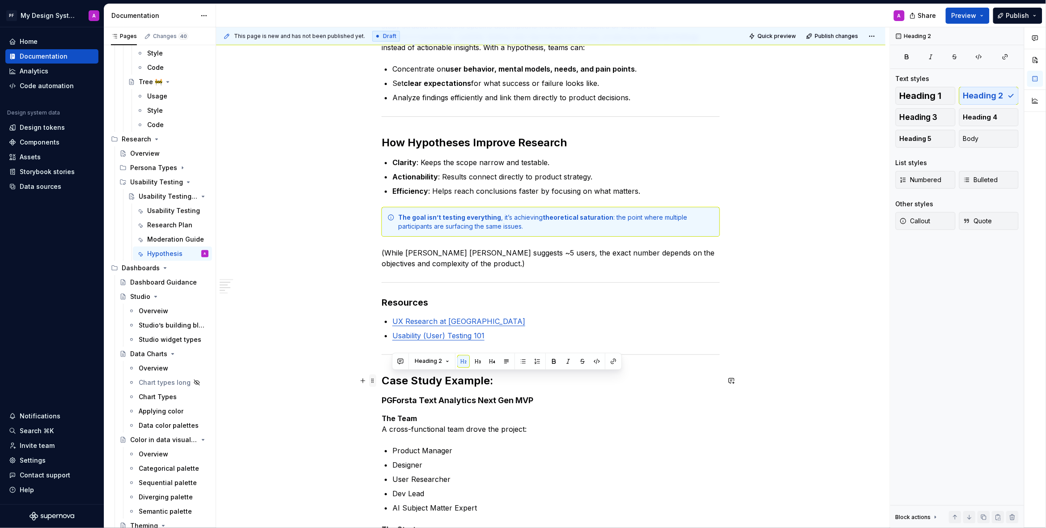
drag, startPoint x: 486, startPoint y: 384, endPoint x: 372, endPoint y: 380, distance: 114.1
click at [382, 382] on div "Why a Hypothesis Matters A hypothesis in usability testing provides focus and d…" at bounding box center [551, 485] width 338 height 996
click at [499, 365] on button "button" at bounding box center [498, 361] width 13 height 13
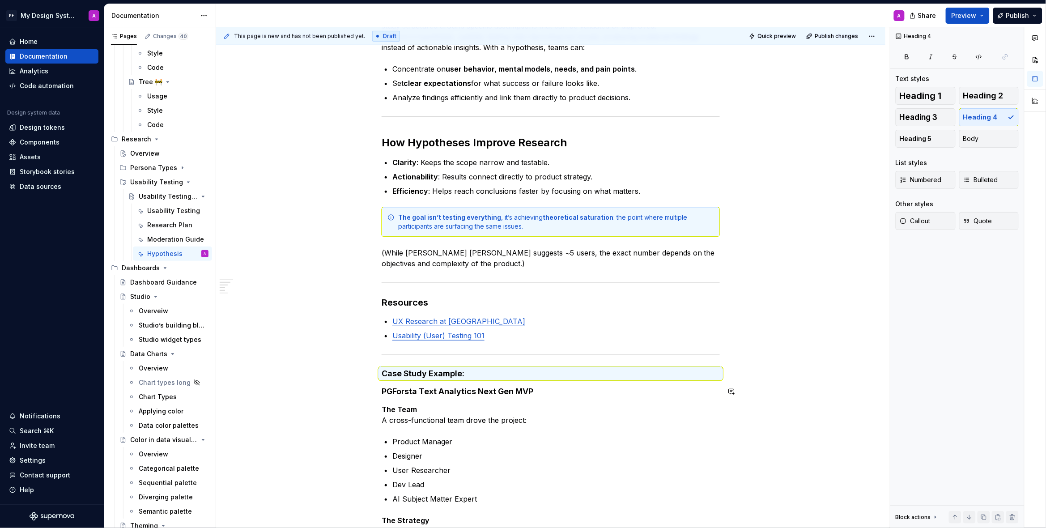
scroll to position [227, 0]
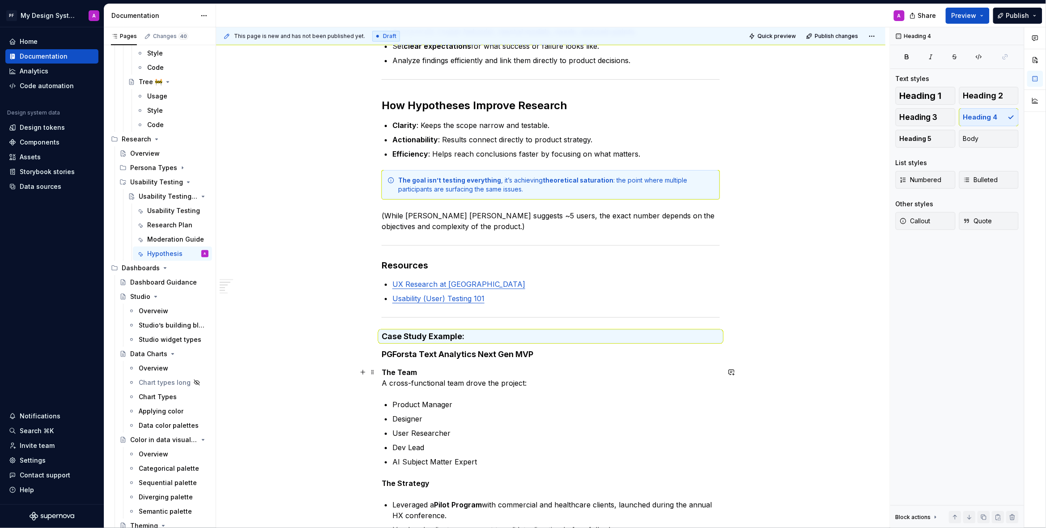
click at [535, 362] on div "Why a Hypothesis Matters A hypothesis in usability testing provides focus and d…" at bounding box center [551, 437] width 338 height 976
drag, startPoint x: 477, startPoint y: 353, endPoint x: 375, endPoint y: 355, distance: 101.5
click at [381, 355] on div "Why a Hypothesis Matters A hypothesis in usability testing provides focus and d…" at bounding box center [550, 511] width 669 height 1166
click at [467, 339] on button "button" at bounding box center [470, 337] width 13 height 13
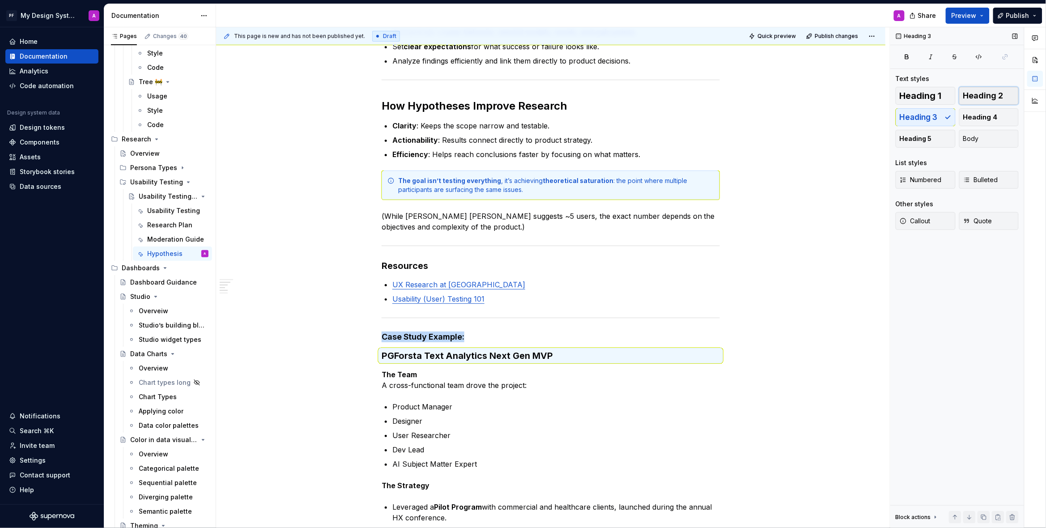
click at [990, 98] on span "Heading 2" at bounding box center [983, 95] width 40 height 9
click at [875, 229] on div "Why a Hypothesis Matters A hypothesis in usability testing provides focus and d…" at bounding box center [550, 513] width 669 height 1170
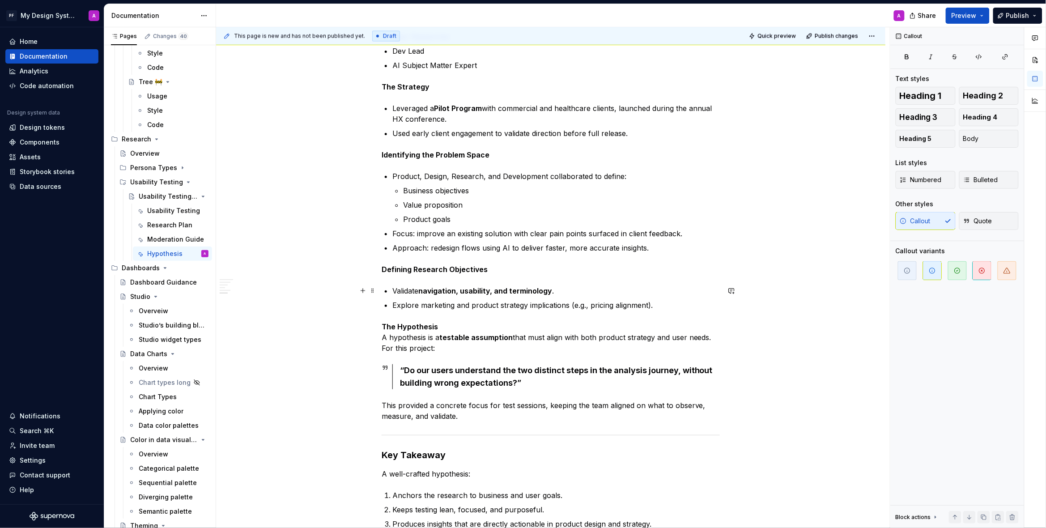
scroll to position [644, 0]
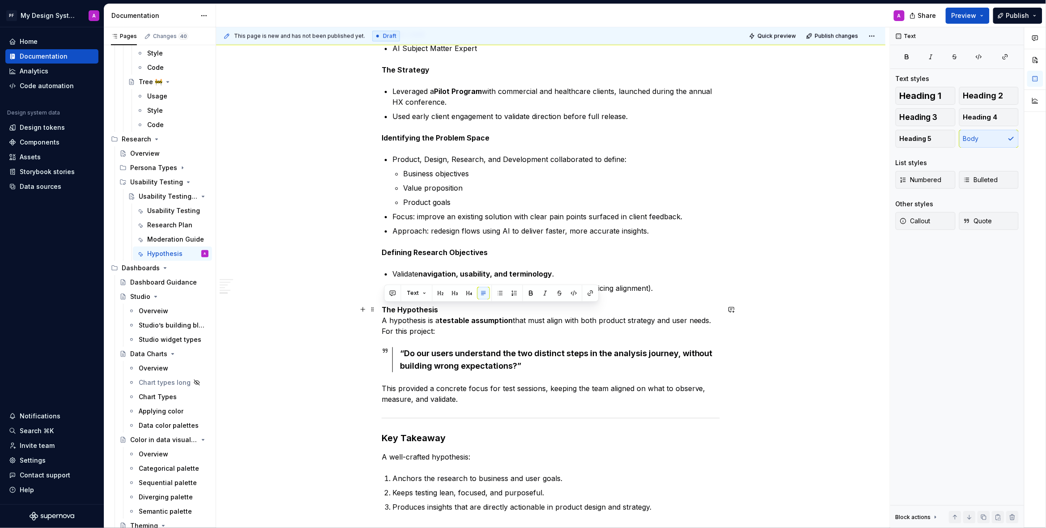
drag, startPoint x: 385, startPoint y: 310, endPoint x: 432, endPoint y: 332, distance: 52.0
click at [439, 330] on p "The Hypothesis A hypothesis is a testable assumption that must align with both …" at bounding box center [551, 320] width 338 height 32
click at [927, 222] on span "Callout" at bounding box center [914, 220] width 31 height 9
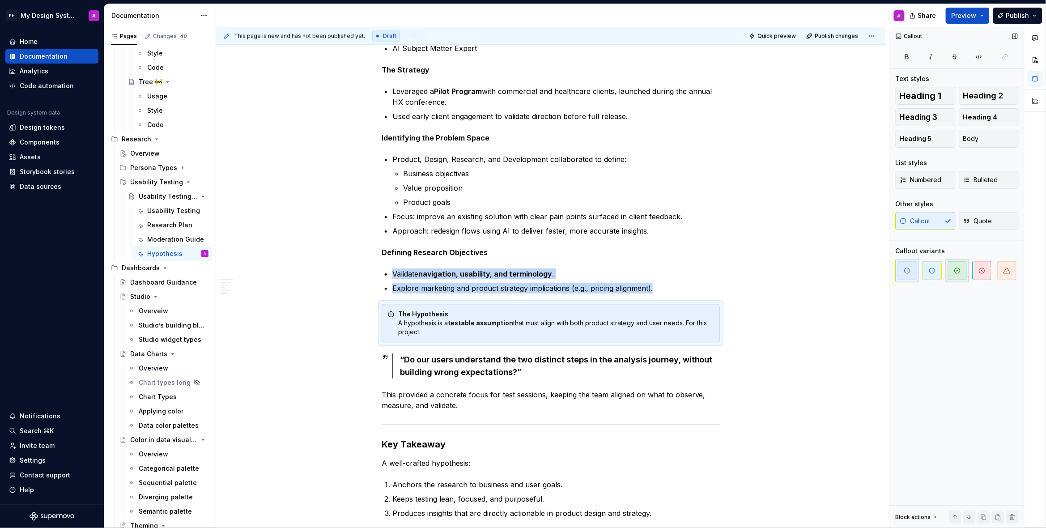
click at [959, 271] on icon "button" at bounding box center [956, 270] width 5 height 5
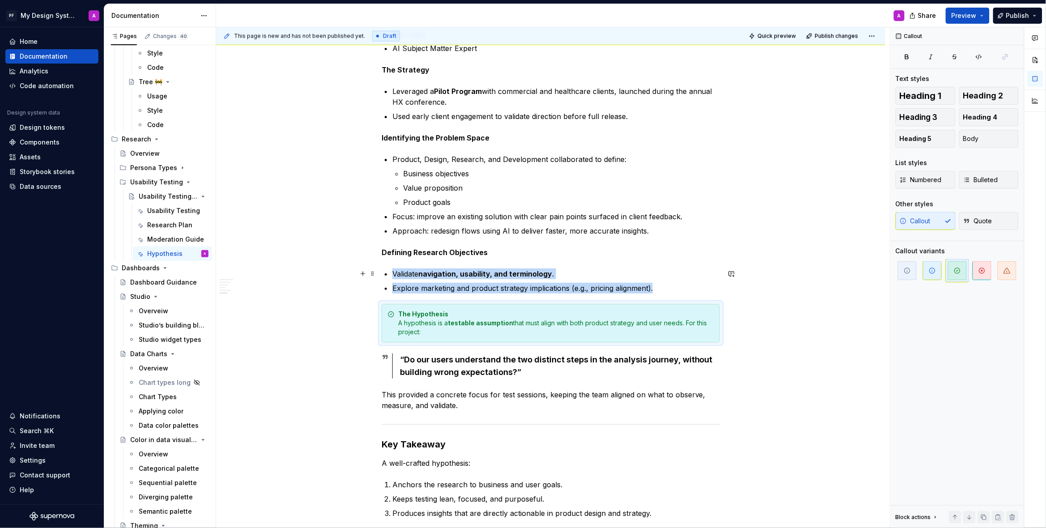
click at [814, 274] on div "Why a Hypothesis Matters A hypothesis in usability testing provides focus and d…" at bounding box center [550, 99] width 669 height 1176
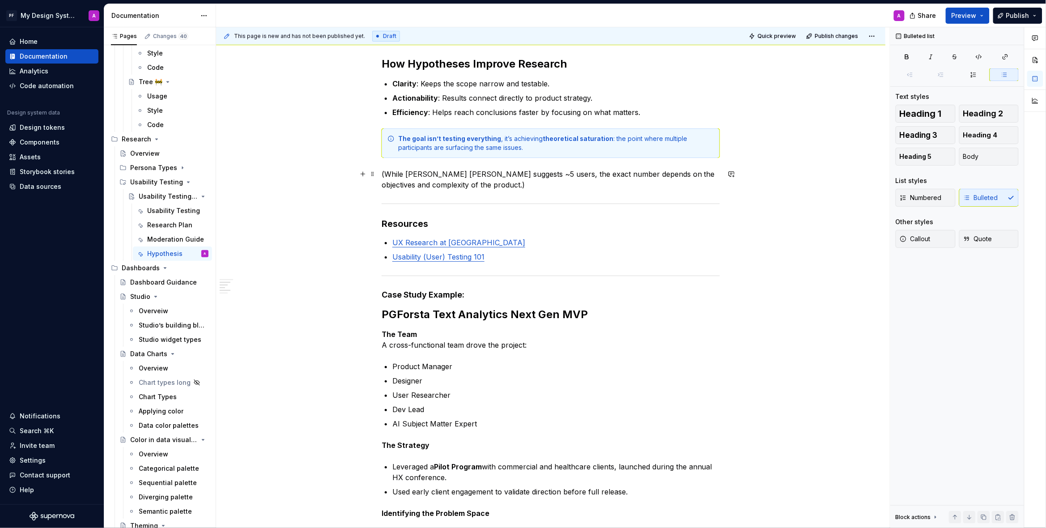
scroll to position [503, 0]
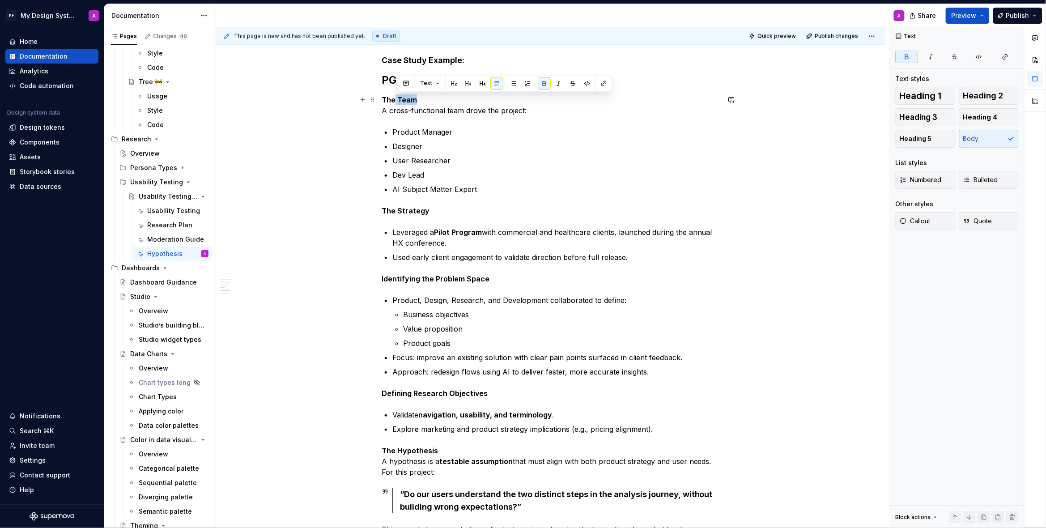
drag, startPoint x: 420, startPoint y: 95, endPoint x: 378, endPoint y: 96, distance: 41.6
click at [382, 96] on div "Why a Hypothesis Matters A hypothesis in usability testing provides focus and d…" at bounding box center [551, 169] width 338 height 990
click at [483, 83] on button "button" at bounding box center [482, 83] width 13 height 13
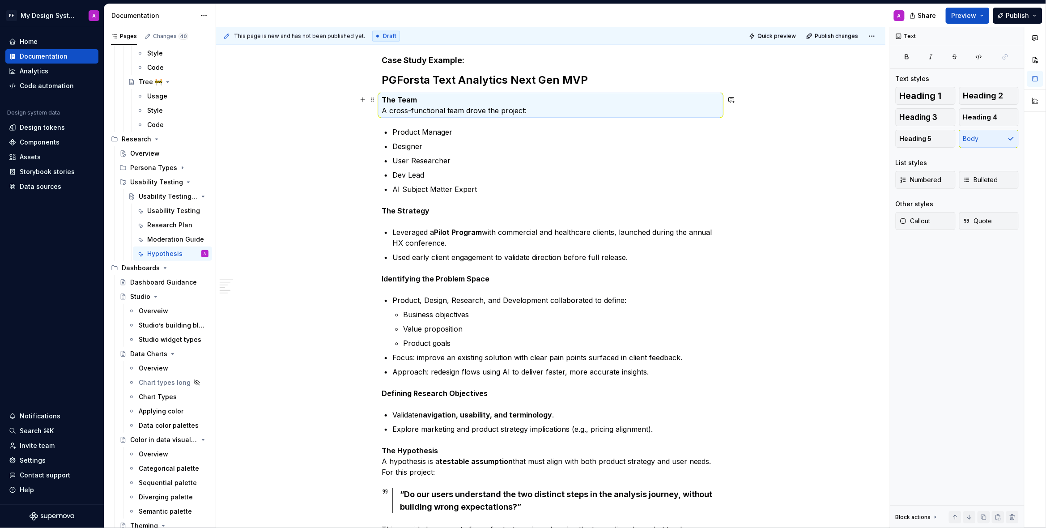
click at [471, 111] on p "The Team A cross-functional team drove the project:" at bounding box center [551, 104] width 338 height 21
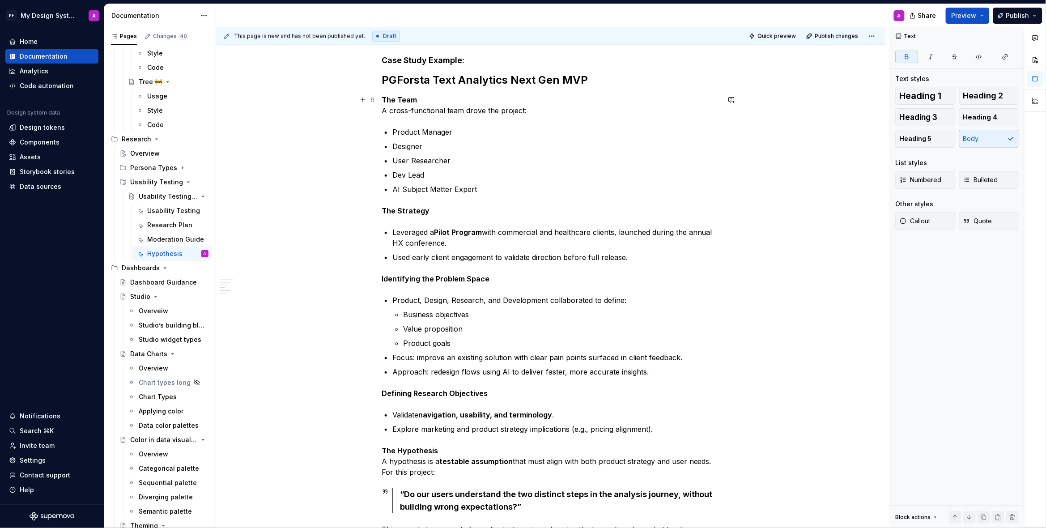
scroll to position [502, 0]
drag, startPoint x: 420, startPoint y: 96, endPoint x: 382, endPoint y: 98, distance: 37.6
click at [382, 98] on div "Why a Hypothesis Matters A hypothesis in usability testing provides focus and d…" at bounding box center [550, 238] width 669 height 1170
click at [471, 86] on button "button" at bounding box center [469, 84] width 13 height 13
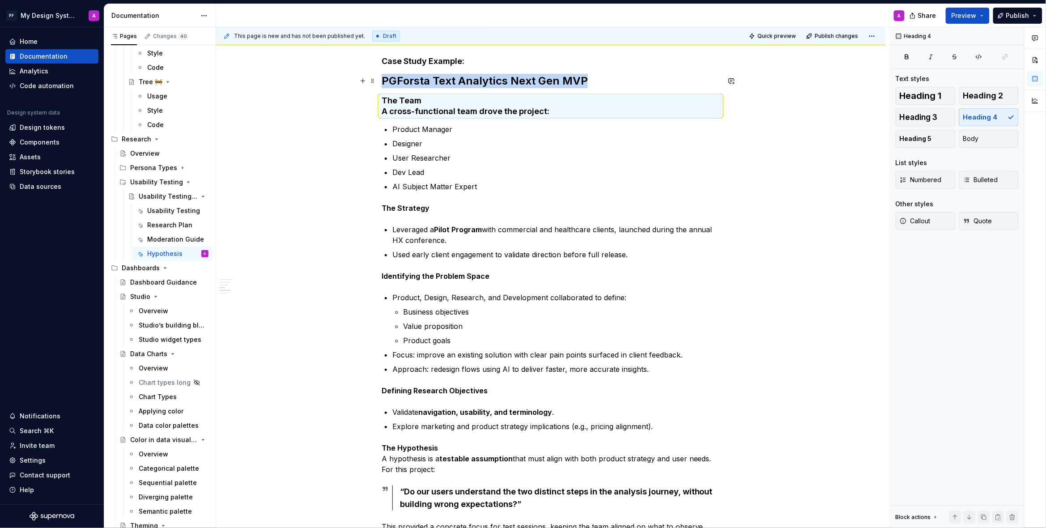
scroll to position [503, 0]
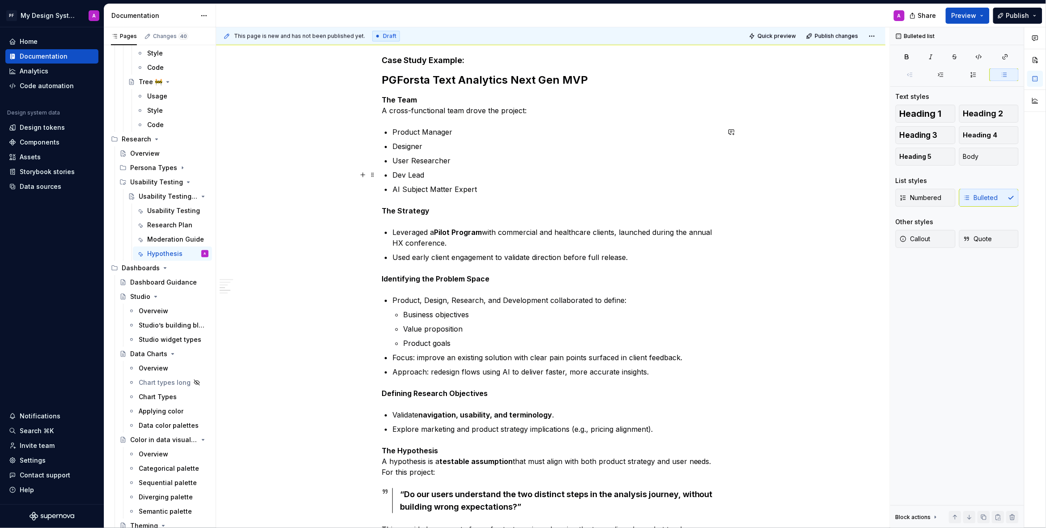
click at [550, 180] on p "Dev Lead" at bounding box center [555, 175] width 327 height 11
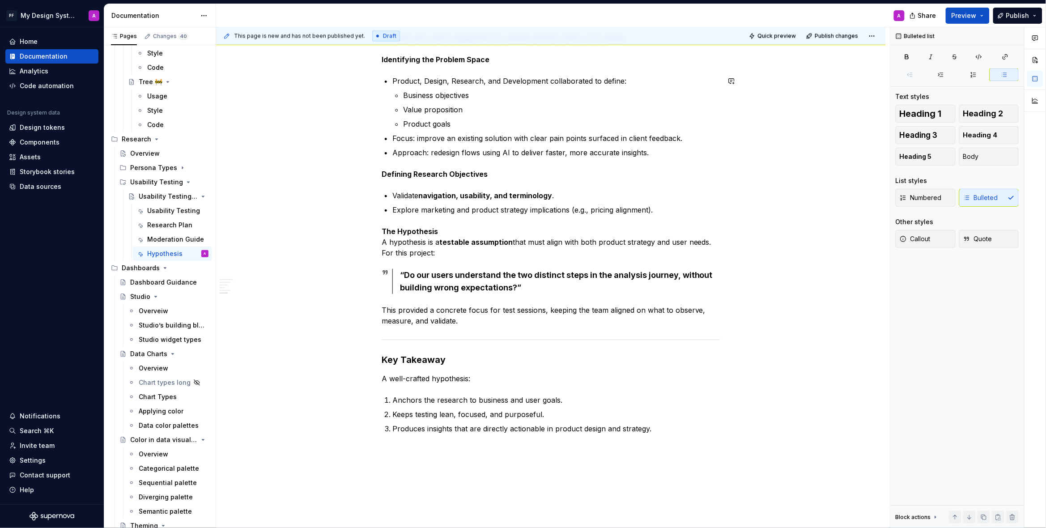
scroll to position [797, 0]
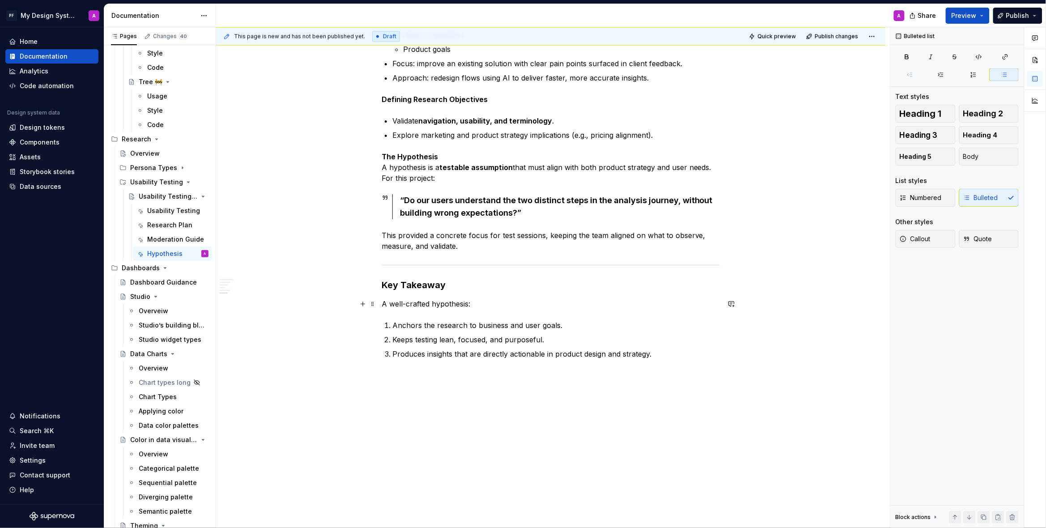
click at [391, 305] on p "A well-crafted hypothesis:" at bounding box center [551, 303] width 338 height 11
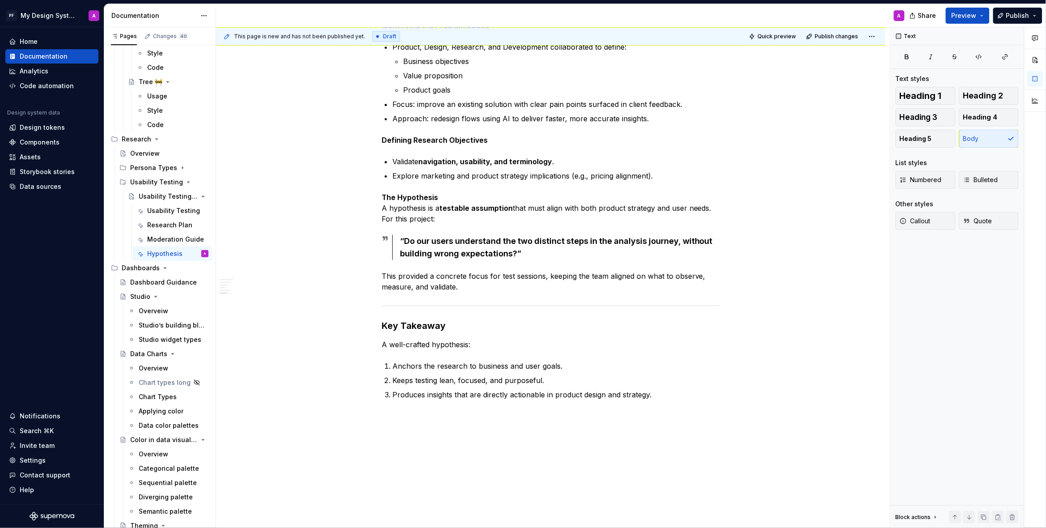
scroll to position [755, 0]
drag, startPoint x: 385, startPoint y: 199, endPoint x: 465, endPoint y: 195, distance: 79.7
click at [447, 198] on p "The Hypothesis A hypothesis is a testable assumption that must align with both …" at bounding box center [551, 209] width 338 height 32
click at [431, 223] on p "The Hypothesis A hypothesis is a testable assumption that must align with both …" at bounding box center [551, 209] width 338 height 32
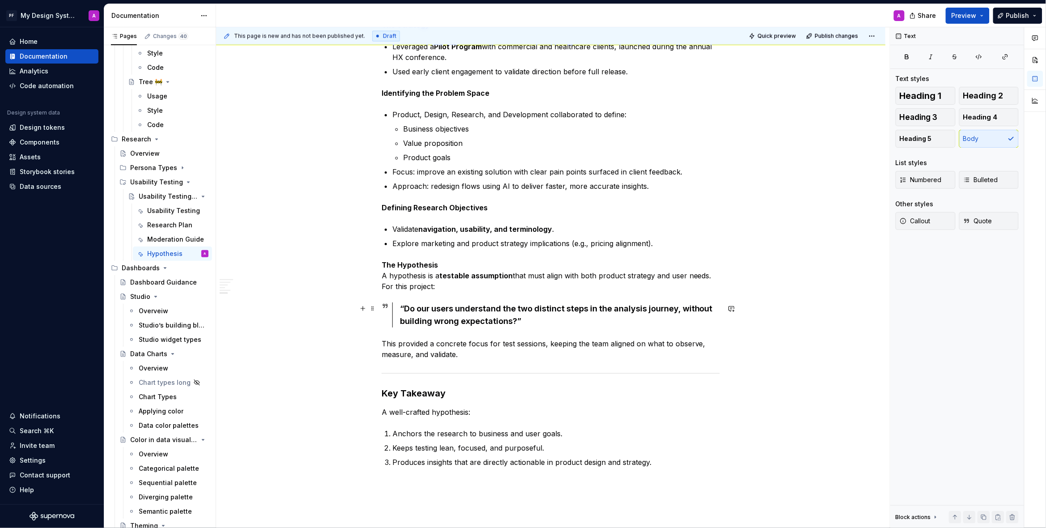
scroll to position [691, 0]
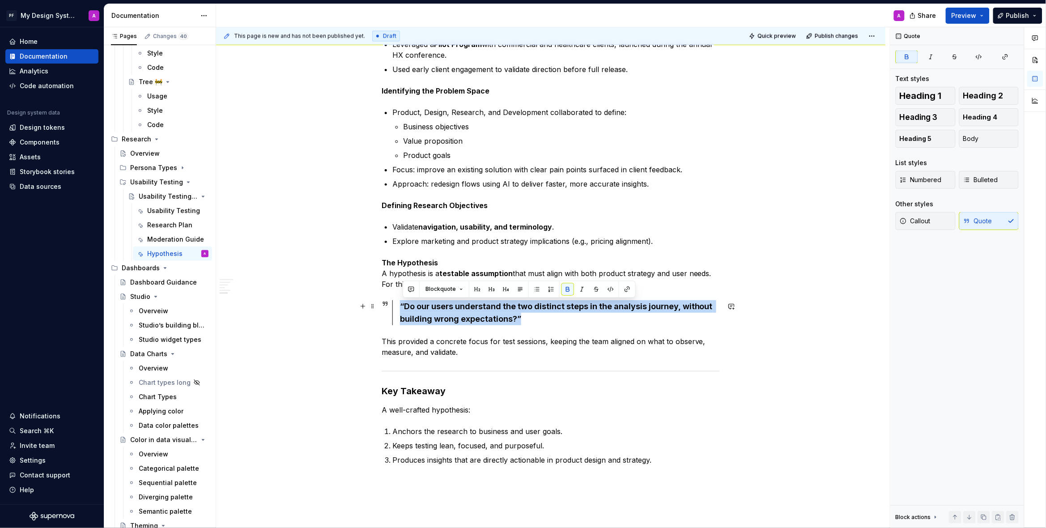
drag, startPoint x: 522, startPoint y: 322, endPoint x: 403, endPoint y: 308, distance: 120.3
click at [403, 308] on div "“Do our users understand the two distinct steps in the analysis journey, withou…" at bounding box center [560, 312] width 320 height 25
copy strong "“Do our users understand the two distinct steps in the analysis journey, withou…"
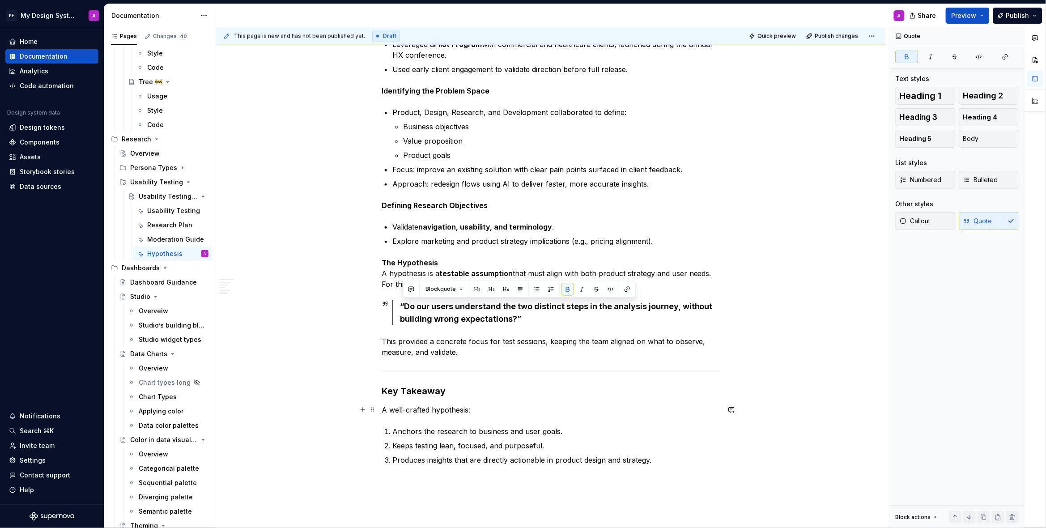
click at [485, 408] on p "A well-crafted hypothesis:" at bounding box center [551, 409] width 338 height 11
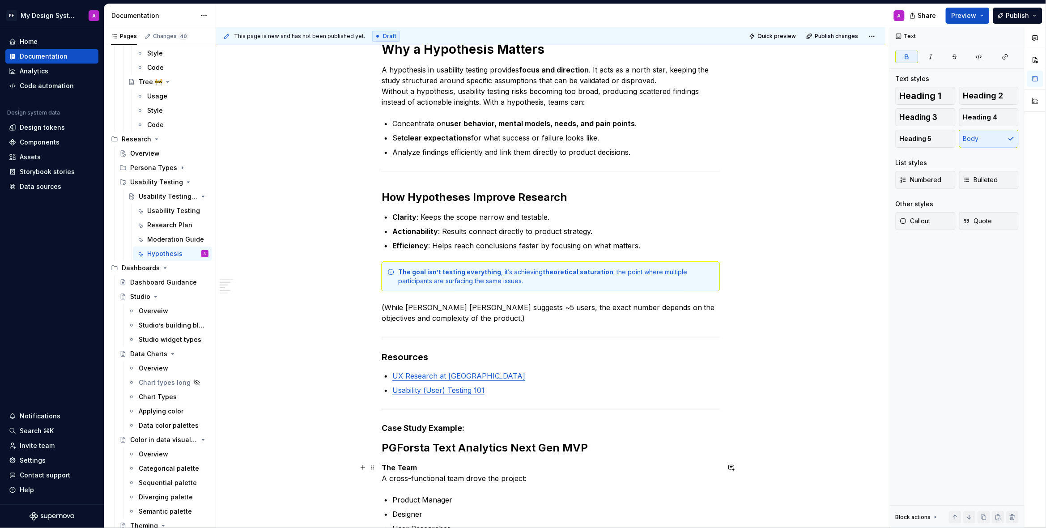
scroll to position [0, 0]
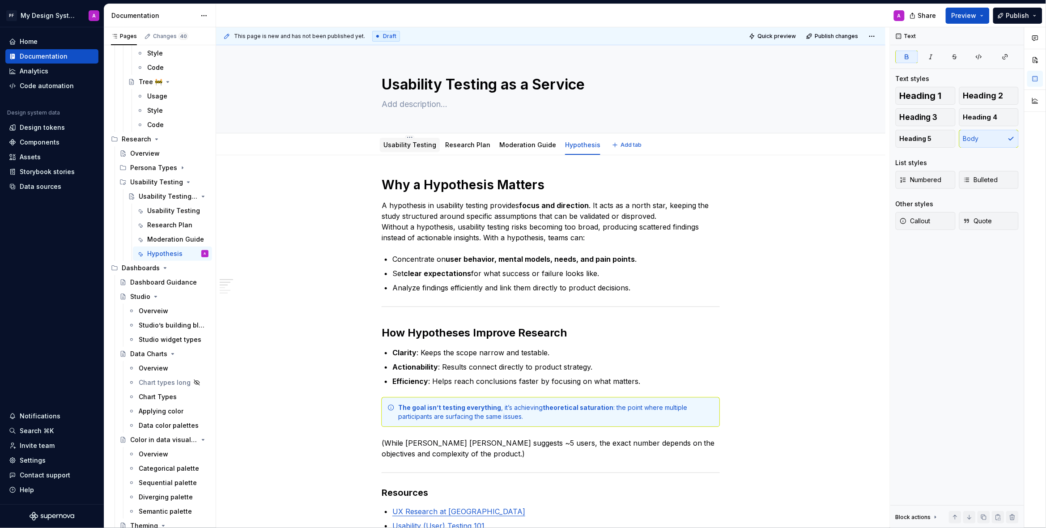
click at [413, 144] on link "Usability Testing" at bounding box center [409, 145] width 53 height 8
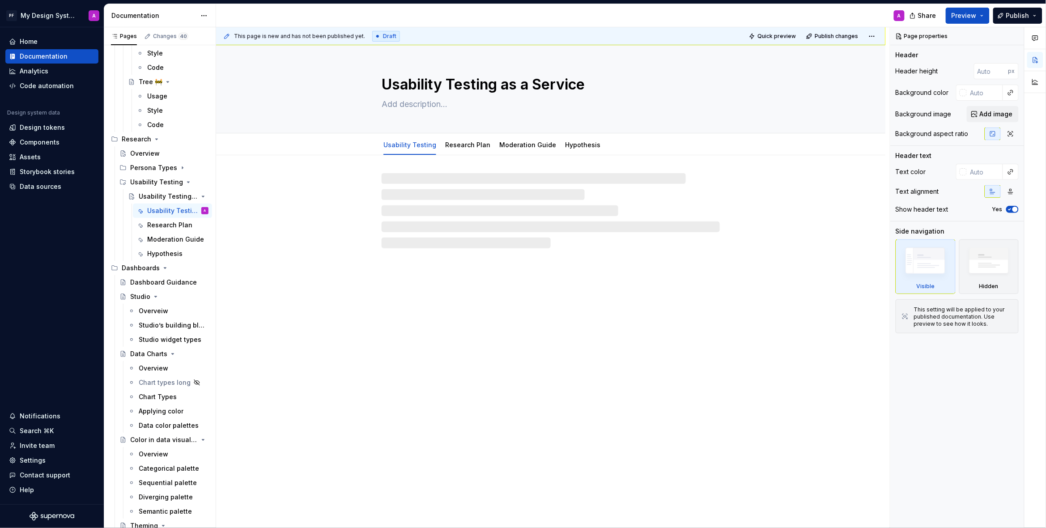
type textarea "*"
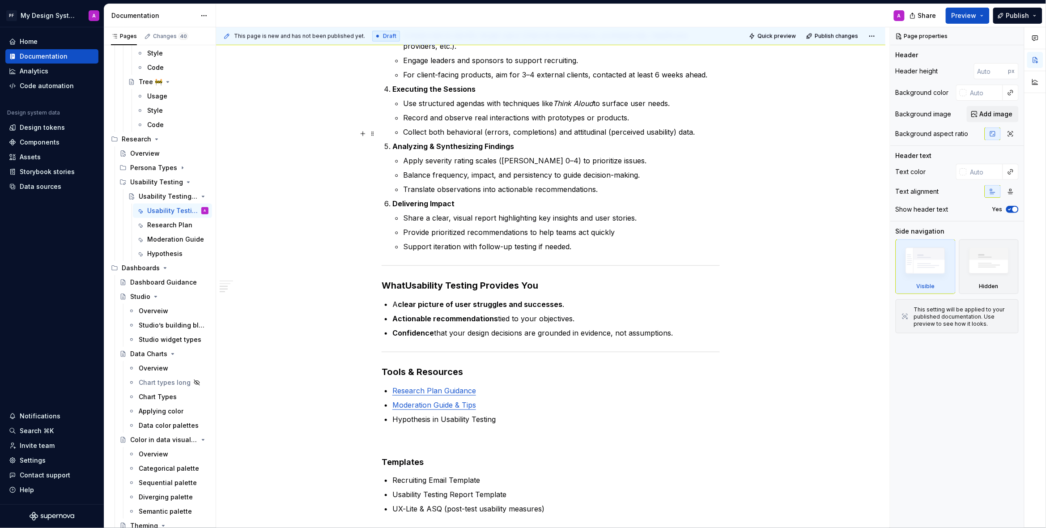
scroll to position [674, 0]
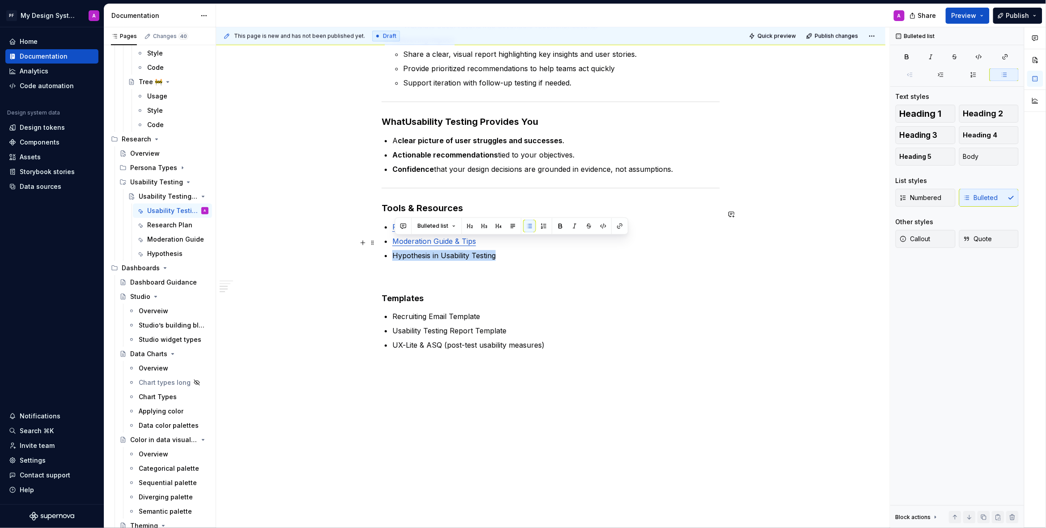
drag, startPoint x: 460, startPoint y: 243, endPoint x: 392, endPoint y: 246, distance: 67.6
click at [619, 227] on button "button" at bounding box center [620, 226] width 13 height 13
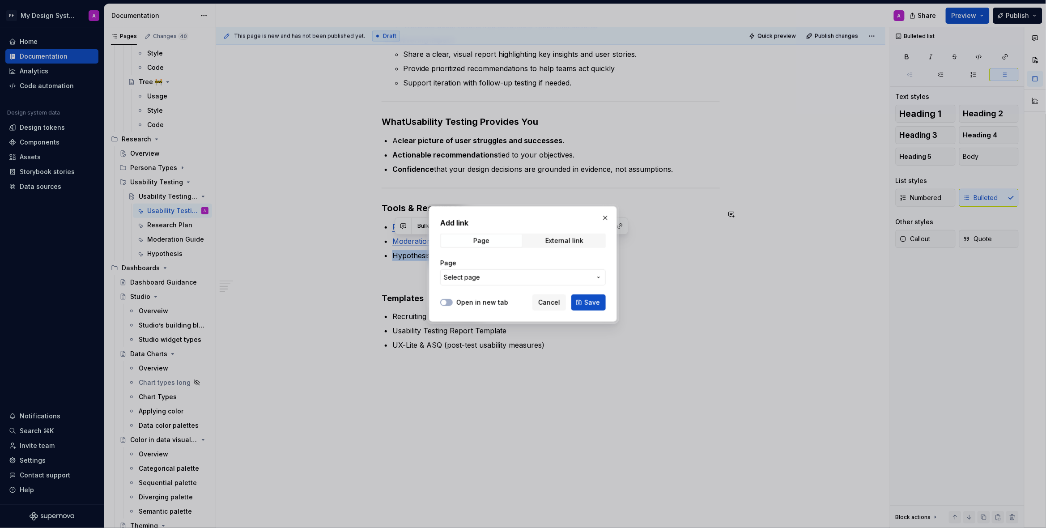
click at [574, 274] on span "Select page" at bounding box center [518, 277] width 148 height 9
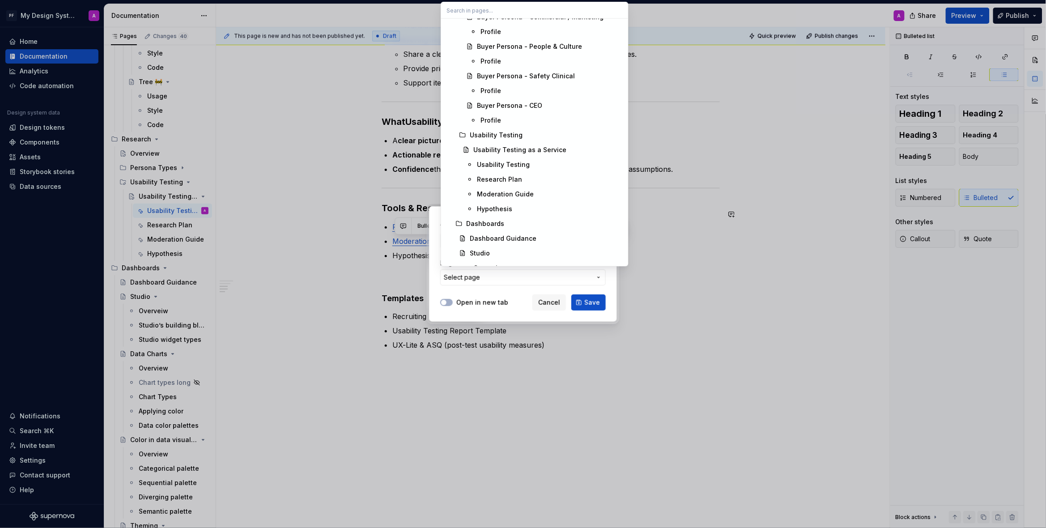
scroll to position [4914, 0]
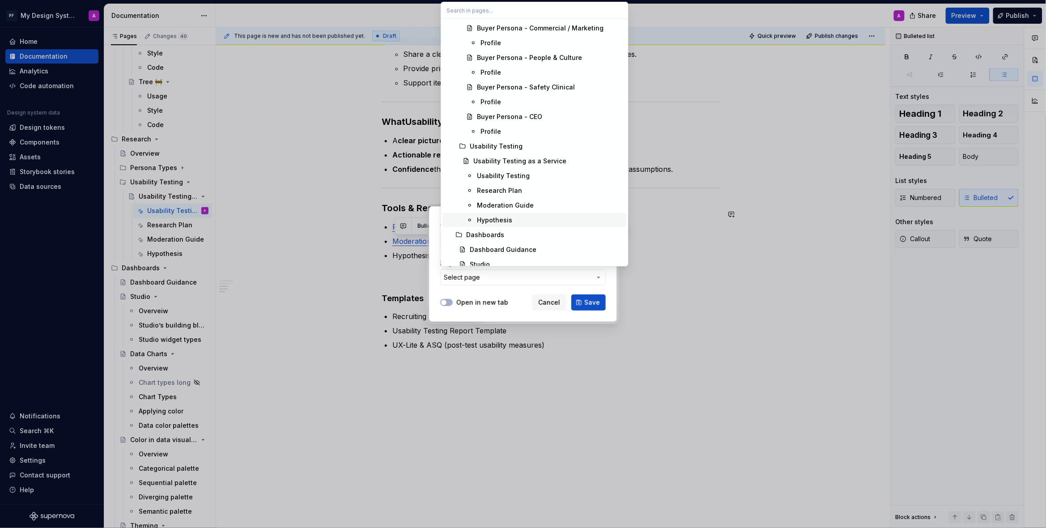
click at [500, 218] on div "Hypothesis" at bounding box center [494, 220] width 35 height 9
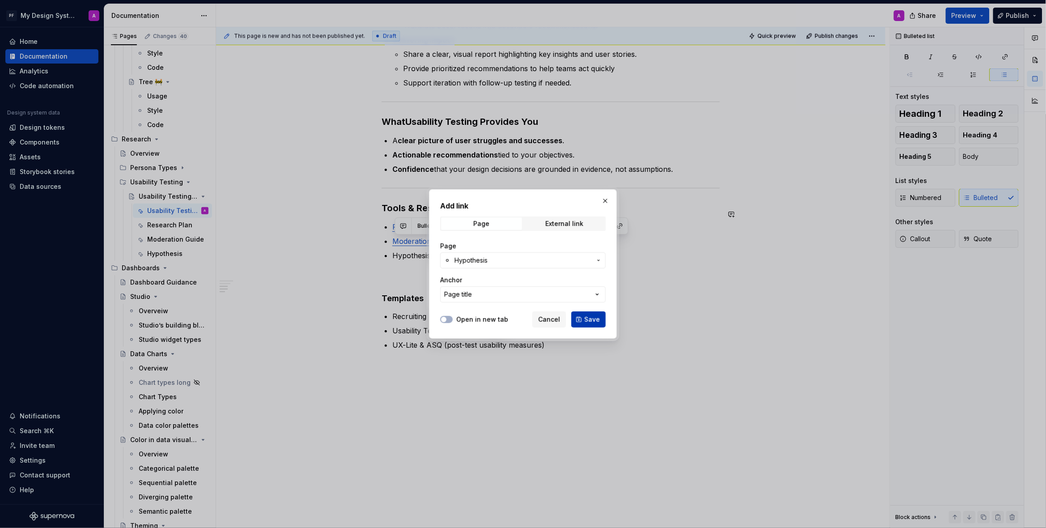
click at [586, 321] on span "Save" at bounding box center [592, 319] width 16 height 9
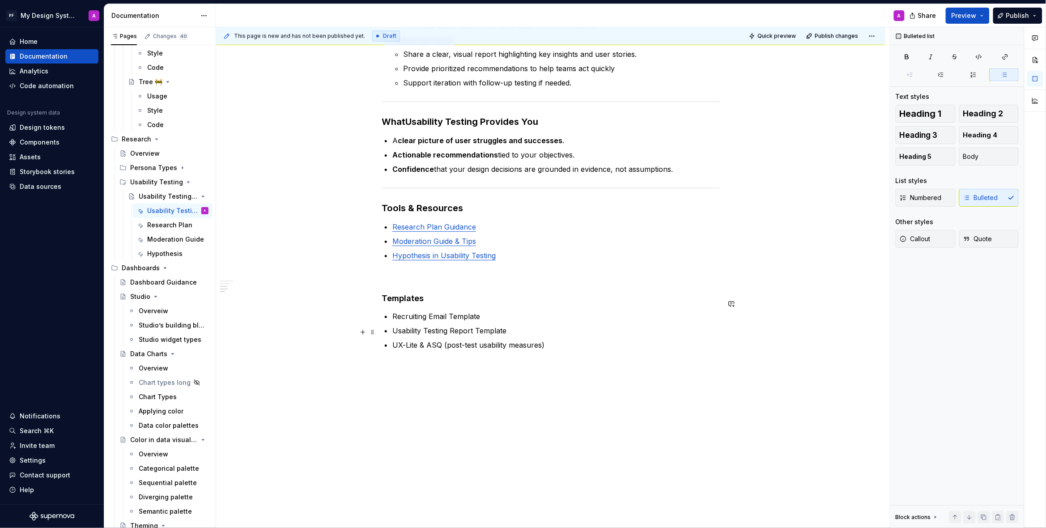
click at [621, 339] on p "UX-Lite & ASQ (post-test usability measures)" at bounding box center [555, 344] width 327 height 11
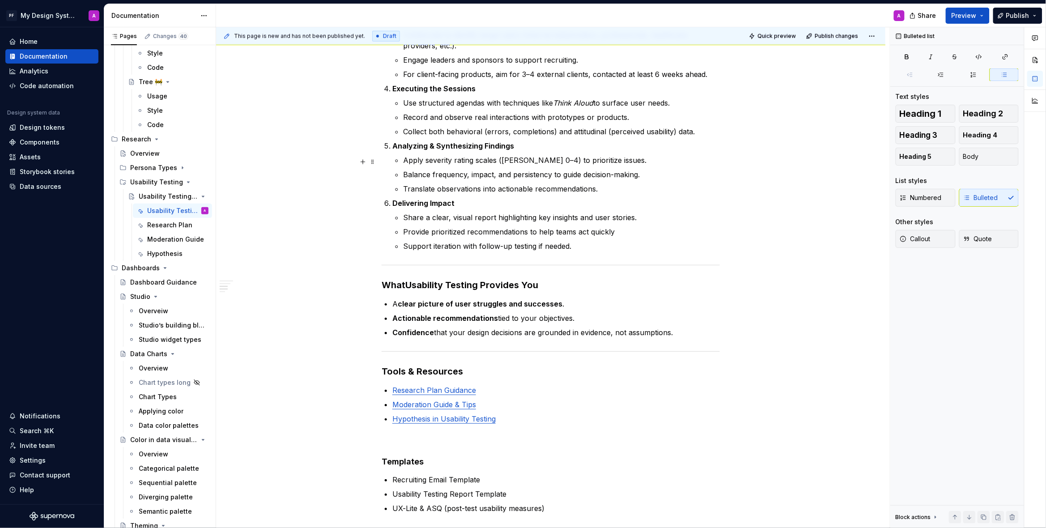
scroll to position [565, 0]
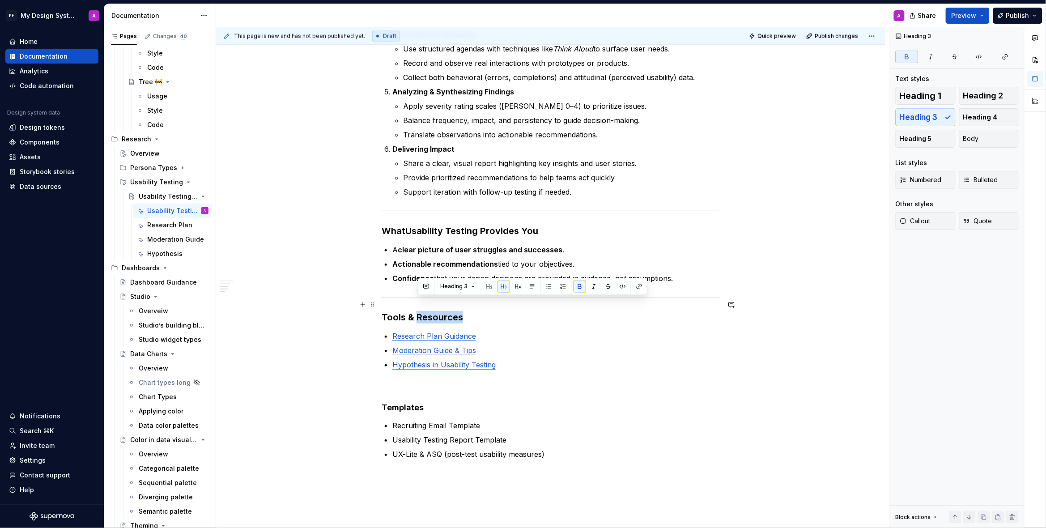
drag, startPoint x: 459, startPoint y: 304, endPoint x: 490, endPoint y: 305, distance: 30.9
click at [416, 311] on h3 "Tools & Resources" at bounding box center [551, 317] width 338 height 13
drag, startPoint x: 416, startPoint y: 306, endPoint x: 474, endPoint y: 297, distance: 58.5
click at [418, 312] on strong "Tools & Resources" at bounding box center [422, 317] width 81 height 11
click at [430, 311] on h3 "Resources" at bounding box center [551, 317] width 338 height 13
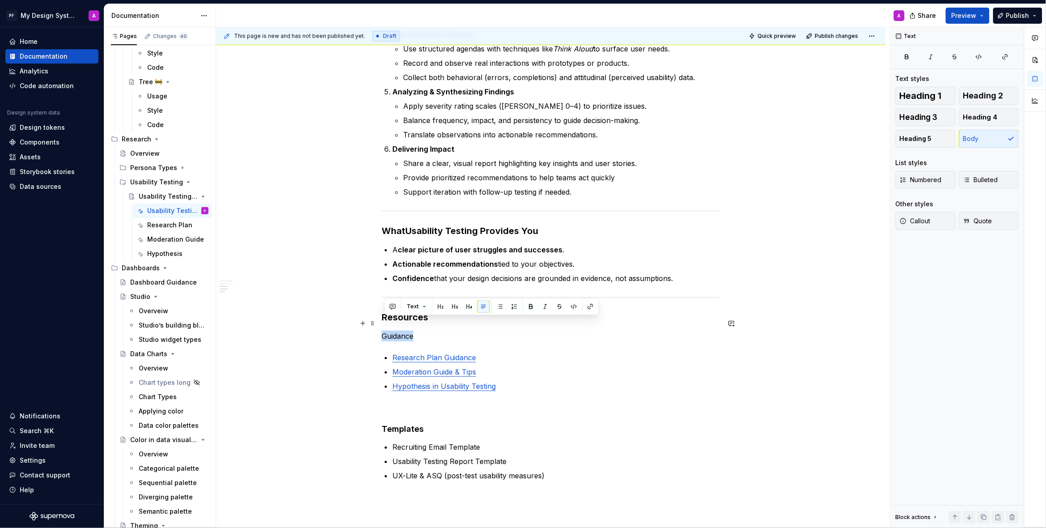
drag, startPoint x: 417, startPoint y: 323, endPoint x: 399, endPoint y: 322, distance: 18.9
click at [383, 331] on p "Guidance" at bounding box center [551, 336] width 338 height 11
click at [470, 308] on button "button" at bounding box center [469, 306] width 13 height 13
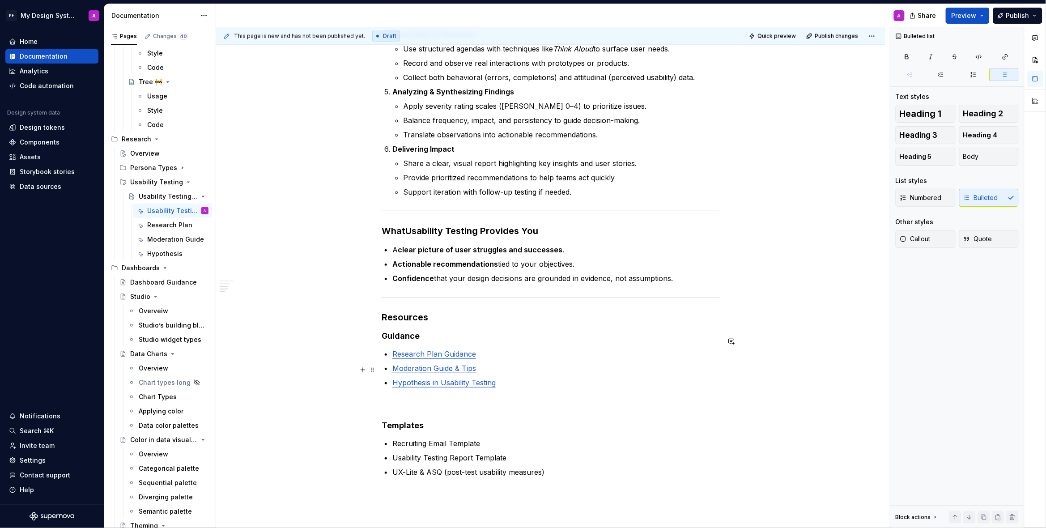
click at [575, 377] on p "Hypothesis in Usability Testing" at bounding box center [555, 382] width 327 height 11
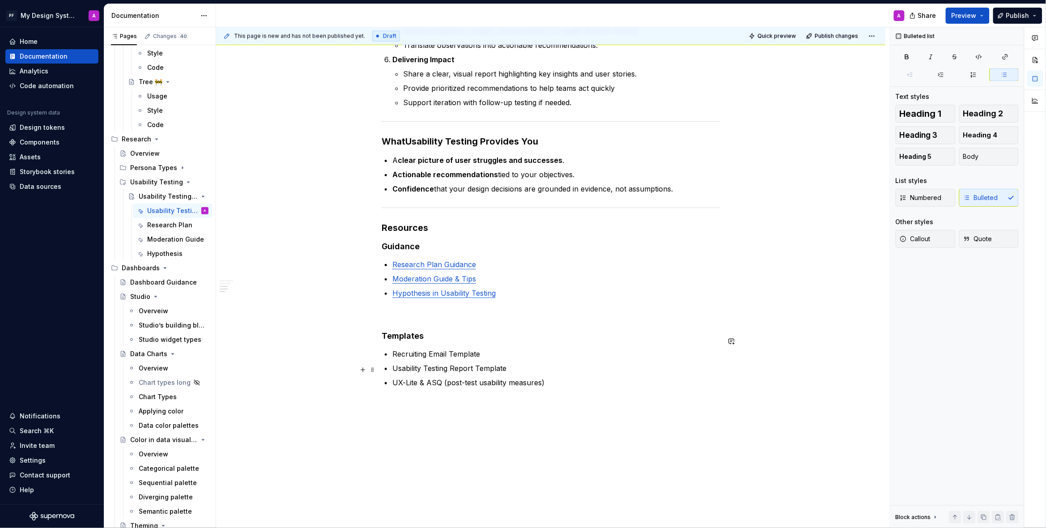
scroll to position [664, 0]
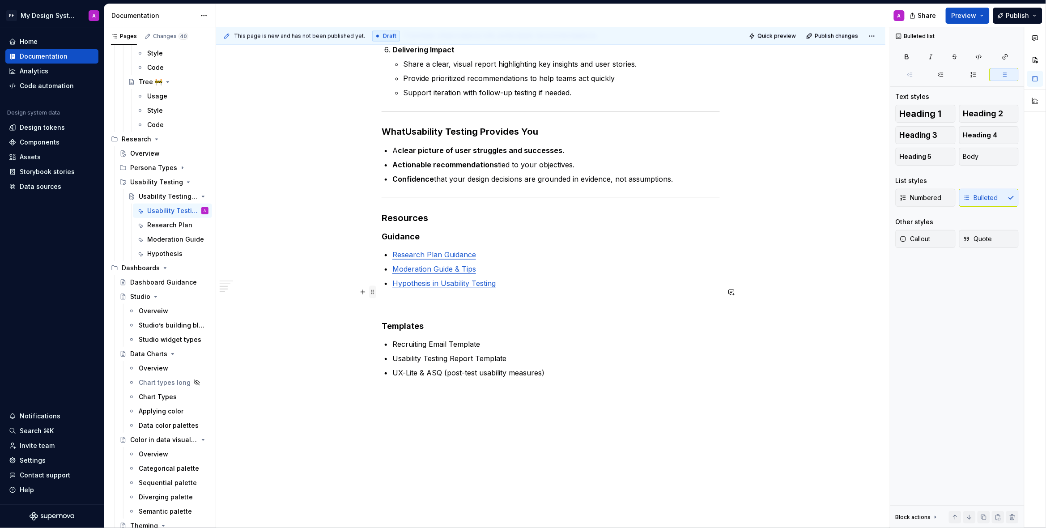
click at [376, 297] on span at bounding box center [372, 292] width 7 height 13
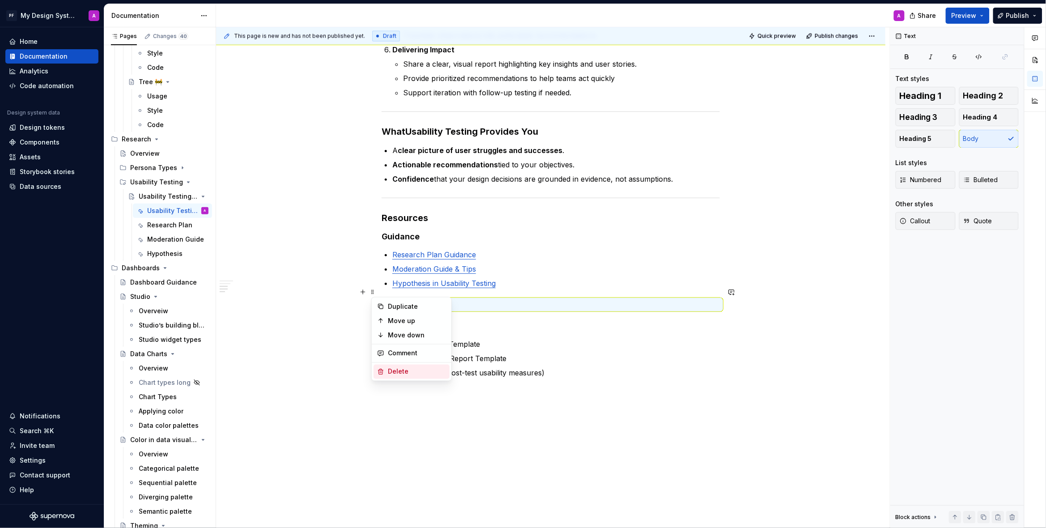
drag, startPoint x: 400, startPoint y: 368, endPoint x: 440, endPoint y: 369, distance: 39.8
click at [400, 368] on div "Delete" at bounding box center [417, 371] width 58 height 9
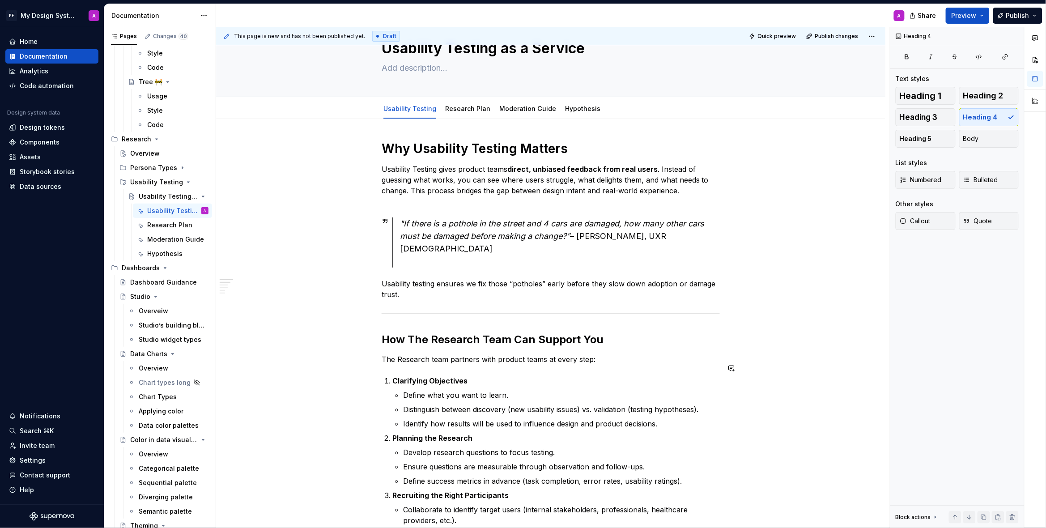
scroll to position [0, 0]
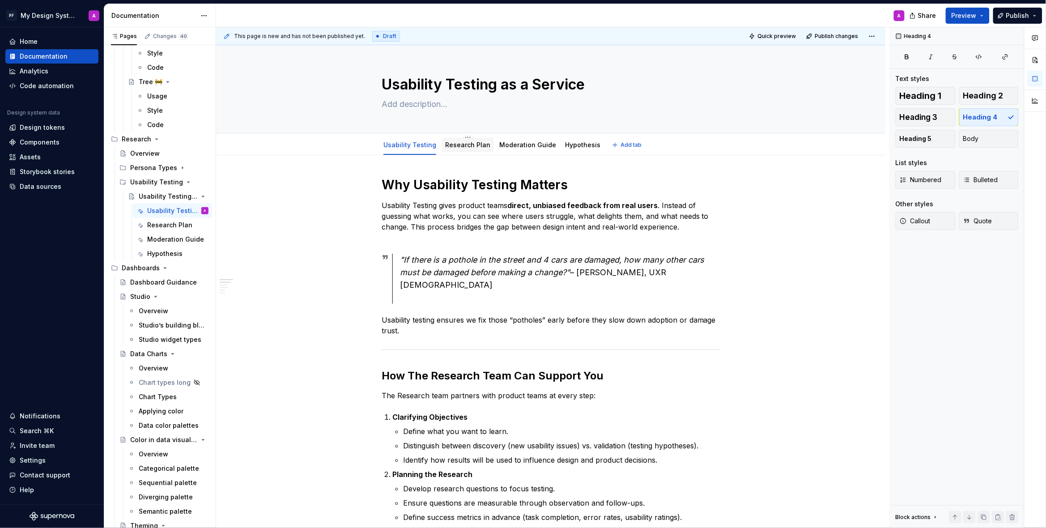
click at [455, 144] on link "Research Plan" at bounding box center [467, 145] width 45 height 8
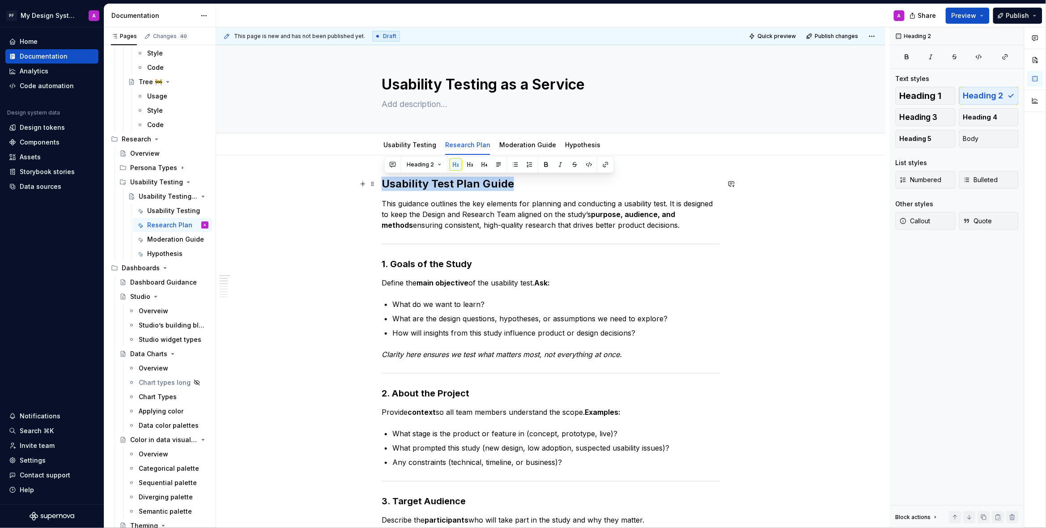
drag, startPoint x: 385, startPoint y: 184, endPoint x: 528, endPoint y: 183, distance: 143.1
click at [527, 183] on h2 "Usability Test Plan Guide" at bounding box center [551, 184] width 338 height 14
click at [920, 93] on span "Heading 1" at bounding box center [920, 95] width 42 height 9
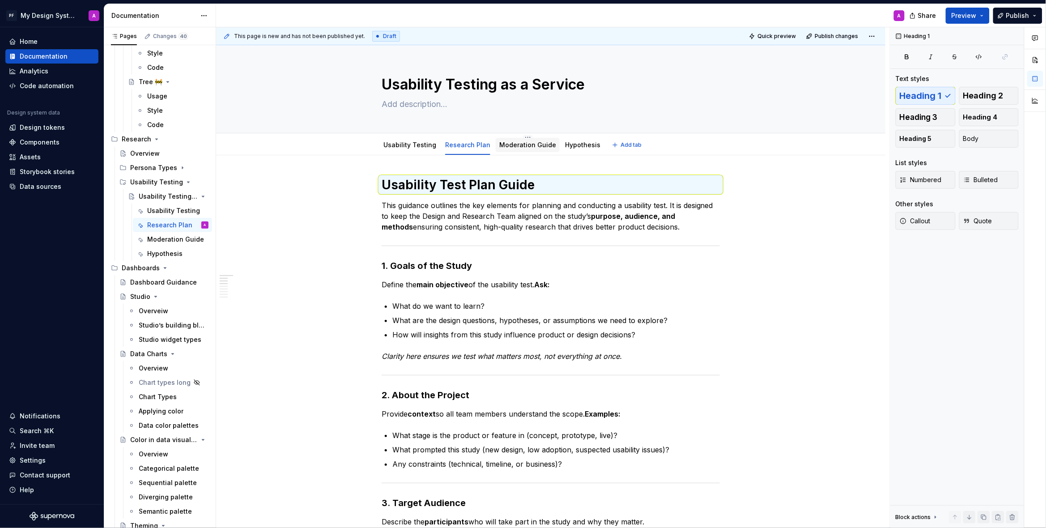
click at [517, 145] on link "Moderation Guide" at bounding box center [527, 145] width 57 height 8
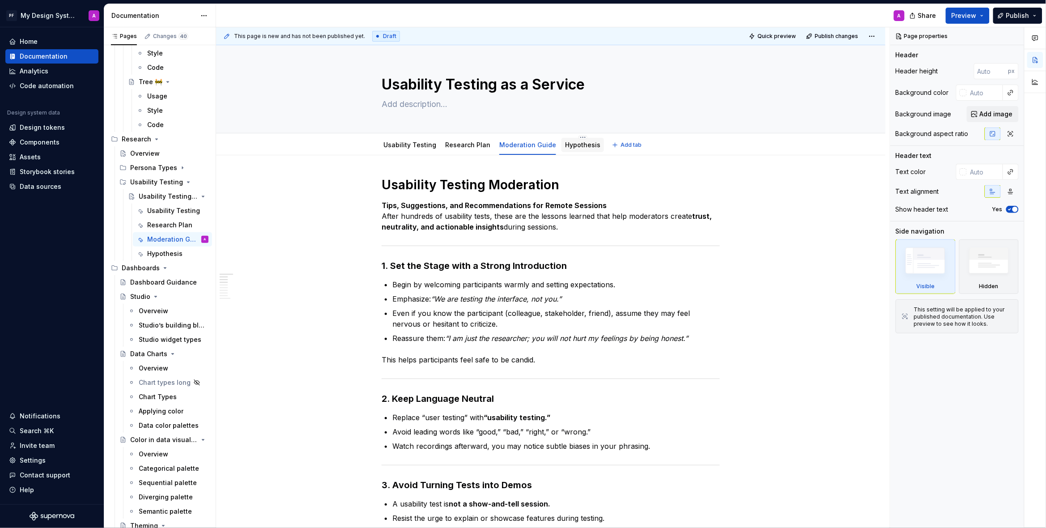
click at [570, 147] on link "Hypothesis" at bounding box center [582, 145] width 35 height 8
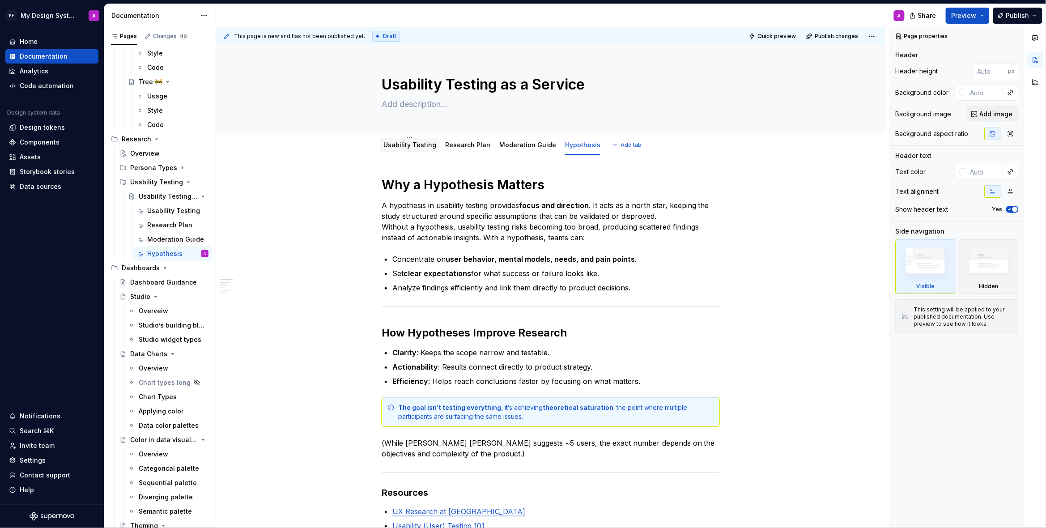
click at [415, 144] on link "Usability Testing" at bounding box center [409, 145] width 53 height 8
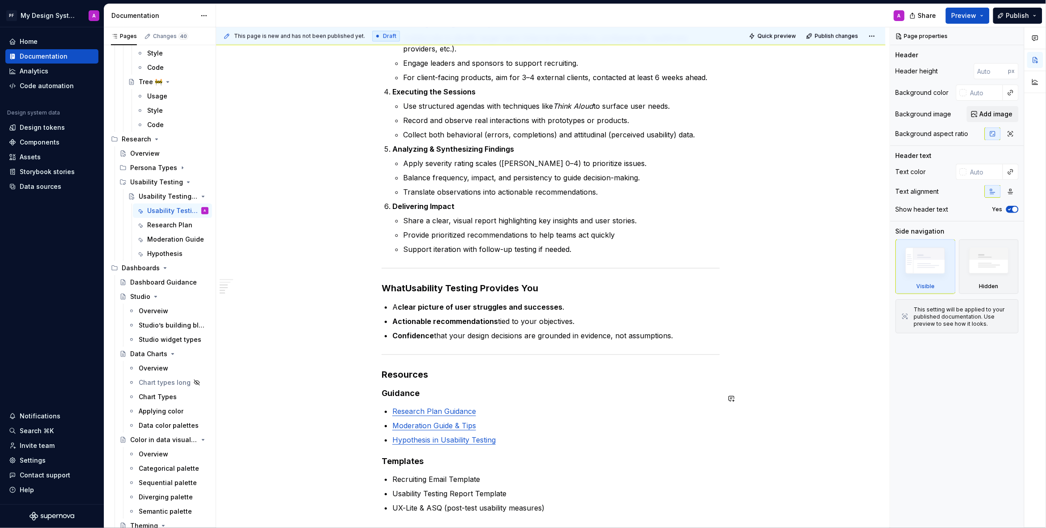
scroll to position [670, 0]
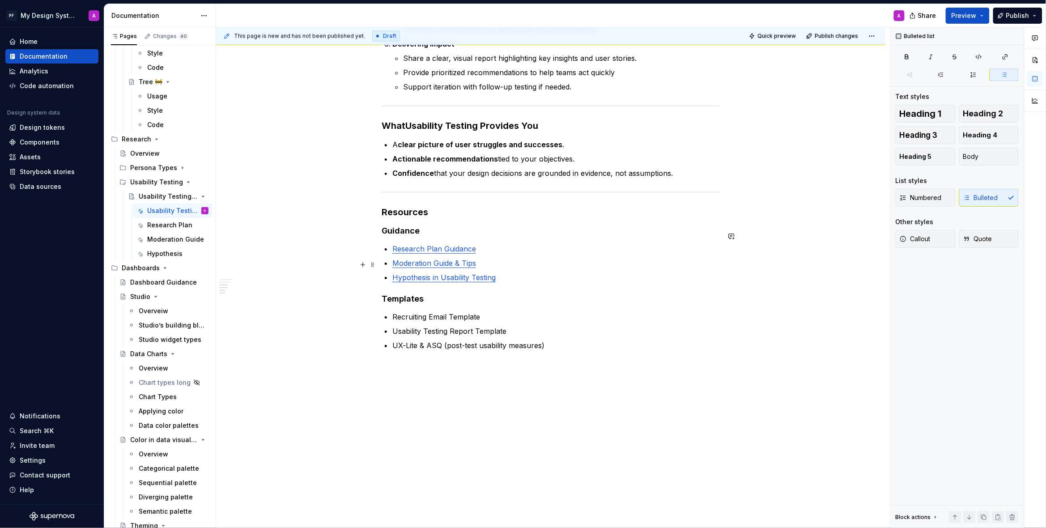
click at [509, 272] on p "Hypothesis in Usability Testing" at bounding box center [555, 277] width 327 height 11
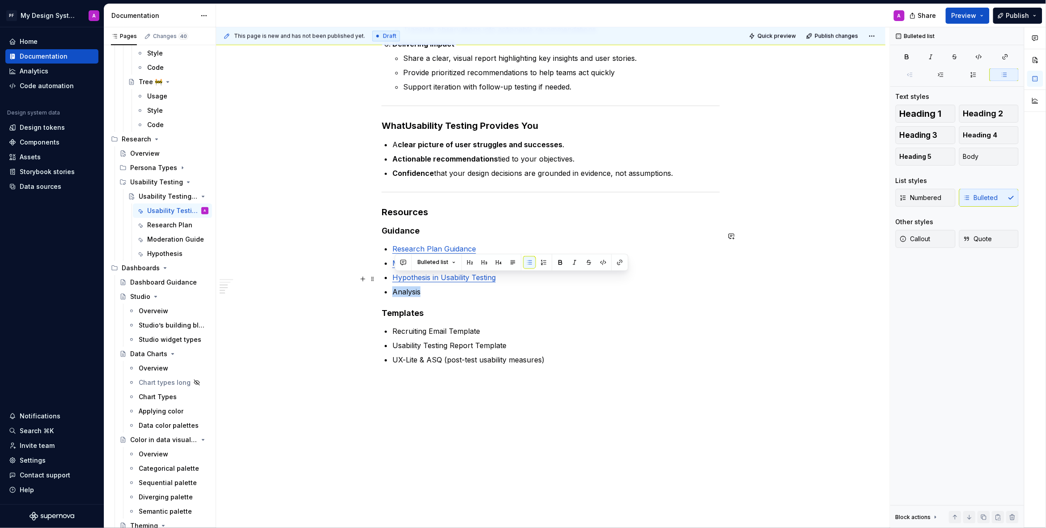
drag, startPoint x: 425, startPoint y: 279, endPoint x: 396, endPoint y: 280, distance: 28.6
click at [396, 286] on p "Analysis" at bounding box center [555, 291] width 327 height 11
click at [317, 294] on div "Why Usability Testing Matters Usability Testing gives product teams direct, unb…" at bounding box center [550, 20] width 669 height 1070
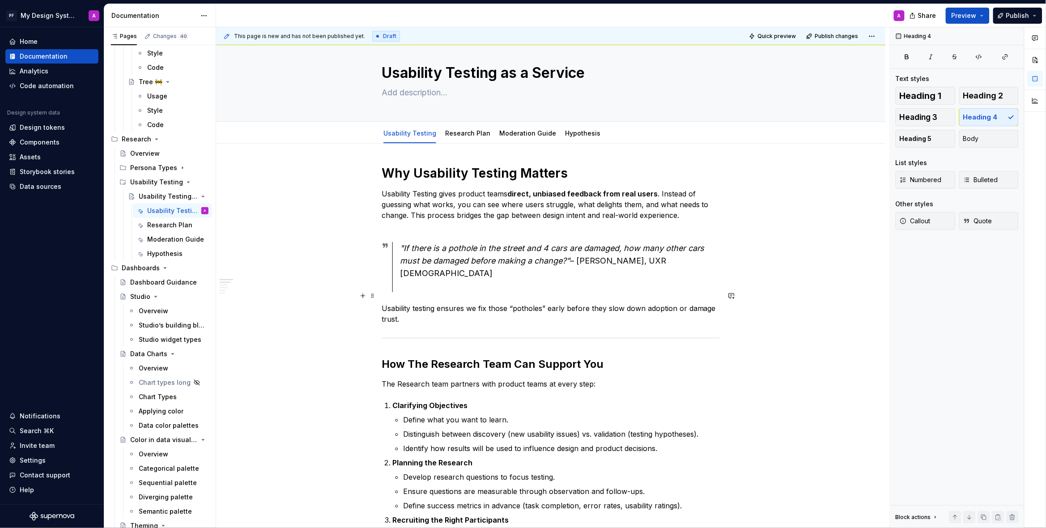
scroll to position [11, 0]
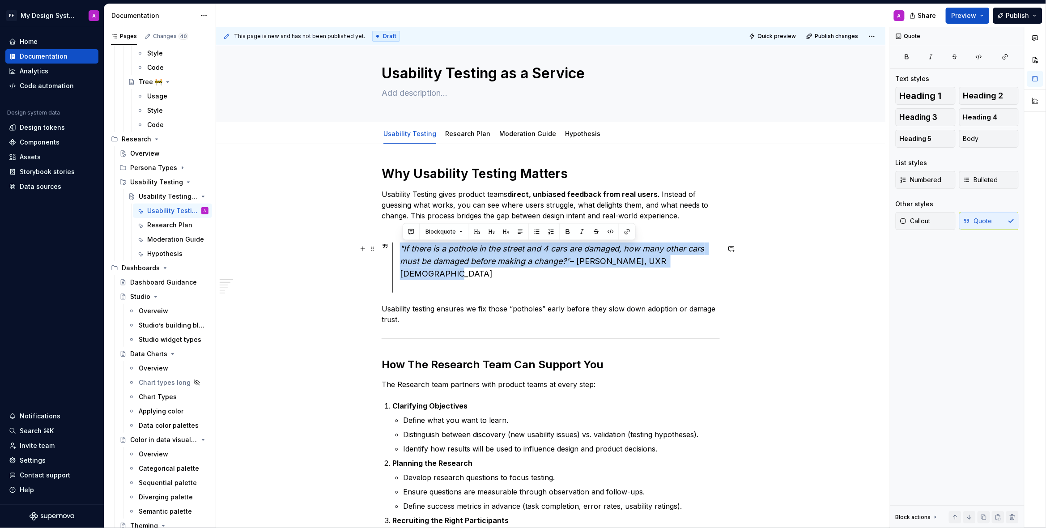
drag, startPoint x: 703, startPoint y: 261, endPoint x: 403, endPoint y: 249, distance: 299.9
click at [403, 249] on div ""If there is a pothole in the street and 4 cars are damaged, how many other car…" at bounding box center [560, 267] width 320 height 50
click at [564, 233] on button "button" at bounding box center [567, 231] width 13 height 13
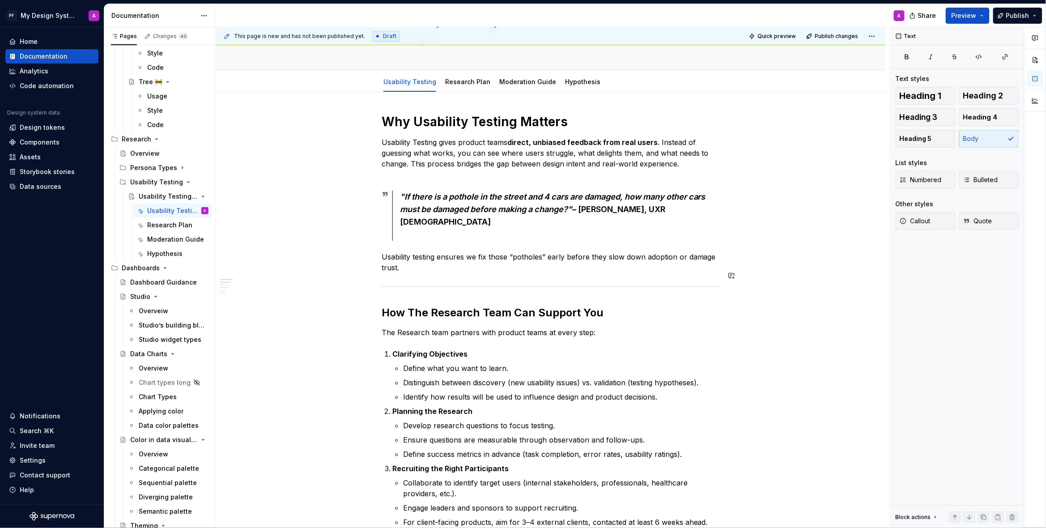
scroll to position [91, 0]
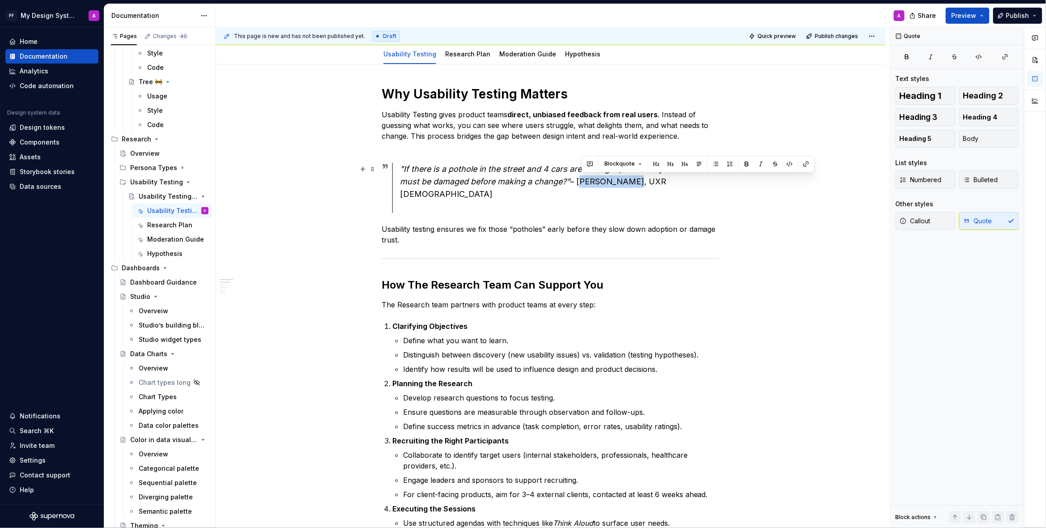
drag, startPoint x: 595, startPoint y: 181, endPoint x: 763, endPoint y: 203, distance: 170.1
click at [631, 181] on div ""If there is a pothole in the street and 4 cars are damaged, how many other car…" at bounding box center [560, 188] width 320 height 50
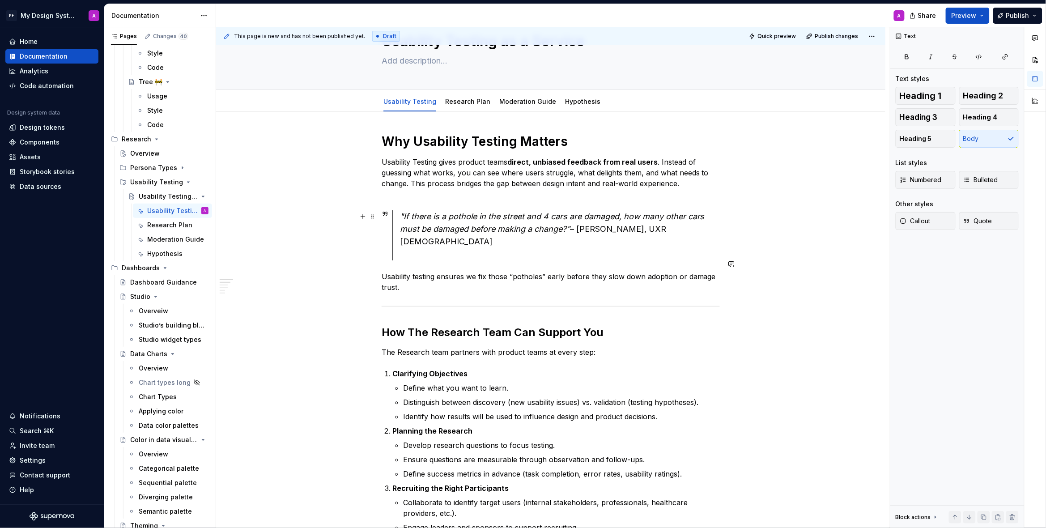
scroll to position [0, 0]
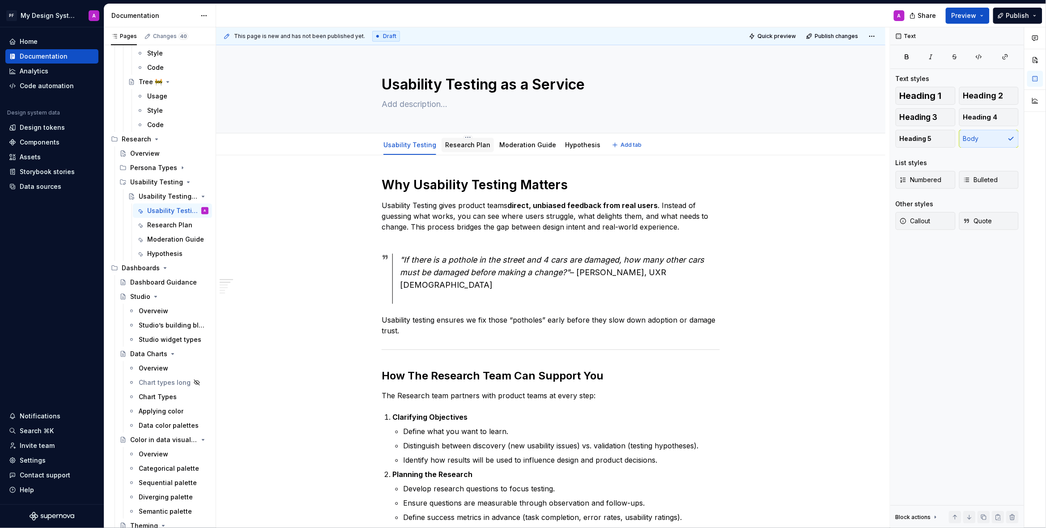
drag, startPoint x: 464, startPoint y: 147, endPoint x: 485, endPoint y: 148, distance: 21.5
click at [464, 147] on link "Research Plan" at bounding box center [467, 145] width 45 height 8
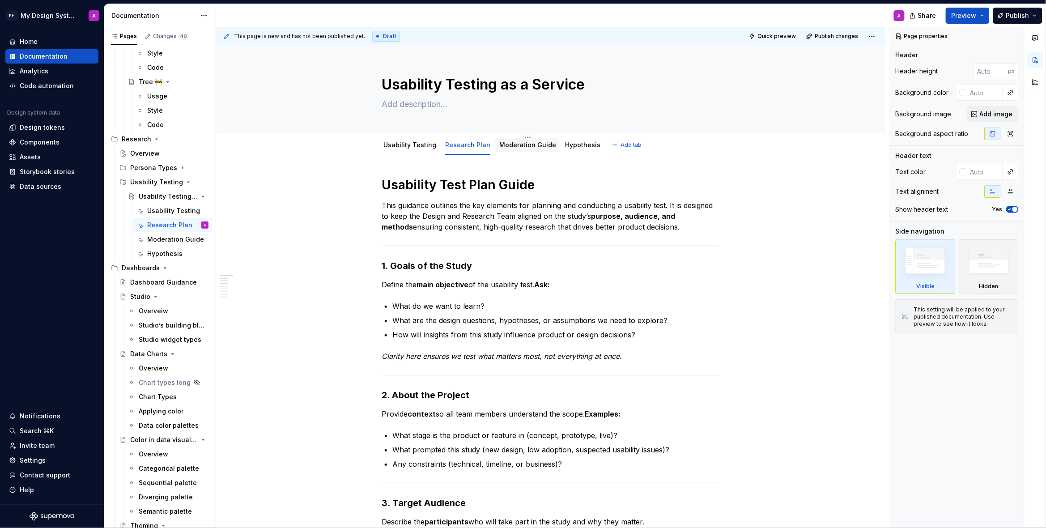
click at [512, 144] on link "Moderation Guide" at bounding box center [527, 145] width 57 height 8
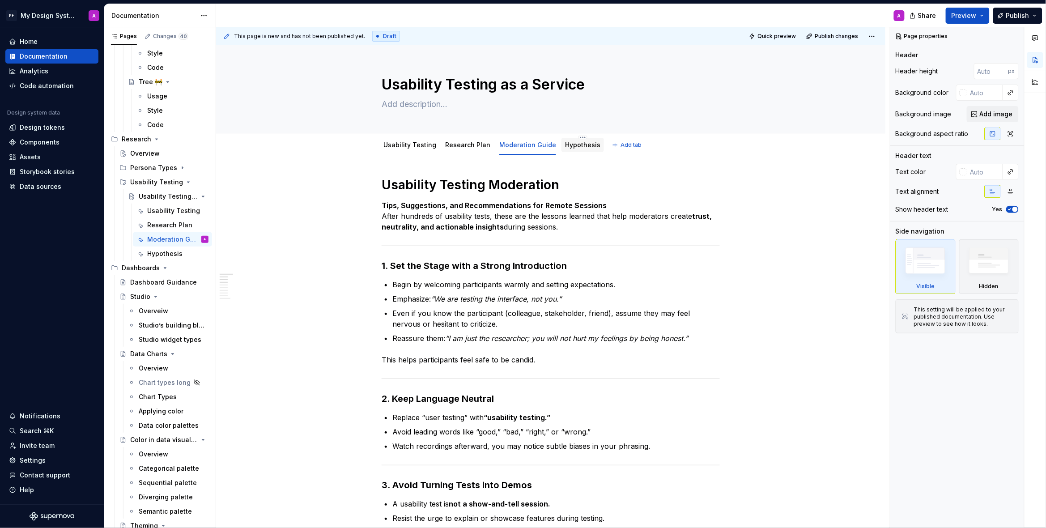
click at [577, 142] on link "Hypothesis" at bounding box center [582, 145] width 35 height 8
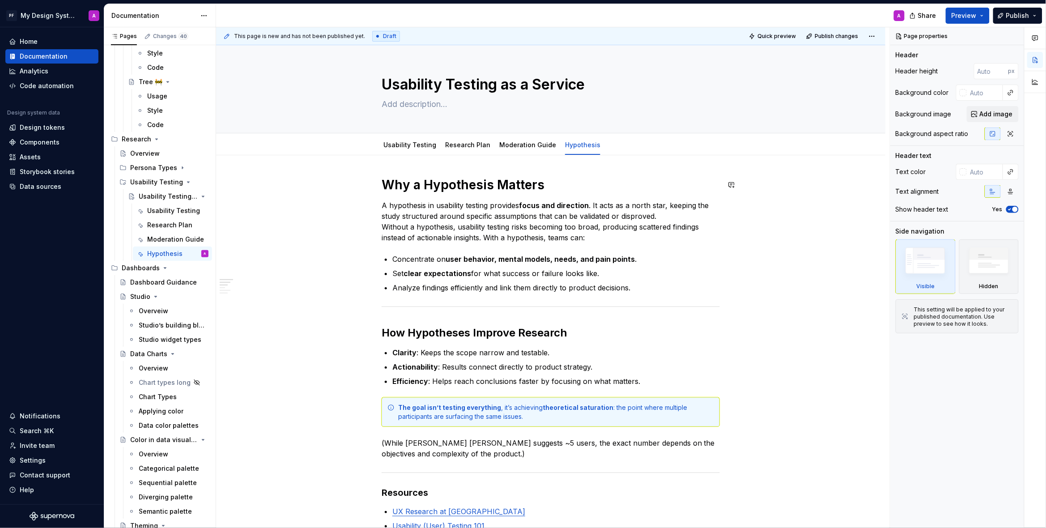
type textarea "*"
click at [609, 144] on button "Add tab" at bounding box center [627, 145] width 36 height 13
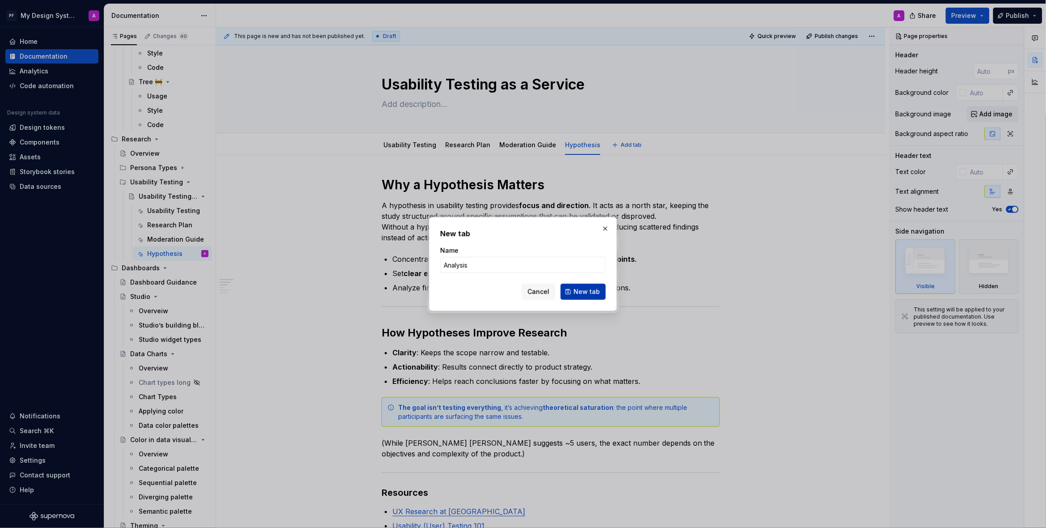
type input "Analysis"
click at [586, 292] on span "New tab" at bounding box center [586, 291] width 26 height 9
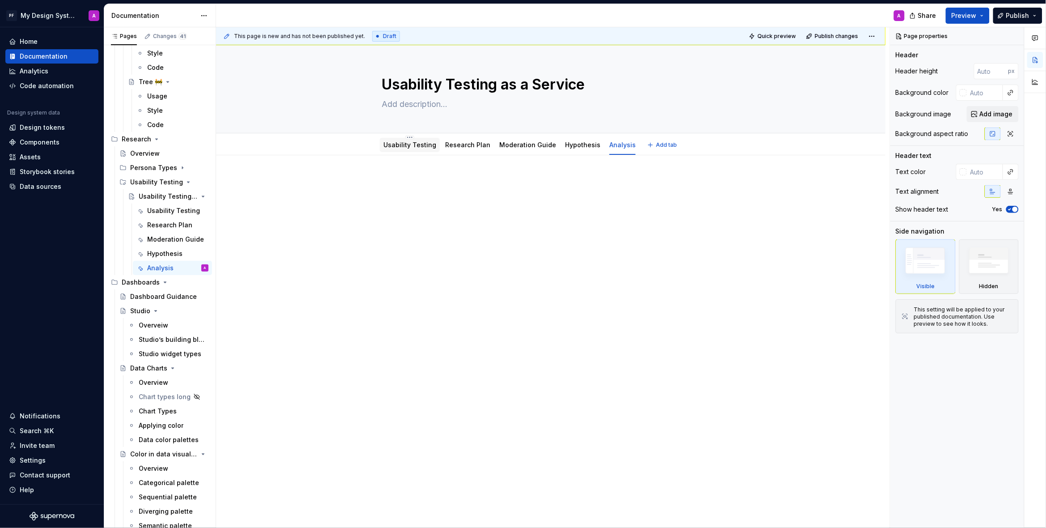
click at [405, 149] on div "Usability Testing" at bounding box center [409, 144] width 53 height 9
click at [394, 146] on link "Usability Testing" at bounding box center [409, 145] width 53 height 8
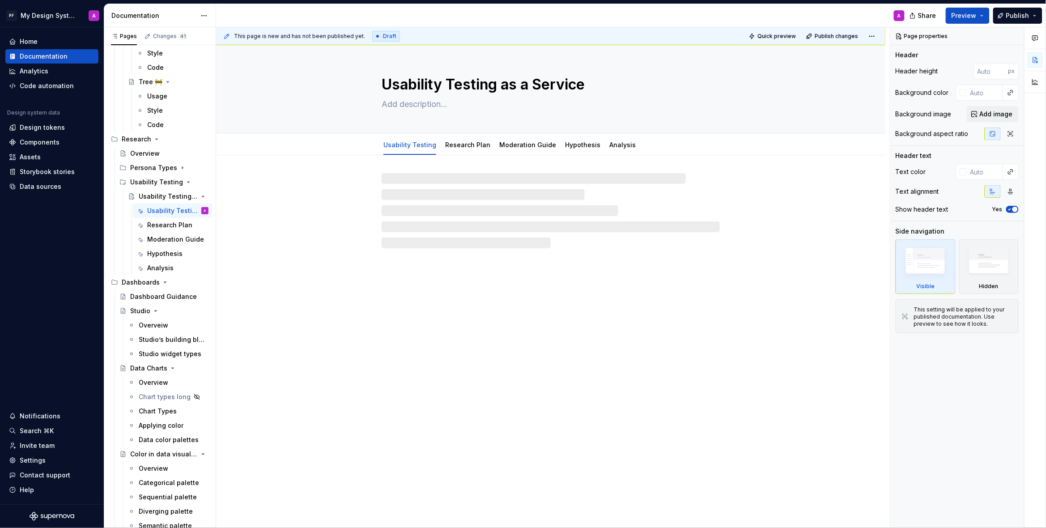
type textarea "*"
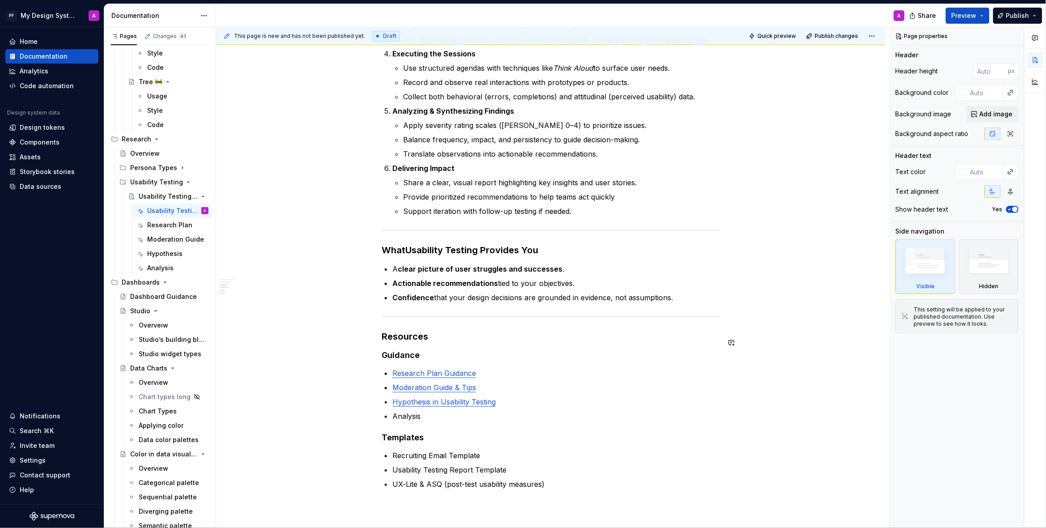
scroll to position [553, 0]
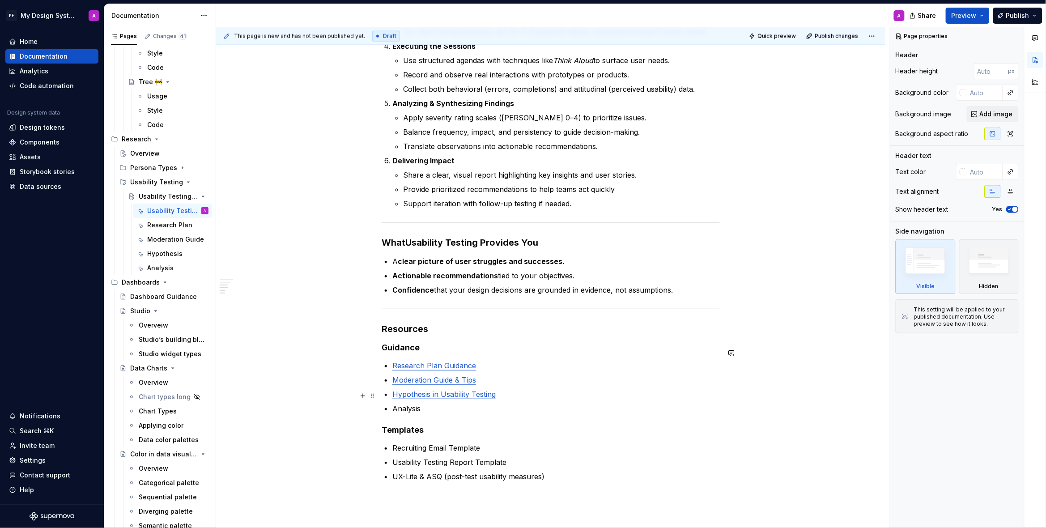
click at [423, 403] on p "Analysis" at bounding box center [555, 408] width 327 height 11
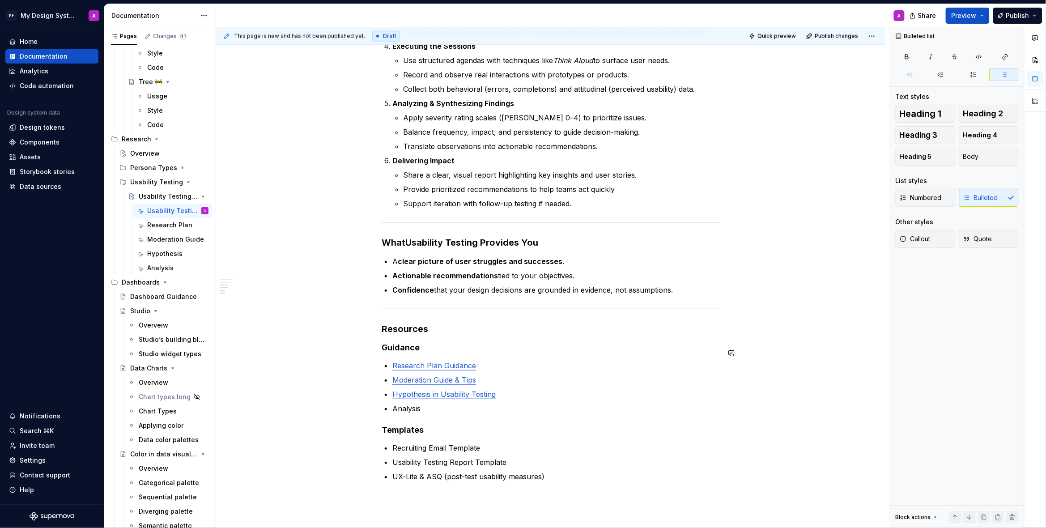
paste div
drag, startPoint x: 424, startPoint y: 397, endPoint x: 407, endPoint y: 397, distance: 17.0
click at [407, 403] on p "AnalysisAnalysis in UX Research" at bounding box center [555, 408] width 327 height 11
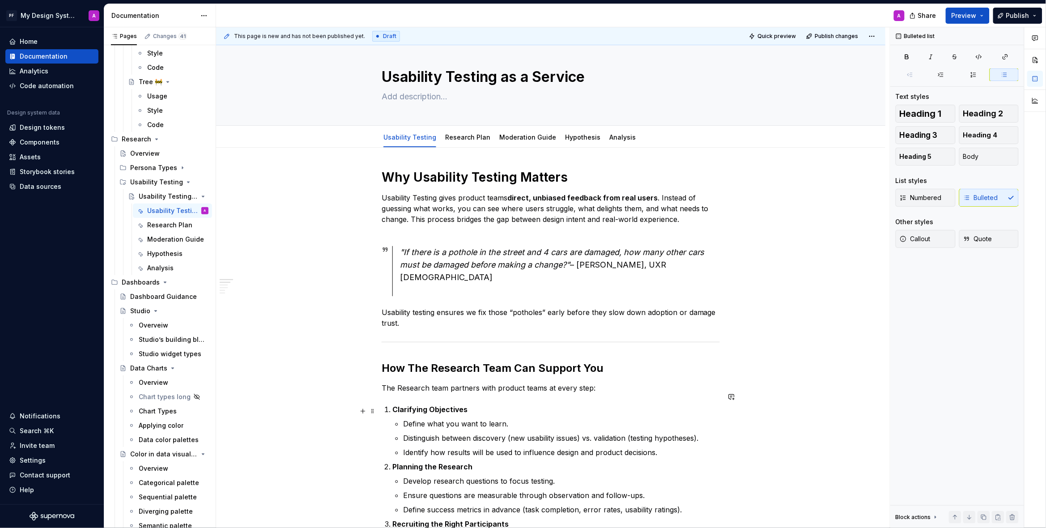
scroll to position [0, 0]
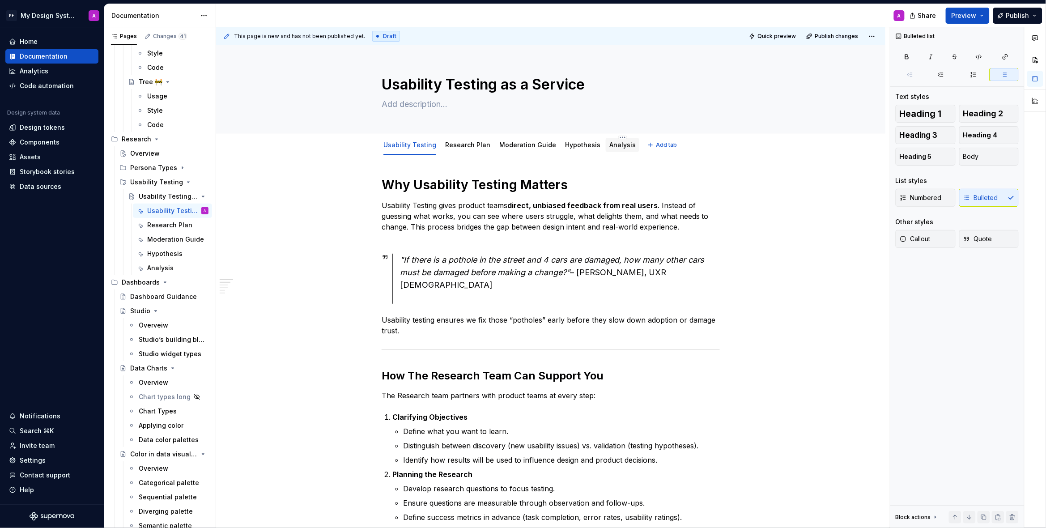
click at [615, 144] on link "Analysis" at bounding box center [622, 145] width 26 height 8
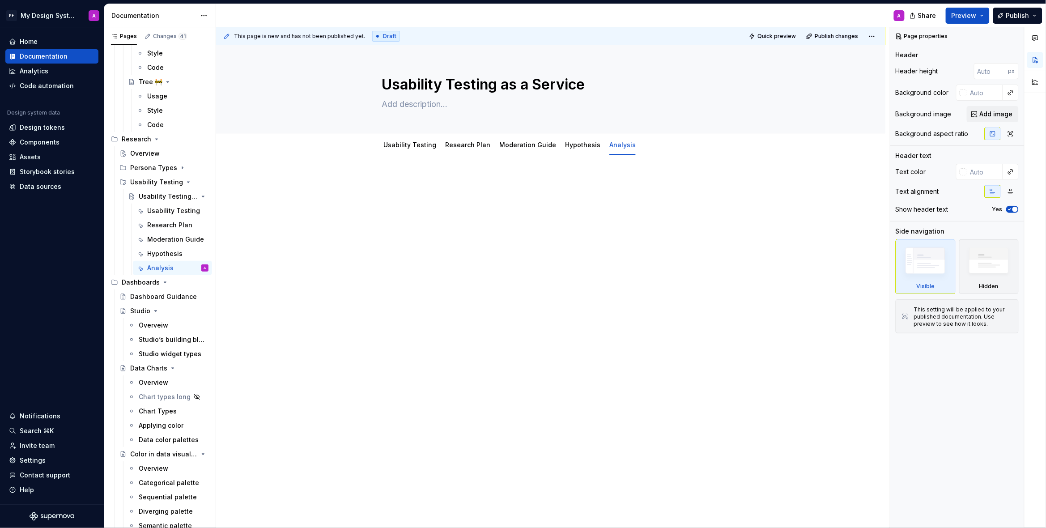
click at [408, 182] on p at bounding box center [551, 182] width 338 height 11
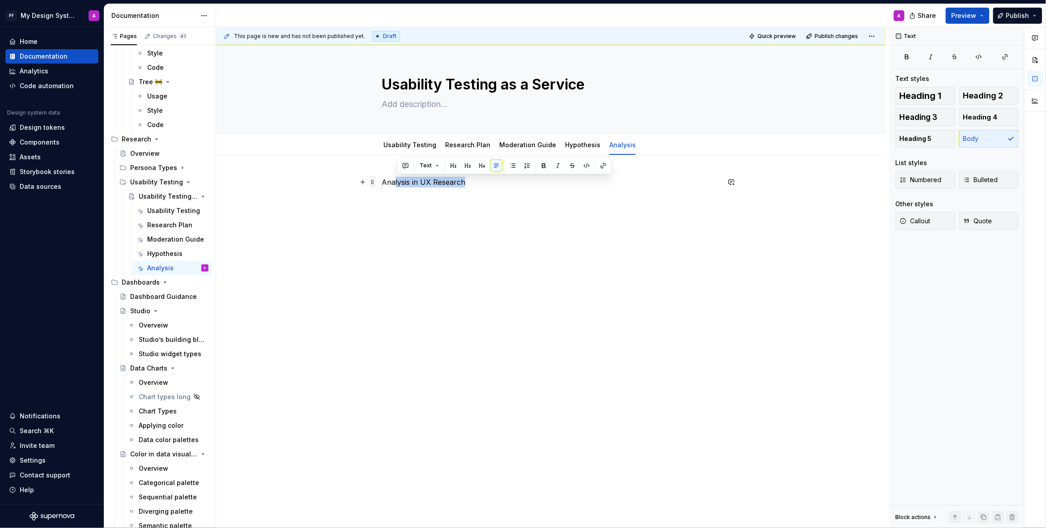
drag, startPoint x: 472, startPoint y: 182, endPoint x: 375, endPoint y: 182, distance: 96.6
click at [382, 182] on div "Analysis in UX Research" at bounding box center [551, 199] width 338 height 45
click at [434, 183] on p "Analysis in UX Research" at bounding box center [551, 182] width 338 height 11
drag, startPoint x: 448, startPoint y: 182, endPoint x: 384, endPoint y: 182, distance: 64.4
click at [384, 182] on p "Analysis in UX Research" at bounding box center [551, 182] width 338 height 11
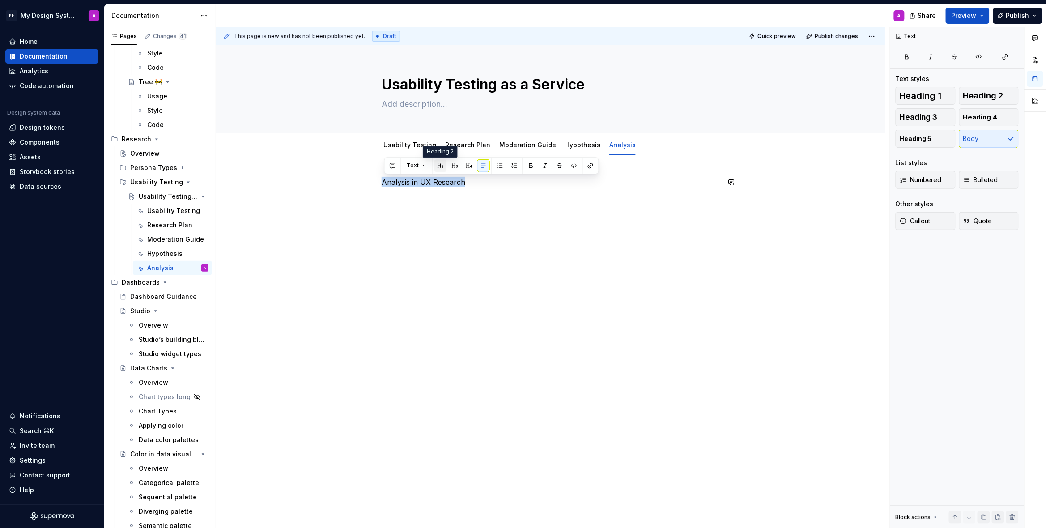
click at [440, 166] on button "button" at bounding box center [440, 165] width 13 height 13
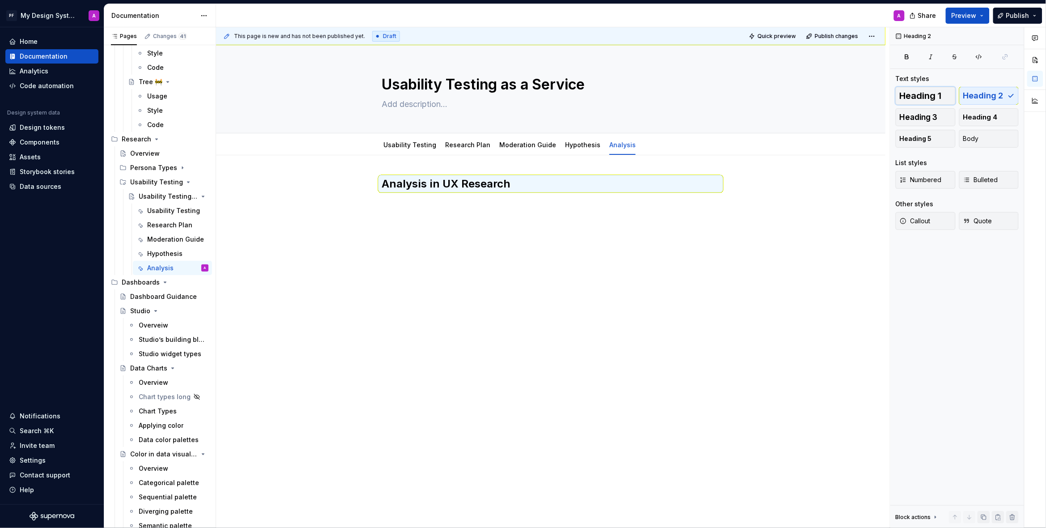
click at [931, 96] on span "Heading 1" at bounding box center [920, 95] width 42 height 9
click at [568, 205] on div "Analysis in UX Research" at bounding box center [551, 194] width 338 height 34
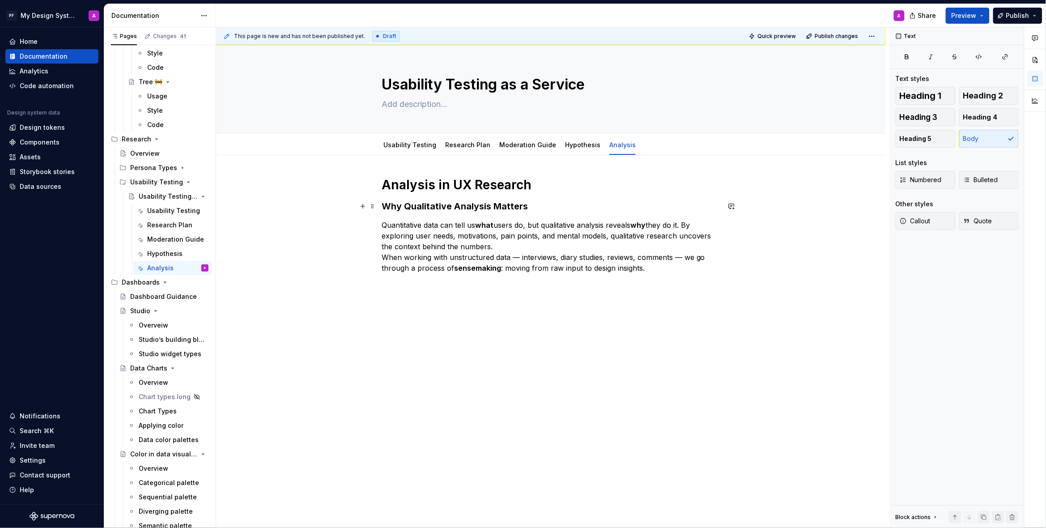
click at [386, 206] on h3 "Why Qualitative Analysis Matters" at bounding box center [551, 206] width 338 height 13
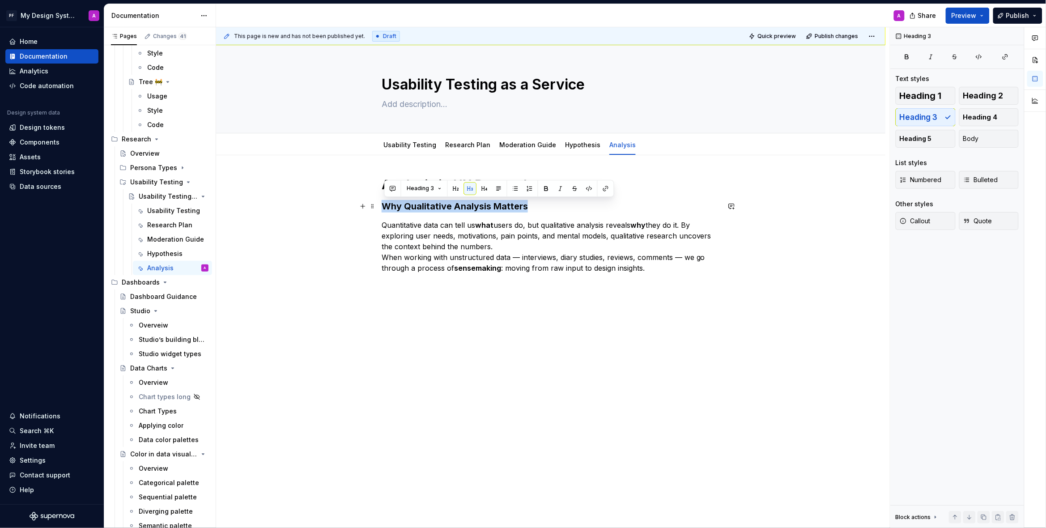
drag, startPoint x: 534, startPoint y: 207, endPoint x: 384, endPoint y: 208, distance: 149.8
click at [384, 208] on h3 "Why Qualitative Analysis Matters" at bounding box center [551, 206] width 338 height 13
click at [456, 187] on button "button" at bounding box center [455, 188] width 13 height 13
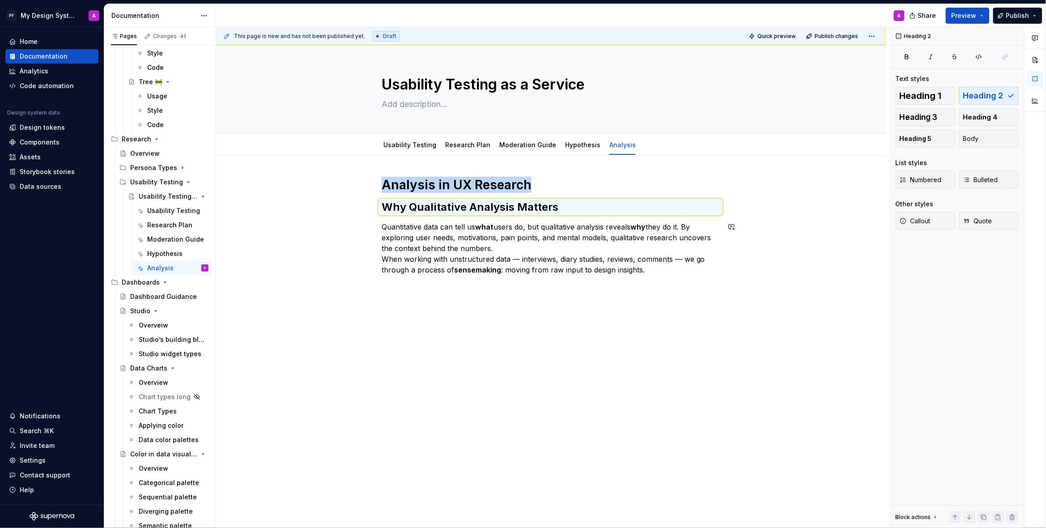
click at [701, 293] on div "Analysis in UX Research Why Qualitative Analysis Matters Quantitative data can …" at bounding box center [550, 299] width 669 height 289
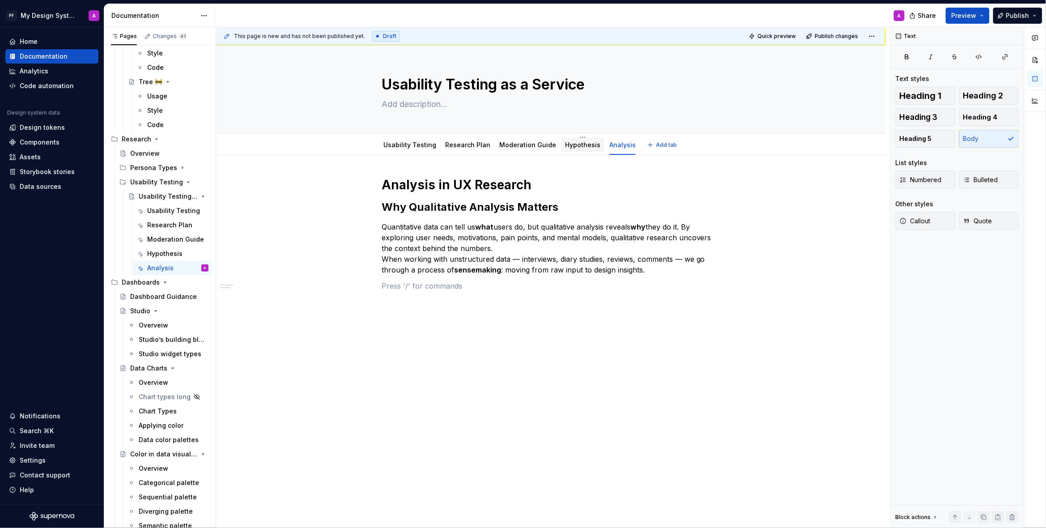
click at [573, 146] on link "Hypothesis" at bounding box center [582, 145] width 35 height 8
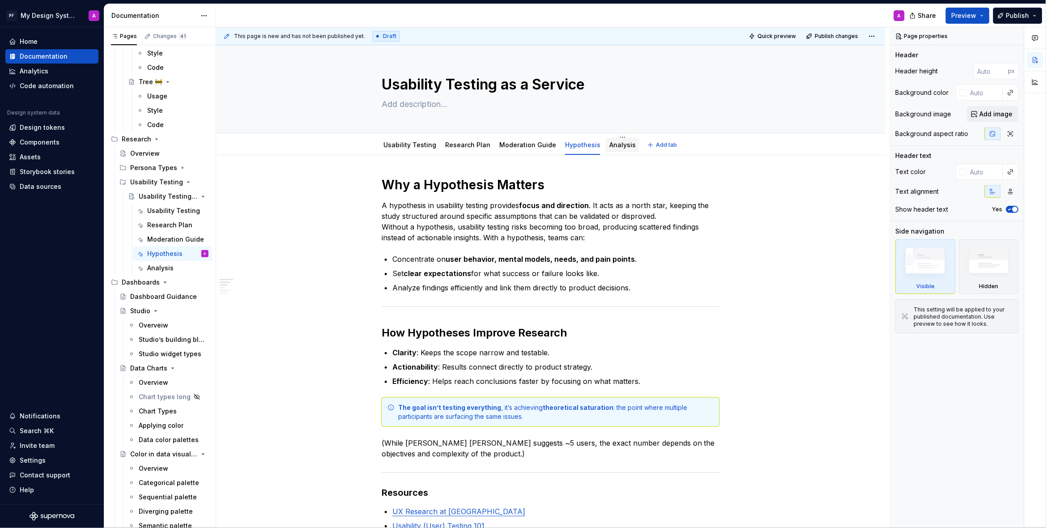
click at [615, 146] on link "Analysis" at bounding box center [622, 145] width 26 height 8
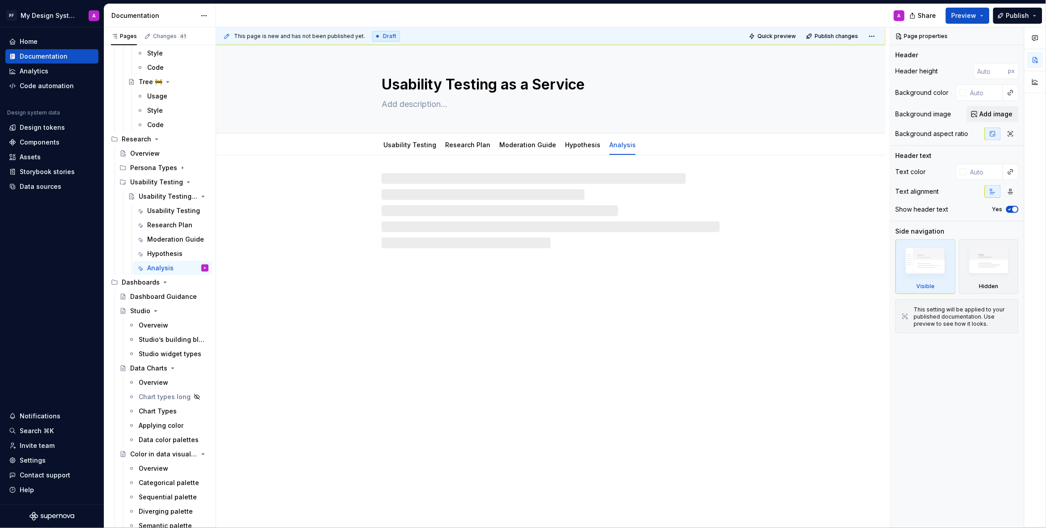
type textarea "*"
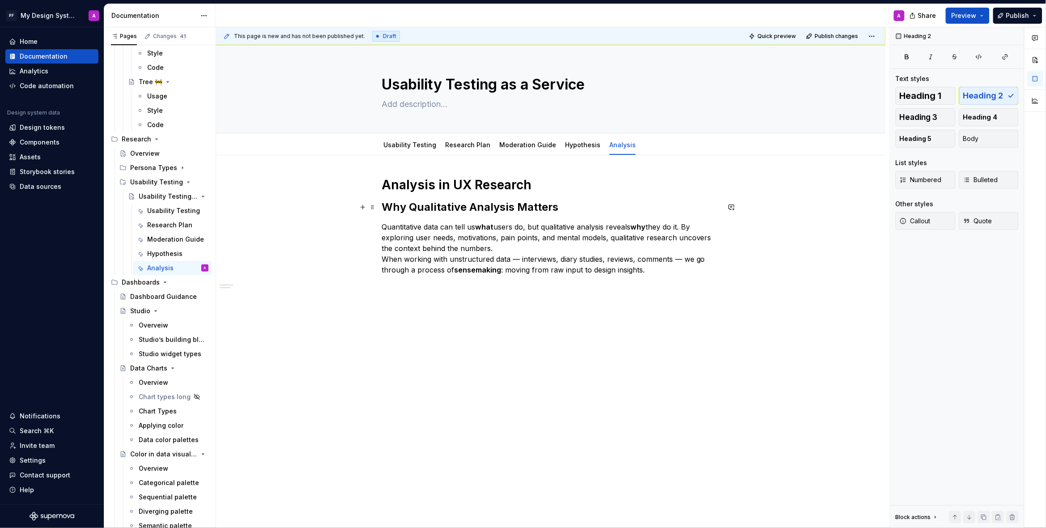
click at [387, 208] on h2 "Why Qualitative Analysis Matters" at bounding box center [551, 207] width 338 height 14
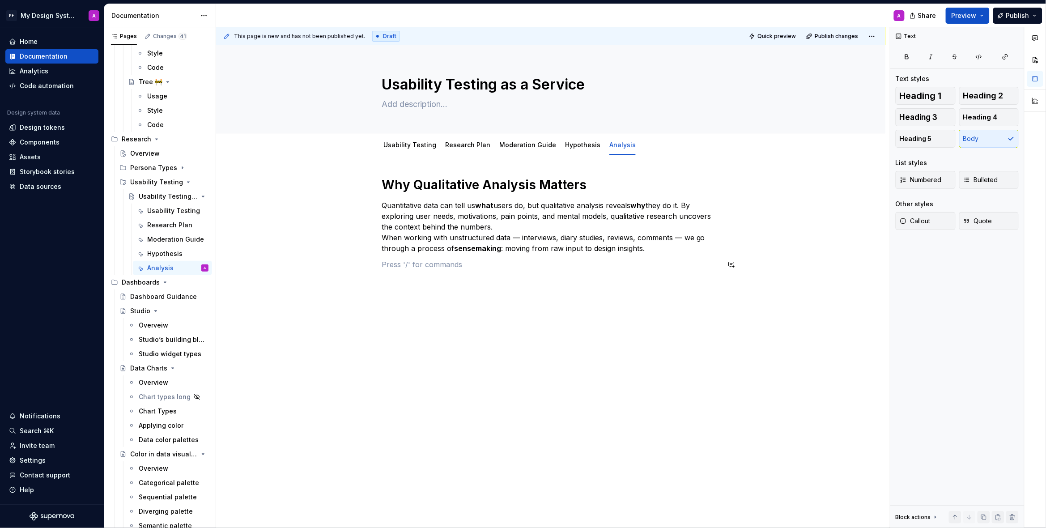
click at [651, 278] on div "Why Qualitative Analysis Matters Quantitative data can tell us what users do, b…" at bounding box center [551, 229] width 338 height 104
click at [689, 205] on p "Quantitative data can tell us what users do, but qualitative analysis reveals w…" at bounding box center [551, 227] width 338 height 54
click at [520, 238] on p "Quantitative data can tell us what users do, but qualitative analysis reveals w…" at bounding box center [551, 227] width 338 height 54
click at [676, 238] on p "Quantitative data can tell us what users do, but qualitative analysis reveals w…" at bounding box center [551, 227] width 338 height 54
click at [631, 239] on p "Quantitative data can tell us what users do, but qualitative analysis reveals w…" at bounding box center [551, 227] width 338 height 54
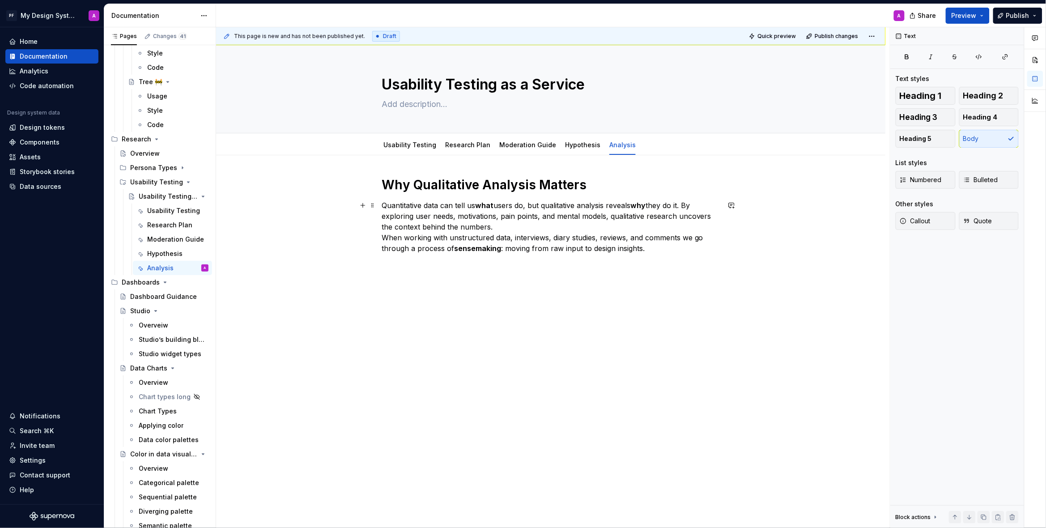
click at [658, 249] on p "Quantitative data can tell us what users do, but qualitative analysis reveals w…" at bounding box center [551, 227] width 338 height 54
click at [367, 278] on button "button" at bounding box center [362, 280] width 13 height 13
click at [468, 324] on div "Divider A section divider" at bounding box center [466, 333] width 110 height 18
click at [411, 273] on div "Why Qualitative Analysis Matters Quantitative data can tell us what users do, b…" at bounding box center [551, 258] width 338 height 163
click at [409, 286] on p at bounding box center [551, 286] width 338 height 11
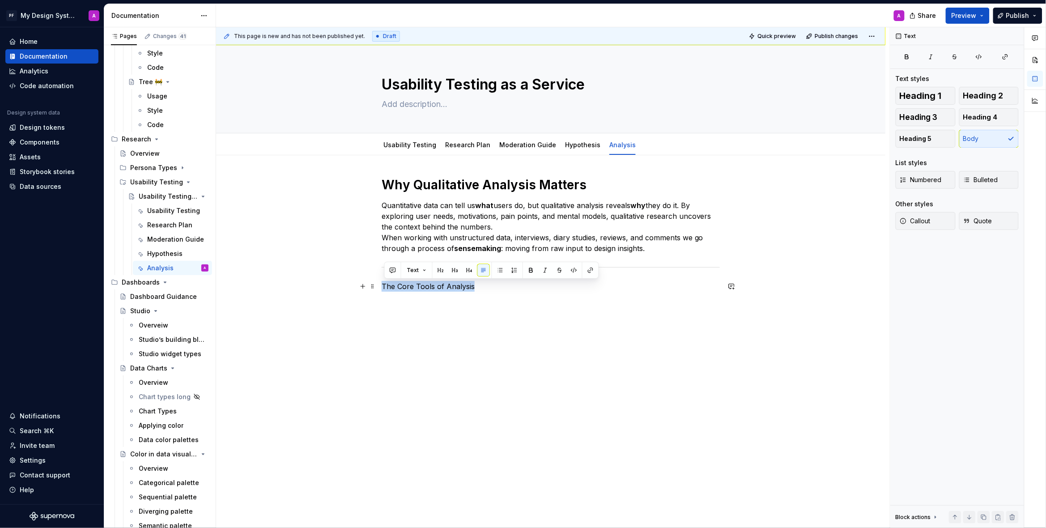
drag, startPoint x: 477, startPoint y: 286, endPoint x: 380, endPoint y: 287, distance: 97.1
click at [380, 287] on div "Why Qualitative Analysis Matters Quantitative data can tell us what users do, b…" at bounding box center [550, 316] width 669 height 322
click at [438, 270] on button "button" at bounding box center [440, 270] width 13 height 13
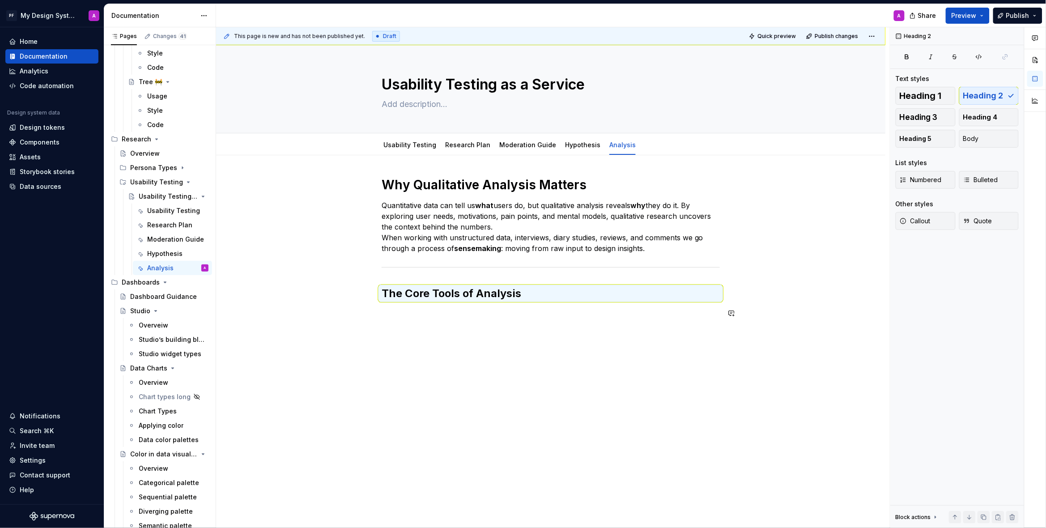
drag, startPoint x: 483, startPoint y: 339, endPoint x: 476, endPoint y: 339, distance: 6.8
click at [483, 339] on div "Why Qualitative Analysis Matters Quantitative data can tell us what users do, b…" at bounding box center [550, 321] width 669 height 332
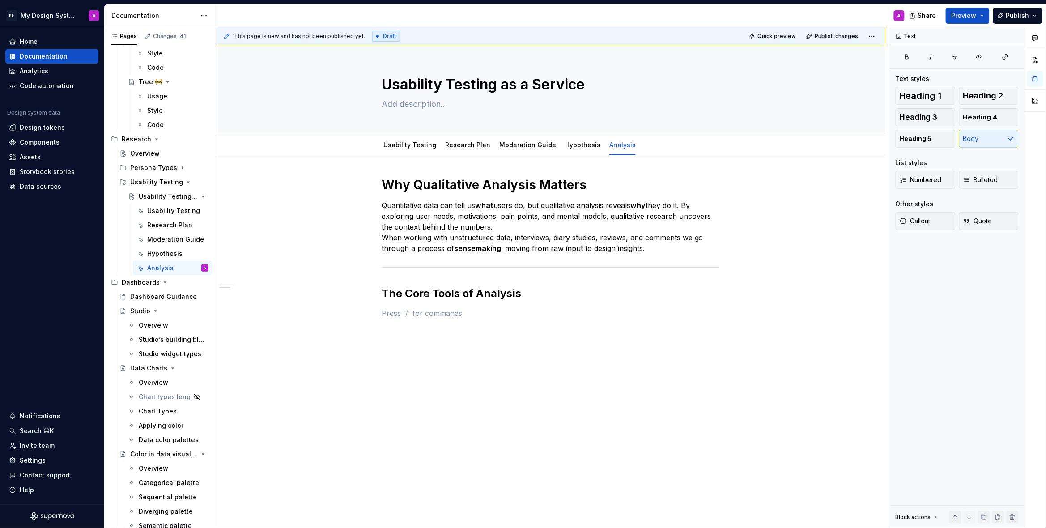
type textarea "*"
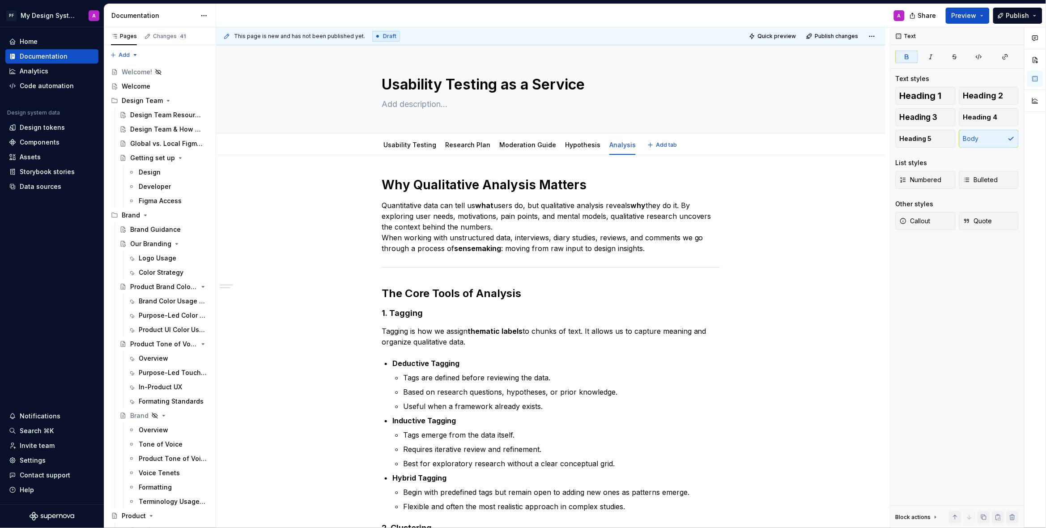
scroll to position [3268, 0]
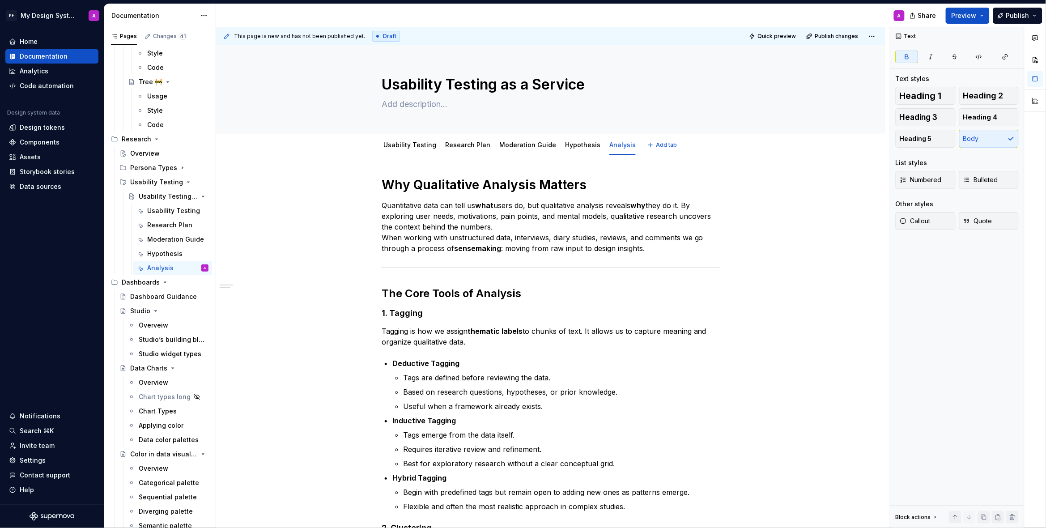
type textarea "*"
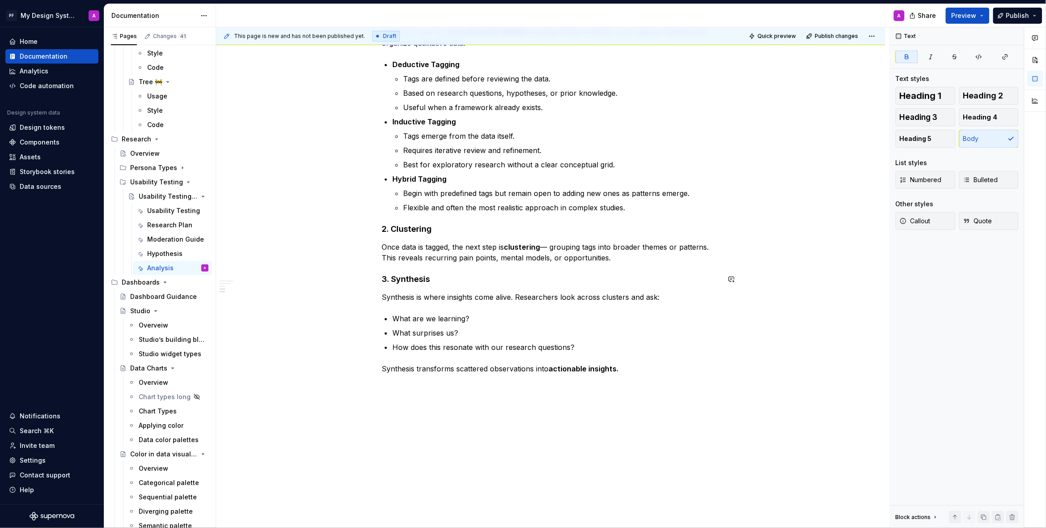
scroll to position [314, 0]
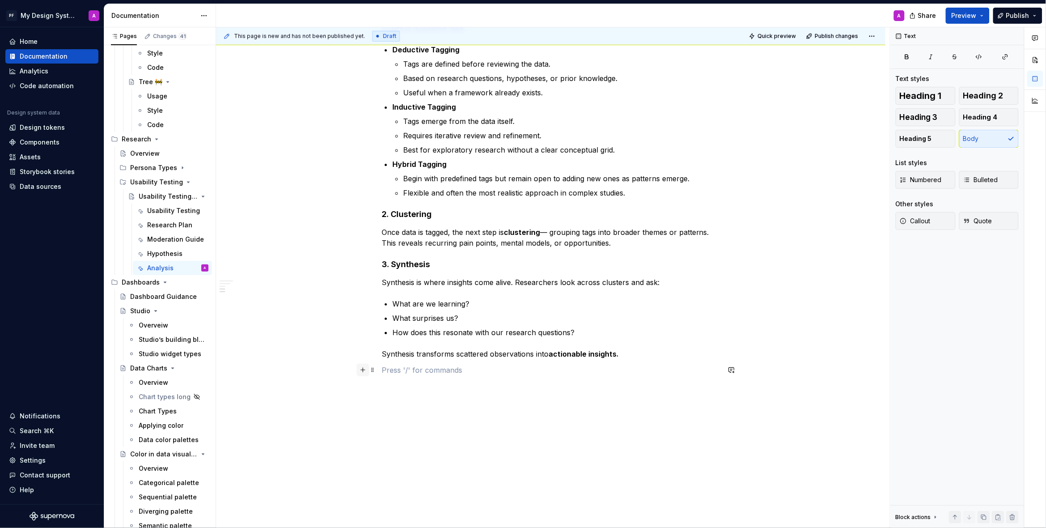
click at [364, 369] on button "button" at bounding box center [362, 370] width 13 height 13
drag, startPoint x: 428, startPoint y: 420, endPoint x: 409, endPoint y: 399, distance: 28.1
click at [428, 420] on div "Divider" at bounding box center [433, 418] width 45 height 9
click at [398, 376] on div "Why Qualitative Analysis Matters Quantitative data can tell us what users do, b…" at bounding box center [551, 138] width 338 height 550
click at [403, 390] on p at bounding box center [551, 391] width 338 height 11
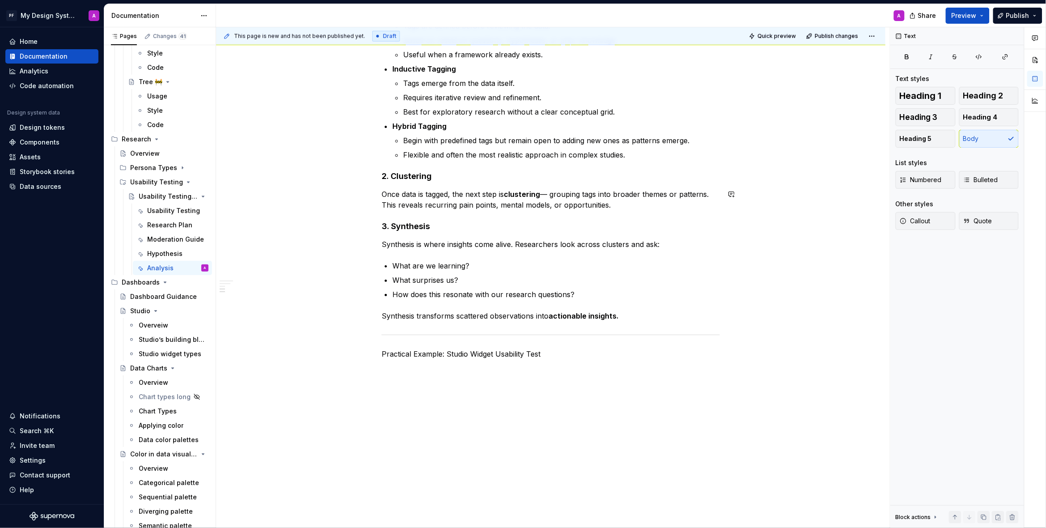
scroll to position [0, 0]
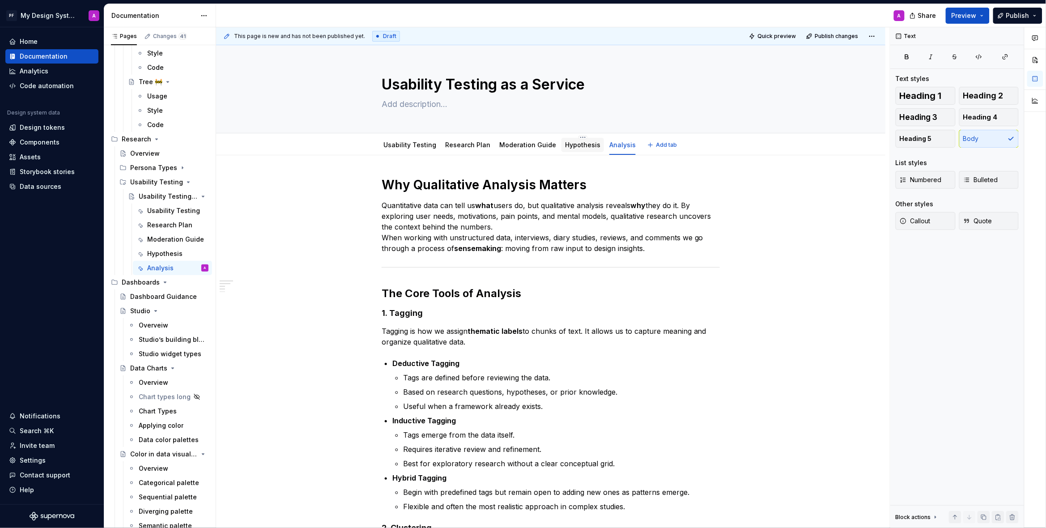
click at [575, 148] on link "Hypothesis" at bounding box center [582, 145] width 35 height 8
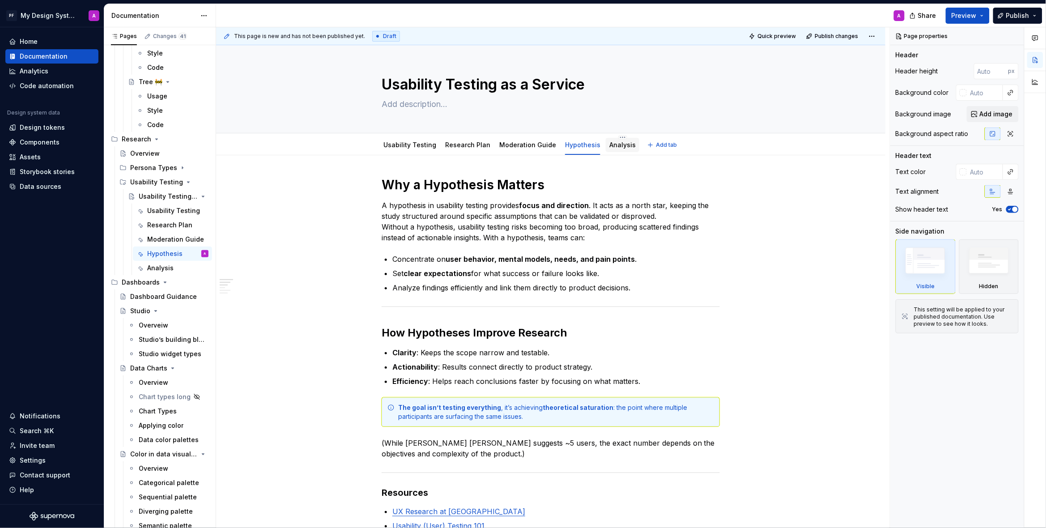
click at [615, 148] on link "Analysis" at bounding box center [622, 145] width 26 height 8
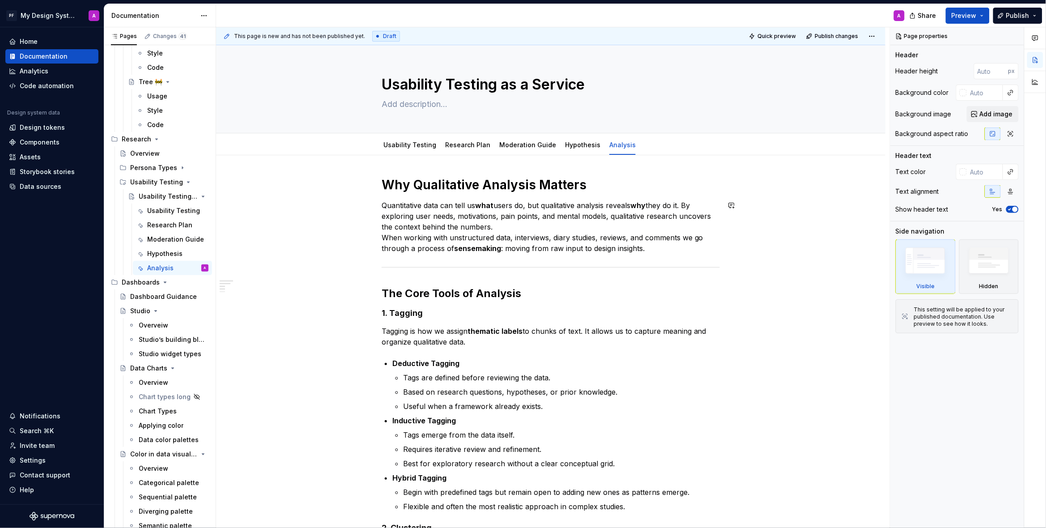
scroll to position [352, 0]
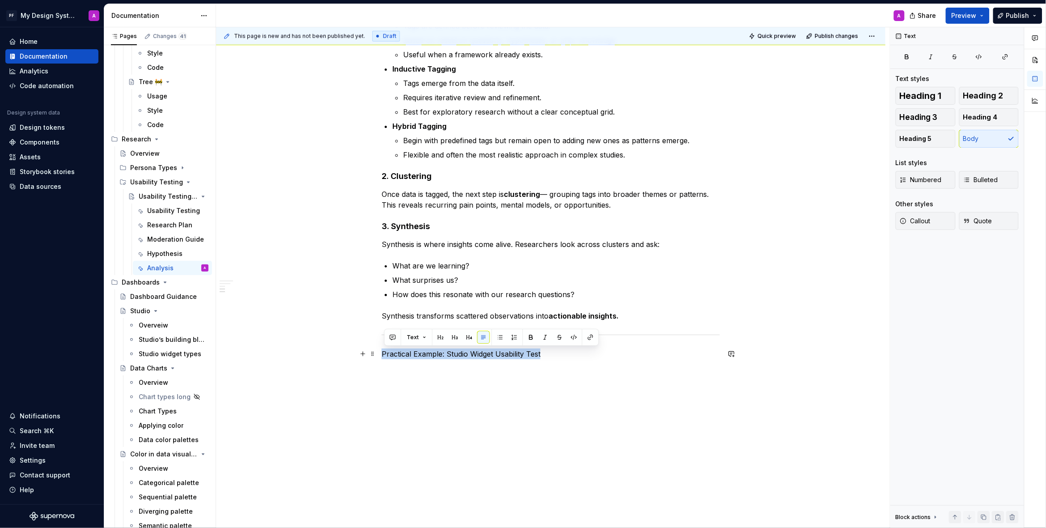
drag, startPoint x: 495, startPoint y: 357, endPoint x: 381, endPoint y: 358, distance: 114.1
click at [381, 358] on div "Why Qualitative Analysis Matters Quantitative data can tell us what users do, b…" at bounding box center [550, 166] width 669 height 725
click at [441, 339] on button "button" at bounding box center [440, 337] width 13 height 13
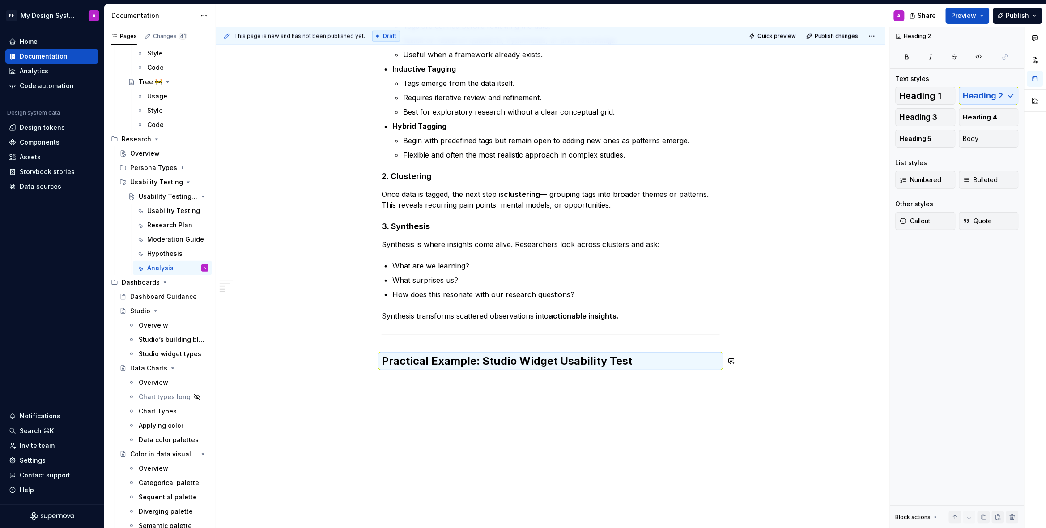
click at [461, 394] on div "Why Qualitative Analysis Matters Quantitative data can tell us what users do, b…" at bounding box center [550, 170] width 669 height 733
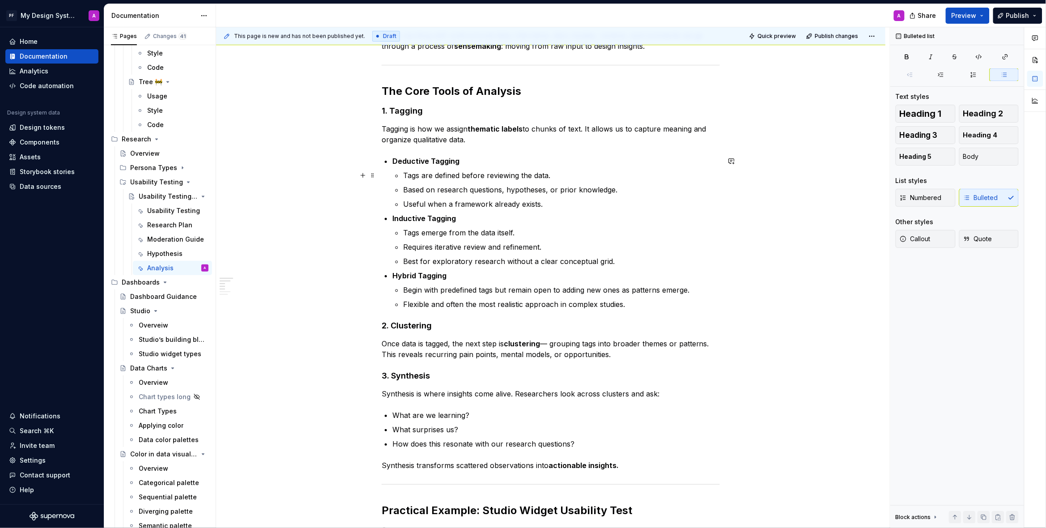
scroll to position [0, 0]
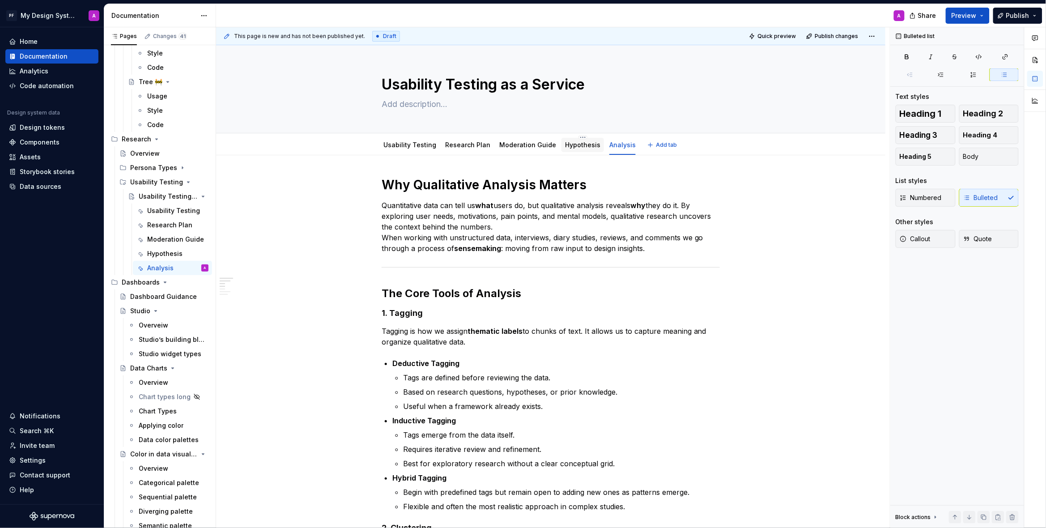
click at [565, 146] on link "Hypothesis" at bounding box center [582, 145] width 35 height 8
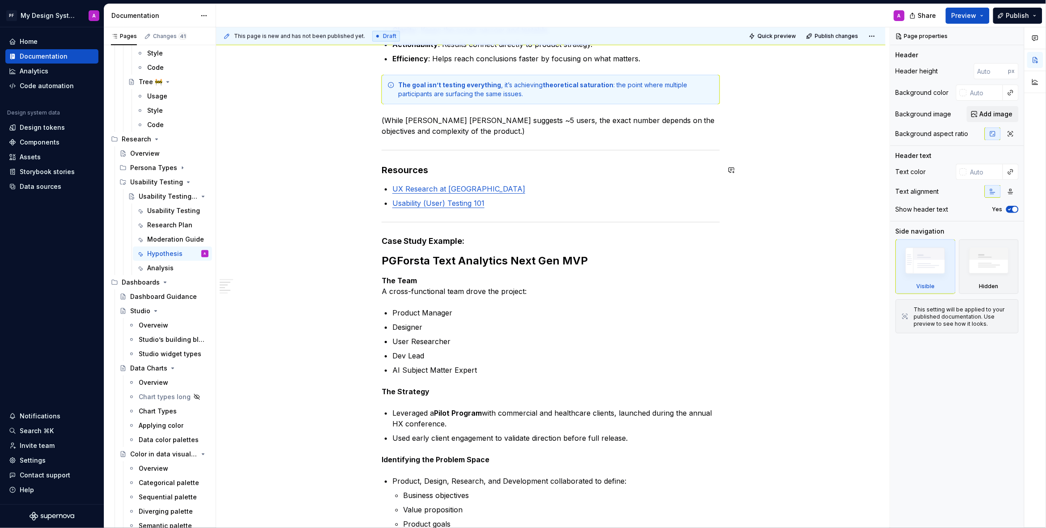
scroll to position [246, 0]
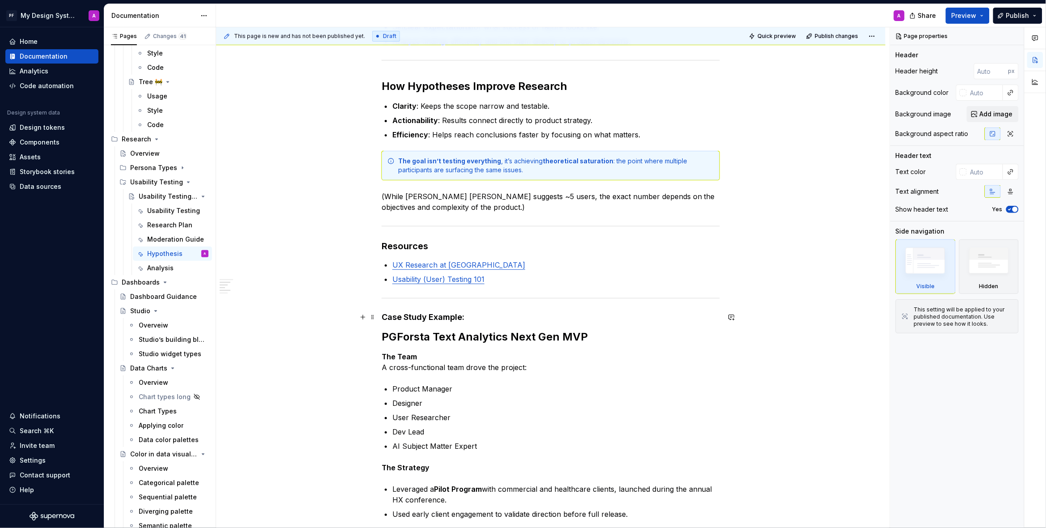
click at [426, 318] on h4 "Case Study Example:" at bounding box center [551, 317] width 338 height 11
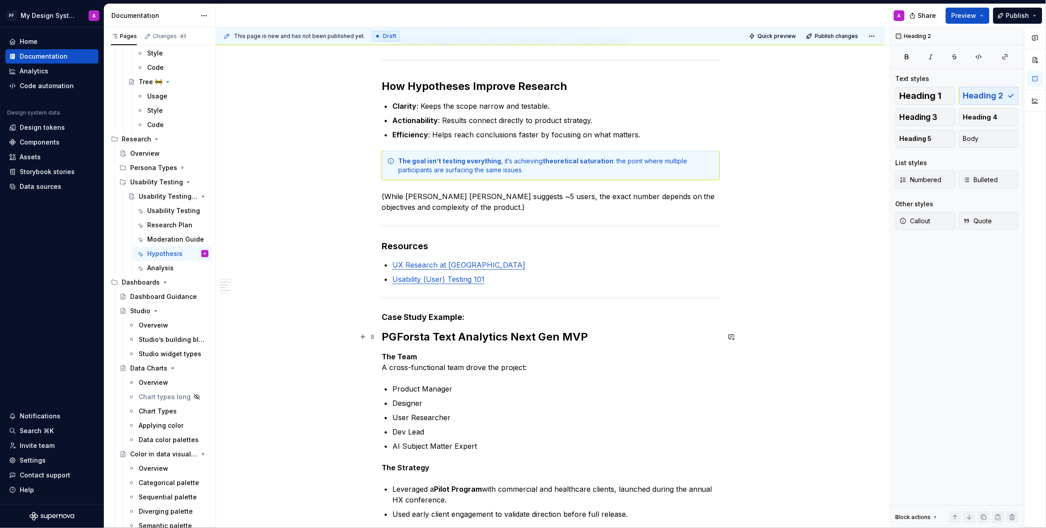
click at [456, 336] on h2 "PGForsta Text Analytics Next Gen MVP" at bounding box center [551, 337] width 338 height 14
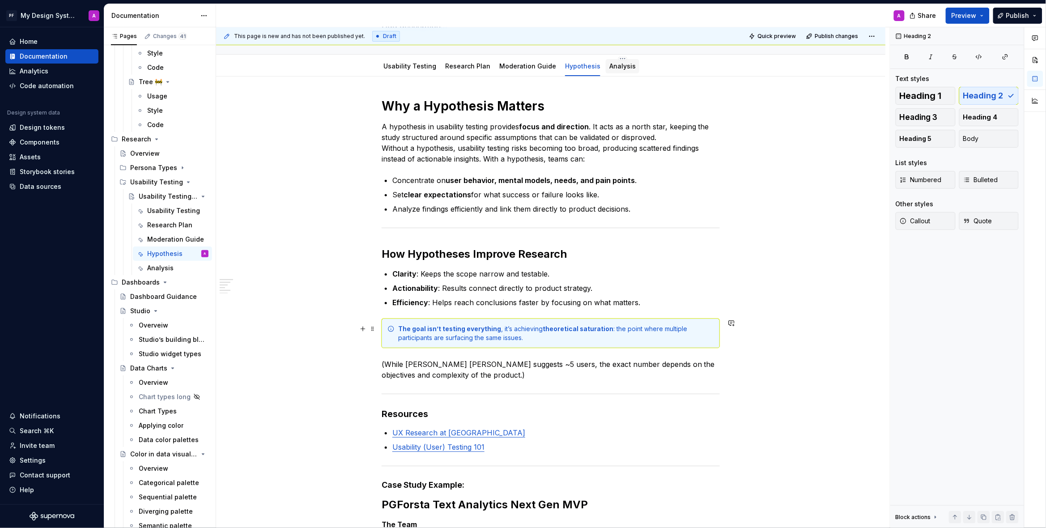
scroll to position [0, 0]
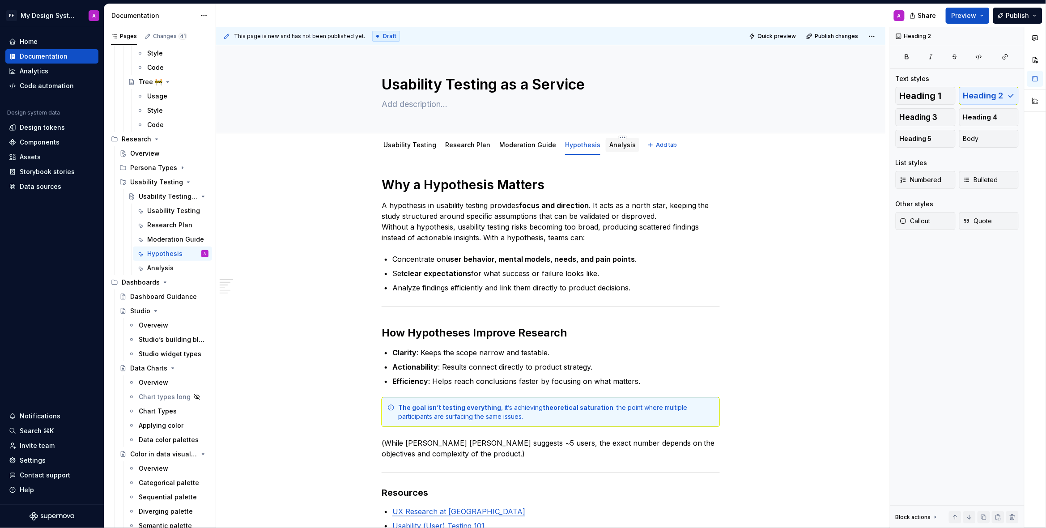
click at [619, 148] on link "Analysis" at bounding box center [622, 145] width 26 height 8
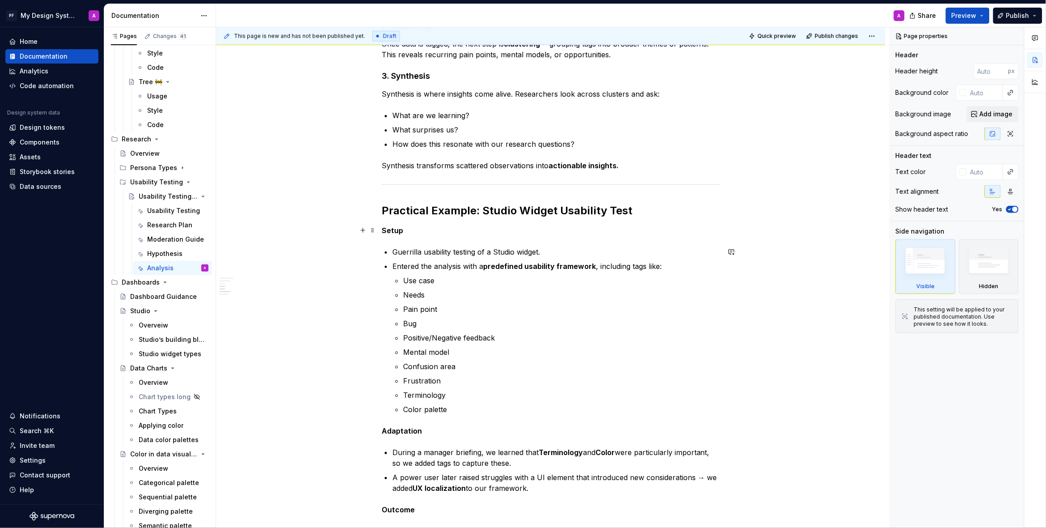
scroll to position [462, 0]
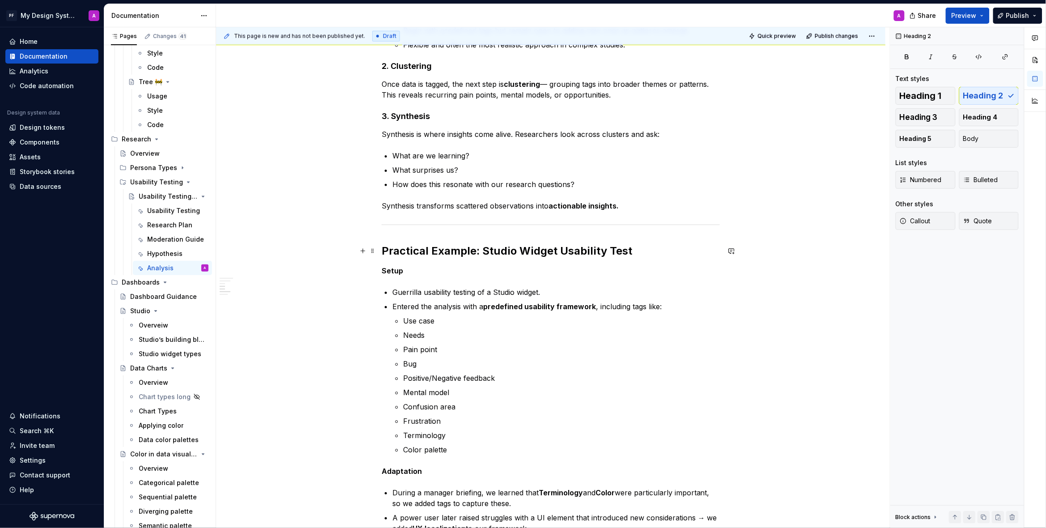
click at [485, 251] on h2 "Practical Example: Studio Widget Usability Test" at bounding box center [551, 251] width 338 height 14
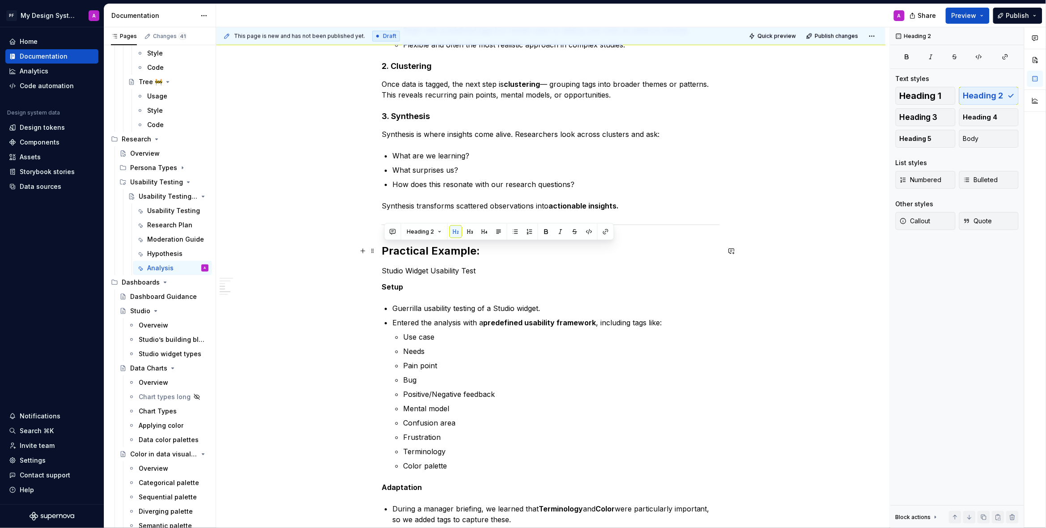
drag, startPoint x: 485, startPoint y: 252, endPoint x: 381, endPoint y: 254, distance: 104.2
click at [381, 254] on div "Why Qualitative Analysis Matters Quantitative data can tell us what users do, b…" at bounding box center [550, 296] width 669 height 1204
click at [479, 232] on button "button" at bounding box center [484, 231] width 13 height 13
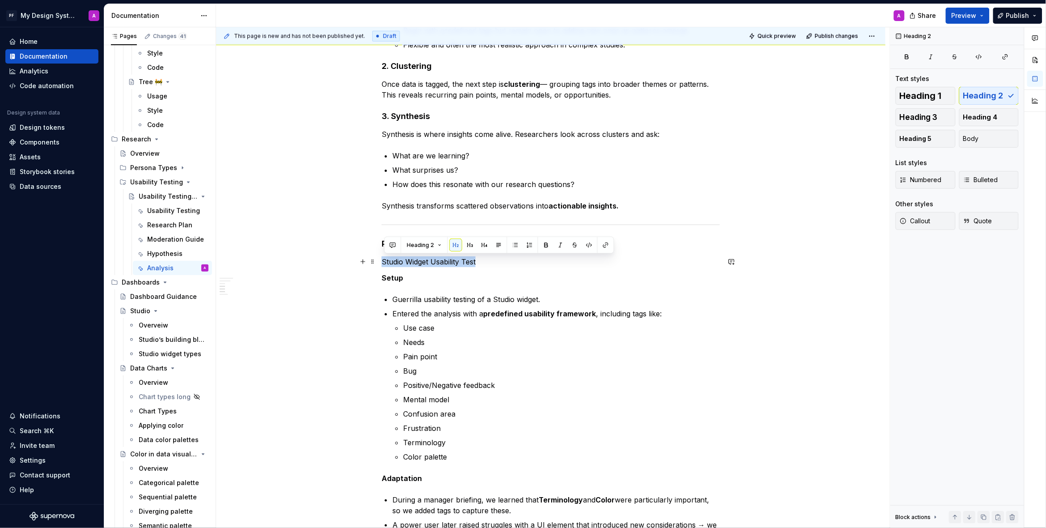
drag, startPoint x: 486, startPoint y: 256, endPoint x: 382, endPoint y: 263, distance: 104.0
click at [382, 263] on div "Why Qualitative Analysis Matters Quantitative data can tell us what users do, b…" at bounding box center [550, 292] width 669 height 1196
click at [456, 245] on button "button" at bounding box center [455, 245] width 13 height 13
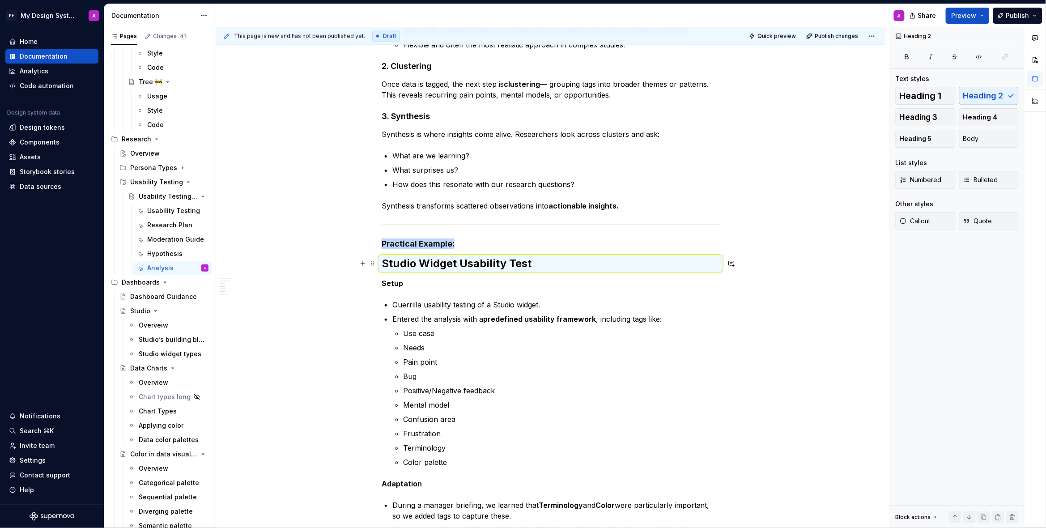
click at [788, 260] on div "Why Qualitative Analysis Matters Quantitative data can tell us what users do, b…" at bounding box center [550, 294] width 669 height 1201
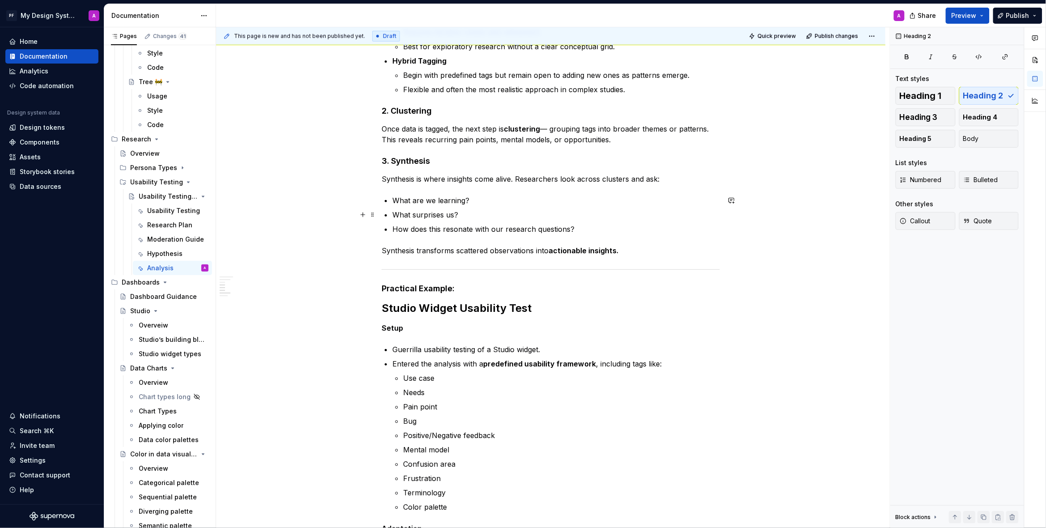
scroll to position [0, 0]
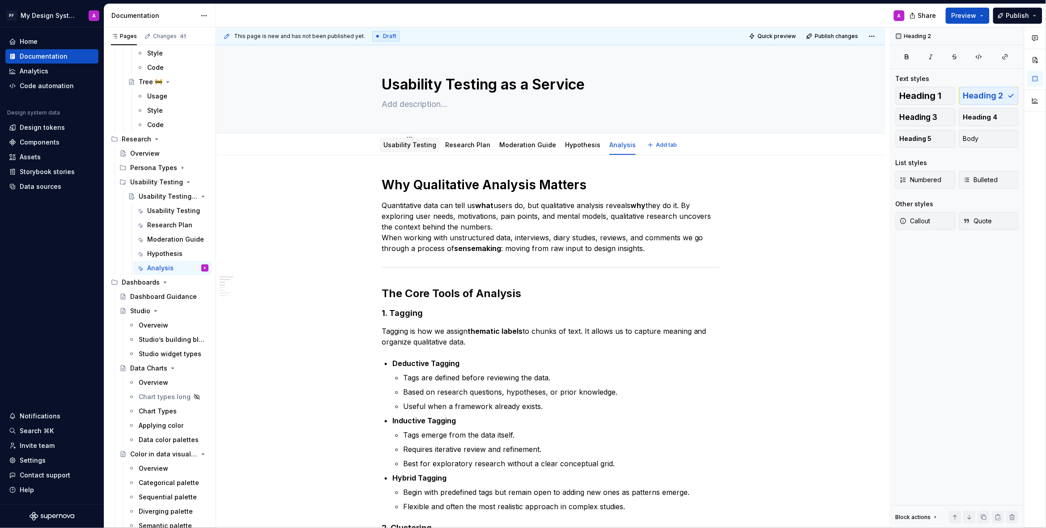
click at [405, 147] on link "Usability Testing" at bounding box center [409, 145] width 53 height 8
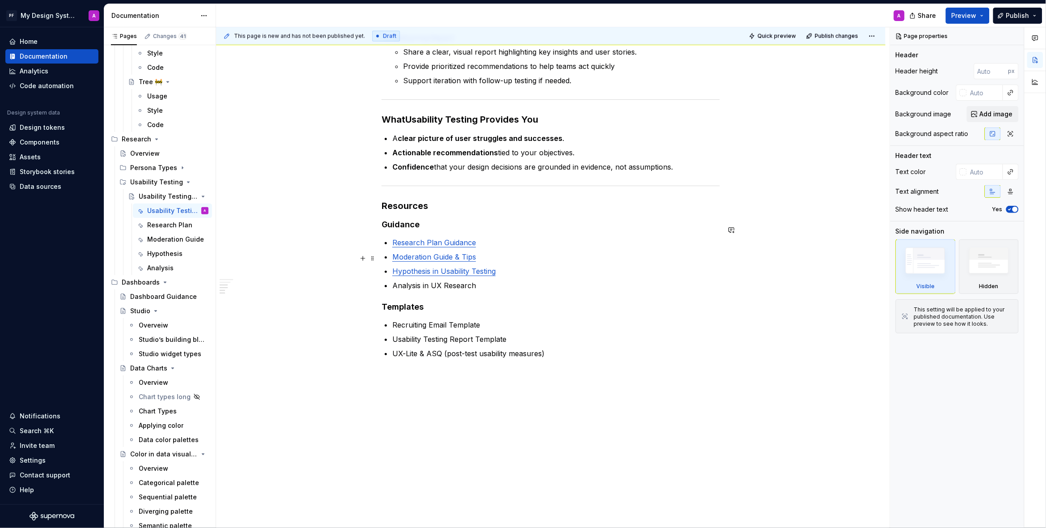
scroll to position [685, 0]
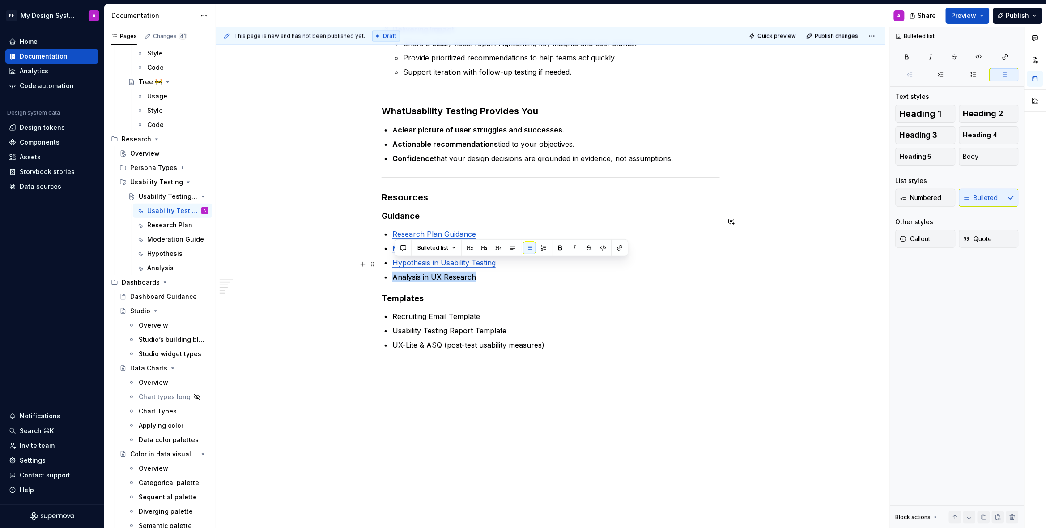
drag, startPoint x: 395, startPoint y: 265, endPoint x: 482, endPoint y: 265, distance: 86.8
click at [479, 271] on p "Analysis in UX Research" at bounding box center [555, 276] width 327 height 11
click at [619, 248] on button "button" at bounding box center [620, 248] width 13 height 13
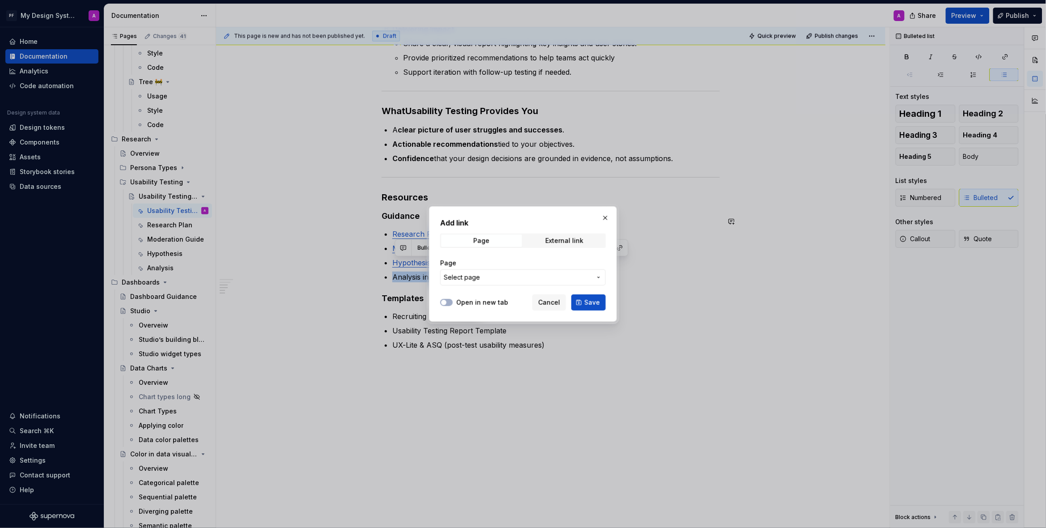
click at [596, 277] on icon "button" at bounding box center [598, 277] width 7 height 7
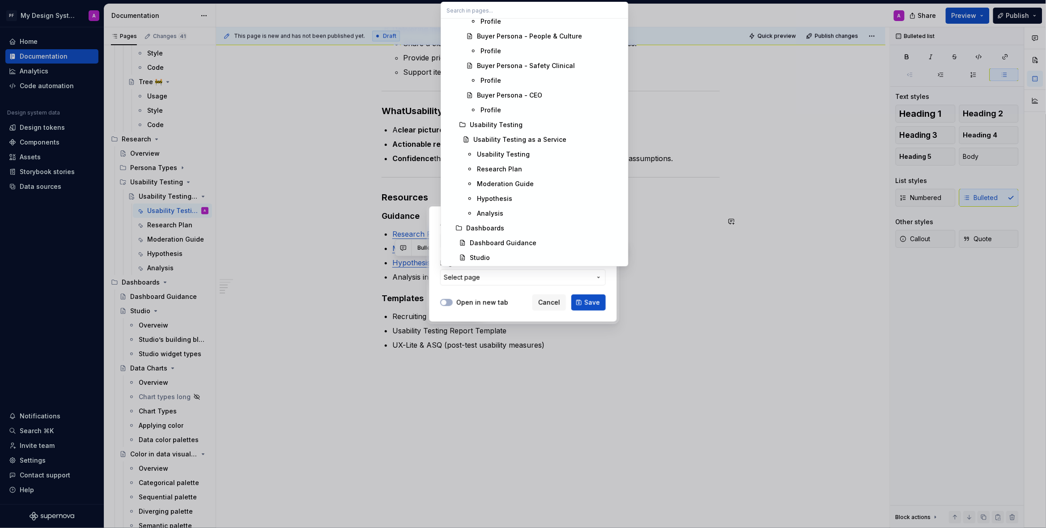
scroll to position [4938, 0]
click at [524, 207] on div "Analysis" at bounding box center [550, 211] width 146 height 9
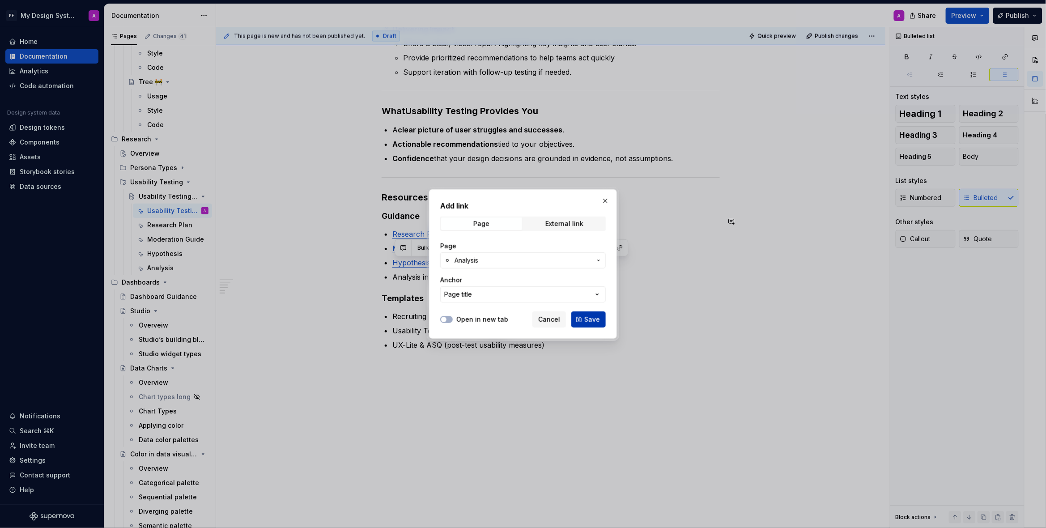
click at [588, 319] on span "Save" at bounding box center [592, 319] width 16 height 9
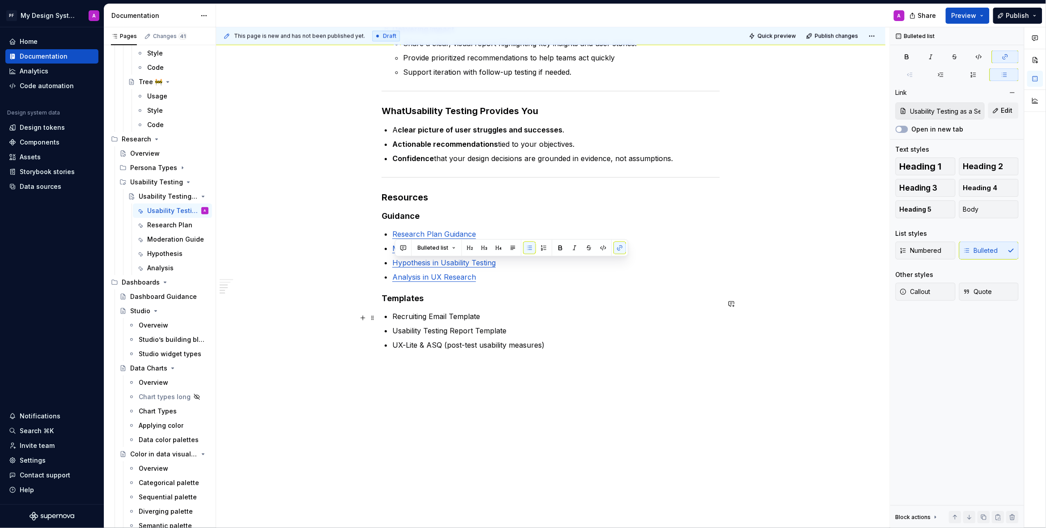
click at [674, 325] on p "Usability Testing Report Template" at bounding box center [555, 330] width 327 height 11
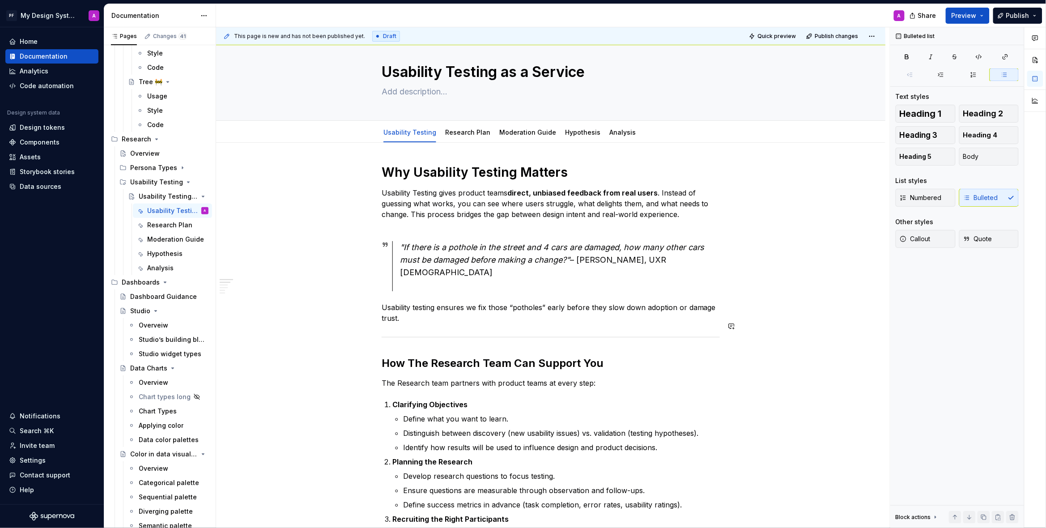
scroll to position [0, 0]
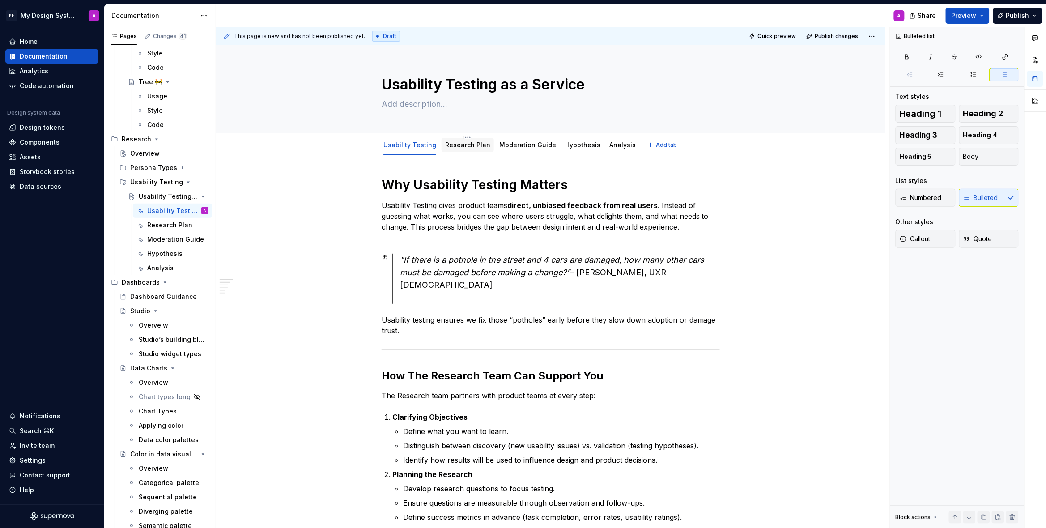
click at [465, 143] on link "Research Plan" at bounding box center [467, 145] width 45 height 8
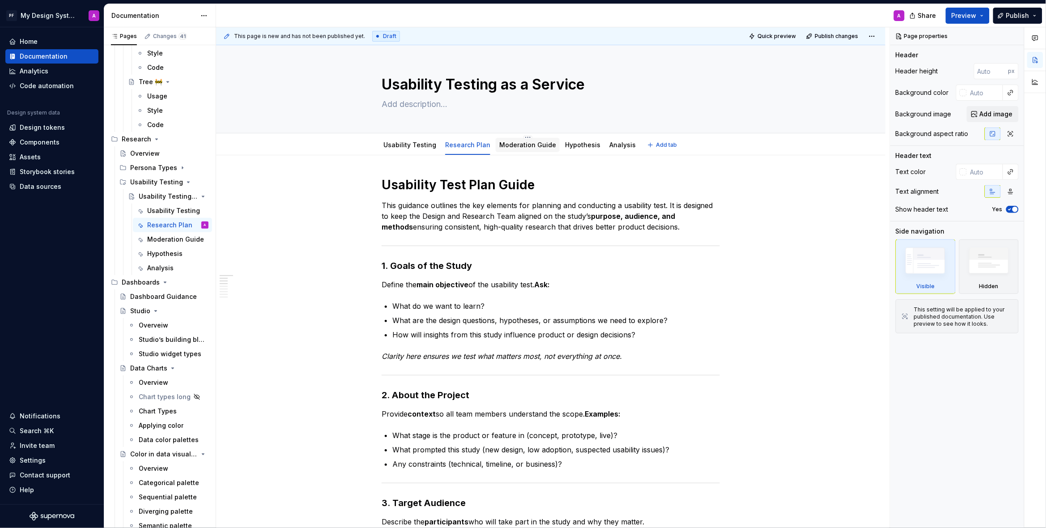
click at [517, 145] on link "Moderation Guide" at bounding box center [527, 145] width 57 height 8
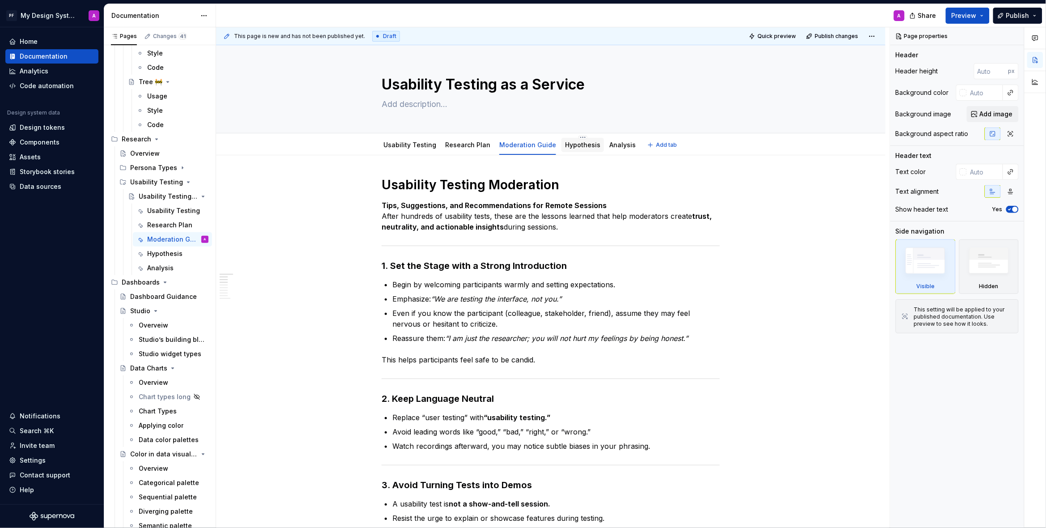
click at [579, 147] on link "Hypothesis" at bounding box center [582, 145] width 35 height 8
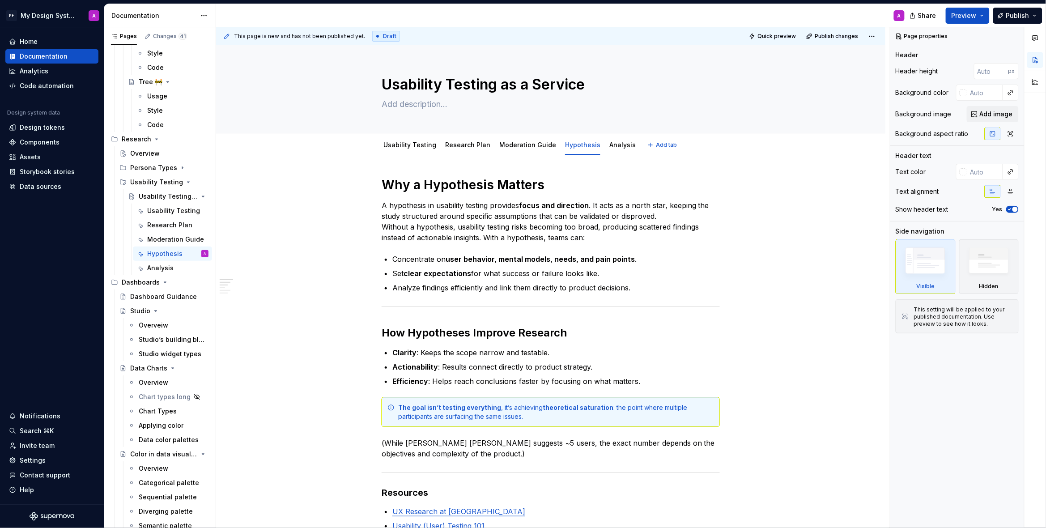
click at [609, 147] on link "Analysis" at bounding box center [622, 145] width 26 height 8
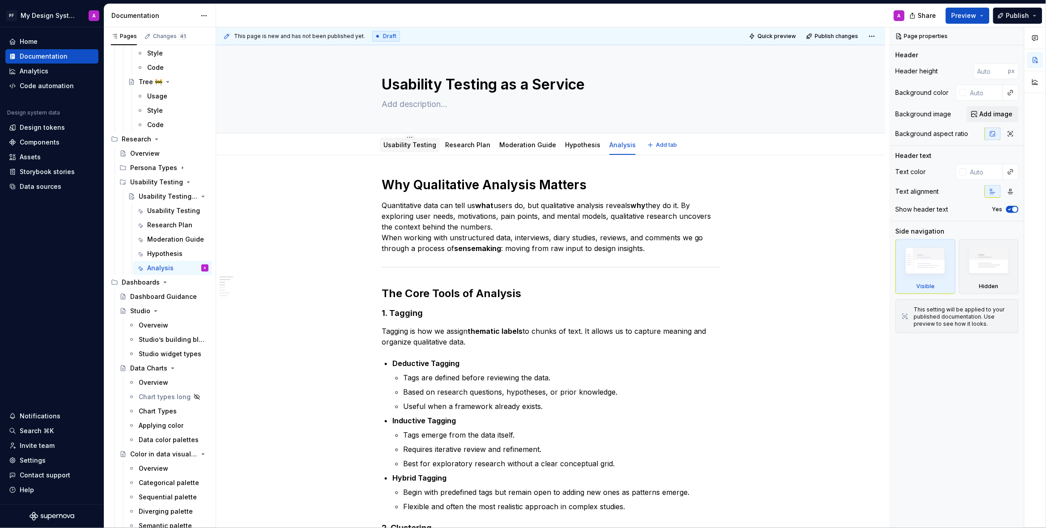
click at [420, 146] on link "Usability Testing" at bounding box center [409, 145] width 53 height 8
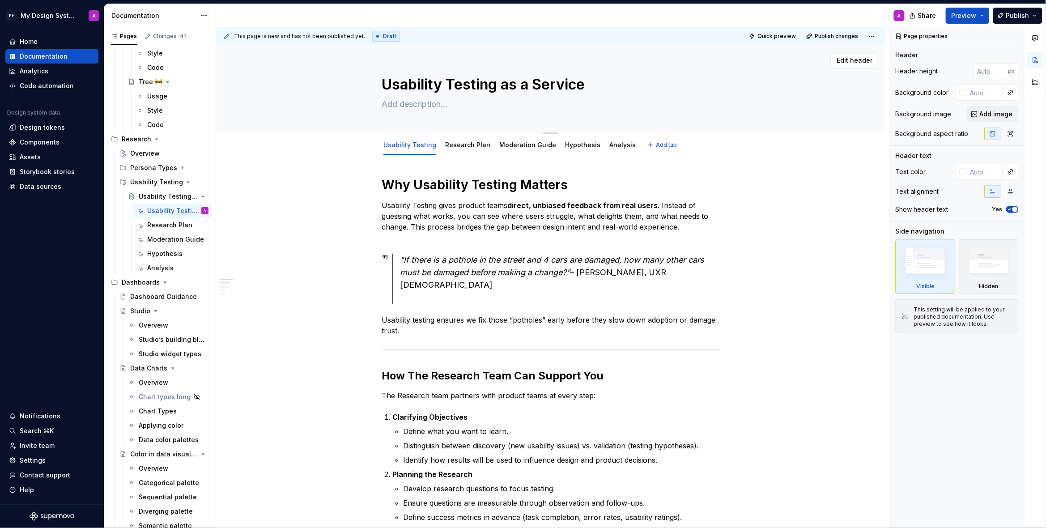
drag, startPoint x: 385, startPoint y: 82, endPoint x: 630, endPoint y: 97, distance: 245.5
click at [599, 88] on textarea "Usability Testing as a Service" at bounding box center [549, 84] width 338 height 21
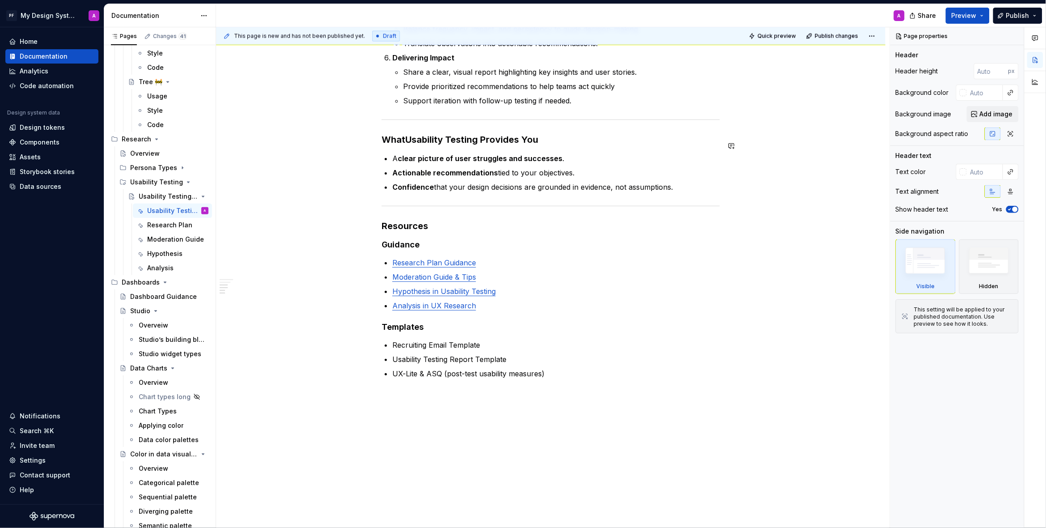
scroll to position [685, 0]
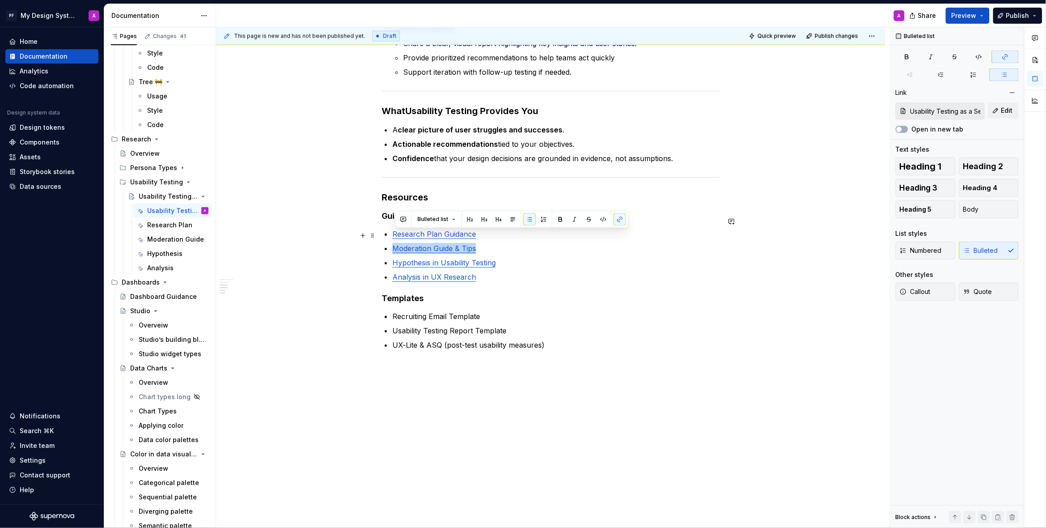
drag, startPoint x: 465, startPoint y: 234, endPoint x: 390, endPoint y: 233, distance: 74.3
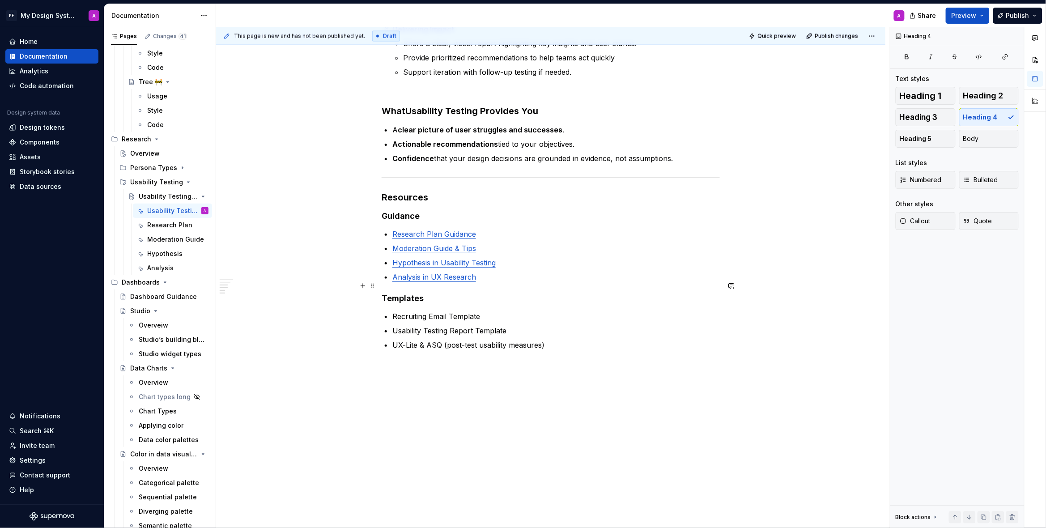
click at [568, 293] on h4 "Templates" at bounding box center [551, 298] width 338 height 11
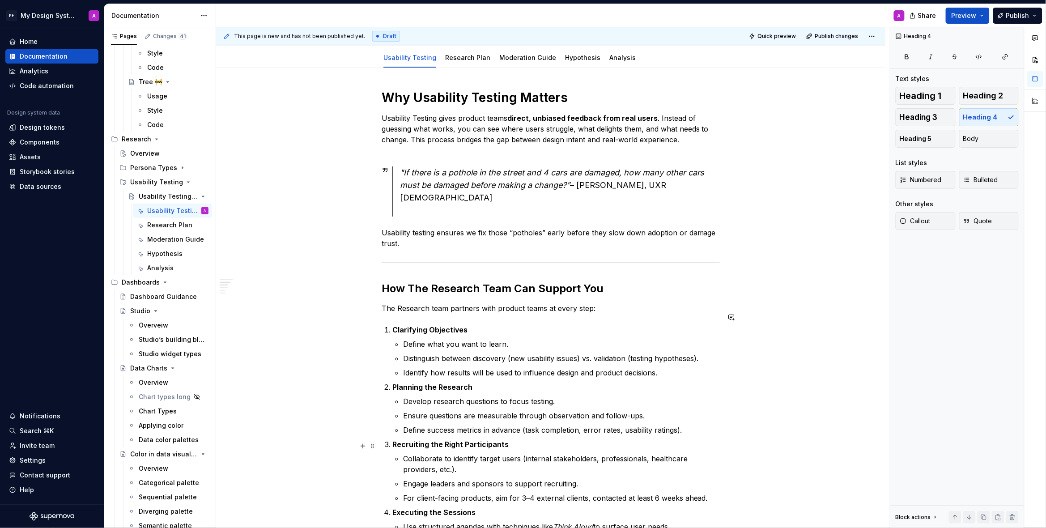
scroll to position [0, 0]
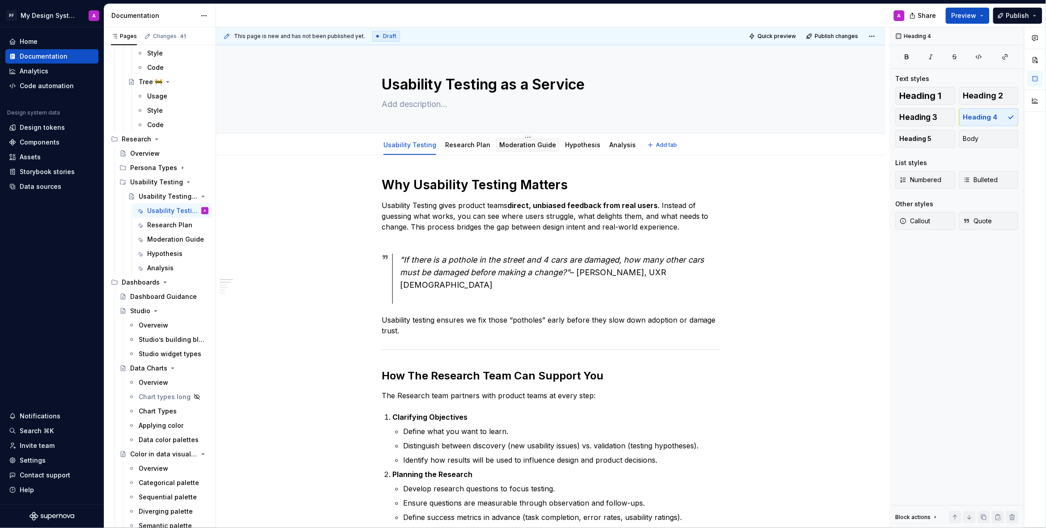
click at [528, 146] on link "Moderation Guide" at bounding box center [527, 145] width 57 height 8
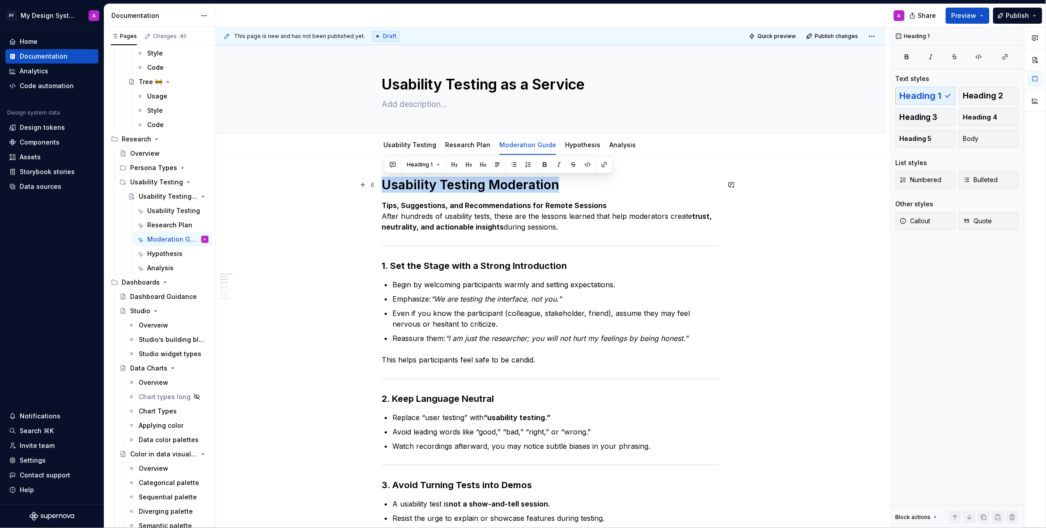
drag, startPoint x: 385, startPoint y: 183, endPoint x: 562, endPoint y: 192, distance: 177.3
click at [562, 192] on h1 "Usability Testing Moderation" at bounding box center [551, 185] width 338 height 16
copy h1 "Usability Testing Moderation"
click at [614, 138] on html "PF My Design System A Home Documentation Analytics Code automation Design syste…" at bounding box center [523, 264] width 1046 height 528
click at [741, 170] on html "PF My Design System A Home Documentation Analytics Code automation Design syste…" at bounding box center [523, 264] width 1046 height 528
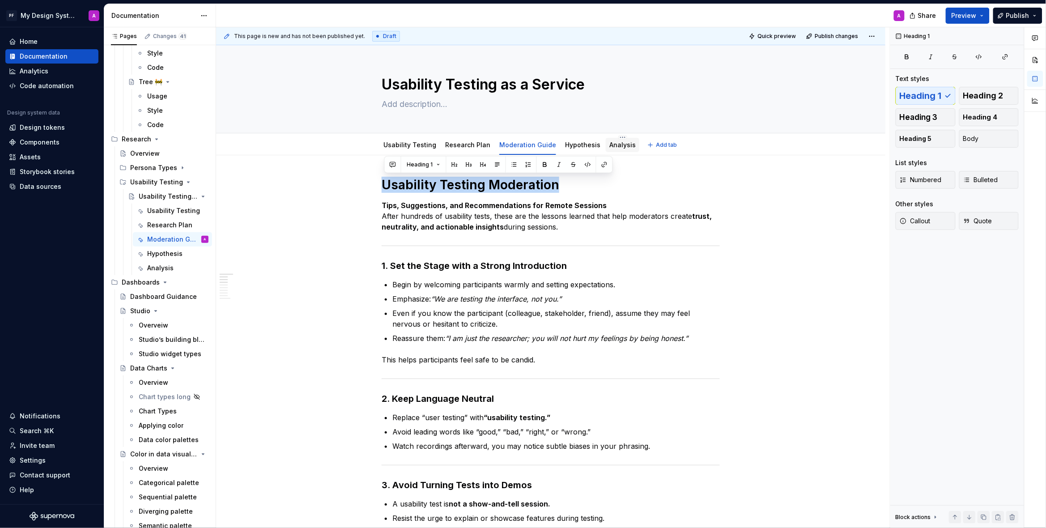
click at [615, 145] on link "Analysis" at bounding box center [622, 145] width 26 height 8
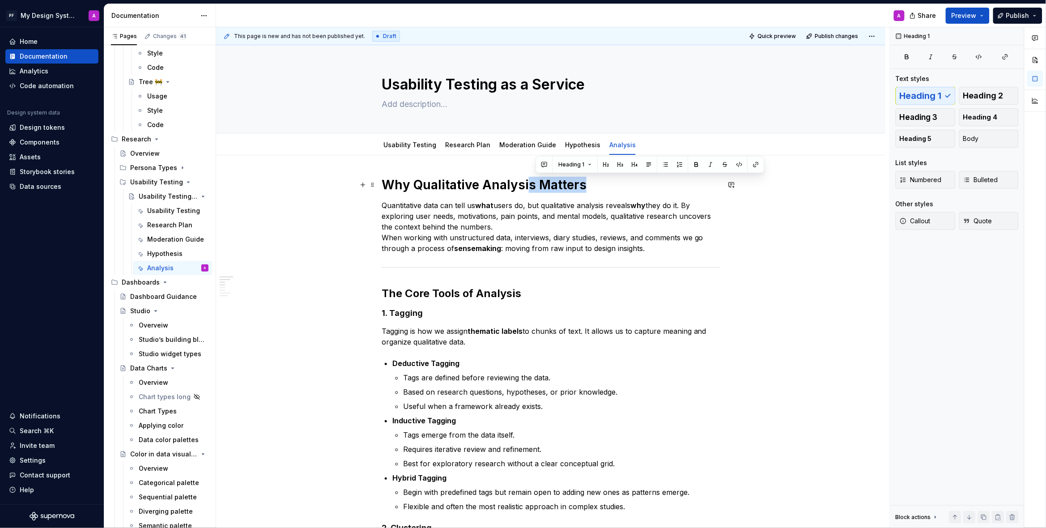
drag, startPoint x: 591, startPoint y: 184, endPoint x: 526, endPoint y: 185, distance: 65.3
click at [527, 185] on h1 "Why Qualitative Analysis Matters" at bounding box center [551, 185] width 338 height 16
drag, startPoint x: 505, startPoint y: 185, endPoint x: 530, endPoint y: 184, distance: 25.1
click at [507, 185] on h1 "Why Qualitative Analysis Matters" at bounding box center [551, 185] width 338 height 16
drag, startPoint x: 536, startPoint y: 185, endPoint x: 483, endPoint y: 186, distance: 52.8
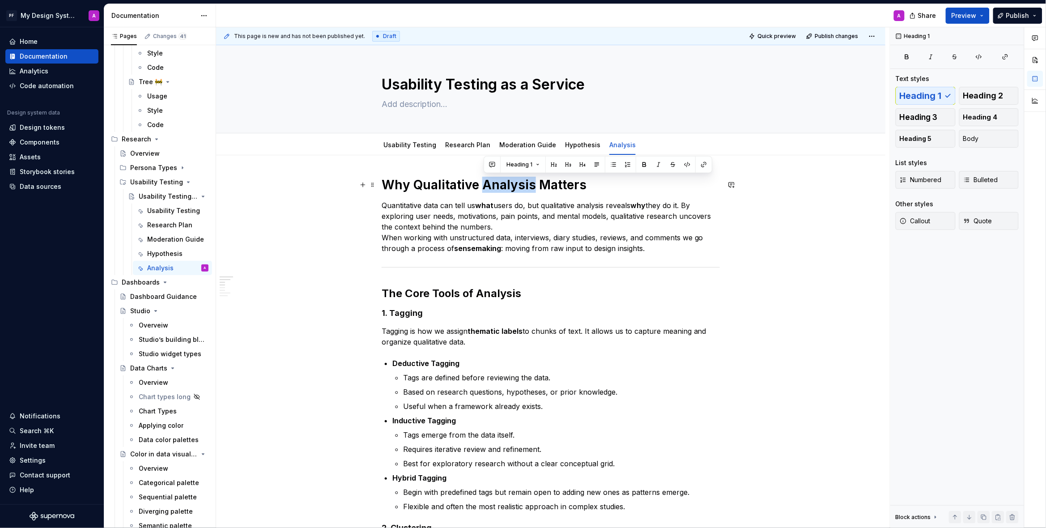
click at [483, 186] on h1 "Why Qualitative Analysis Matters" at bounding box center [551, 185] width 338 height 16
copy h1 "Analysis"
drag, startPoint x: 576, startPoint y: 141, endPoint x: 464, endPoint y: 140, distance: 111.8
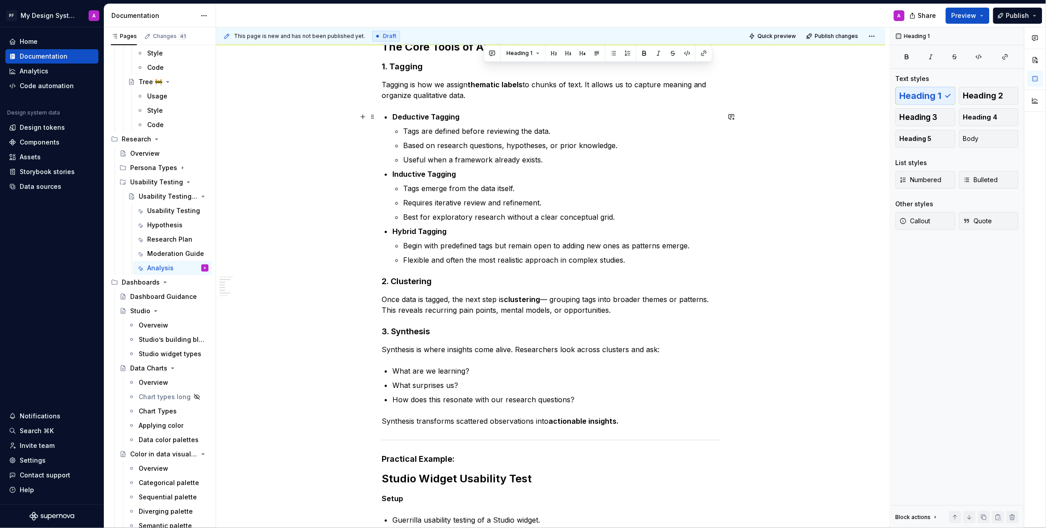
scroll to position [0, 0]
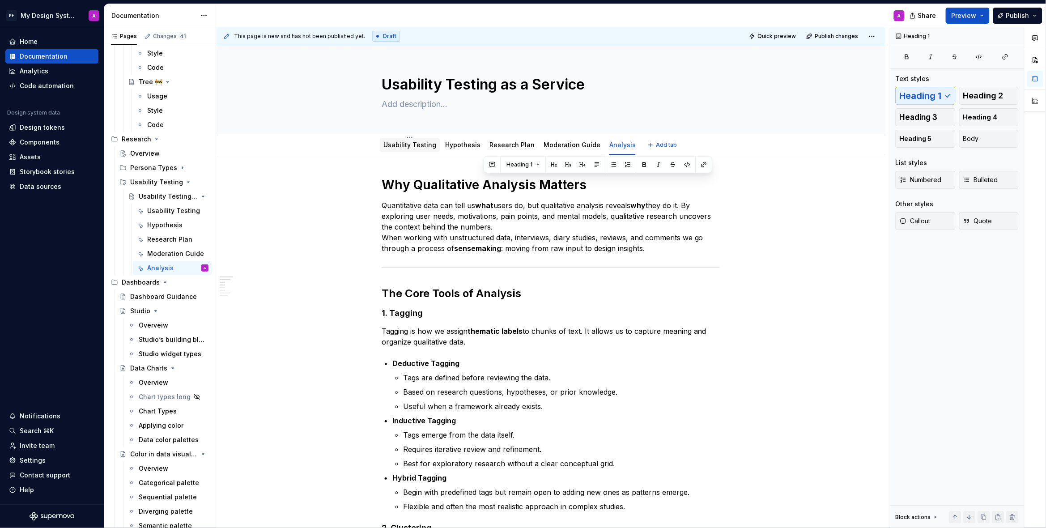
click at [407, 144] on link "Usability Testing" at bounding box center [409, 145] width 53 height 8
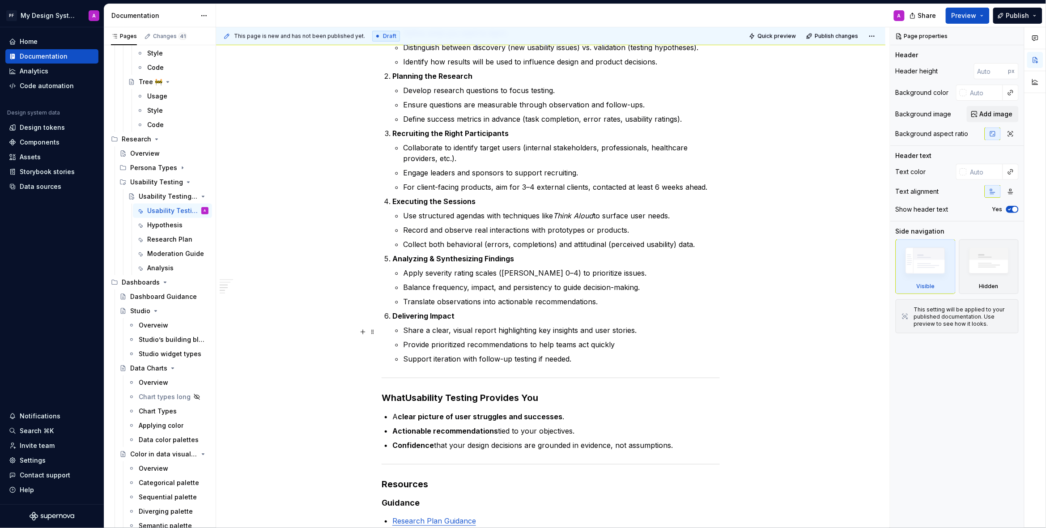
scroll to position [504, 0]
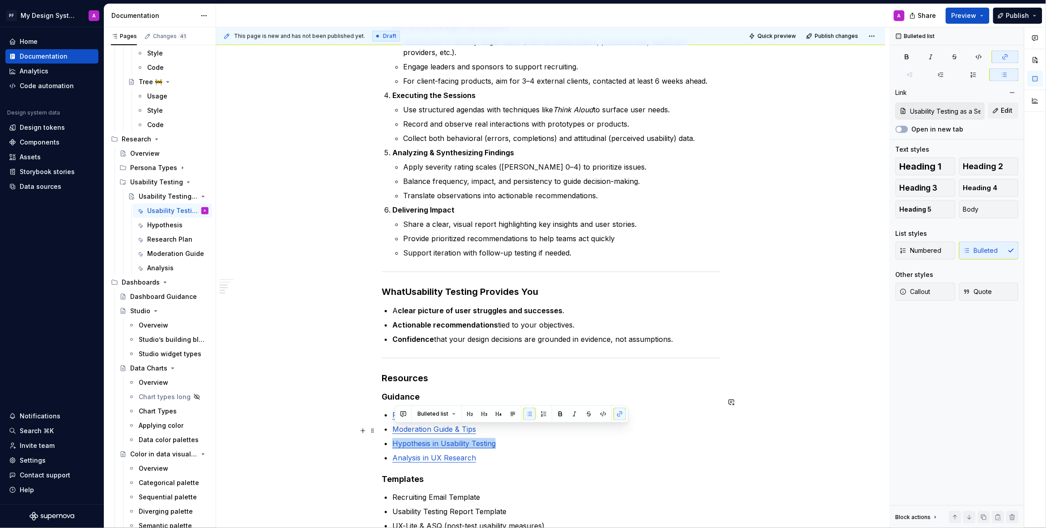
drag, startPoint x: 518, startPoint y: 431, endPoint x: 395, endPoint y: 430, distance: 122.6
click at [395, 438] on p "Hypothesis in Usability Testing" at bounding box center [555, 443] width 327 height 11
copy link "Hypothesis in Usability Testing"
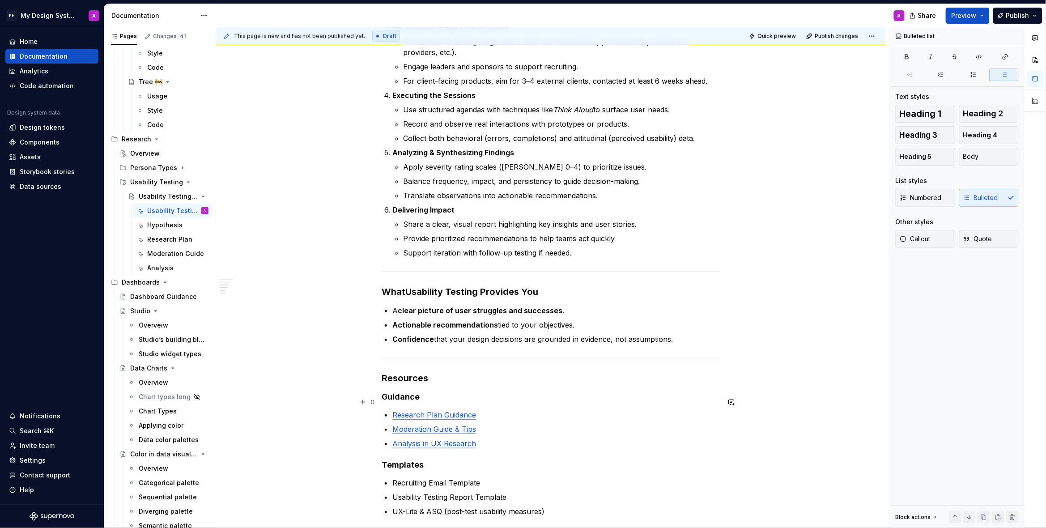
click at [391, 400] on div "Why Usability Testing Matters Usability Testing gives product teams direct, unb…" at bounding box center [551, 105] width 338 height 865
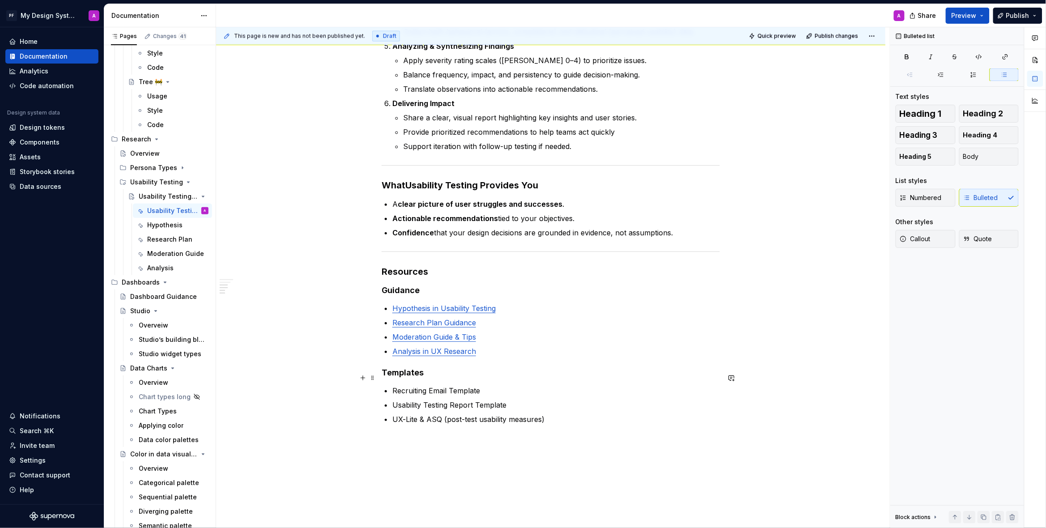
scroll to position [617, 0]
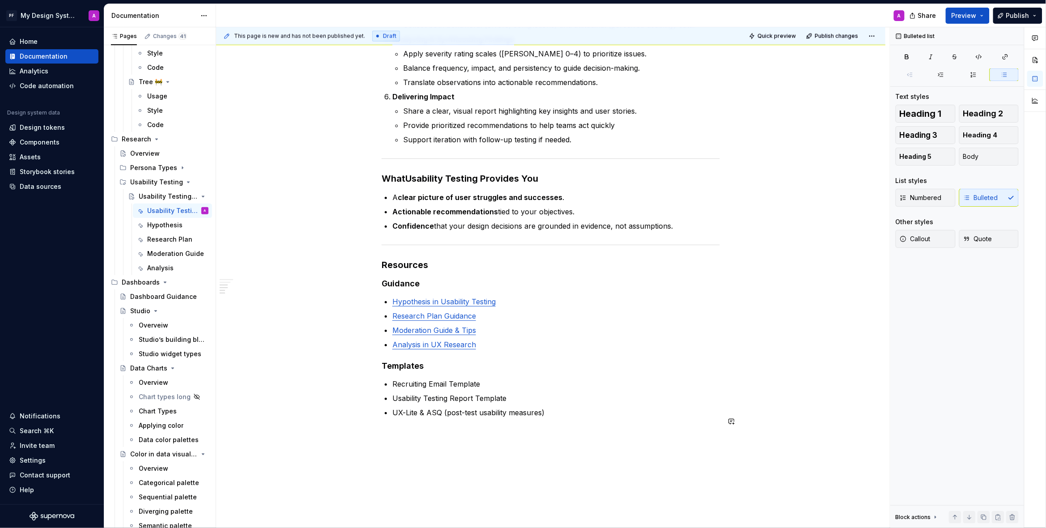
click at [572, 428] on div "Why Usability Testing Matters Usability Testing gives product teams direct, unb…" at bounding box center [551, 4] width 338 height 890
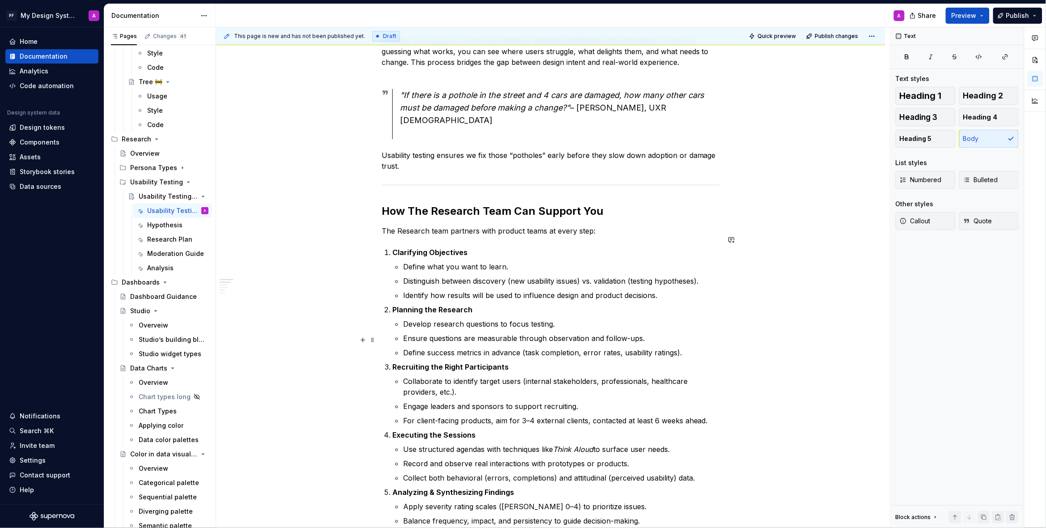
scroll to position [0, 0]
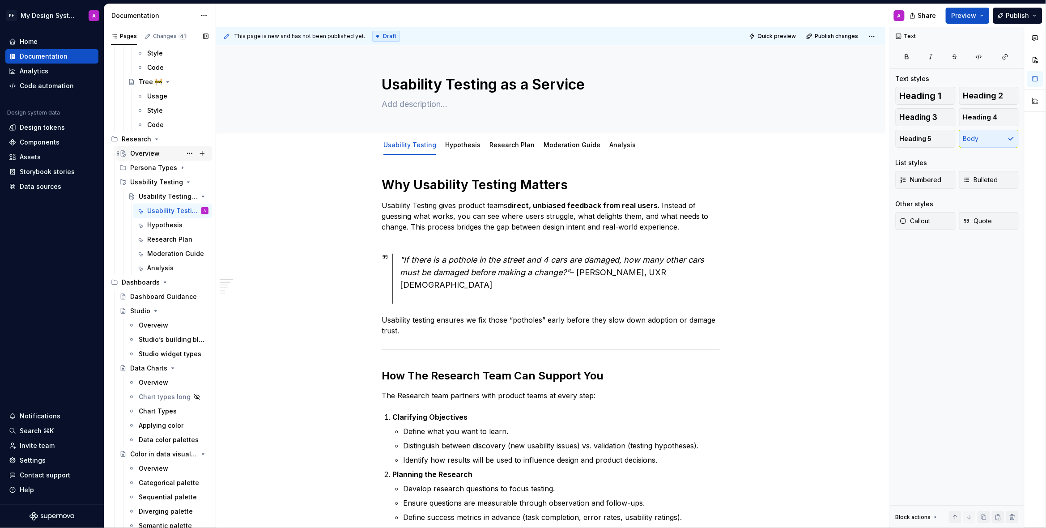
click at [151, 152] on div "Overview" at bounding box center [145, 153] width 30 height 9
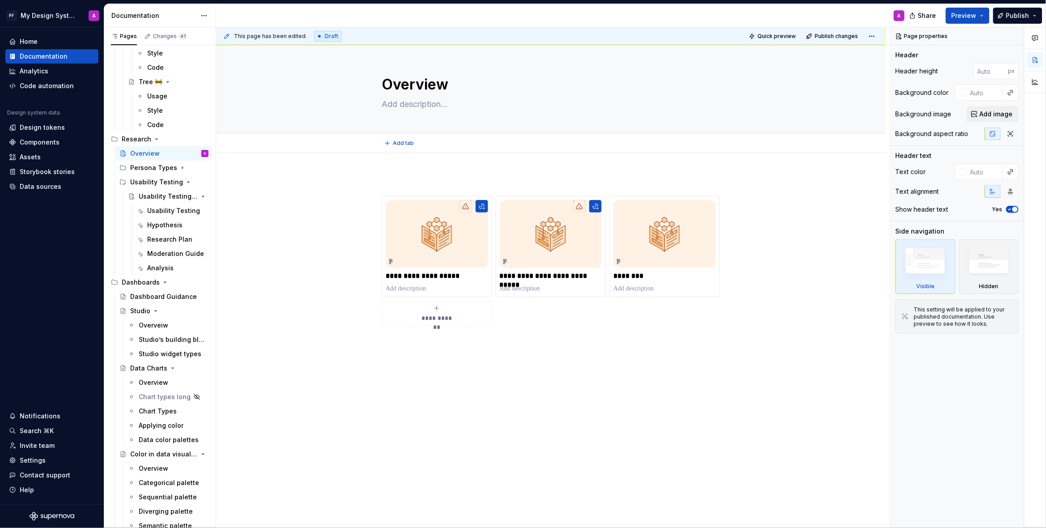
scroll to position [3268, 0]
type textarea "*"
